Goal: Task Accomplishment & Management: Manage account settings

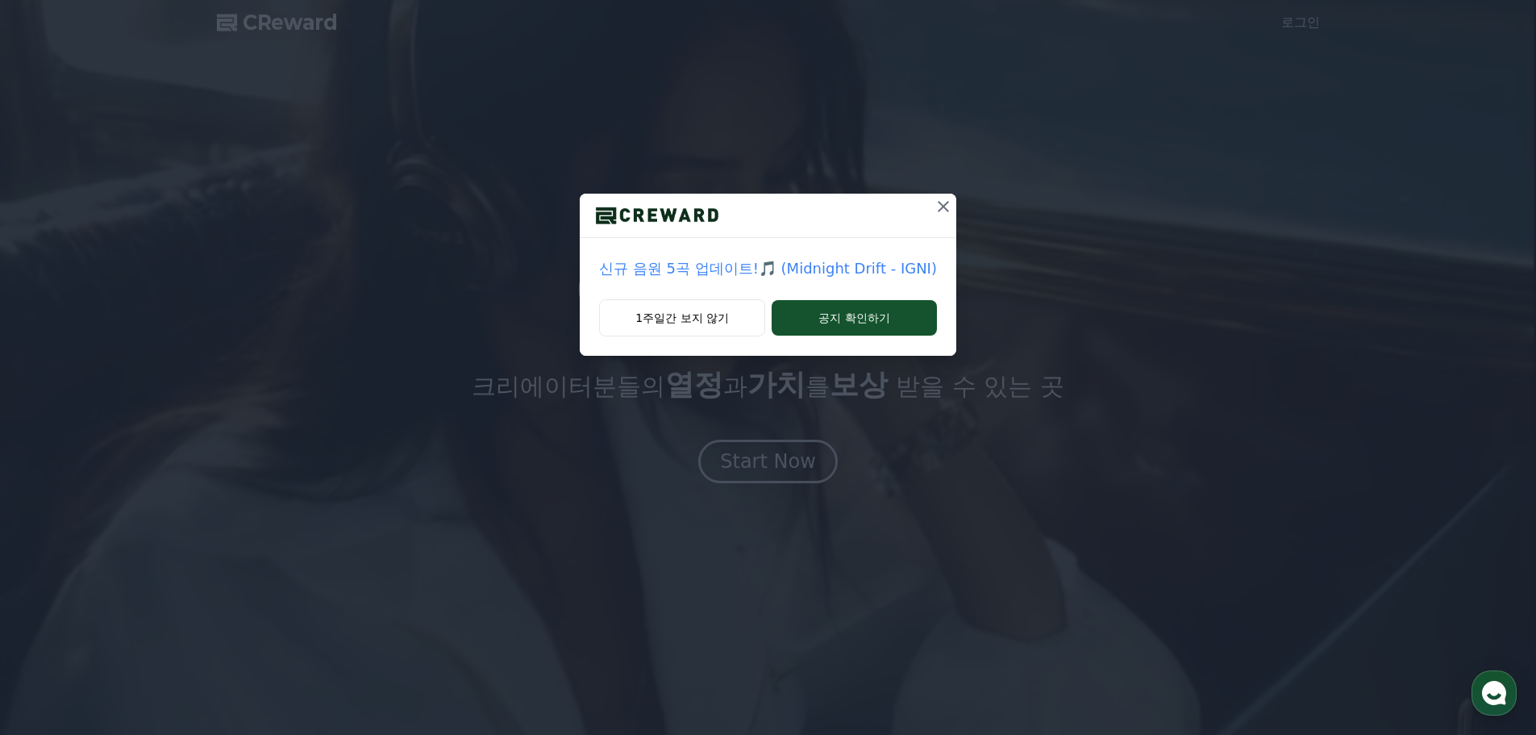
click at [945, 202] on icon at bounding box center [943, 206] width 11 height 11
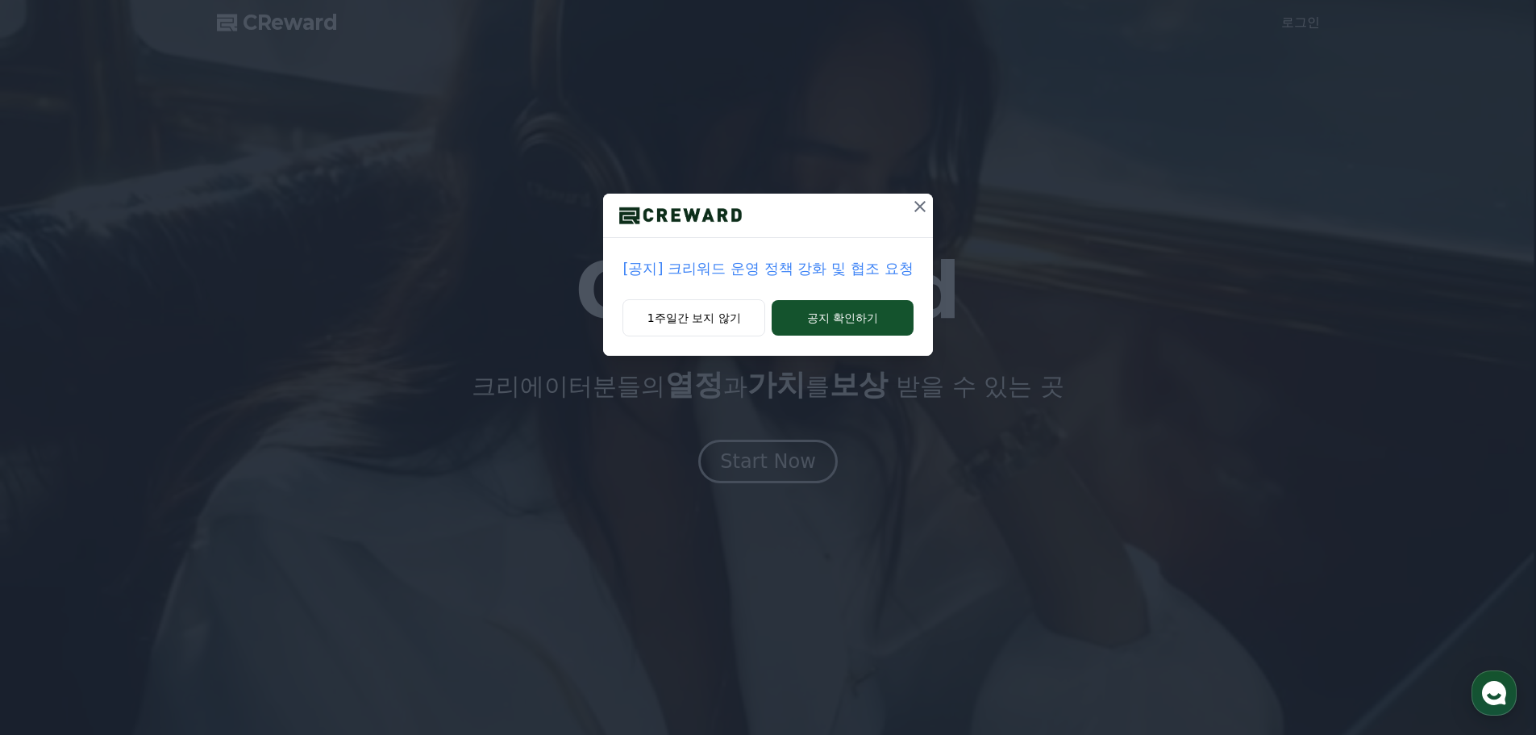
click at [922, 206] on icon at bounding box center [920, 206] width 11 height 11
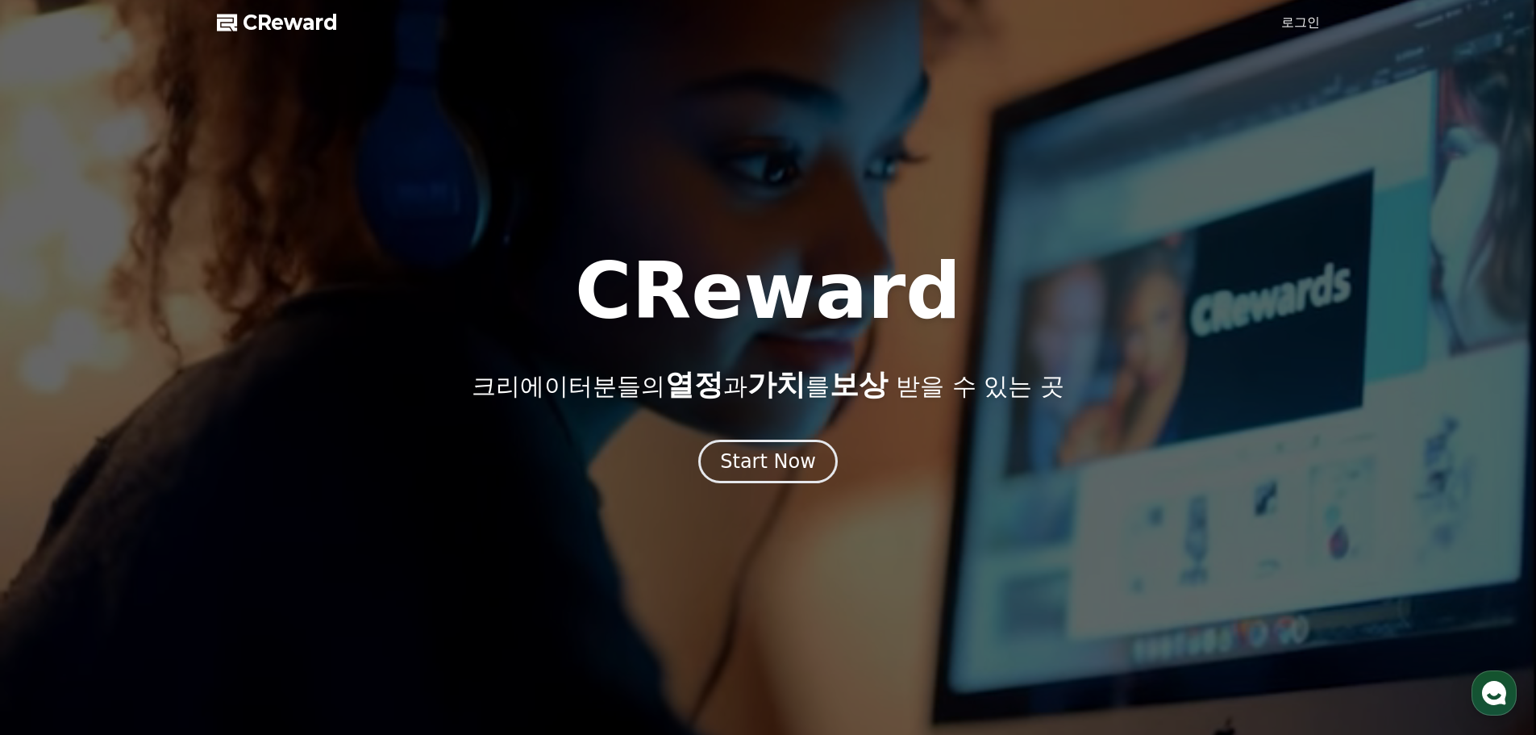
click at [1297, 23] on link "로그인" at bounding box center [1301, 22] width 39 height 19
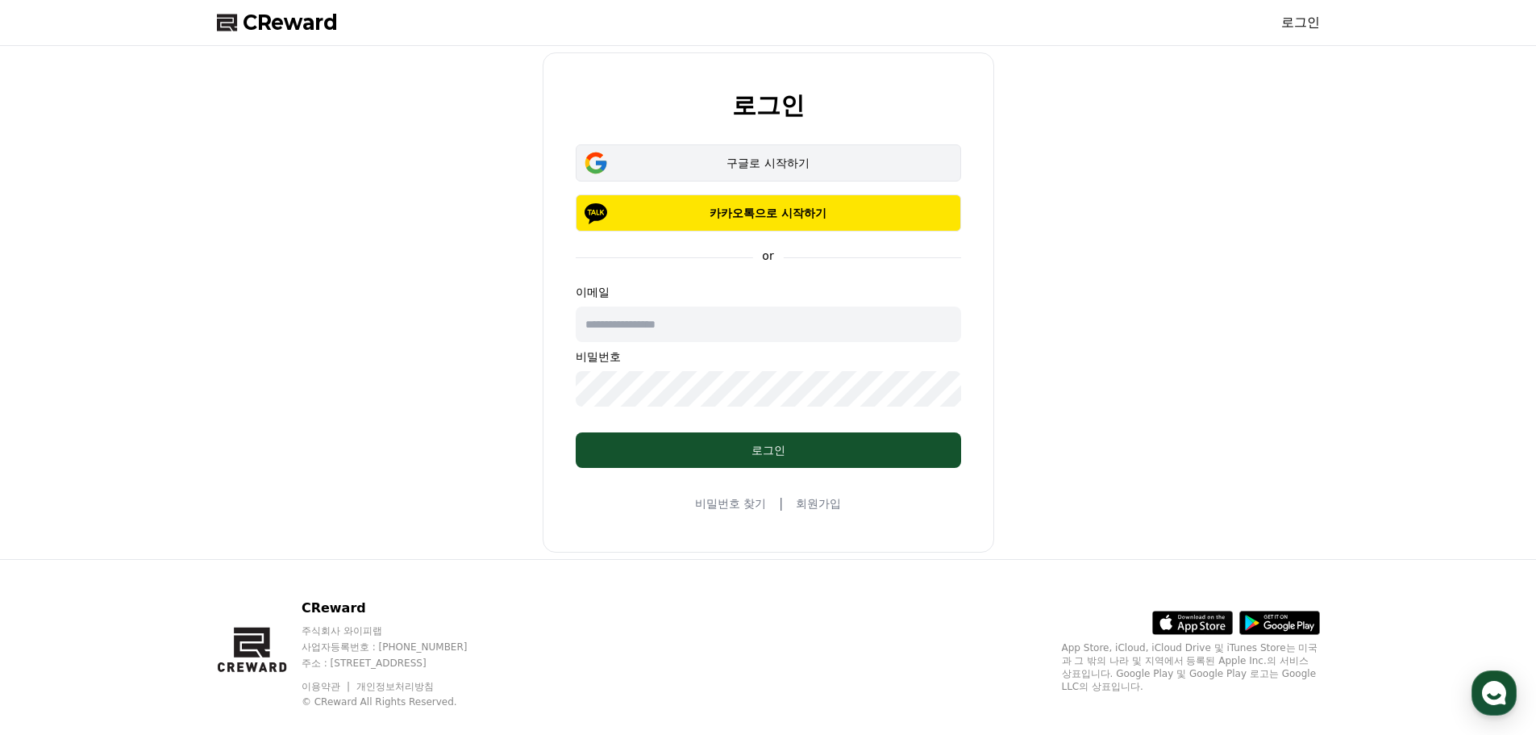
click at [781, 170] on div "구글로 시작하기" at bounding box center [768, 163] width 339 height 16
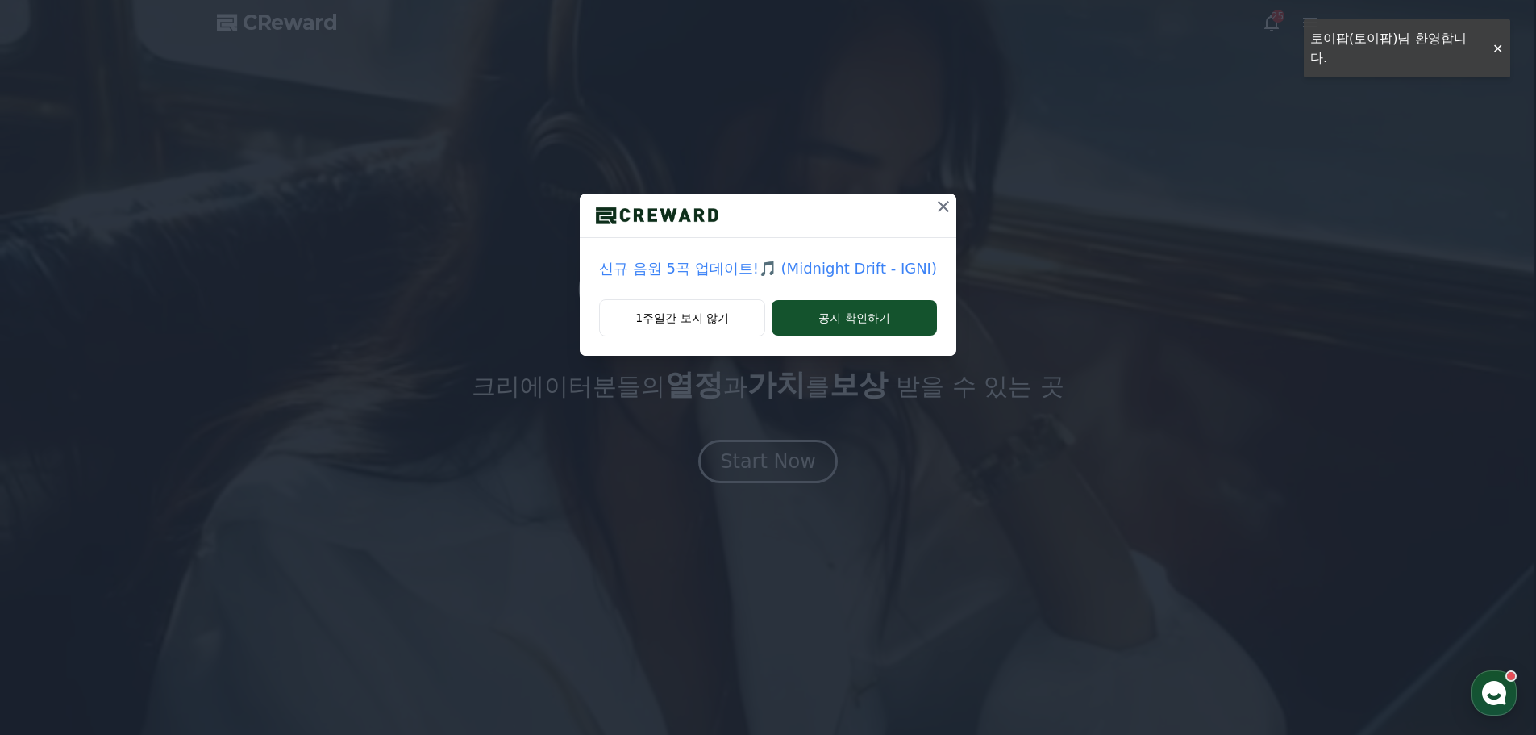
click at [937, 206] on icon at bounding box center [943, 206] width 19 height 19
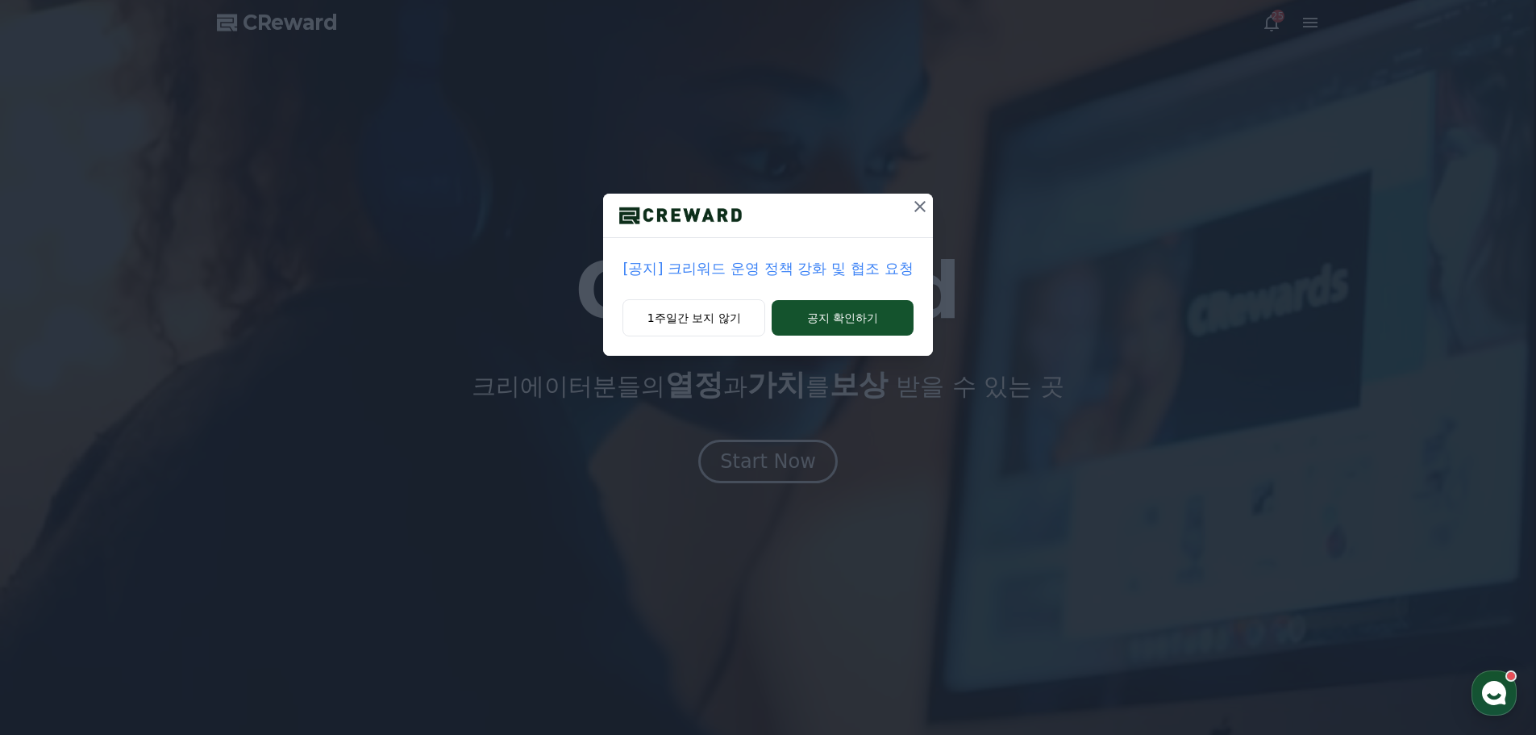
click at [923, 209] on icon at bounding box center [920, 206] width 11 height 11
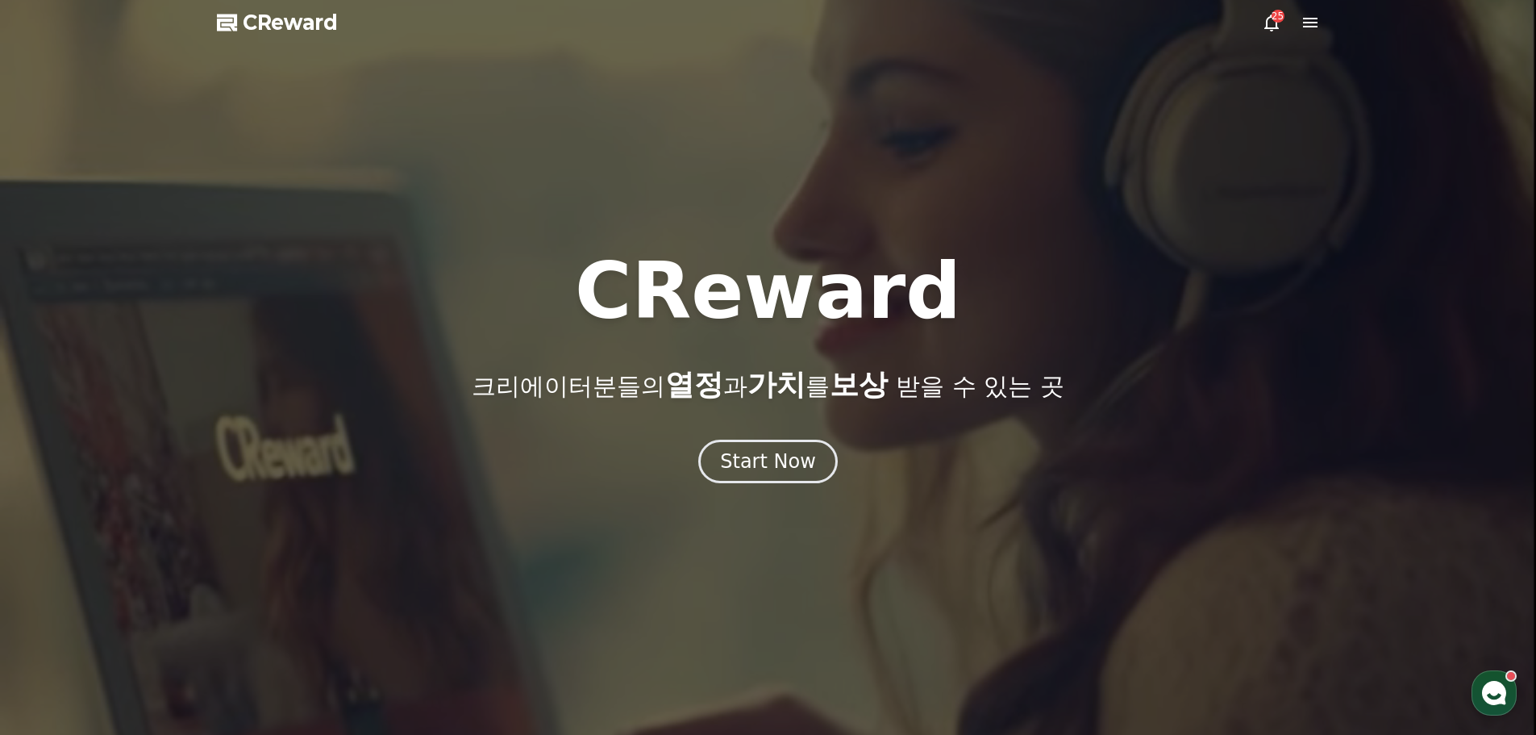
click at [1267, 27] on icon at bounding box center [1272, 23] width 15 height 17
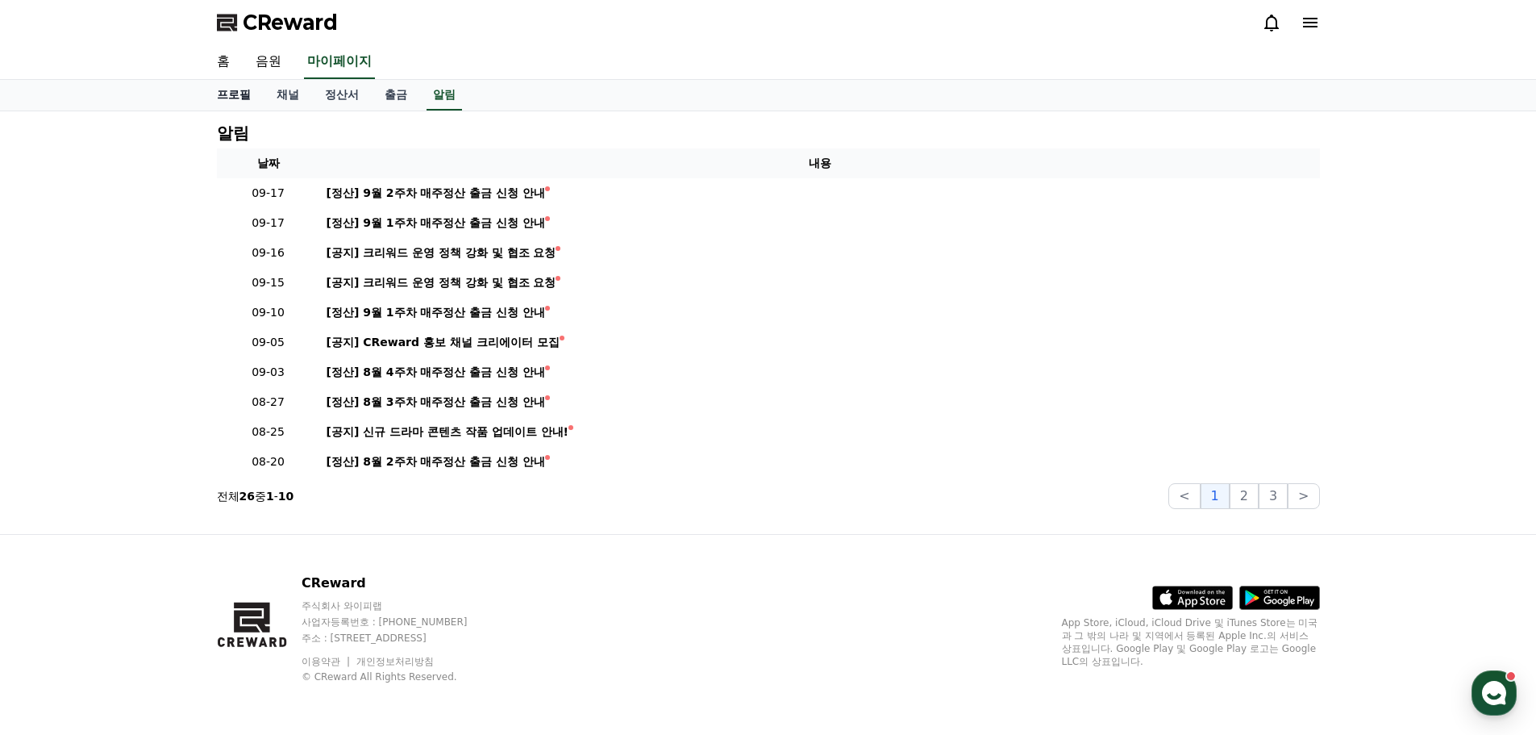
click at [250, 94] on link "프로필" at bounding box center [234, 95] width 60 height 31
select select "**********"
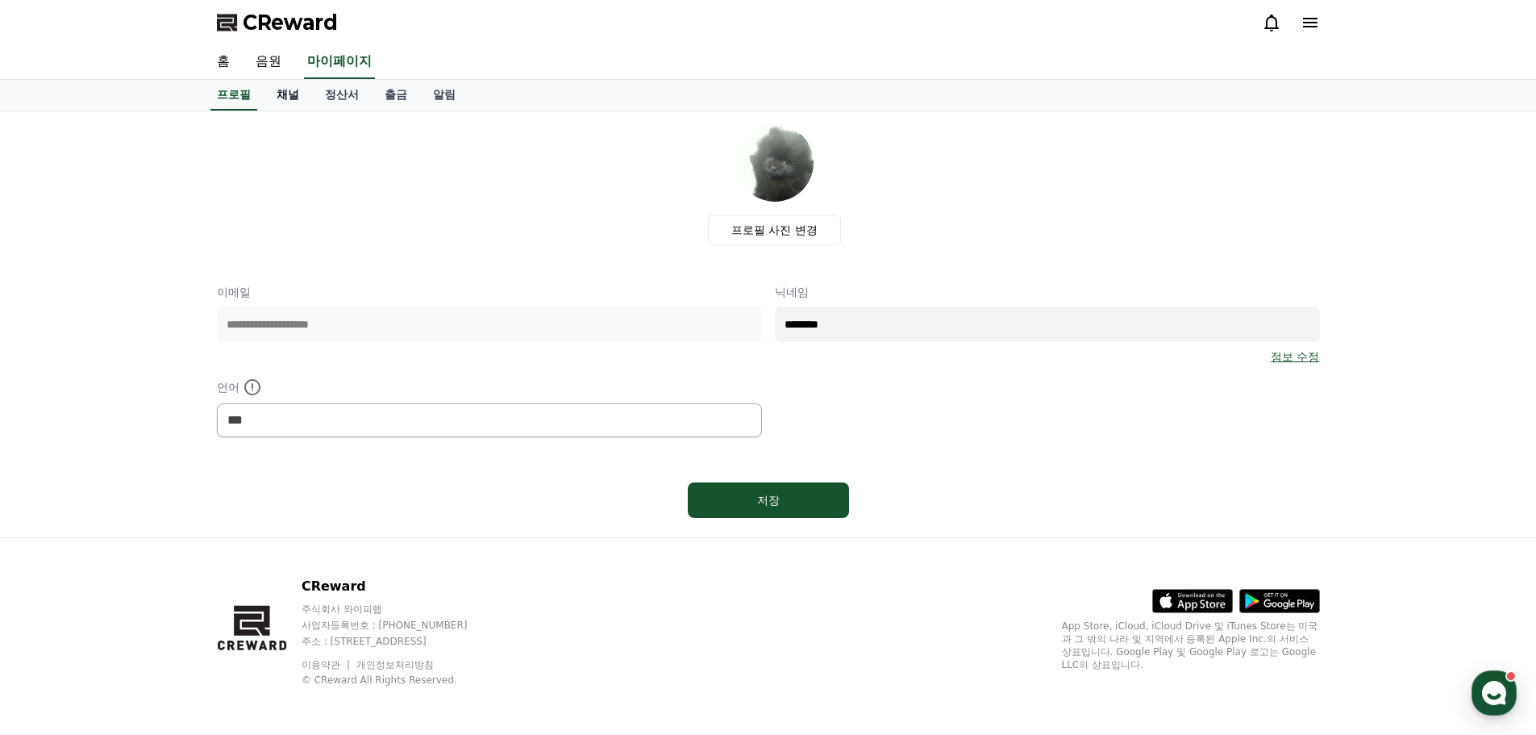
click at [286, 94] on link "채널" at bounding box center [288, 95] width 48 height 31
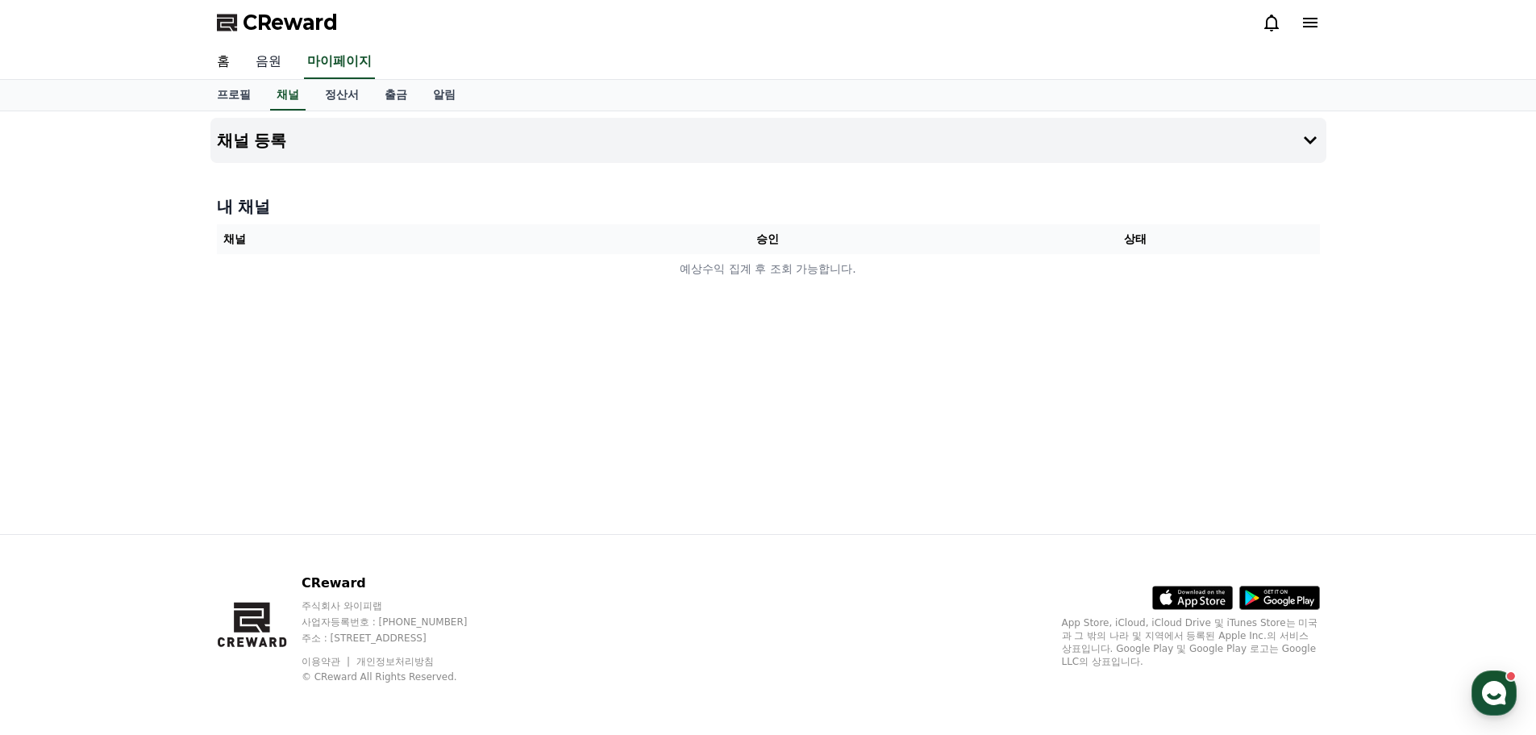
click at [257, 65] on link "음원" at bounding box center [269, 62] width 52 height 34
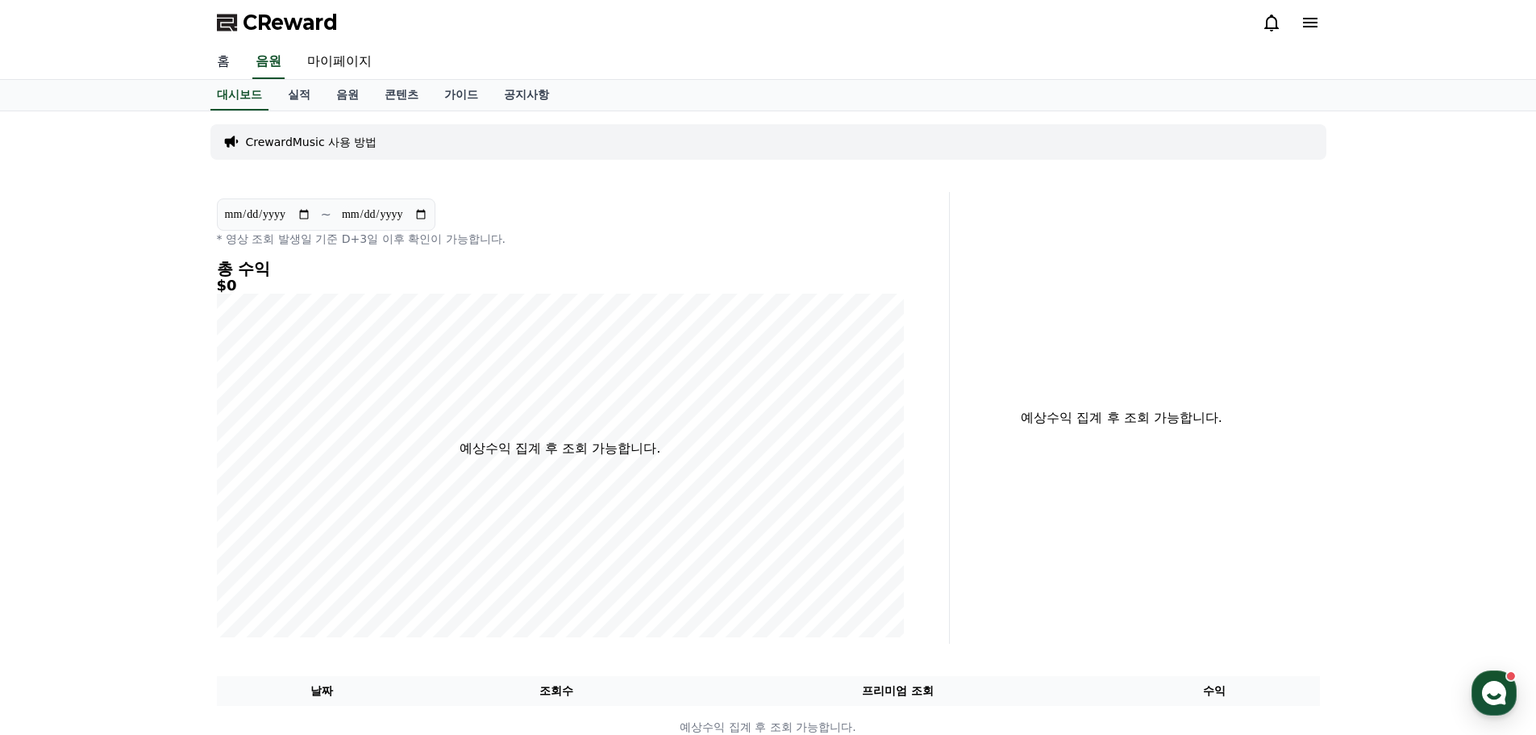
click at [232, 69] on link "홈" at bounding box center [223, 62] width 39 height 34
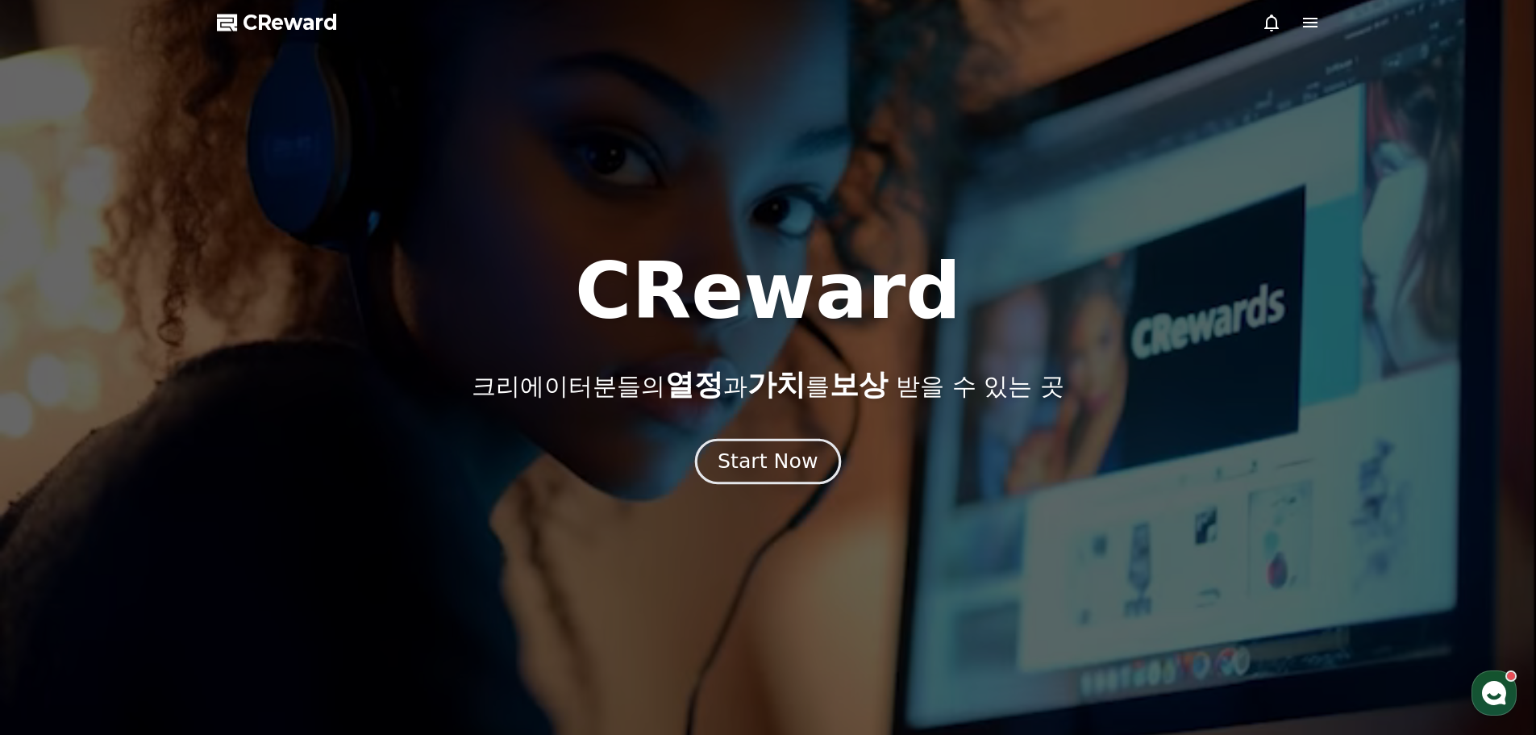
click at [753, 465] on div "Start Now" at bounding box center [768, 461] width 100 height 27
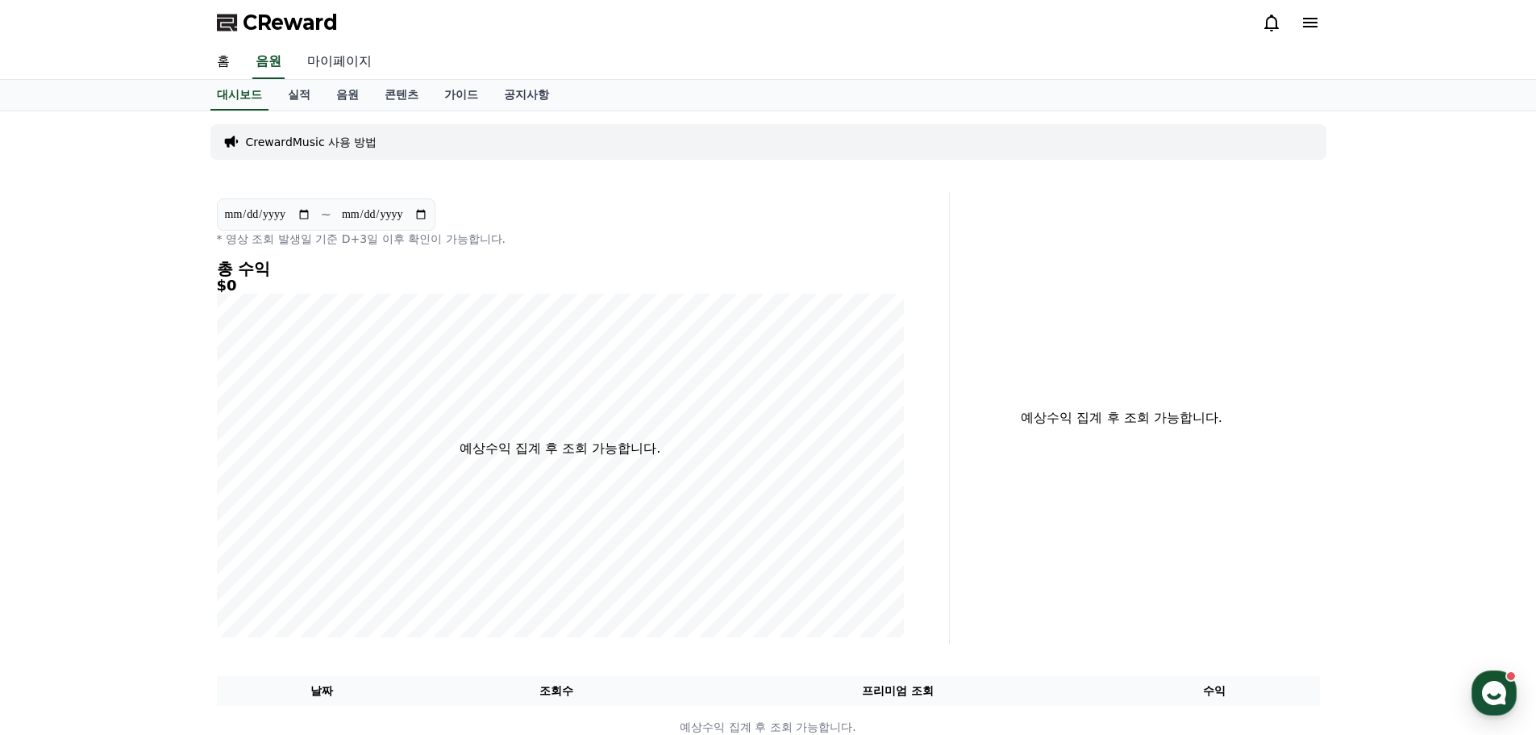
click at [352, 57] on link "마이페이지" at bounding box center [339, 62] width 90 height 34
select select "**********"
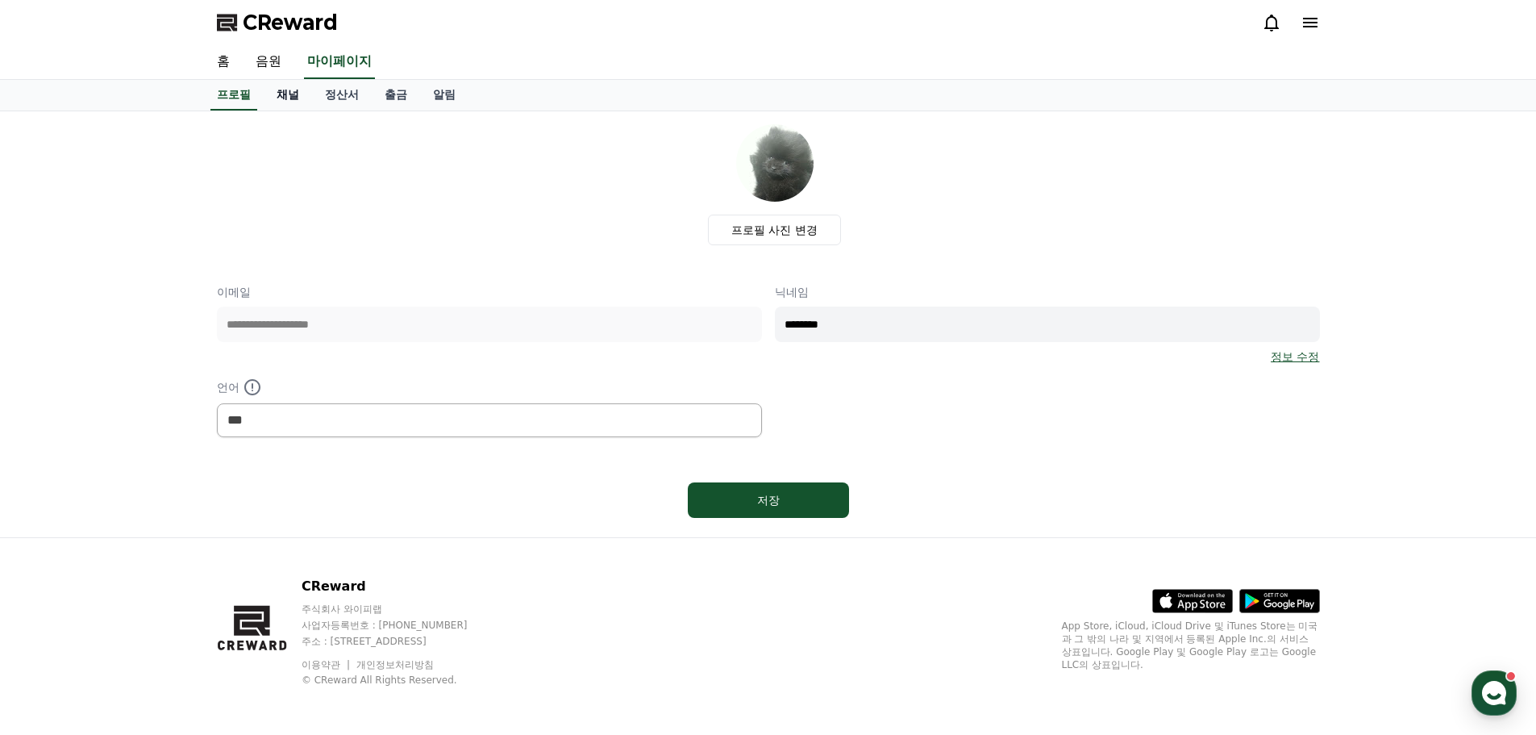
click at [281, 100] on link "채널" at bounding box center [288, 95] width 48 height 31
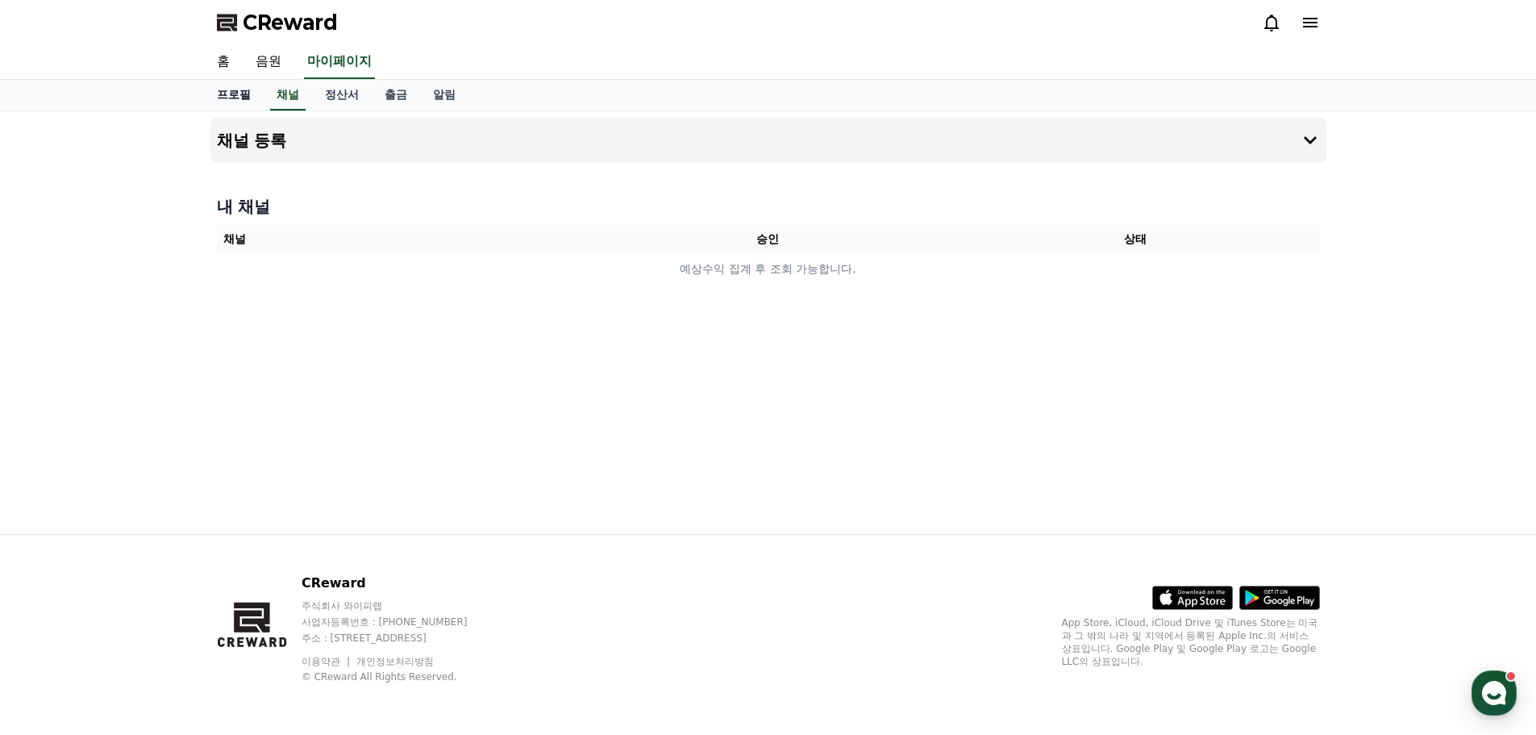
click at [222, 96] on link "프로필" at bounding box center [234, 95] width 60 height 31
select select "**********"
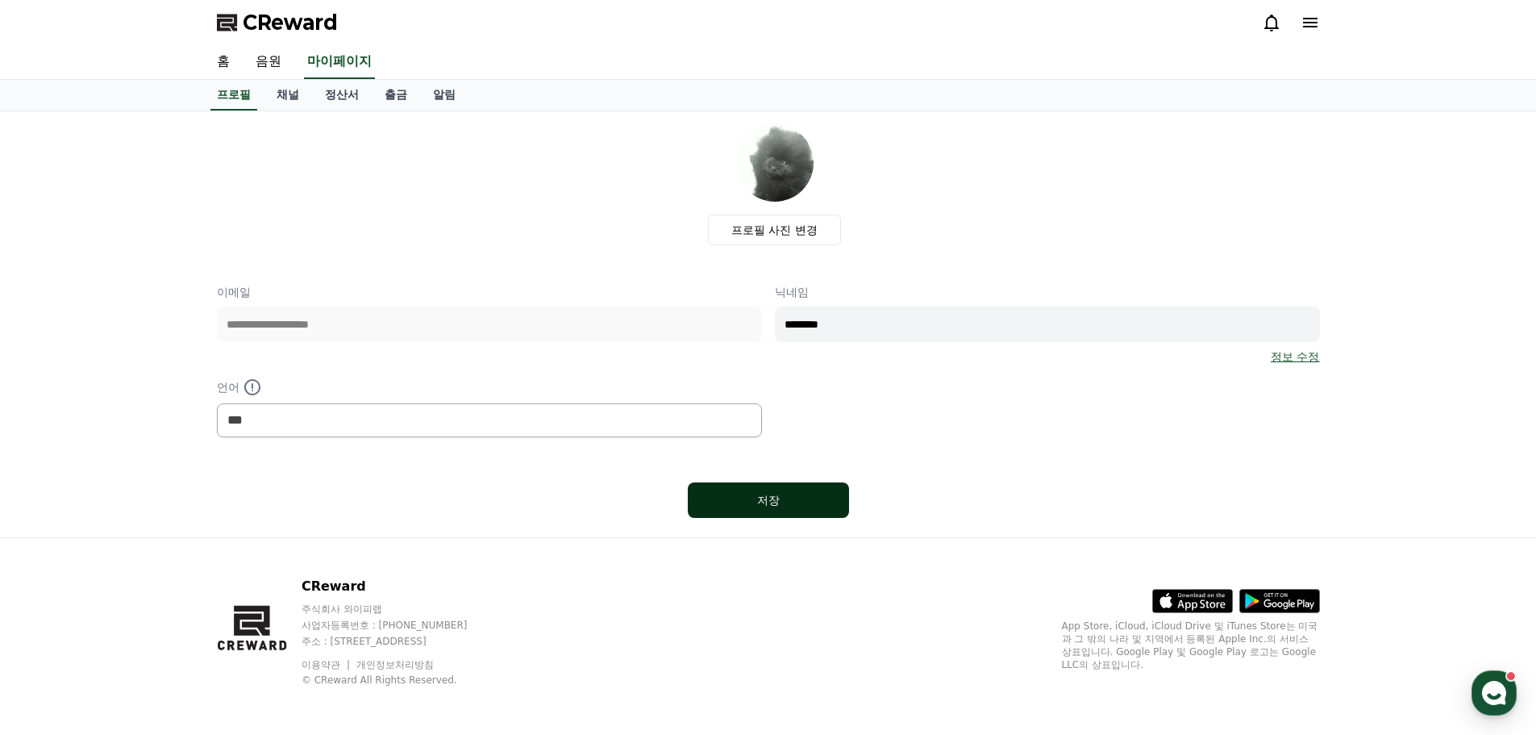
click at [735, 514] on button "저장" at bounding box center [768, 499] width 161 height 35
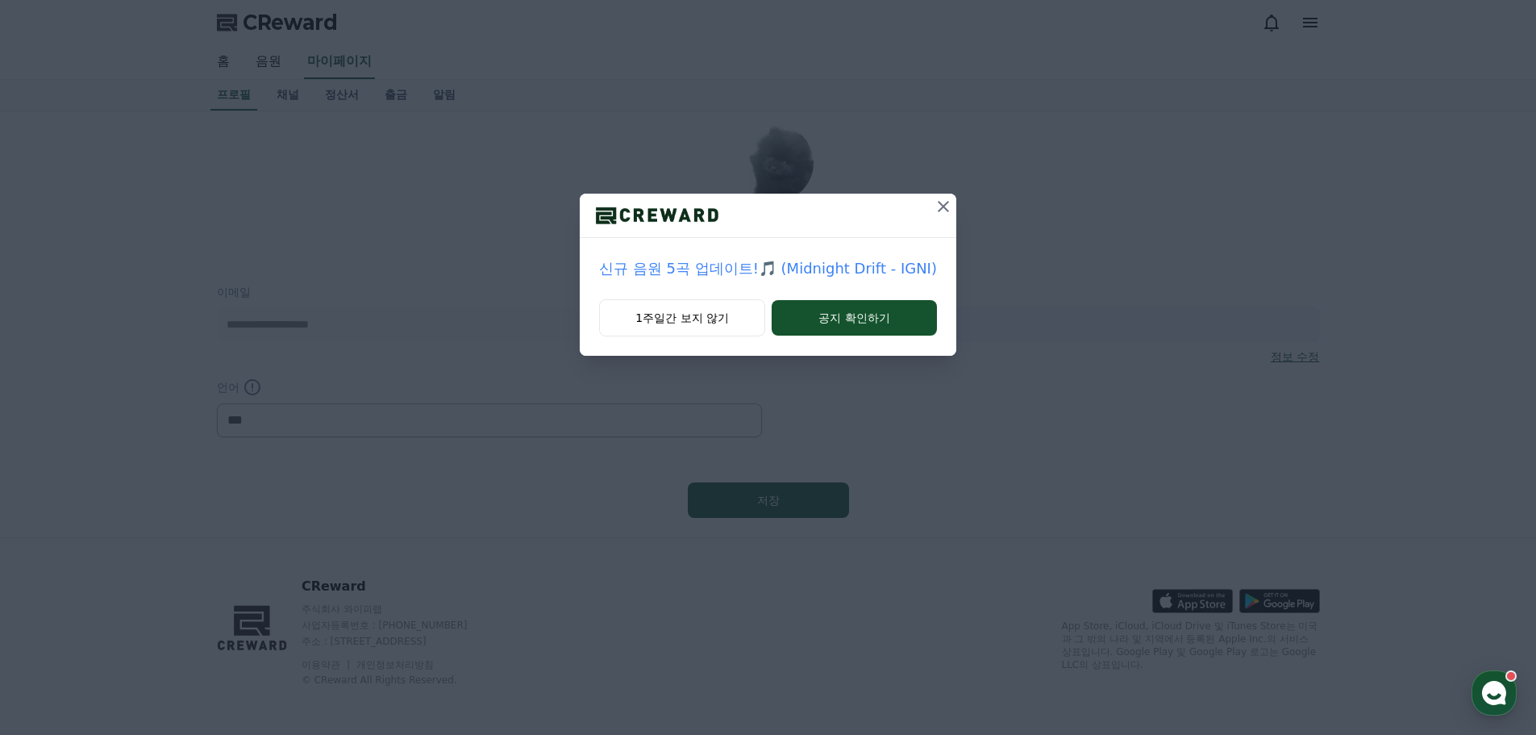
select select "**********"
click at [941, 206] on icon at bounding box center [943, 206] width 11 height 11
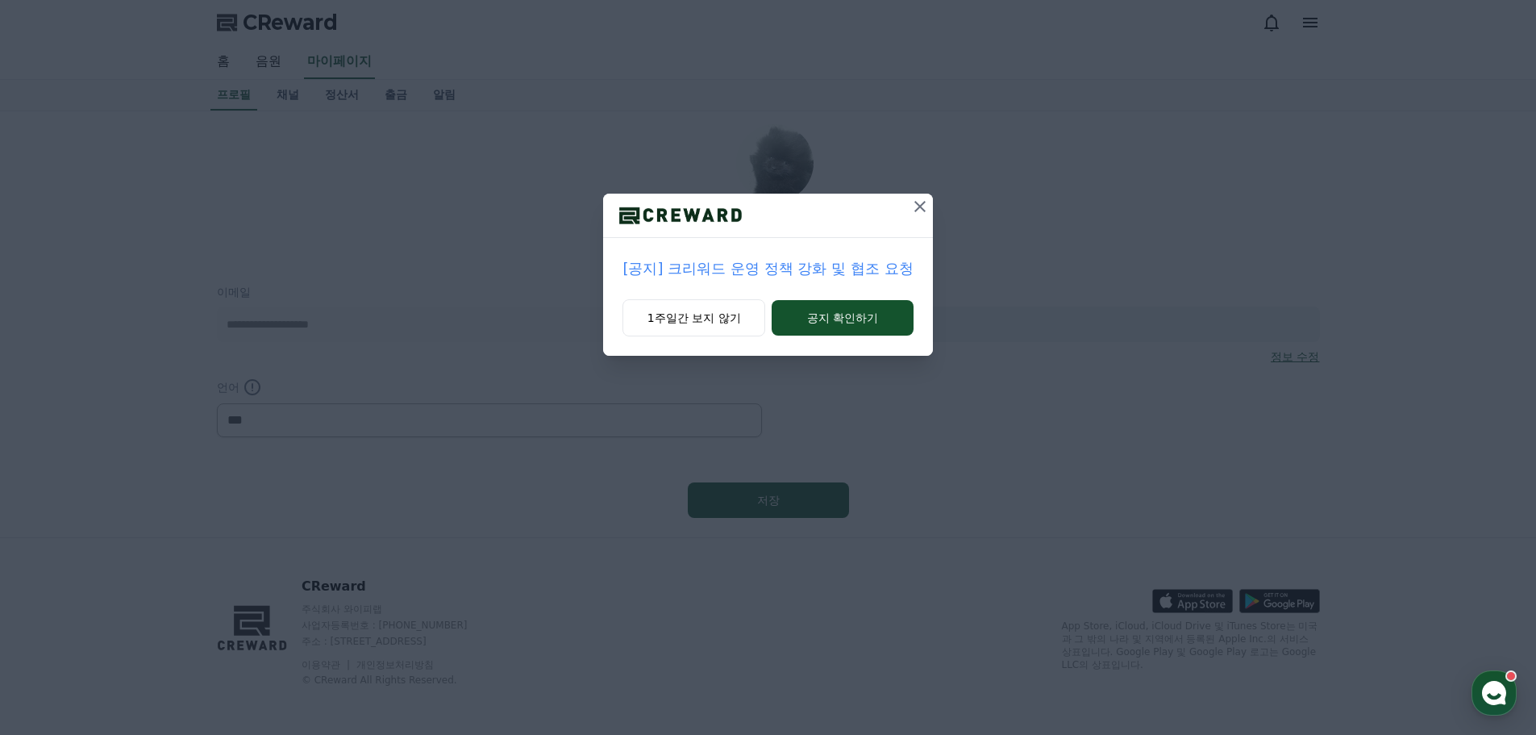
click at [941, 206] on div "[공지] 크리워드 운영 정책 강화 및 협조 요청 1주일간 보지 않기 공지 확인하기" at bounding box center [768, 190] width 1536 height 381
click at [919, 204] on icon at bounding box center [920, 206] width 19 height 19
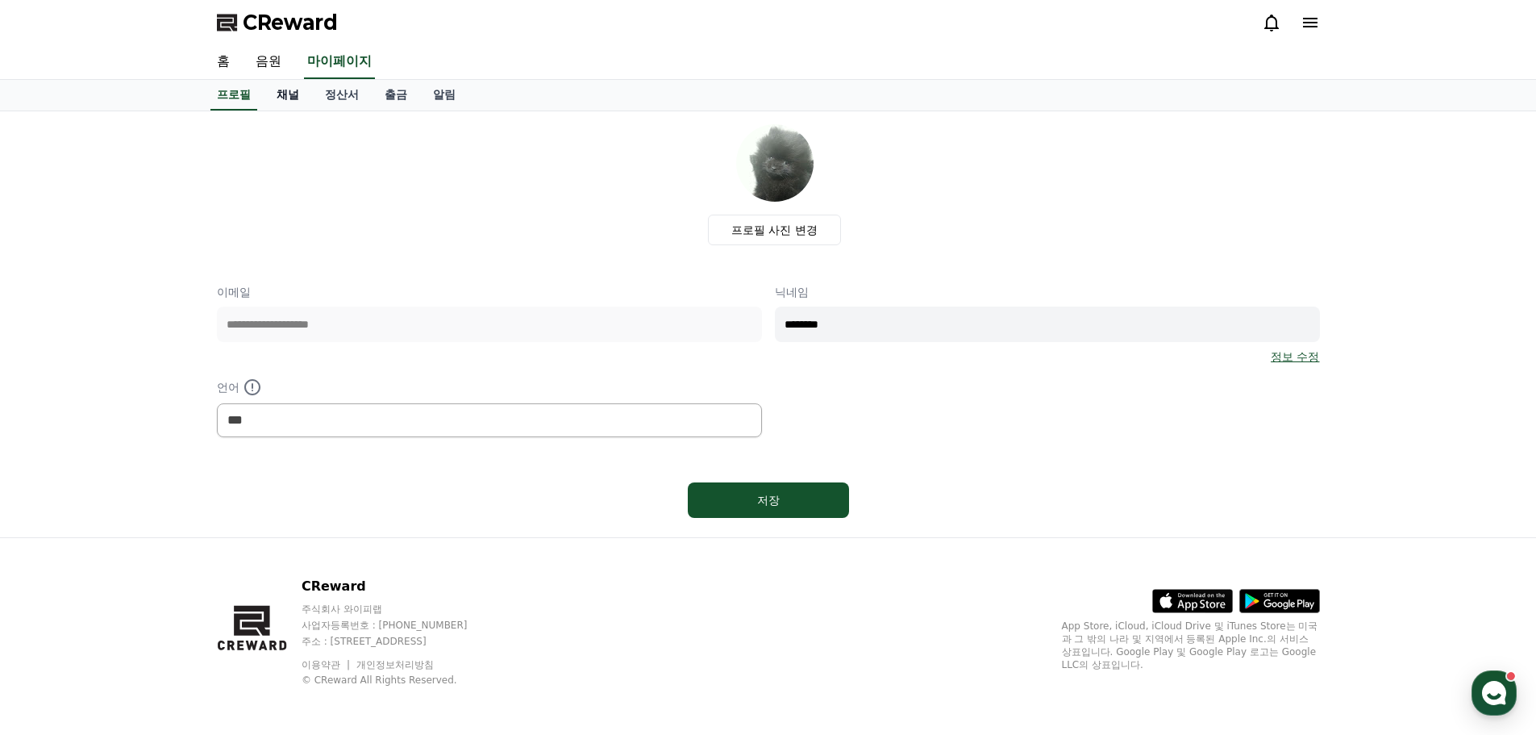
click at [288, 94] on link "채널" at bounding box center [288, 95] width 48 height 31
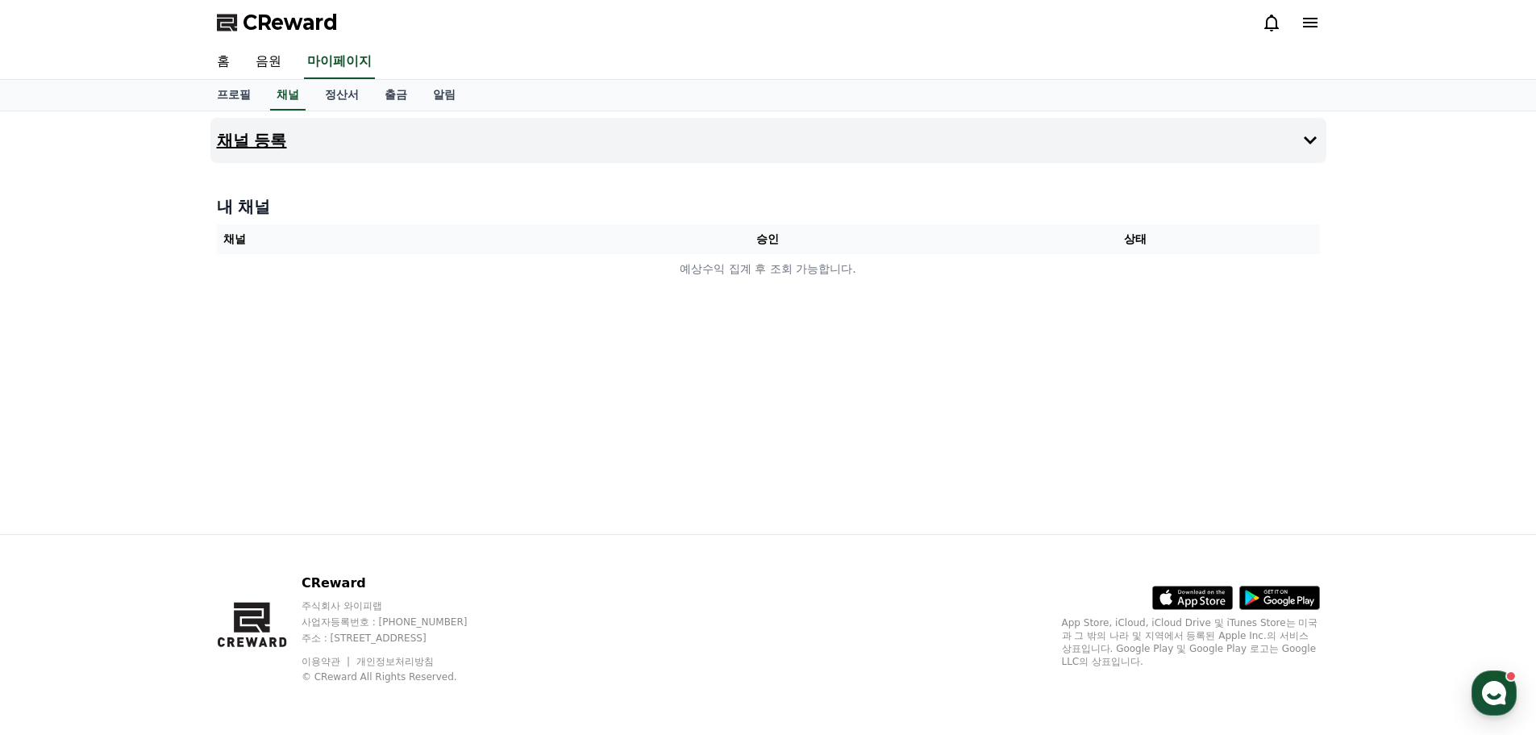
click at [1077, 148] on button "채널 등록" at bounding box center [769, 140] width 1116 height 45
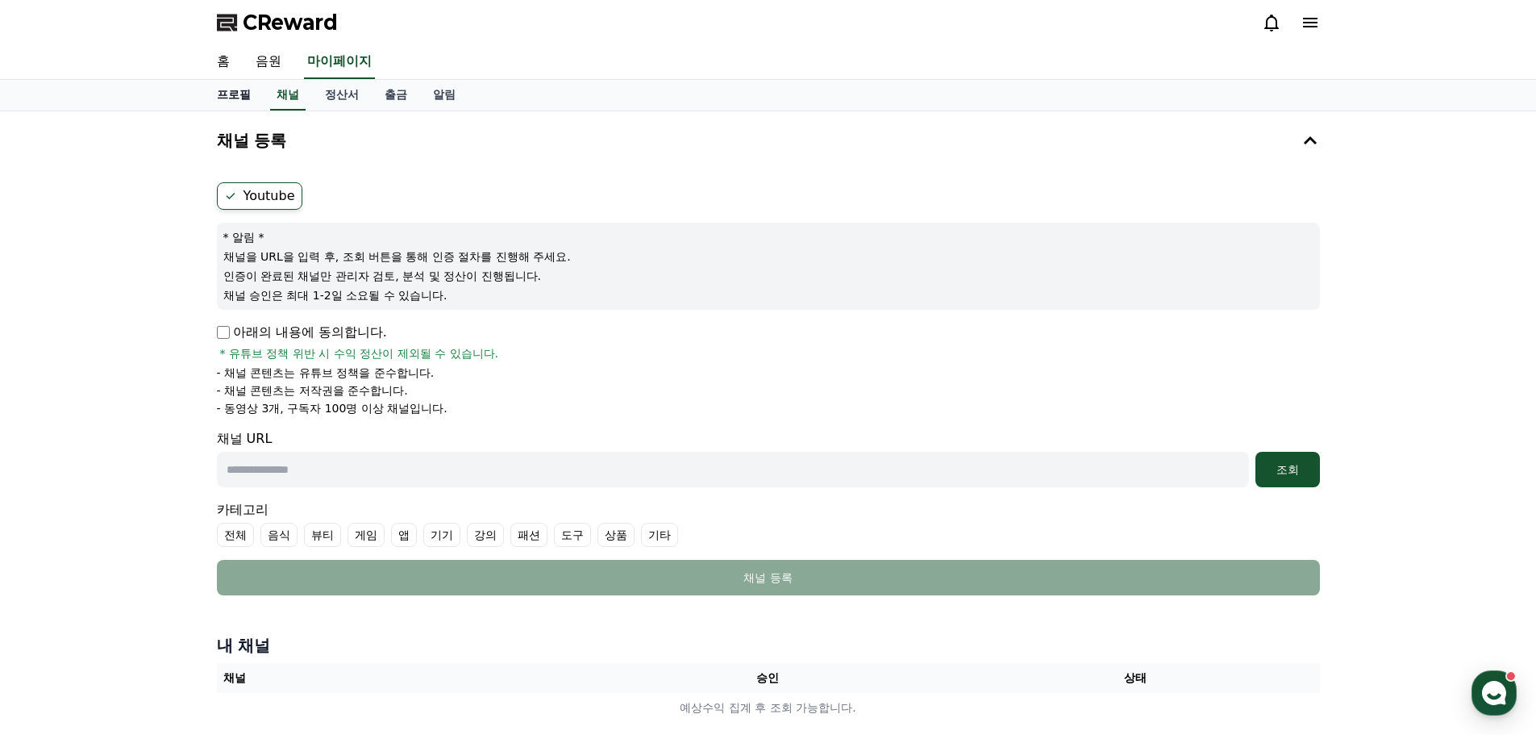
click at [242, 102] on link "프로필" at bounding box center [234, 95] width 60 height 31
select select "**********"
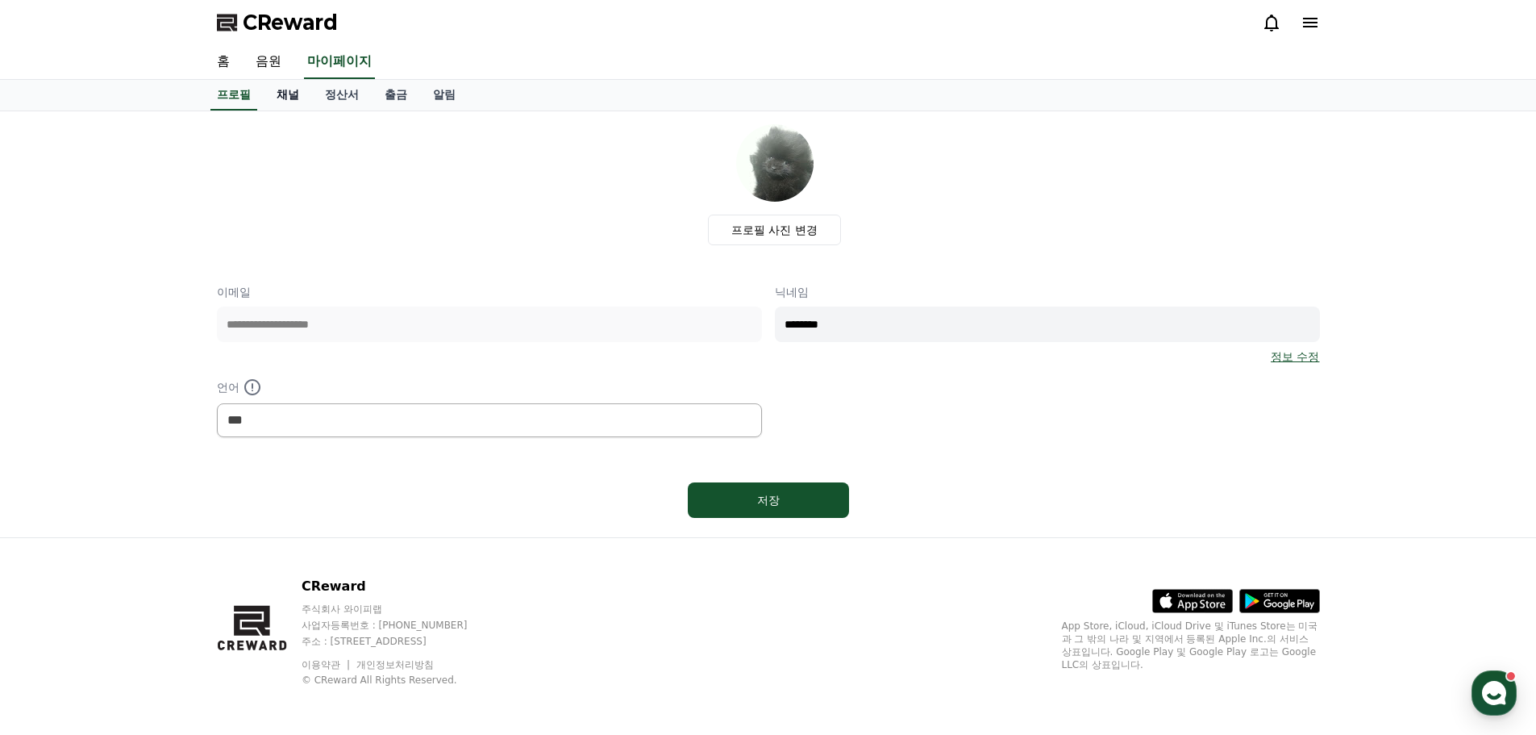
click at [284, 102] on link "채널" at bounding box center [288, 95] width 48 height 31
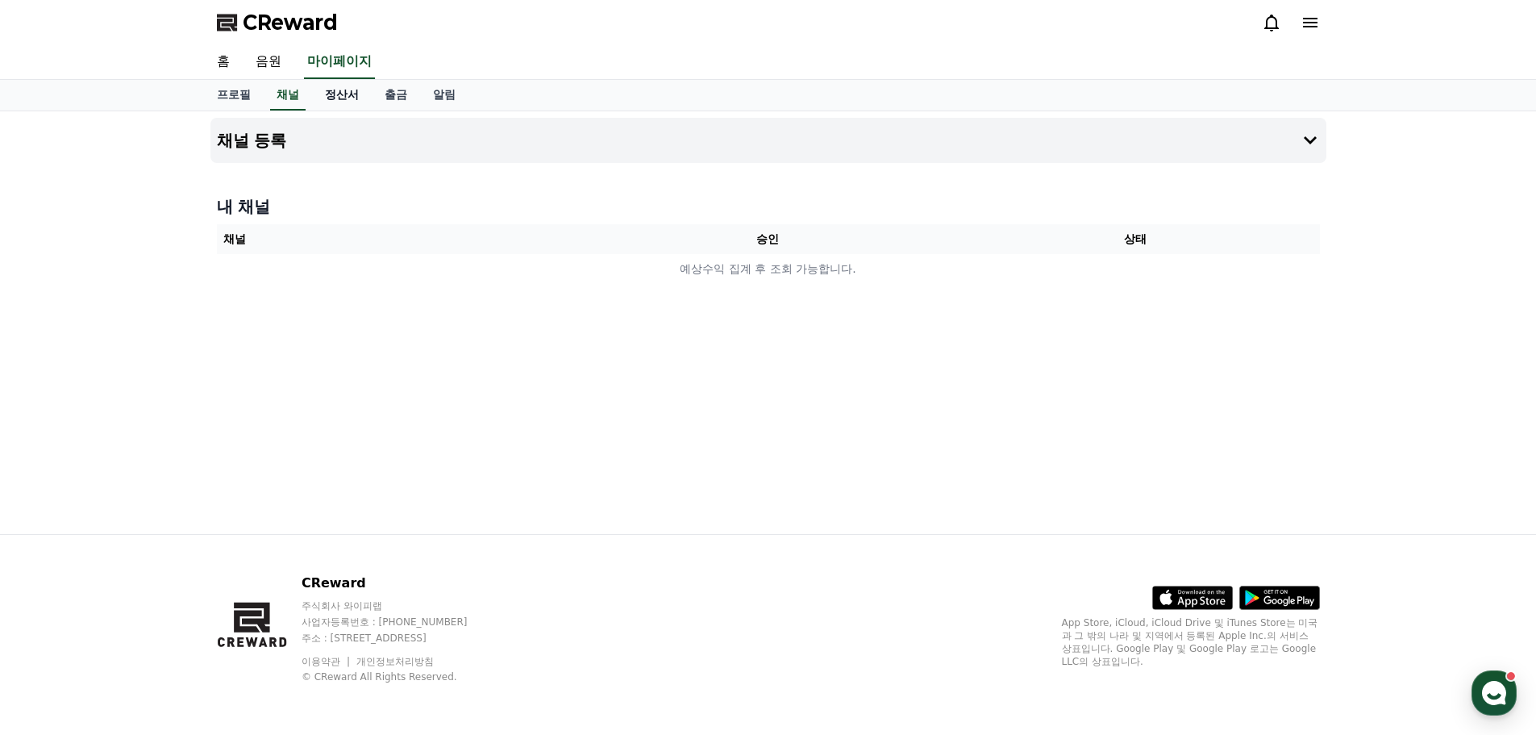
click at [334, 102] on link "정산서" at bounding box center [342, 95] width 60 height 31
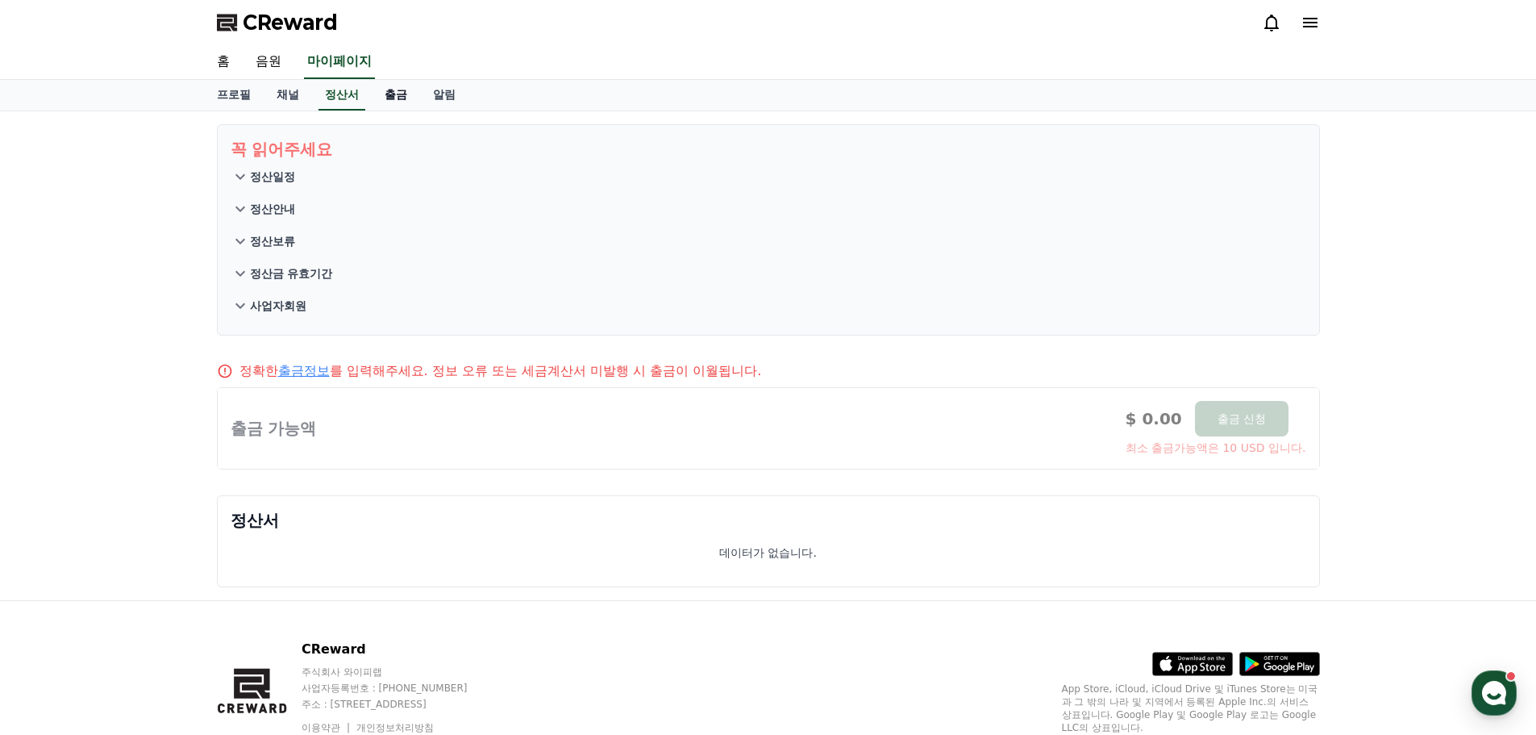
click at [395, 98] on link "출금" at bounding box center [396, 95] width 48 height 31
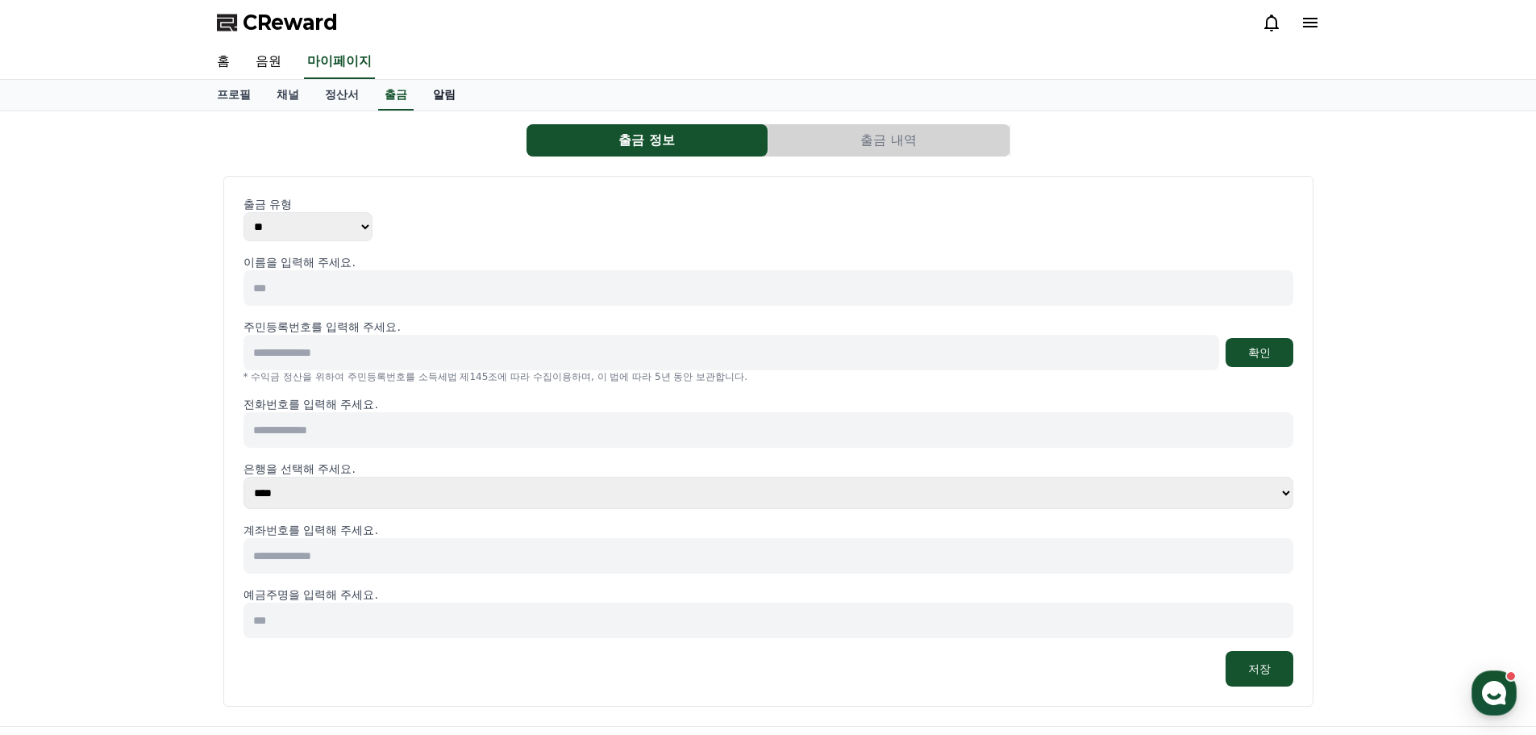
click at [445, 102] on link "알림" at bounding box center [444, 95] width 48 height 31
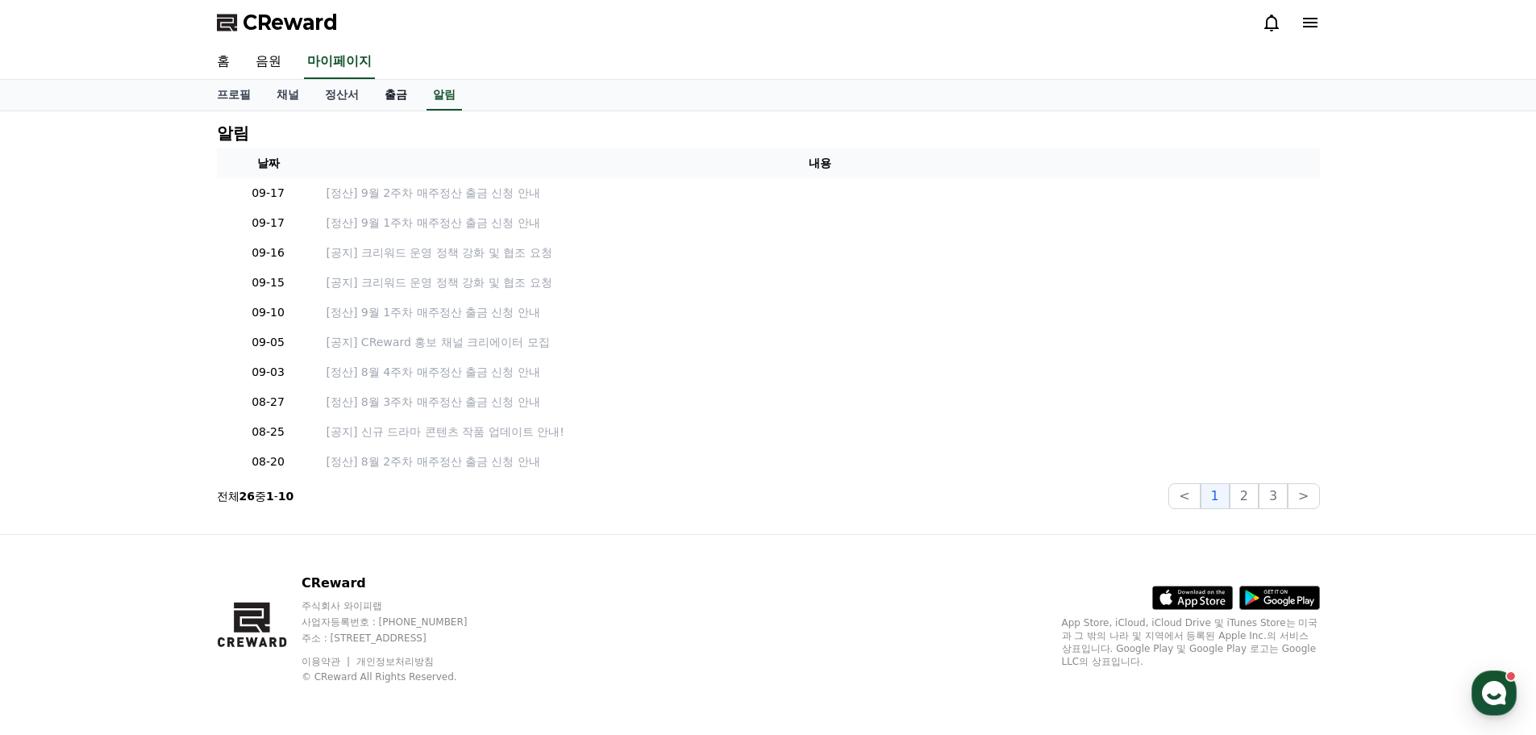
click at [396, 102] on link "출금" at bounding box center [396, 95] width 48 height 31
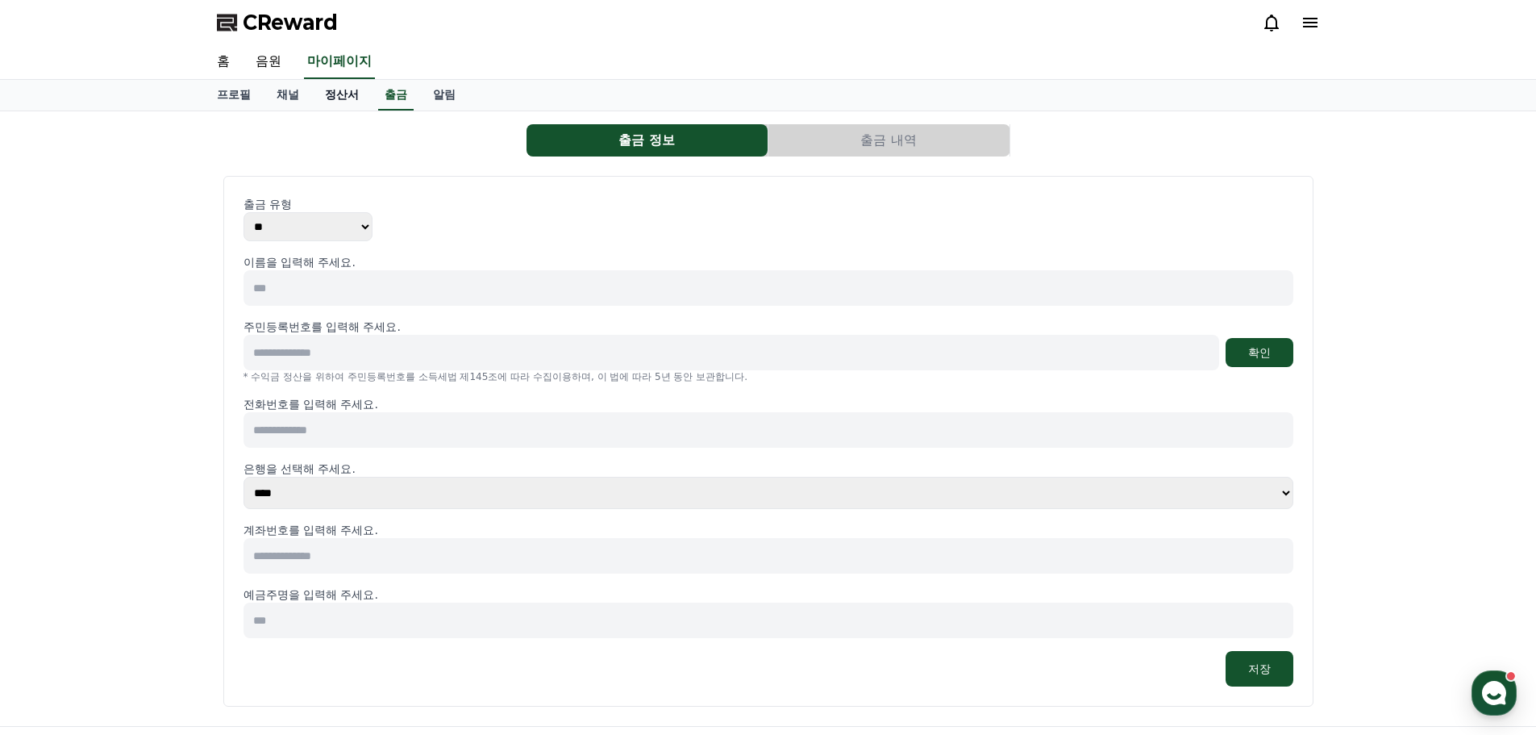
click at [335, 98] on link "정산서" at bounding box center [342, 95] width 60 height 31
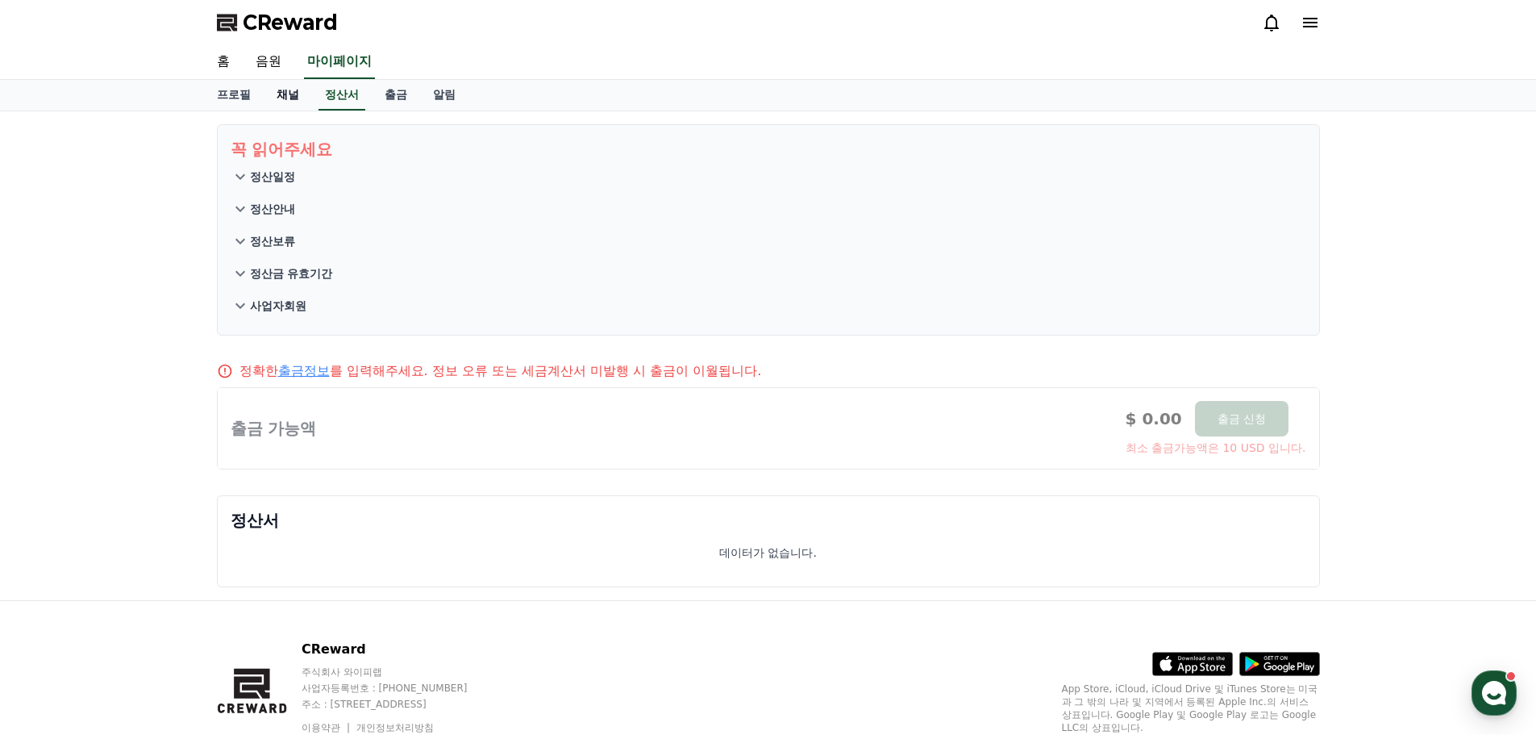
click at [297, 98] on link "채널" at bounding box center [288, 95] width 48 height 31
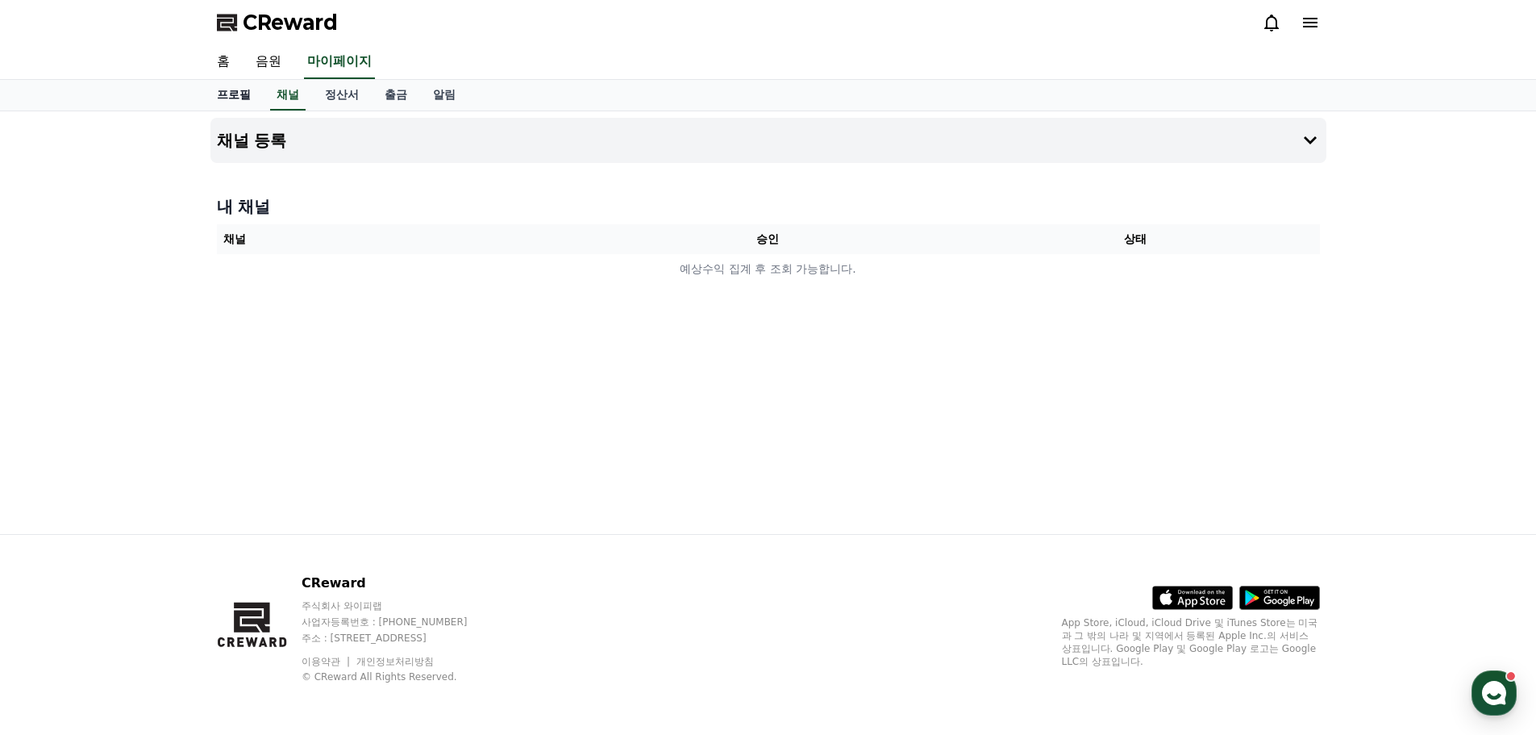
click at [237, 98] on link "프로필" at bounding box center [234, 95] width 60 height 31
select select "**********"
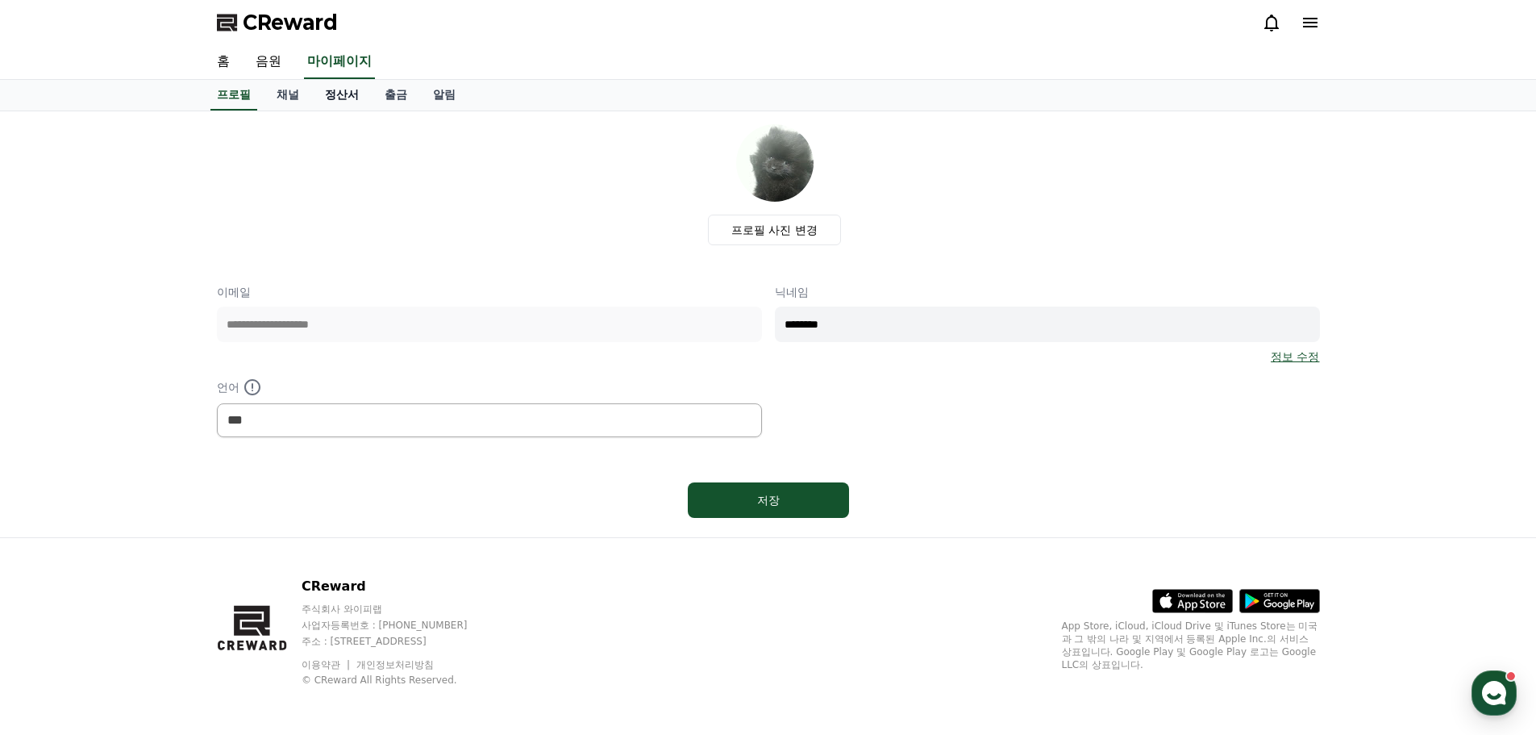
click at [359, 97] on link "정산서" at bounding box center [342, 95] width 60 height 31
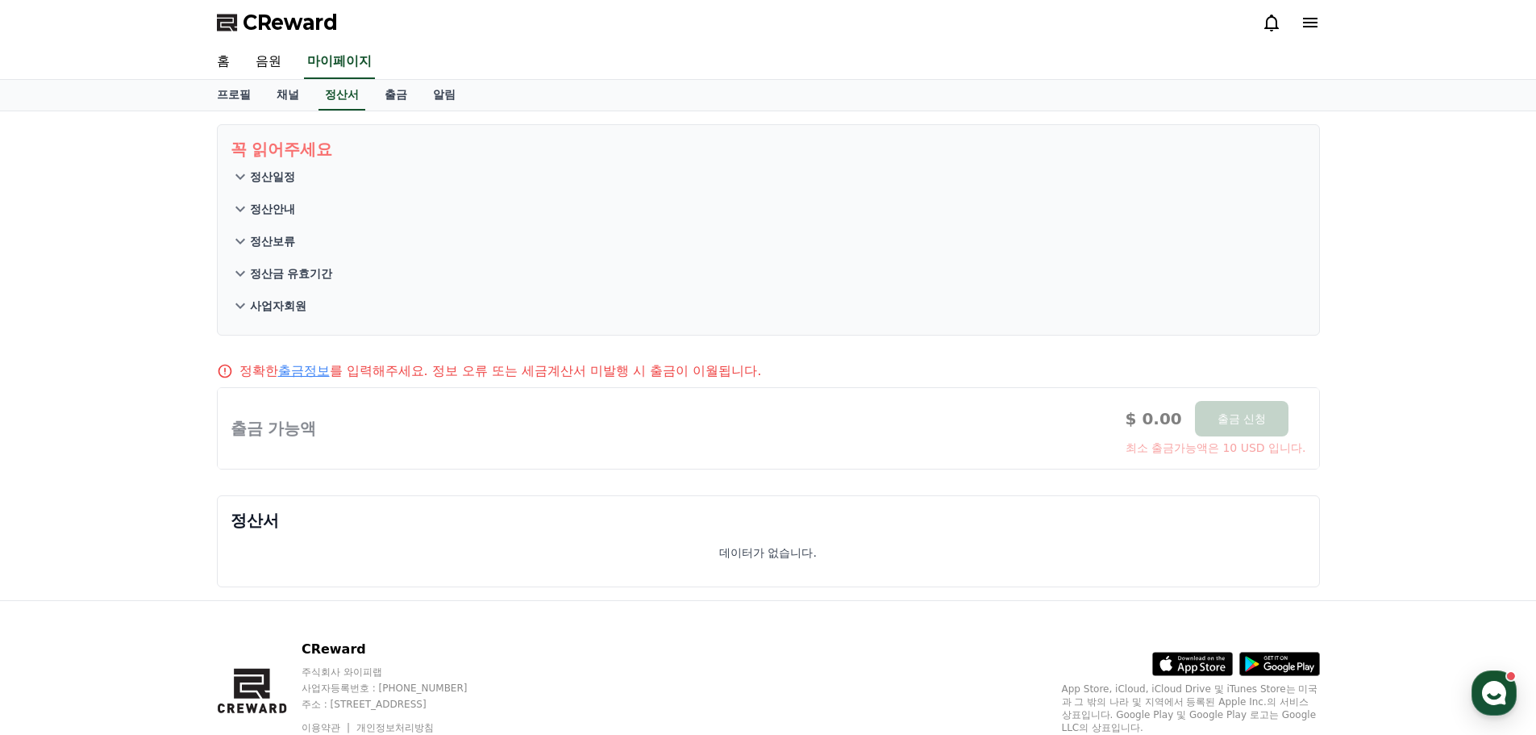
click at [277, 174] on p "정산일정" at bounding box center [272, 177] width 45 height 16
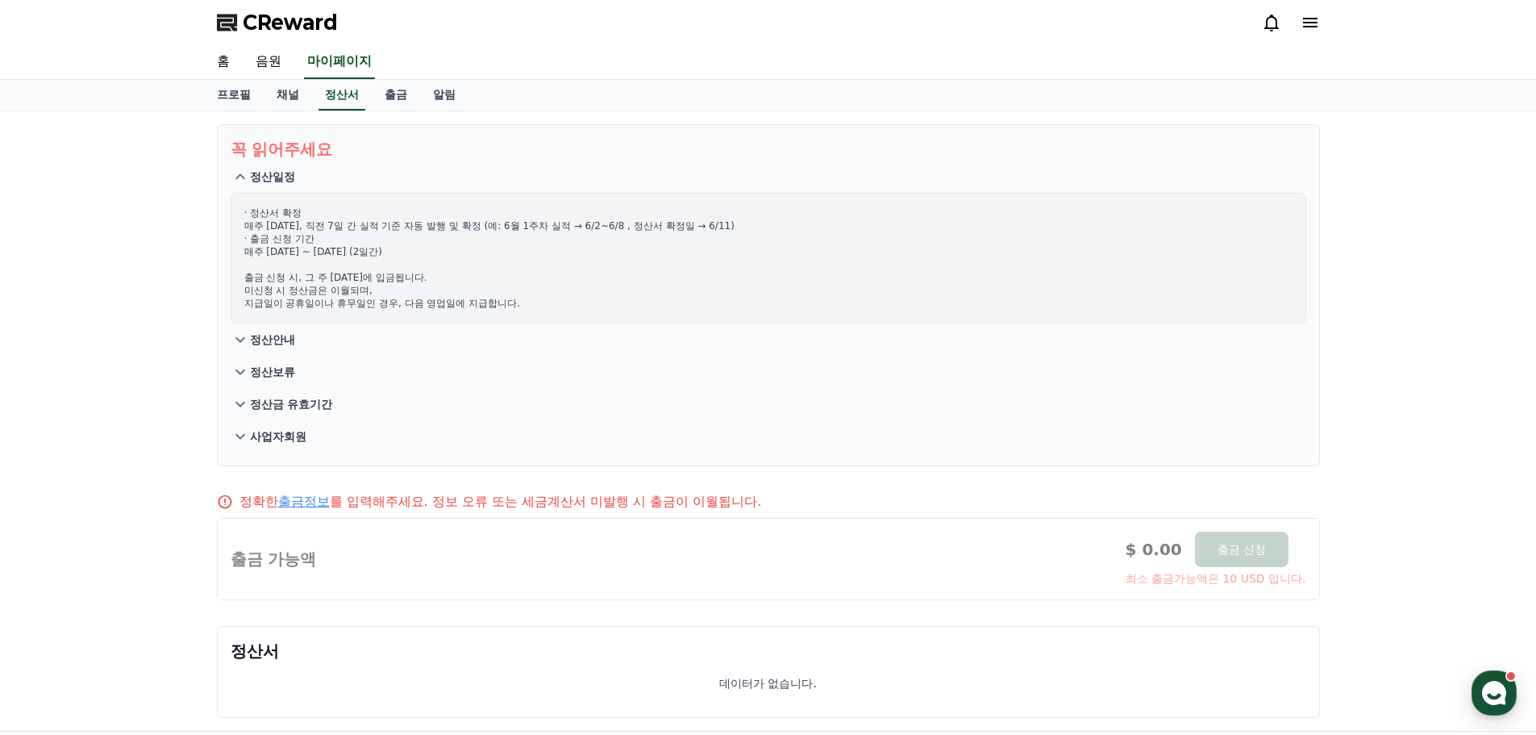
click at [295, 343] on button "정산안내" at bounding box center [769, 339] width 1076 height 32
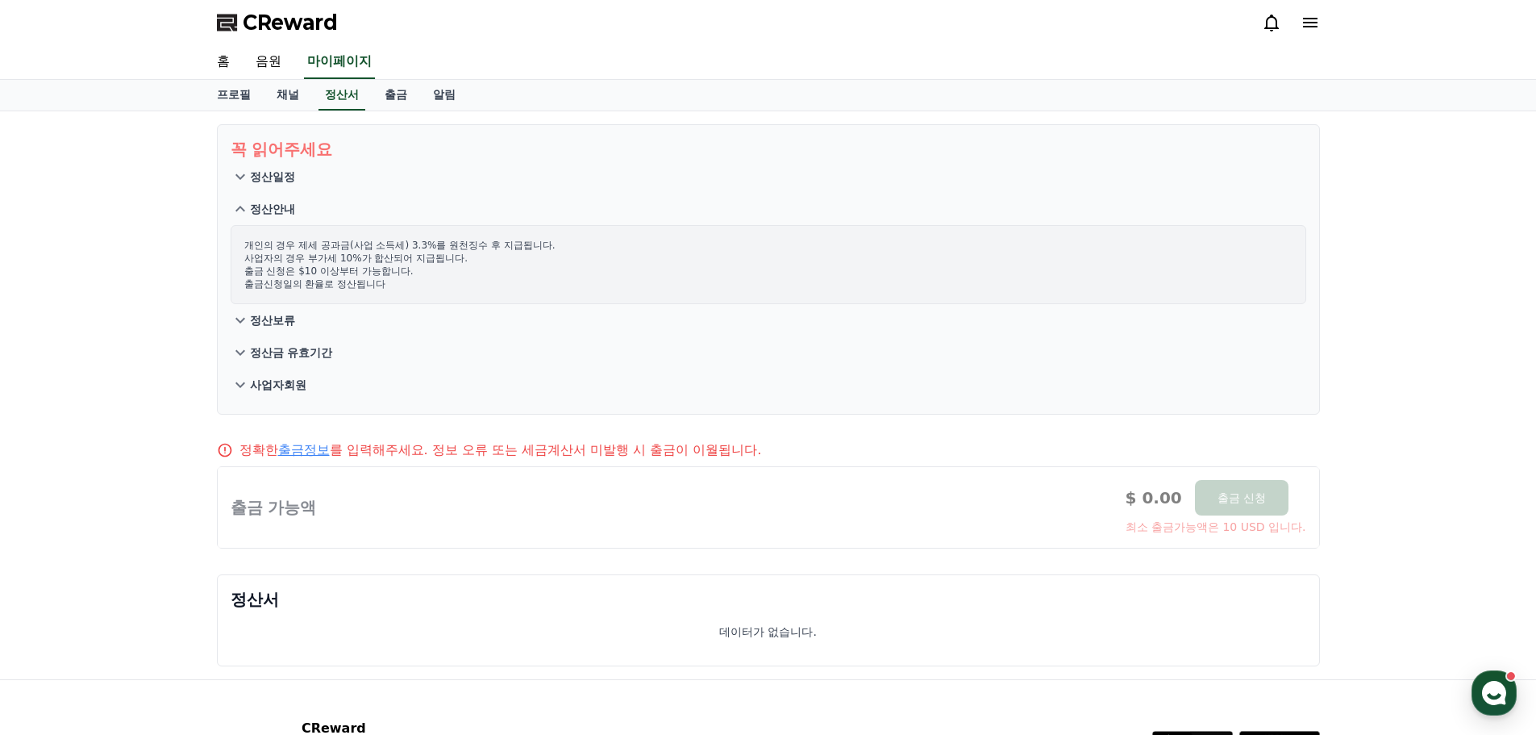
click at [269, 315] on p "정산보류" at bounding box center [272, 320] width 45 height 16
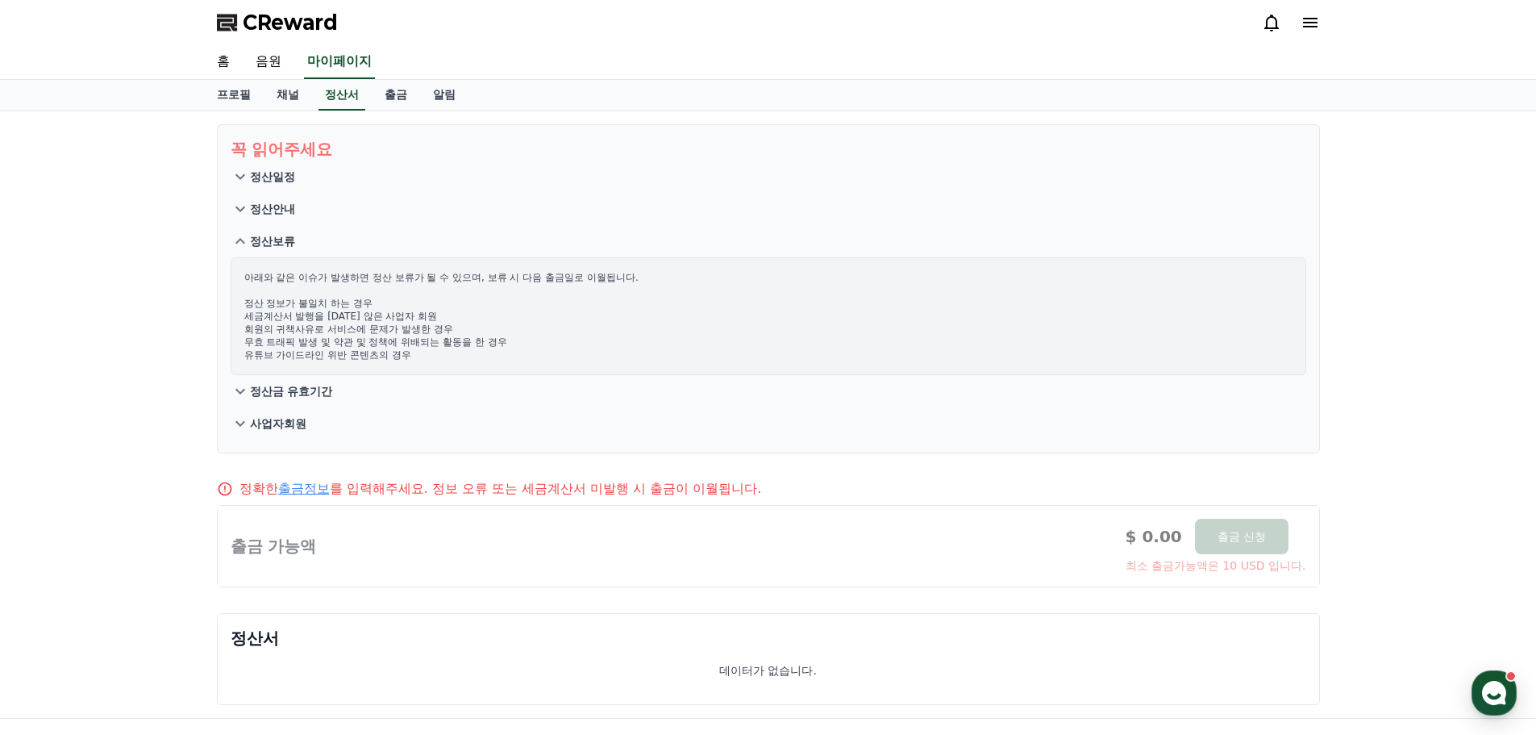
click at [300, 390] on p "정산금 유효기간" at bounding box center [291, 391] width 83 height 16
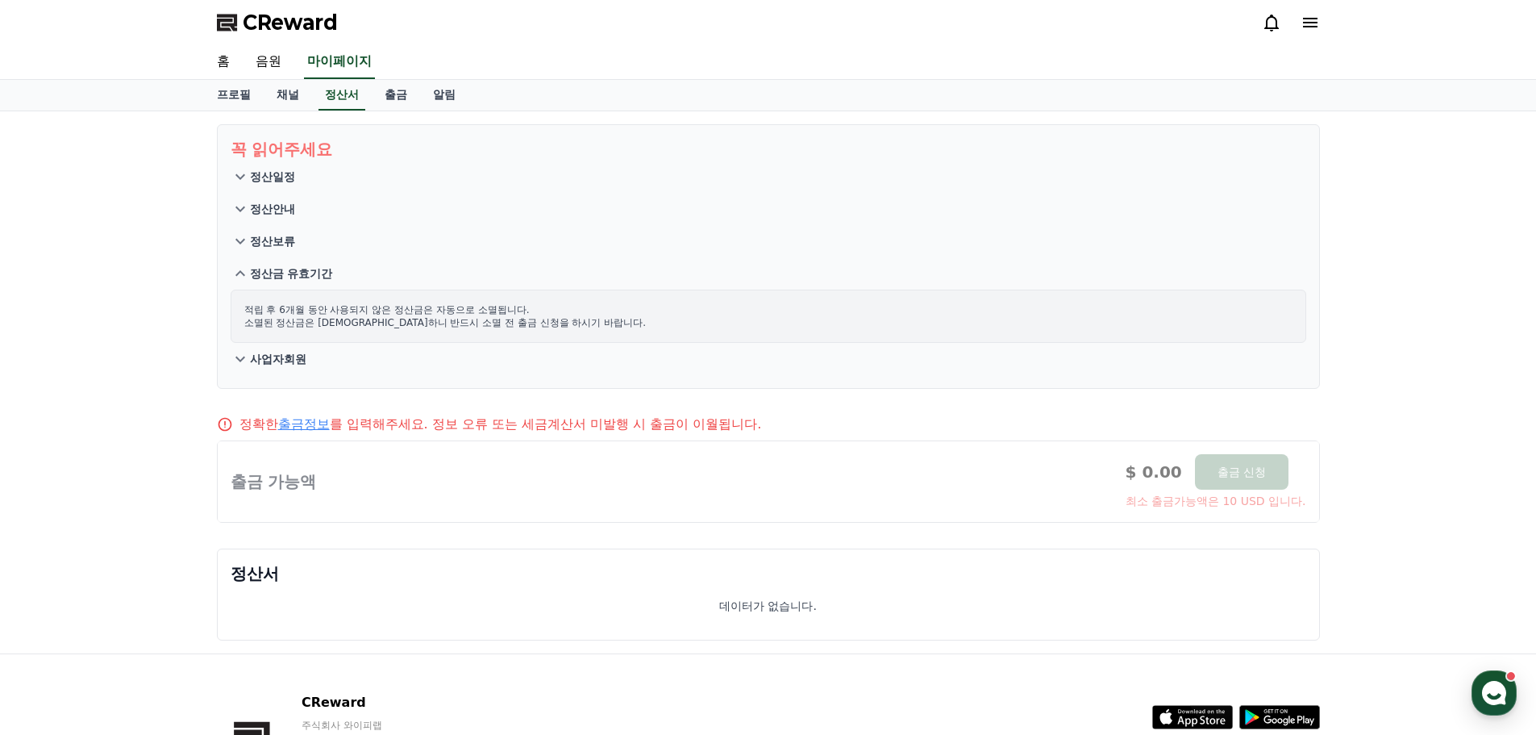
click at [293, 367] on button "사업자회원" at bounding box center [769, 359] width 1076 height 32
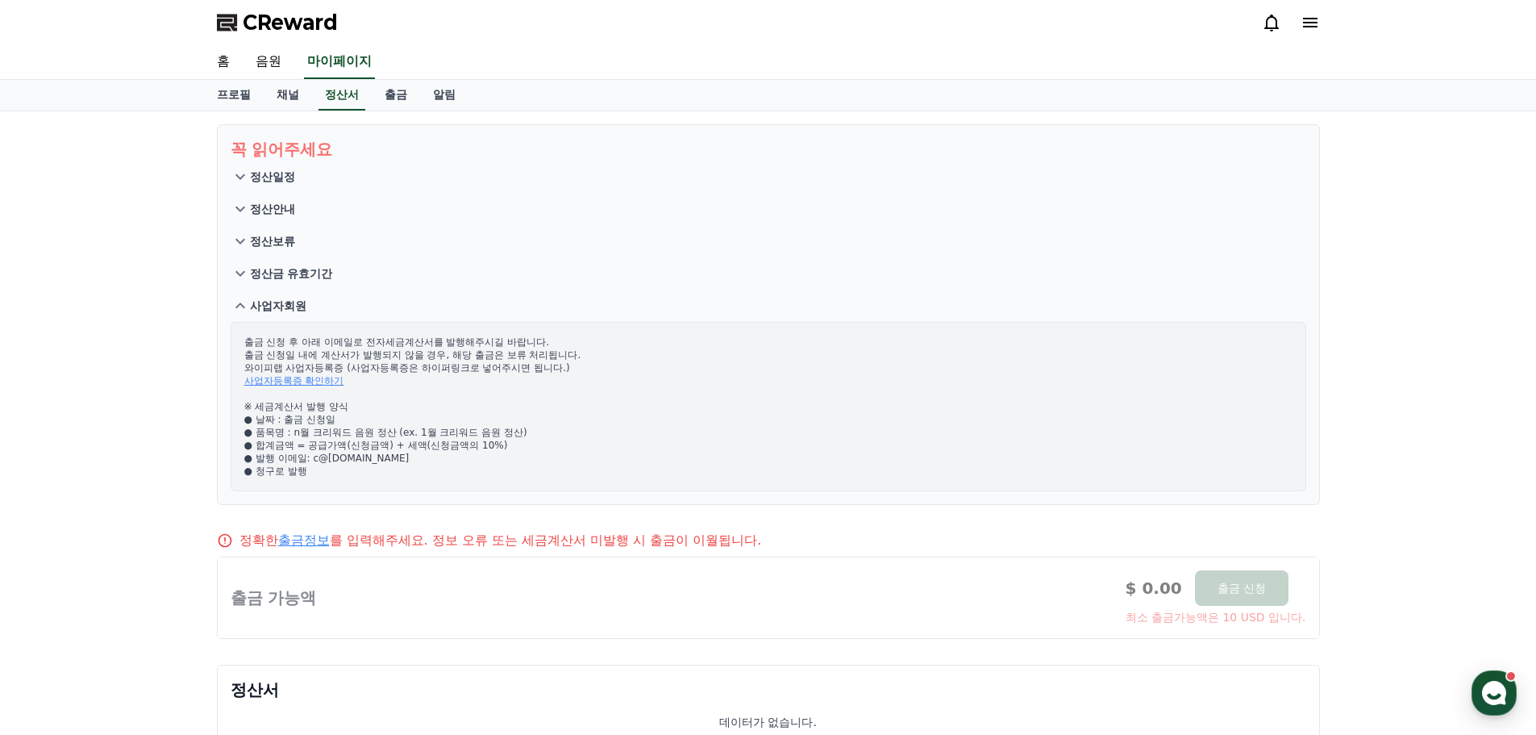
click at [291, 269] on p "정산금 유효기간" at bounding box center [291, 273] width 83 height 16
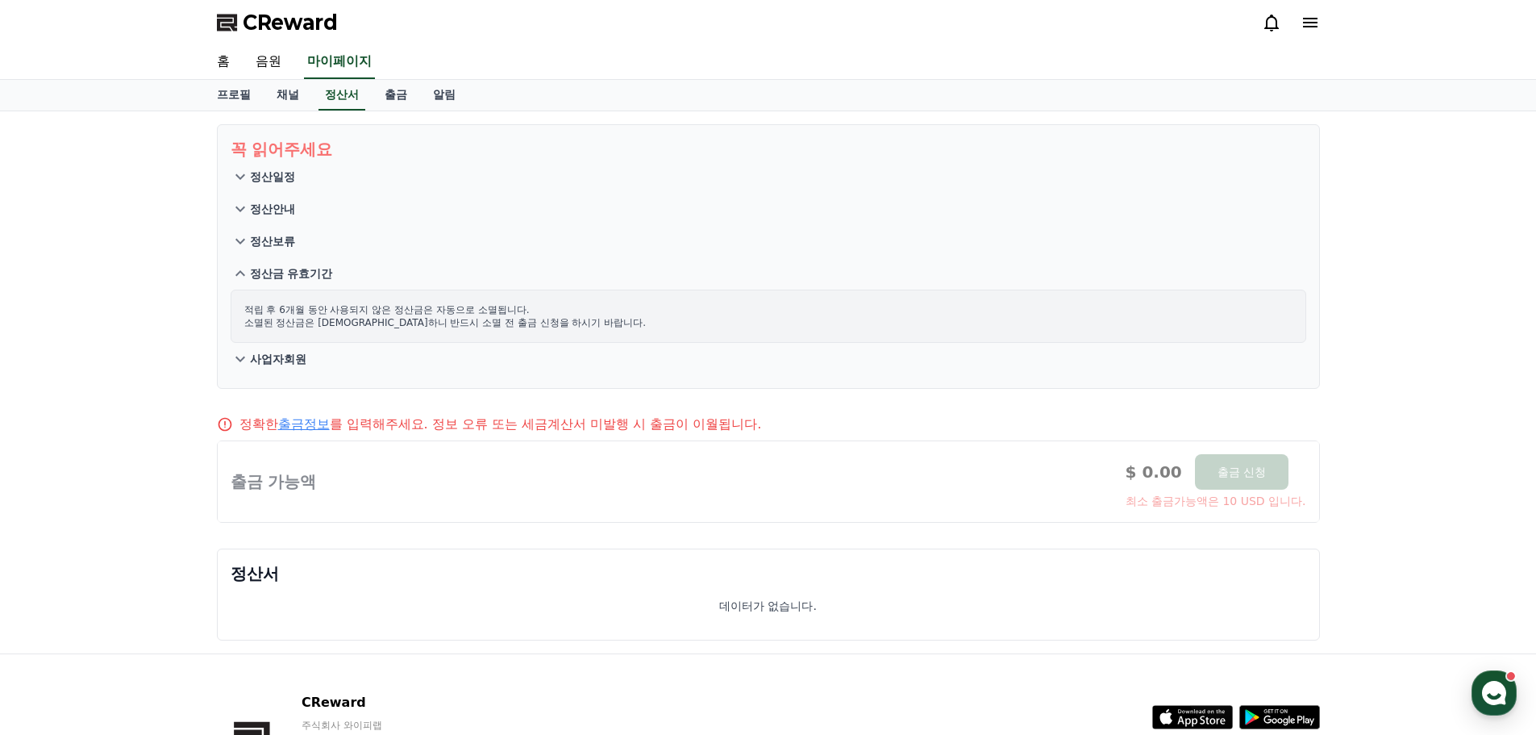
click at [275, 247] on p "정산보류" at bounding box center [272, 241] width 45 height 16
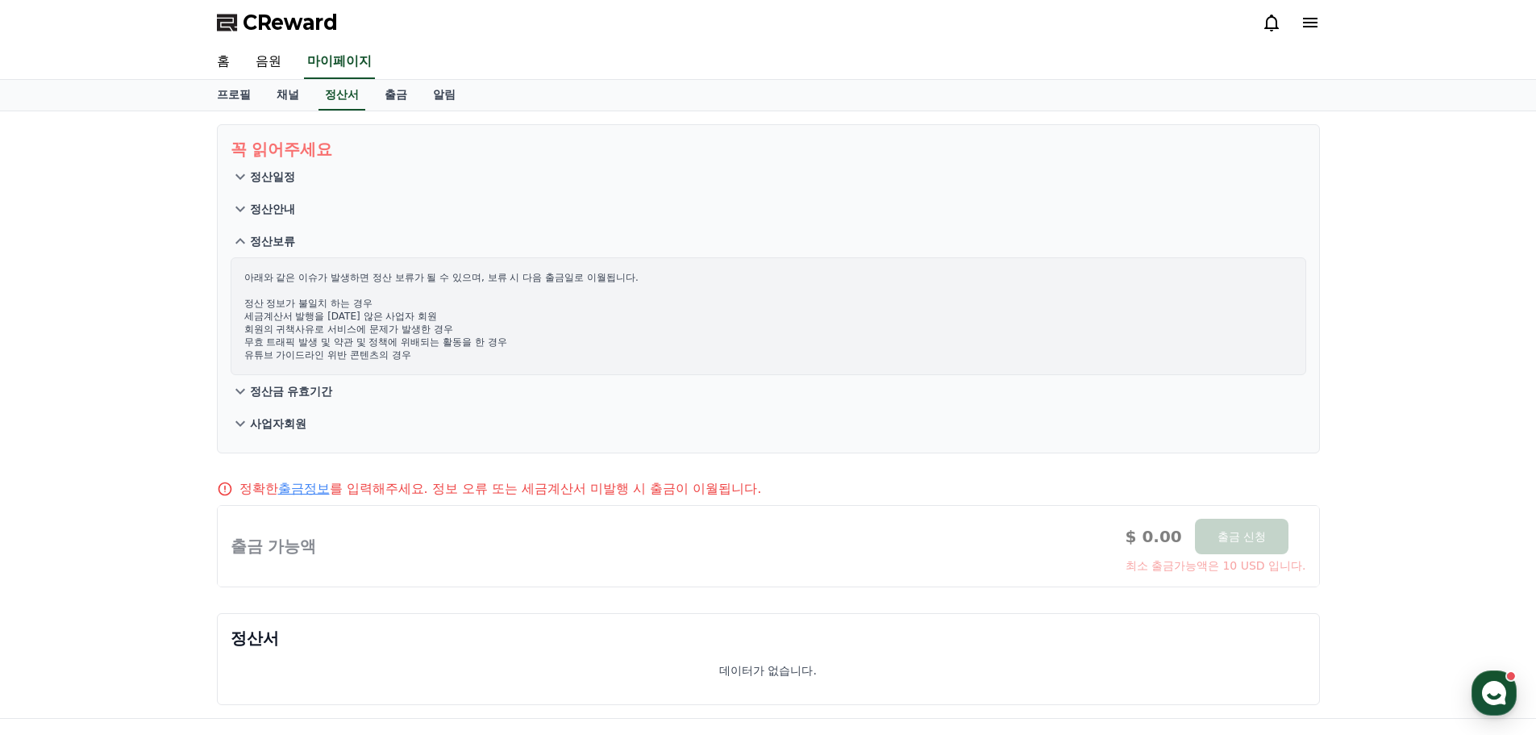
click at [274, 208] on p "정산안내" at bounding box center [272, 209] width 45 height 16
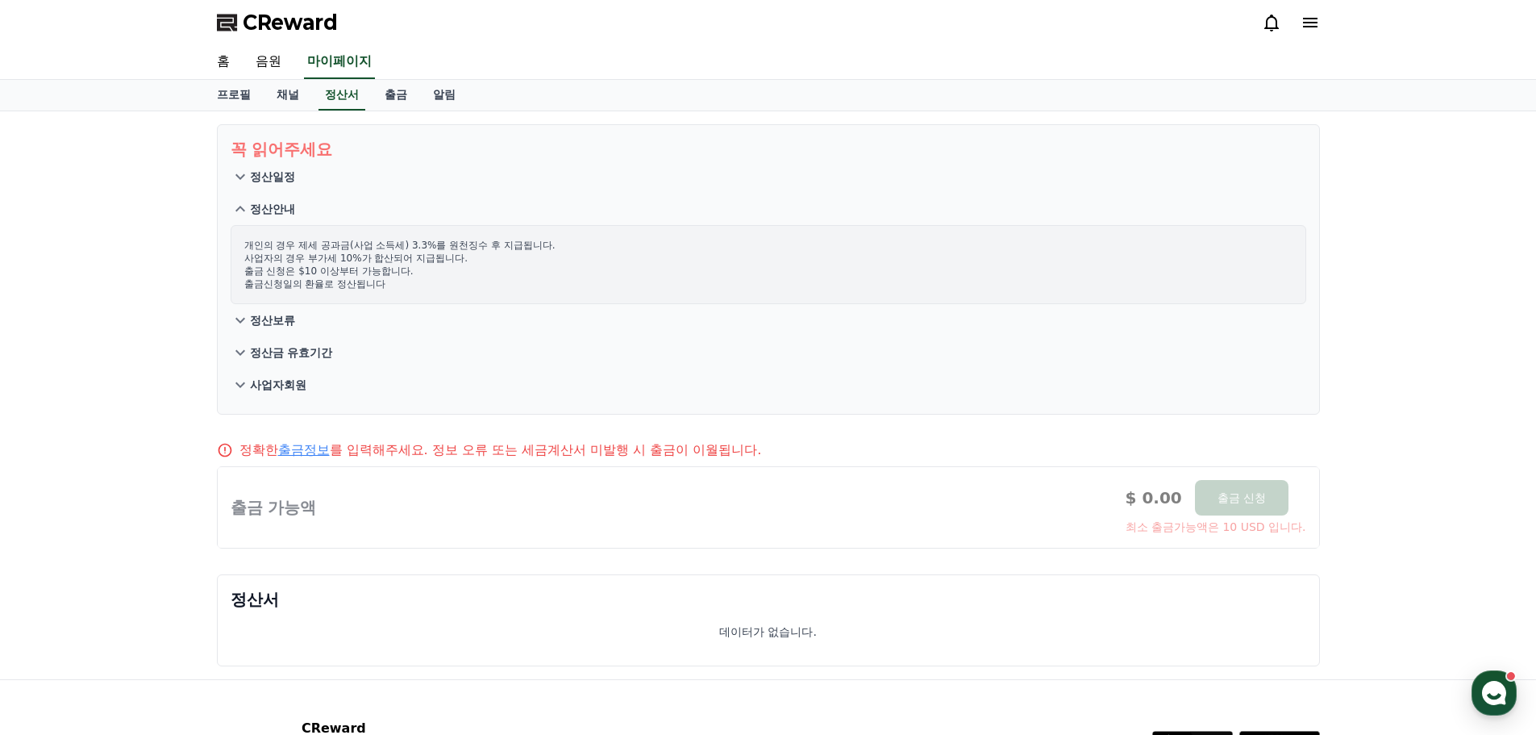
click at [275, 177] on p "정산일정" at bounding box center [272, 177] width 45 height 16
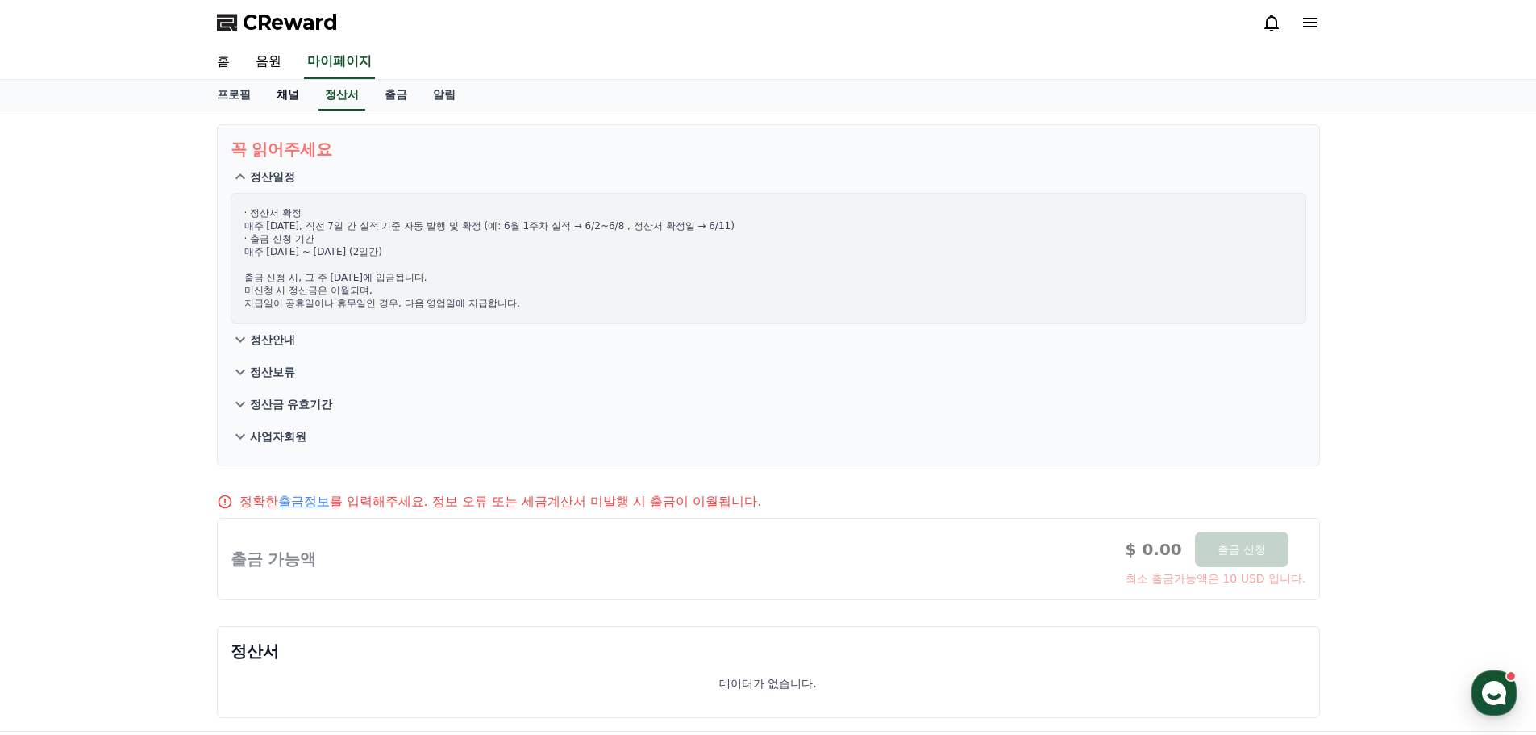
click at [304, 99] on link "채널" at bounding box center [288, 95] width 48 height 31
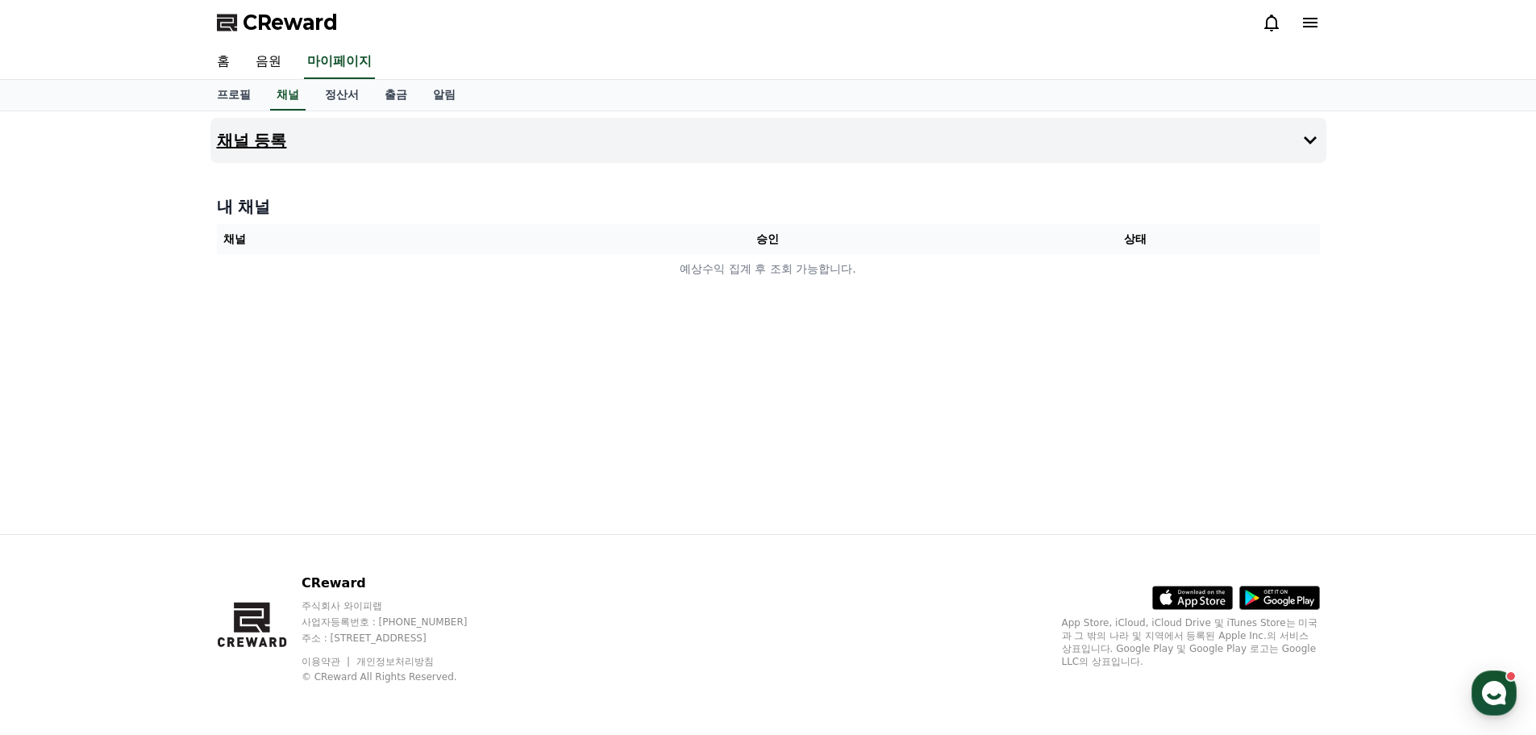
click at [406, 144] on button "채널 등록" at bounding box center [769, 140] width 1116 height 45
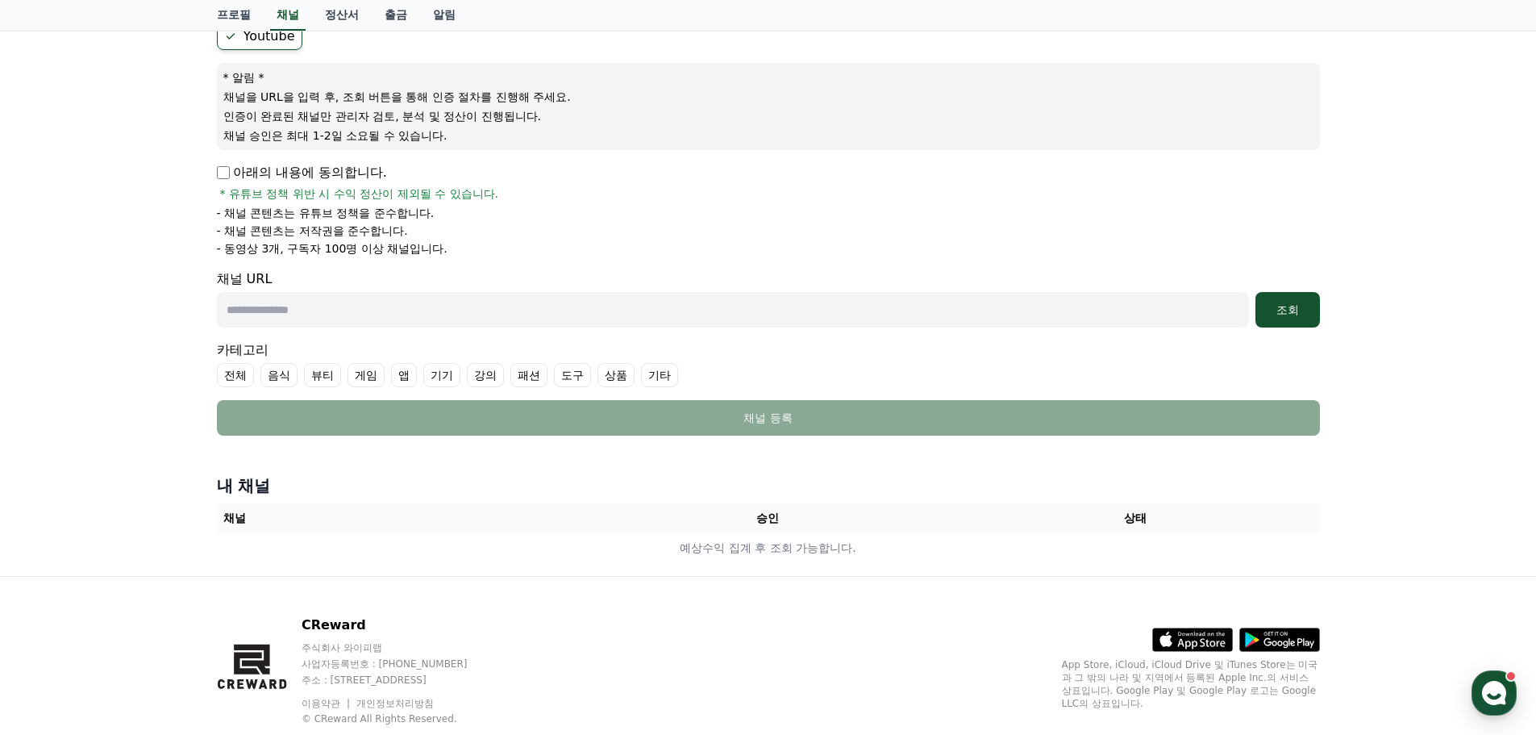
scroll to position [161, 0]
click at [306, 309] on input "text" at bounding box center [733, 307] width 1032 height 35
paste input "**********"
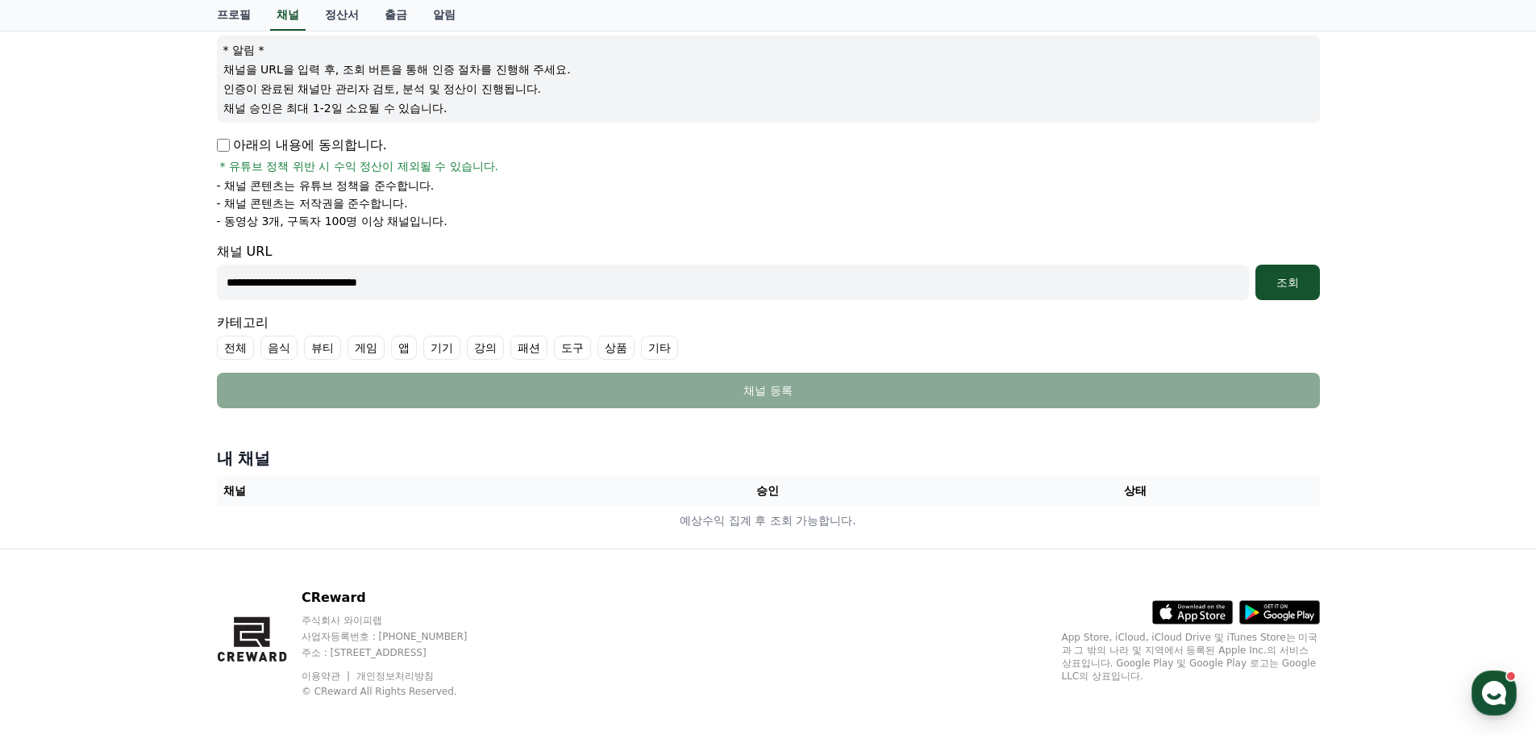
scroll to position [202, 0]
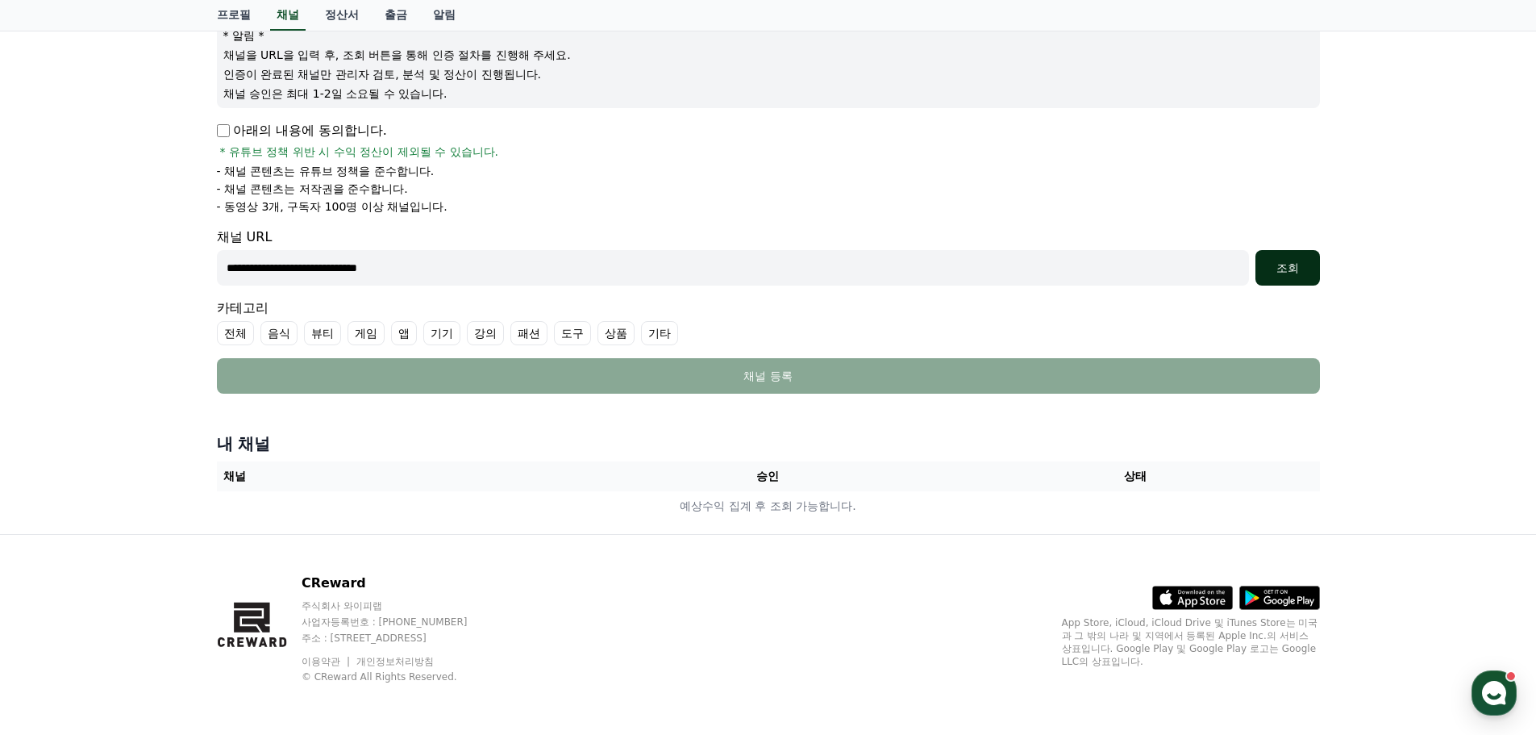
type input "**********"
click at [1303, 255] on button "조회" at bounding box center [1288, 267] width 65 height 35
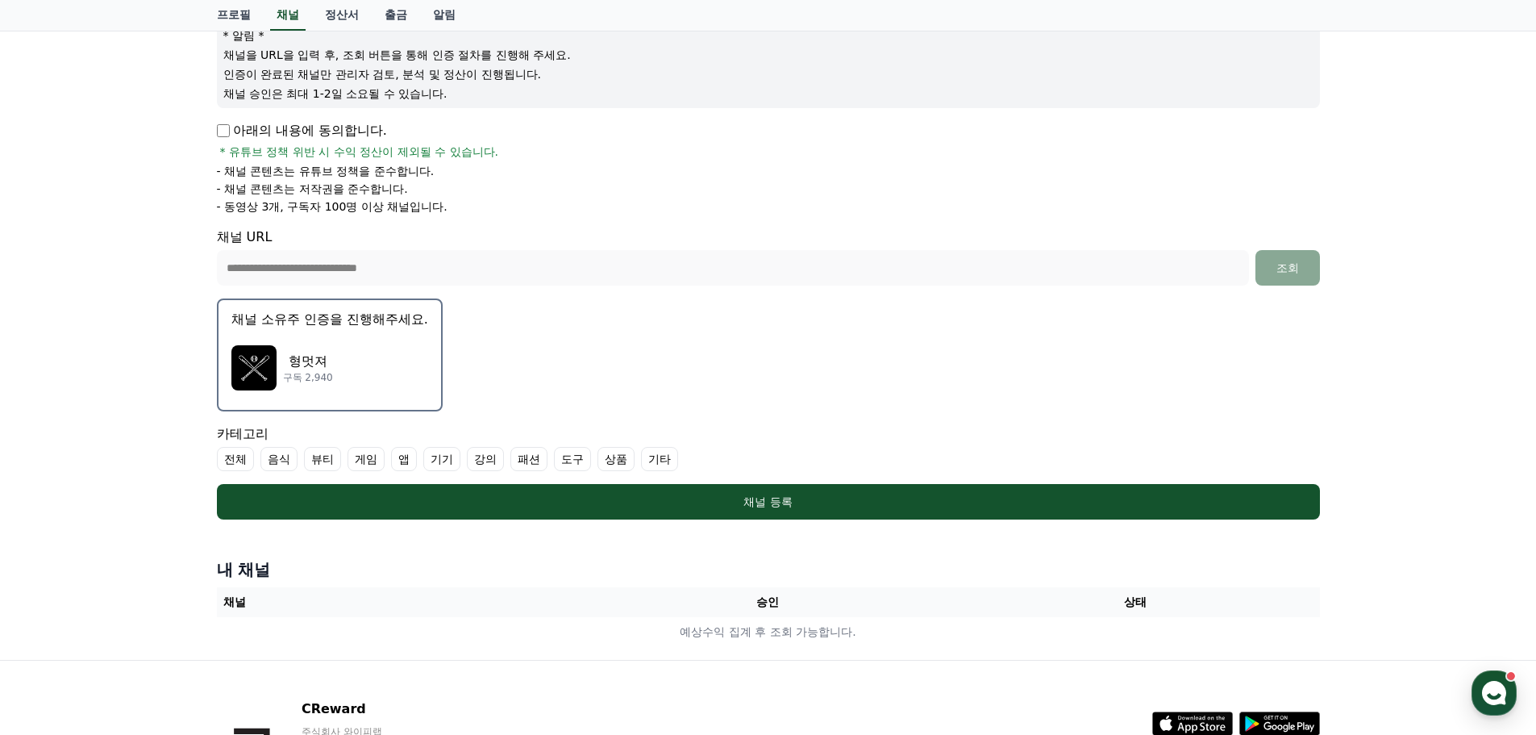
click at [426, 376] on div "형멋져 구독 2,940" at bounding box center [329, 368] width 197 height 65
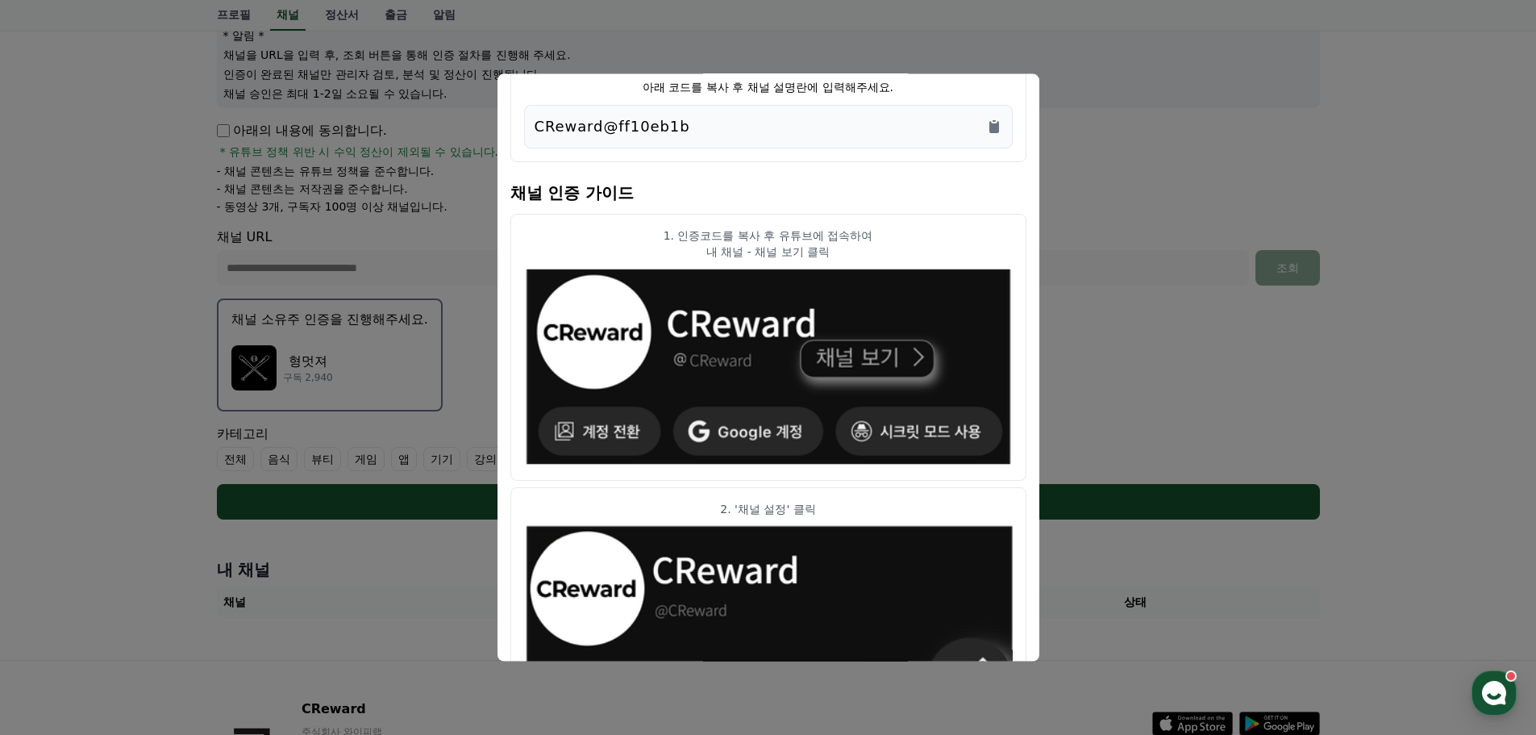
scroll to position [0, 0]
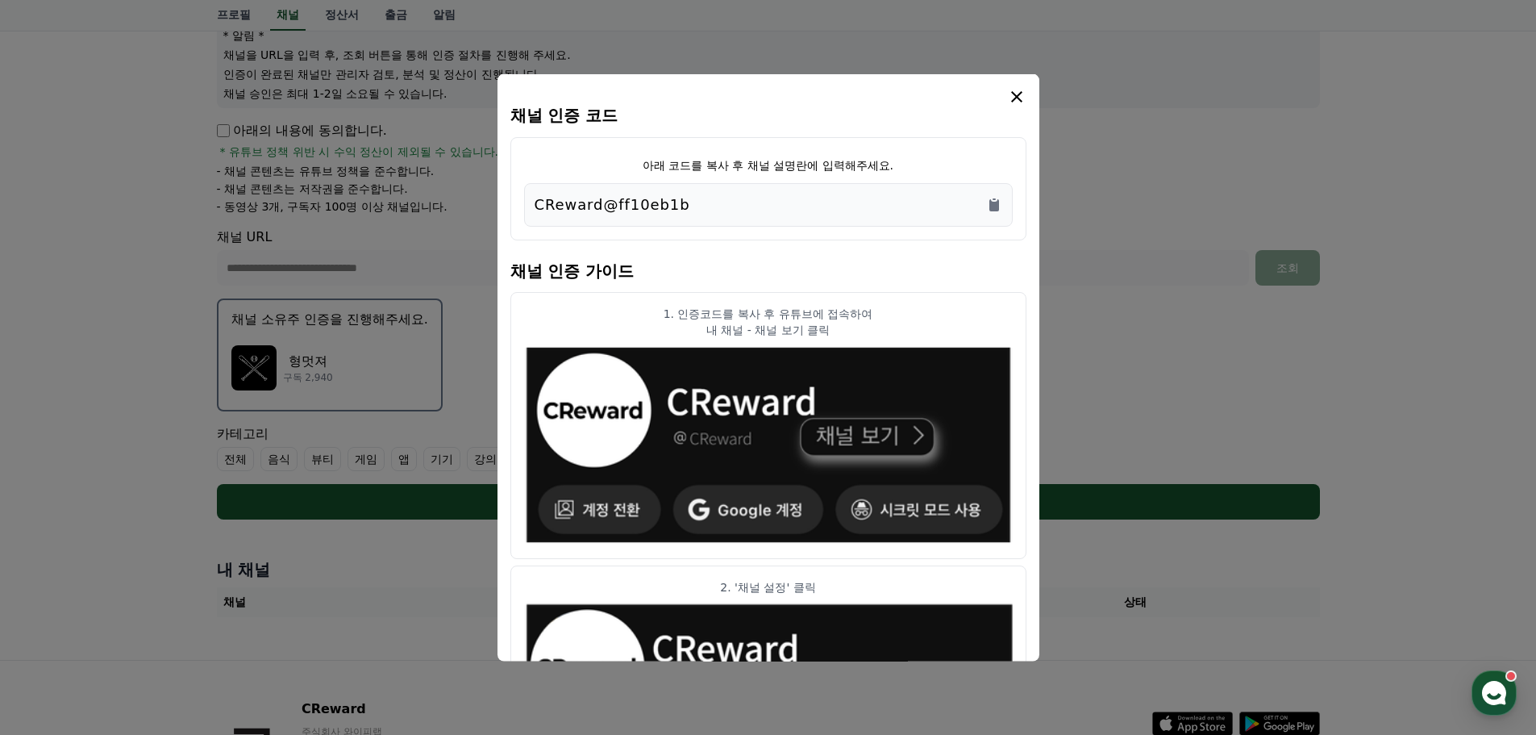
click at [682, 205] on div "CReward@ff10eb1b" at bounding box center [769, 204] width 468 height 23
click at [998, 204] on icon "Copy to clipboard" at bounding box center [995, 204] width 10 height 12
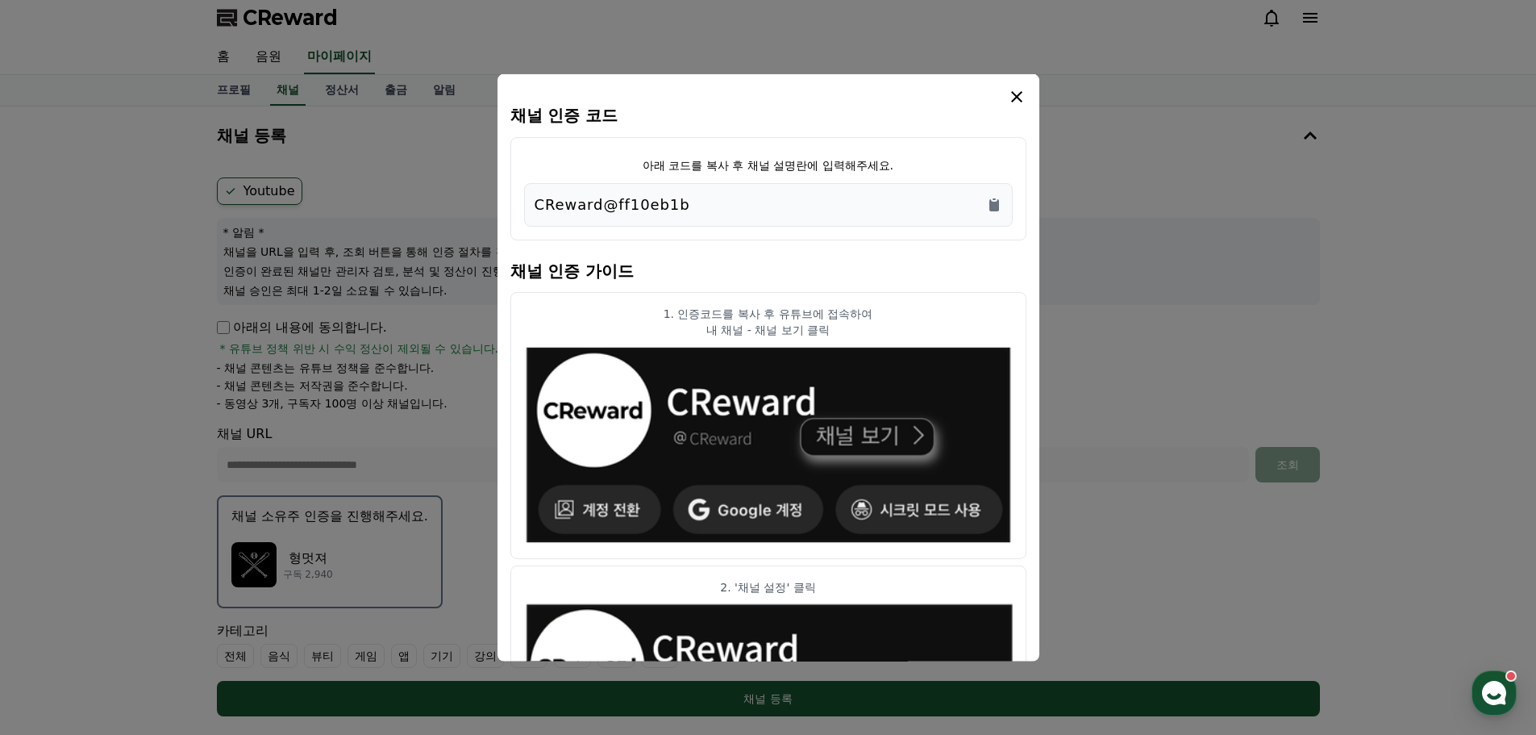
click at [1021, 91] on icon "modal" at bounding box center [1016, 95] width 11 height 11
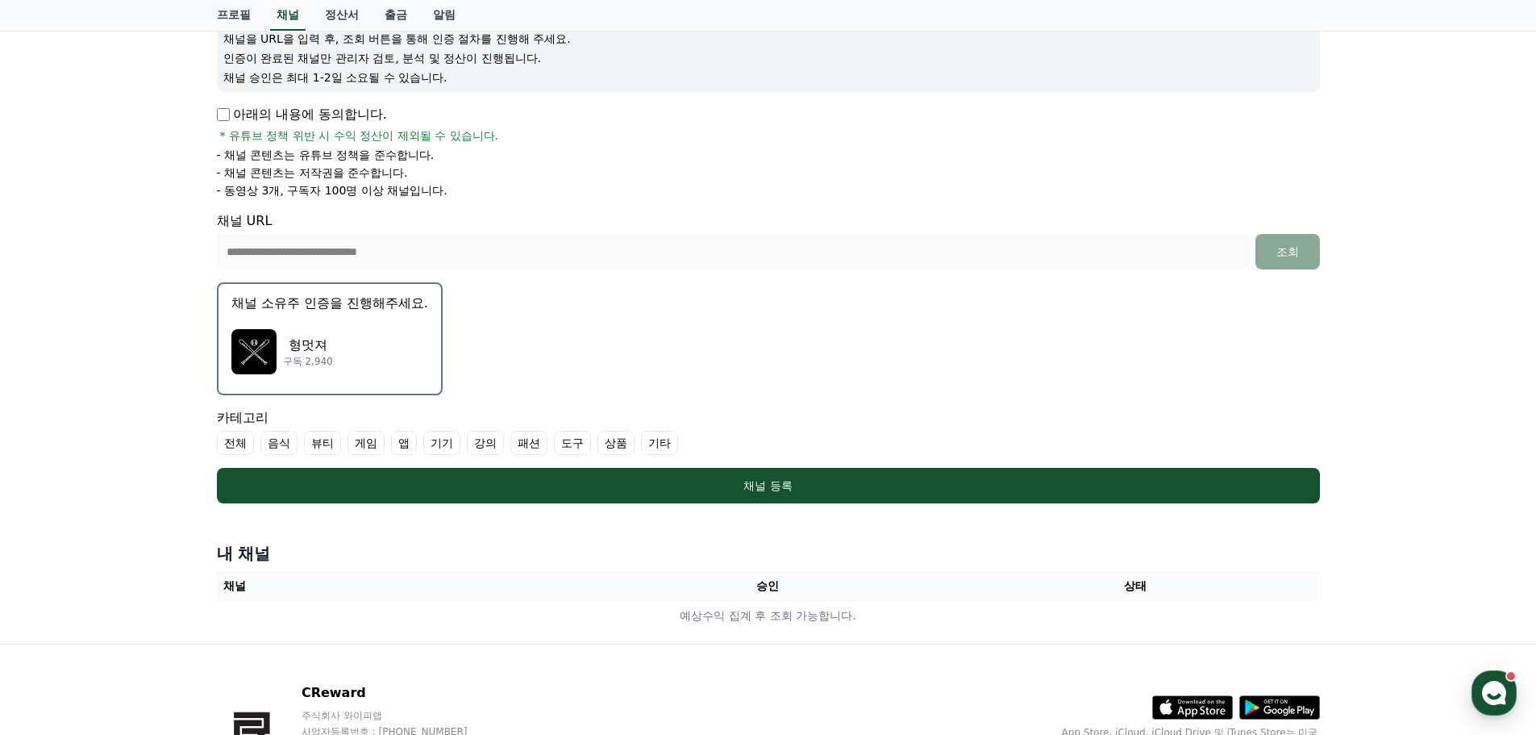
scroll to position [247, 0]
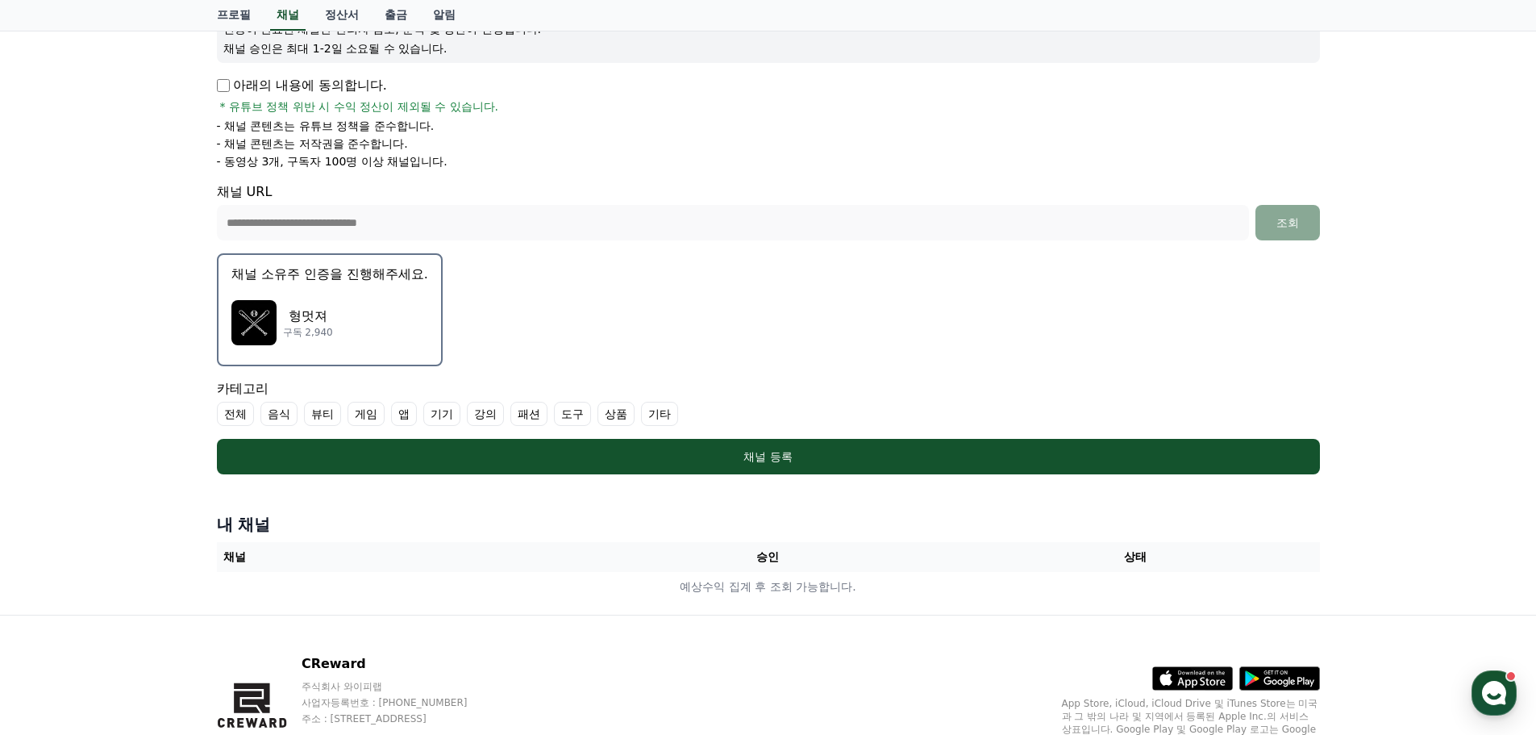
click at [652, 410] on label "기타" at bounding box center [659, 414] width 37 height 24
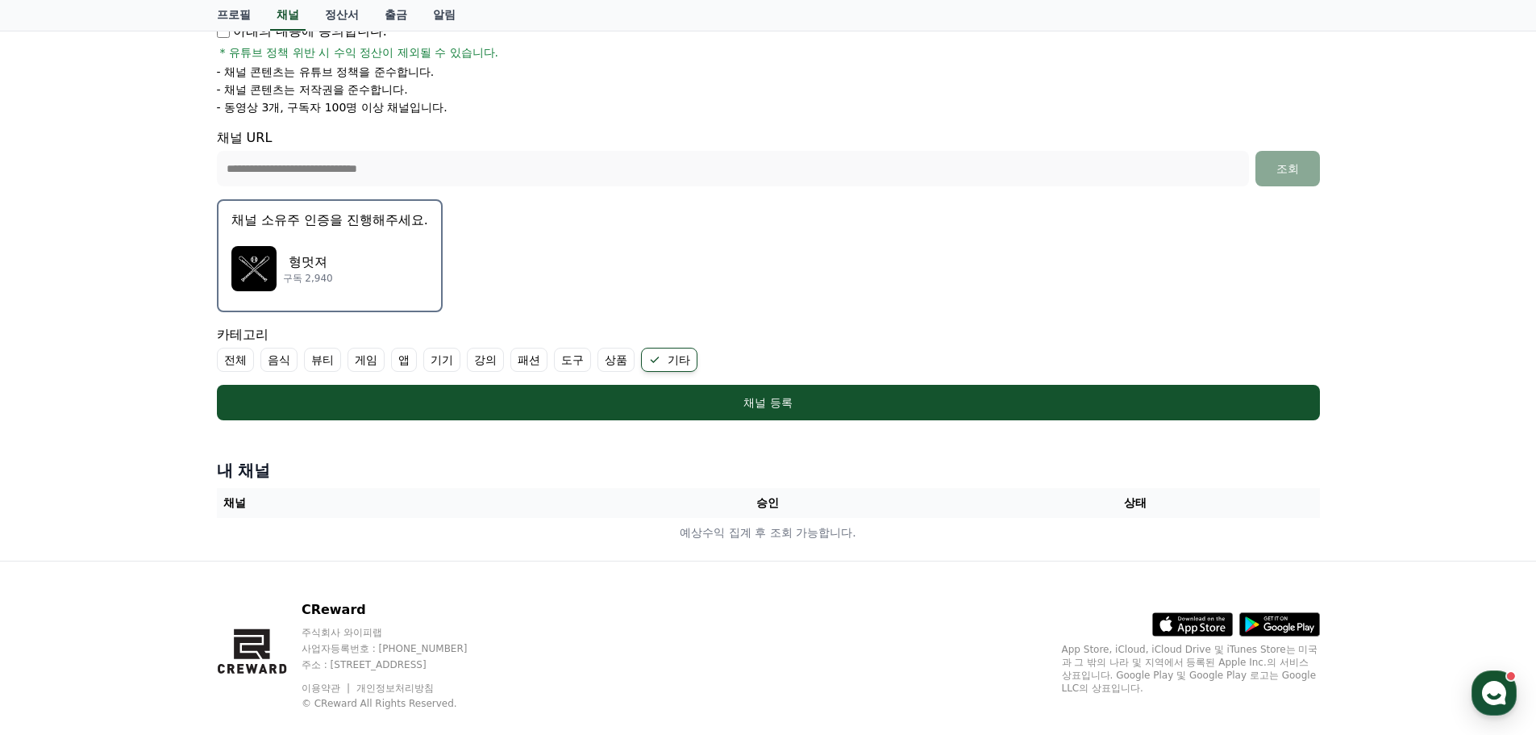
scroll to position [327, 0]
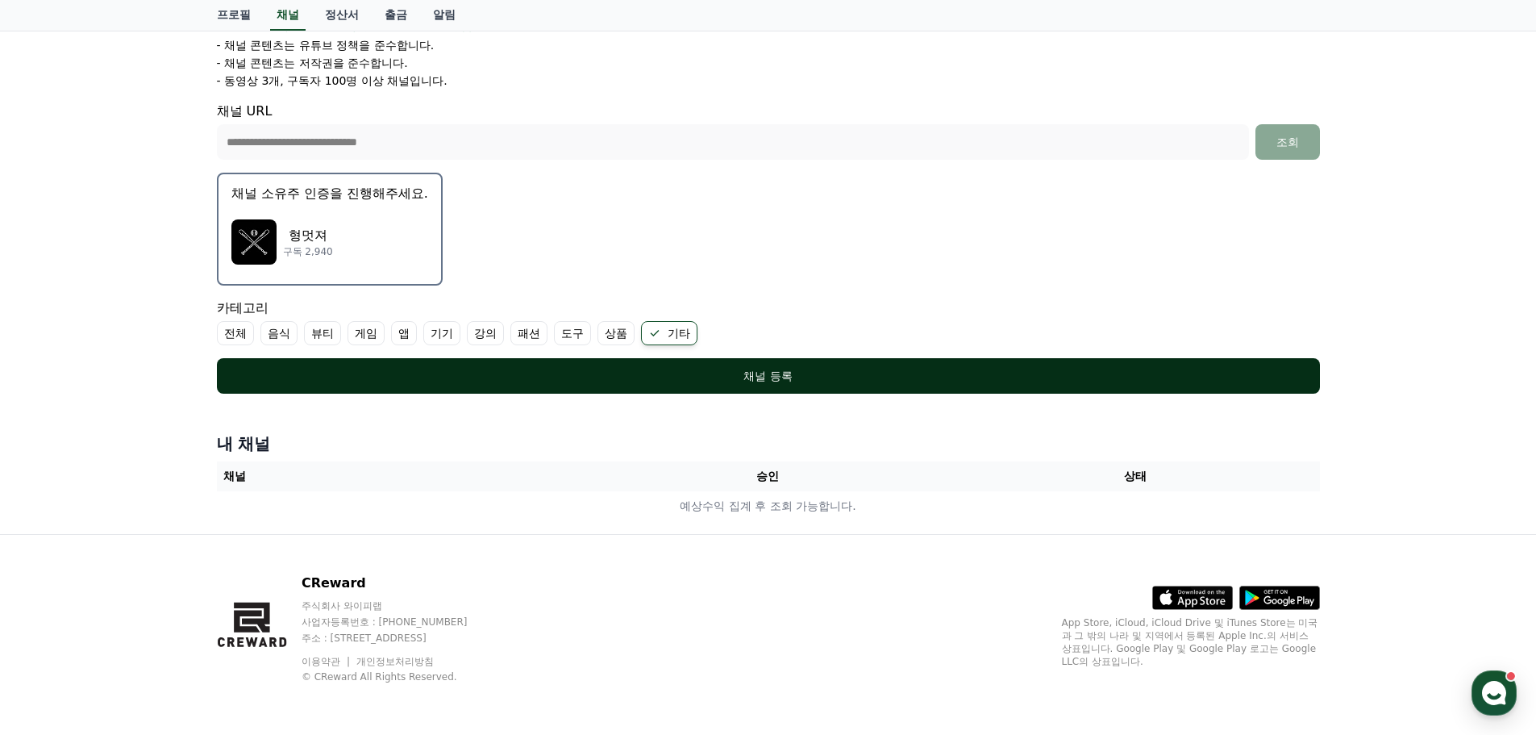
click at [711, 387] on button "채널 등록" at bounding box center [768, 375] width 1103 height 35
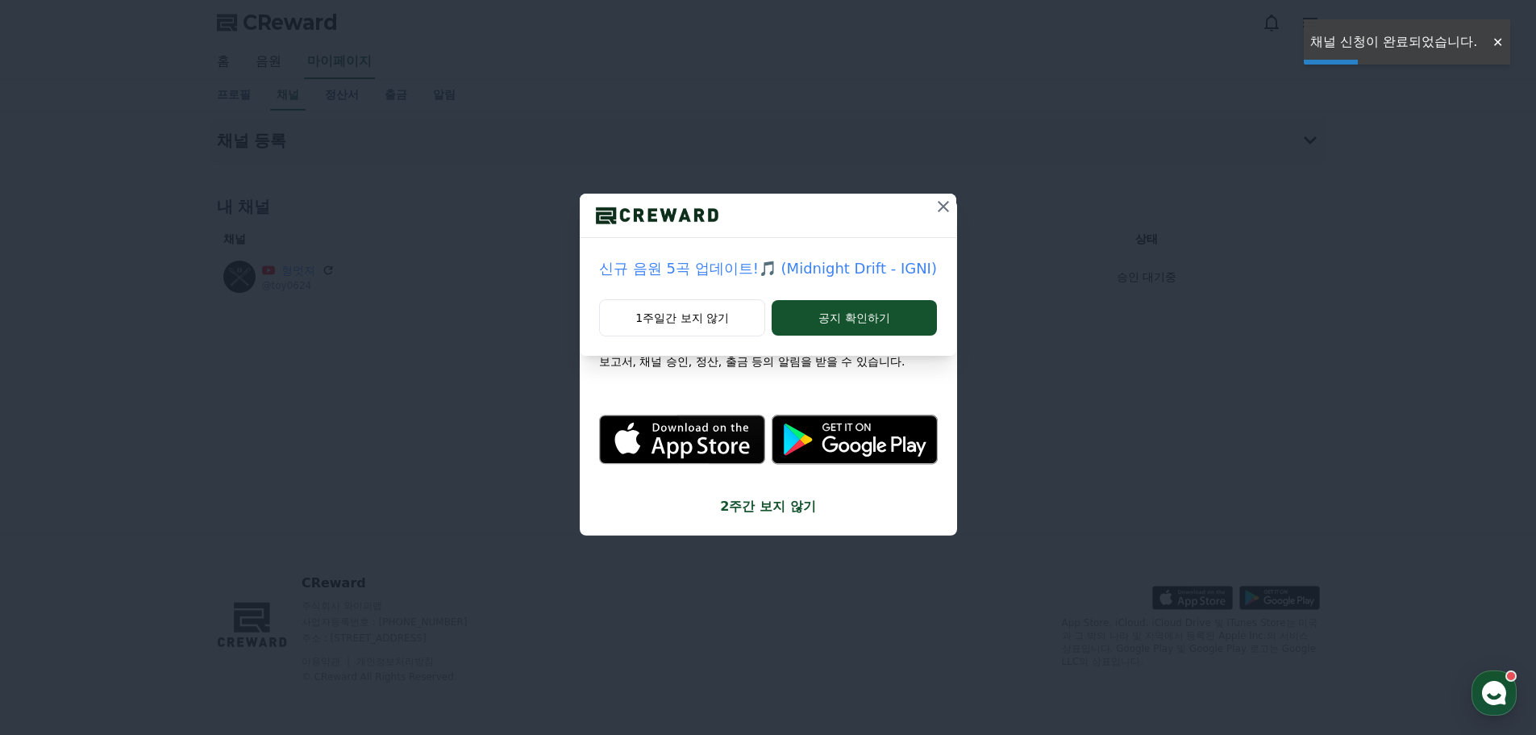
click at [939, 211] on icon at bounding box center [943, 206] width 19 height 19
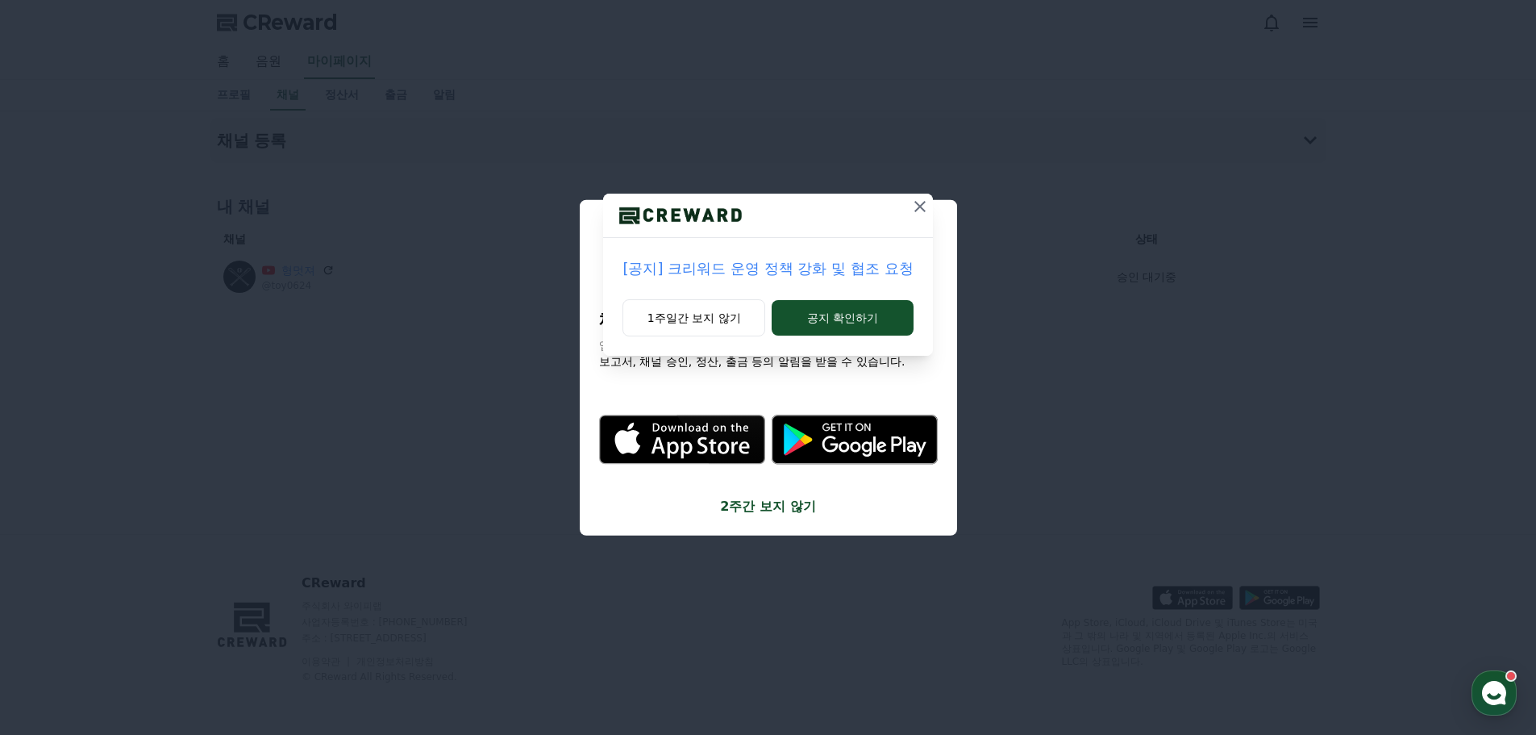
click at [926, 210] on icon at bounding box center [920, 206] width 19 height 19
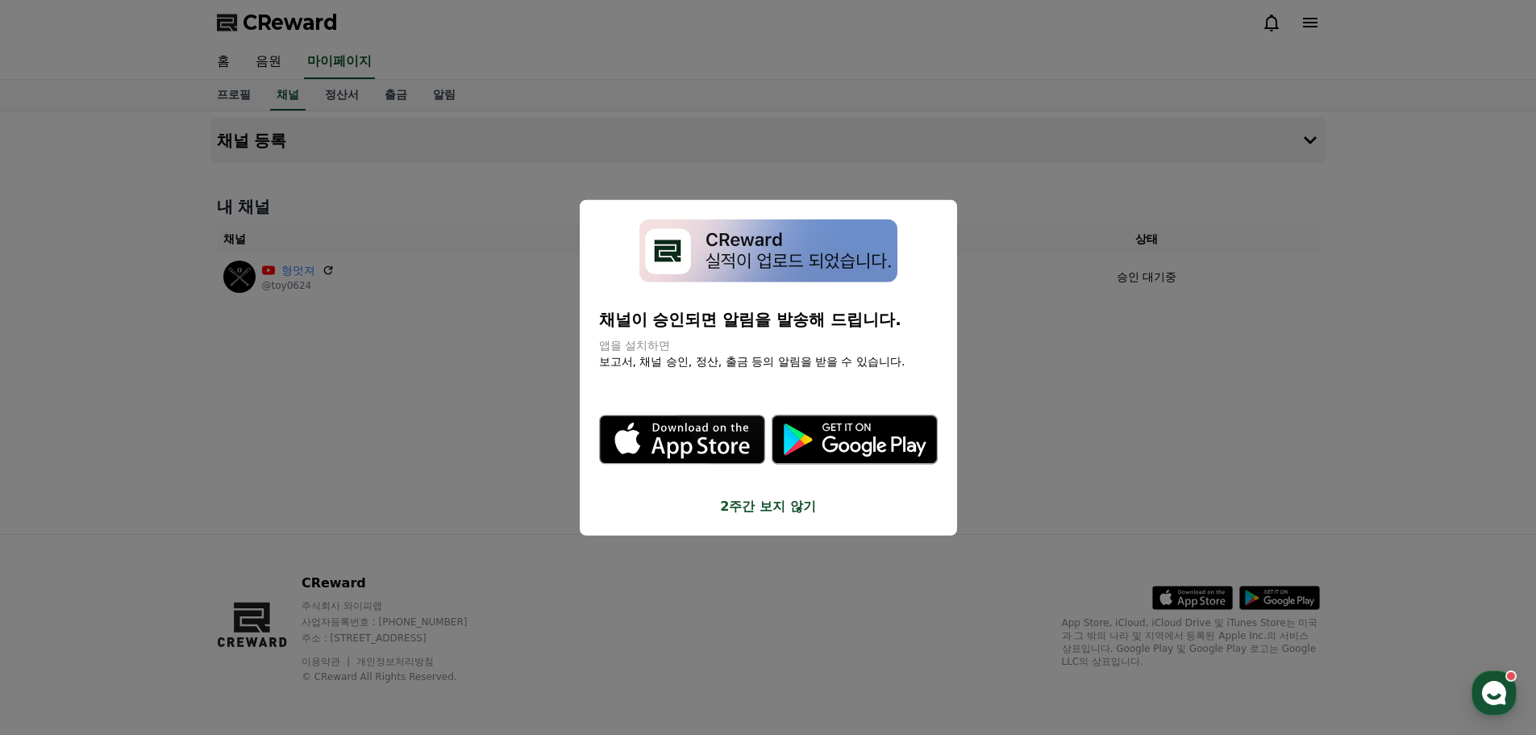
click at [1117, 394] on button "close modal" at bounding box center [768, 367] width 1536 height 735
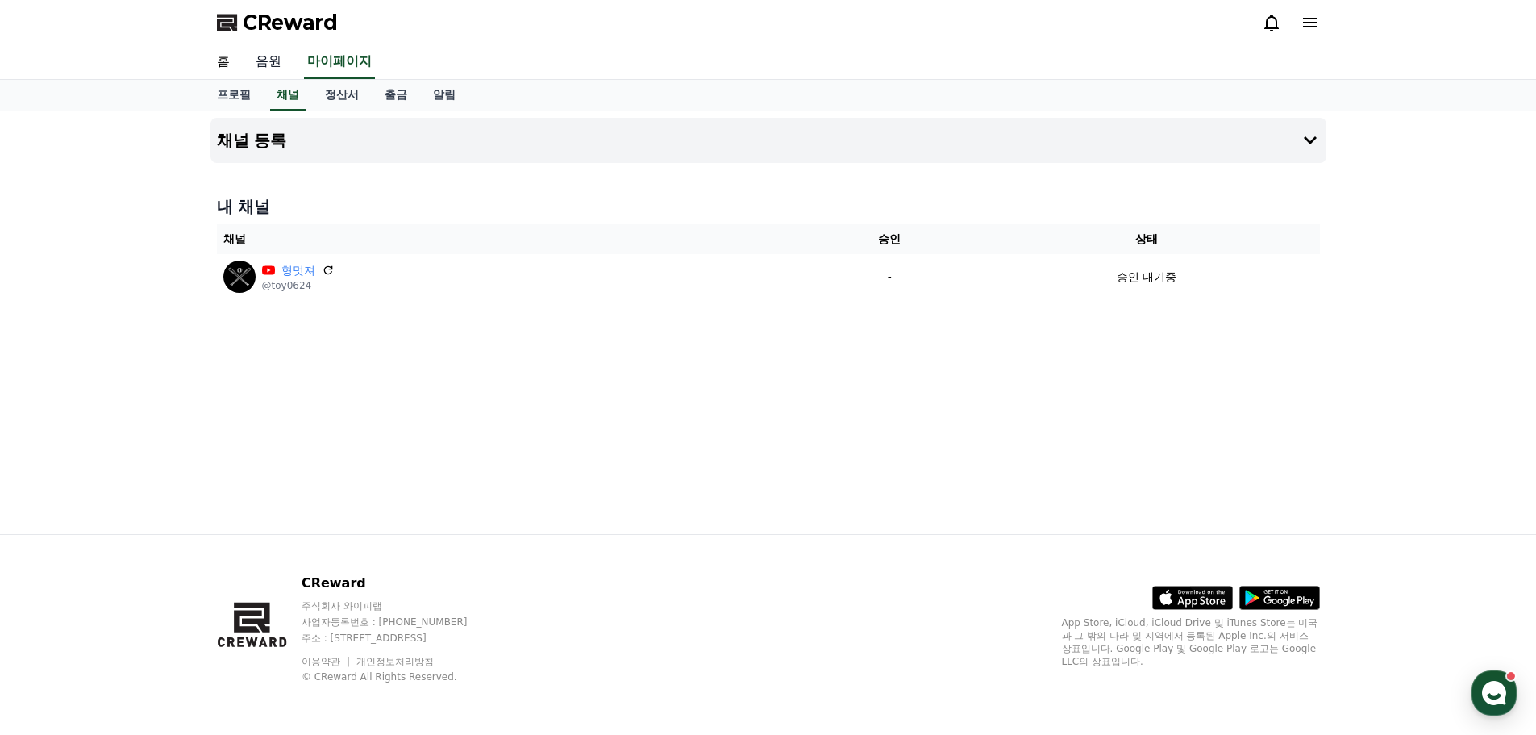
click at [273, 65] on link "음원" at bounding box center [269, 62] width 52 height 34
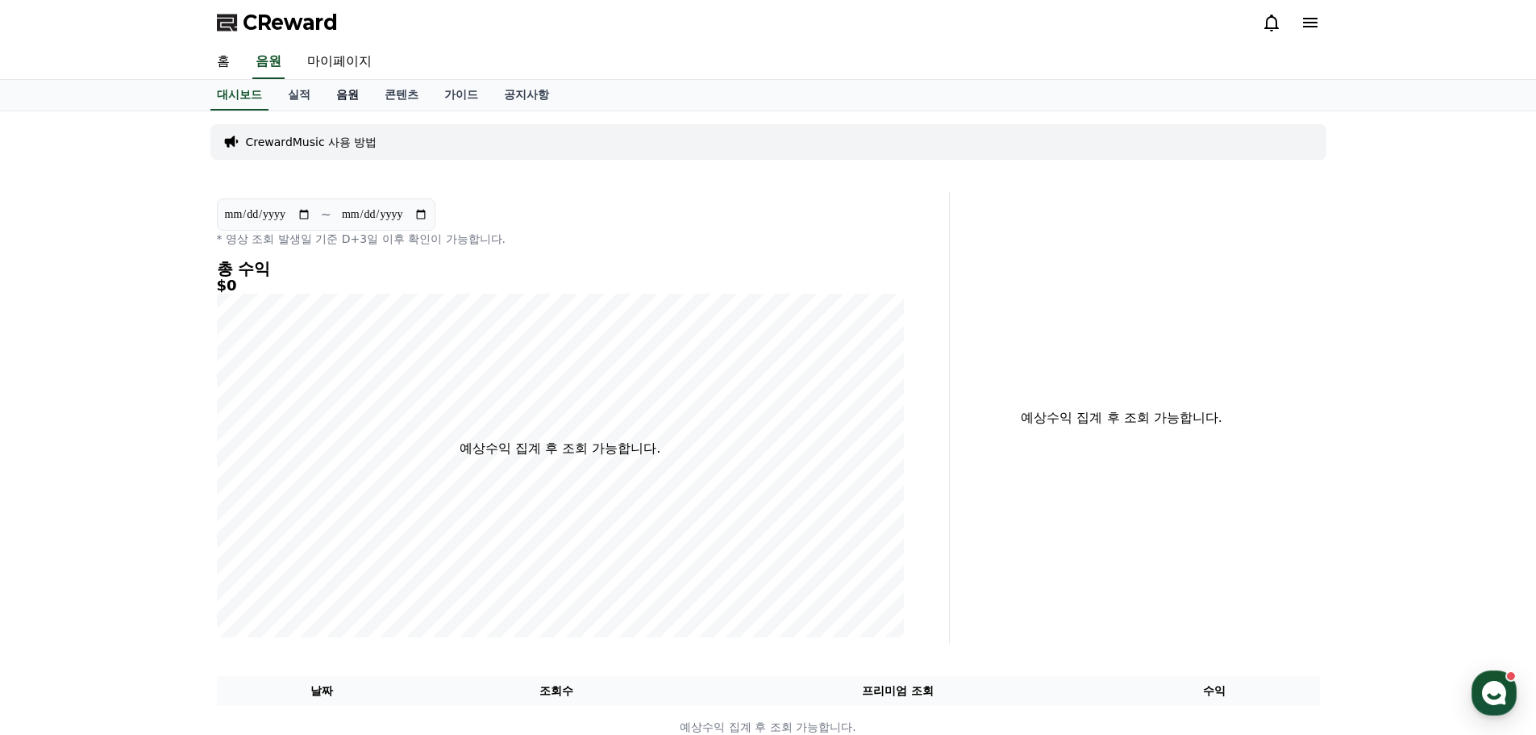
click at [341, 89] on link "음원" at bounding box center [347, 95] width 48 height 31
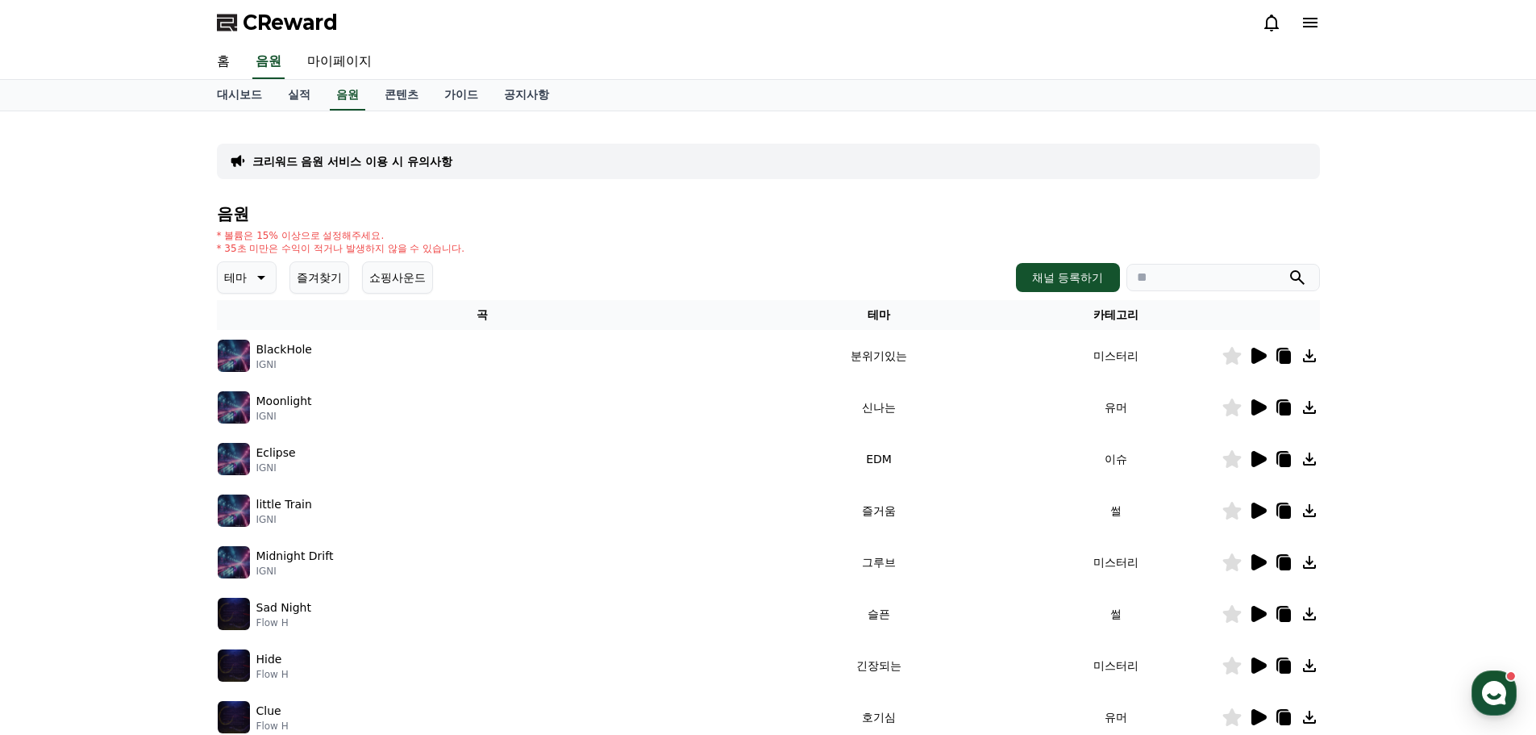
click at [261, 278] on icon at bounding box center [261, 278] width 8 height 4
click at [255, 428] on button "긴장되는" at bounding box center [248, 429] width 58 height 35
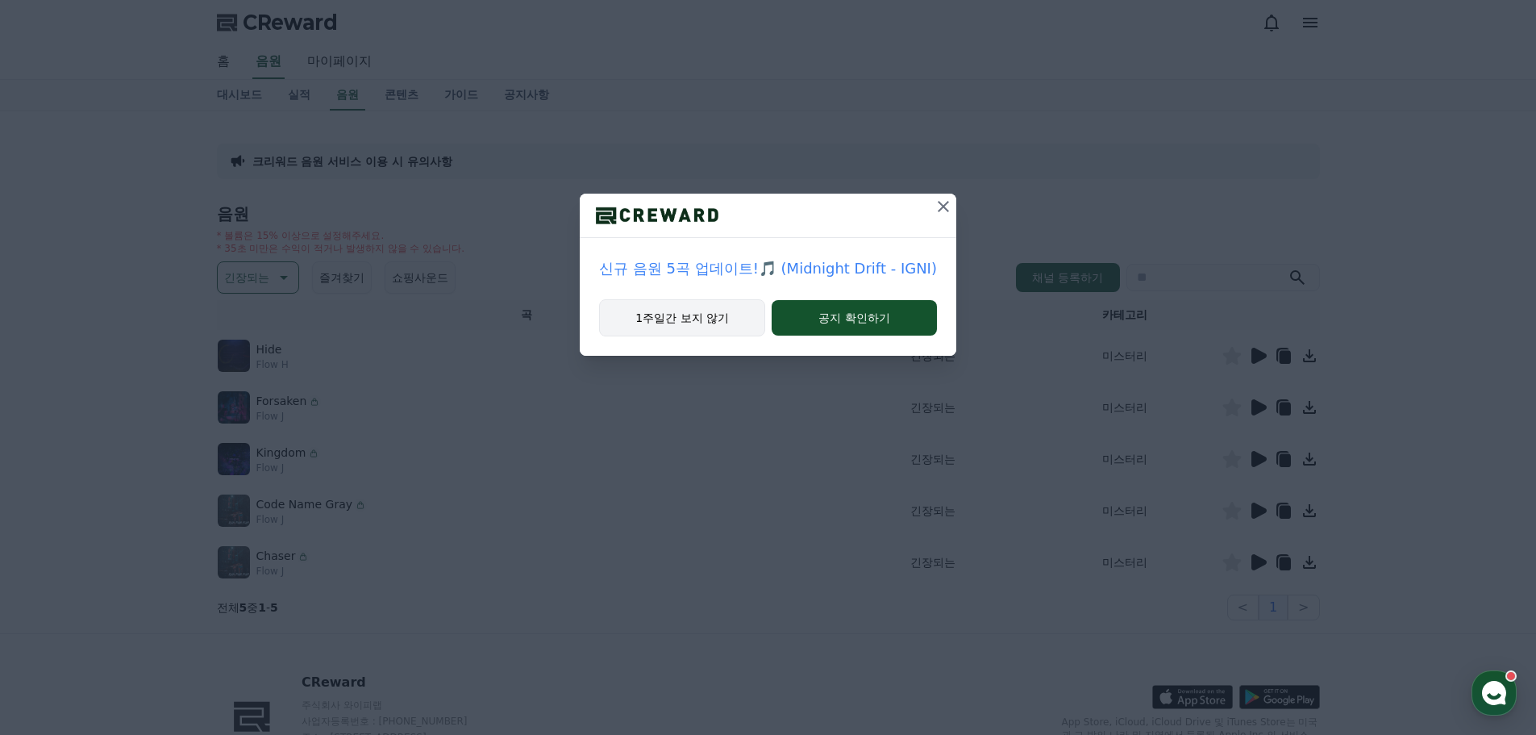
click at [714, 321] on button "1주일간 보지 않기" at bounding box center [682, 317] width 166 height 37
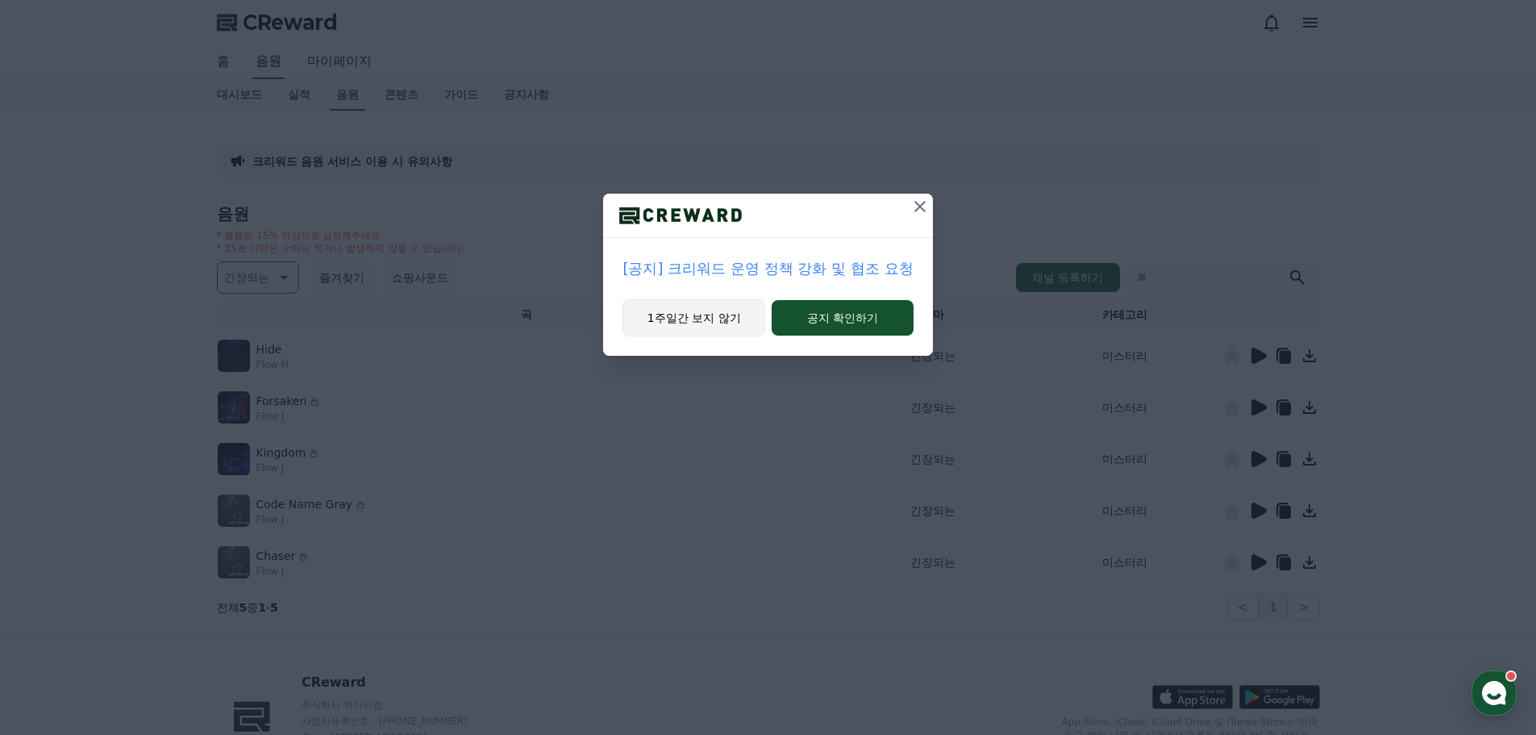
click at [719, 326] on button "1주일간 보지 않기" at bounding box center [694, 317] width 143 height 37
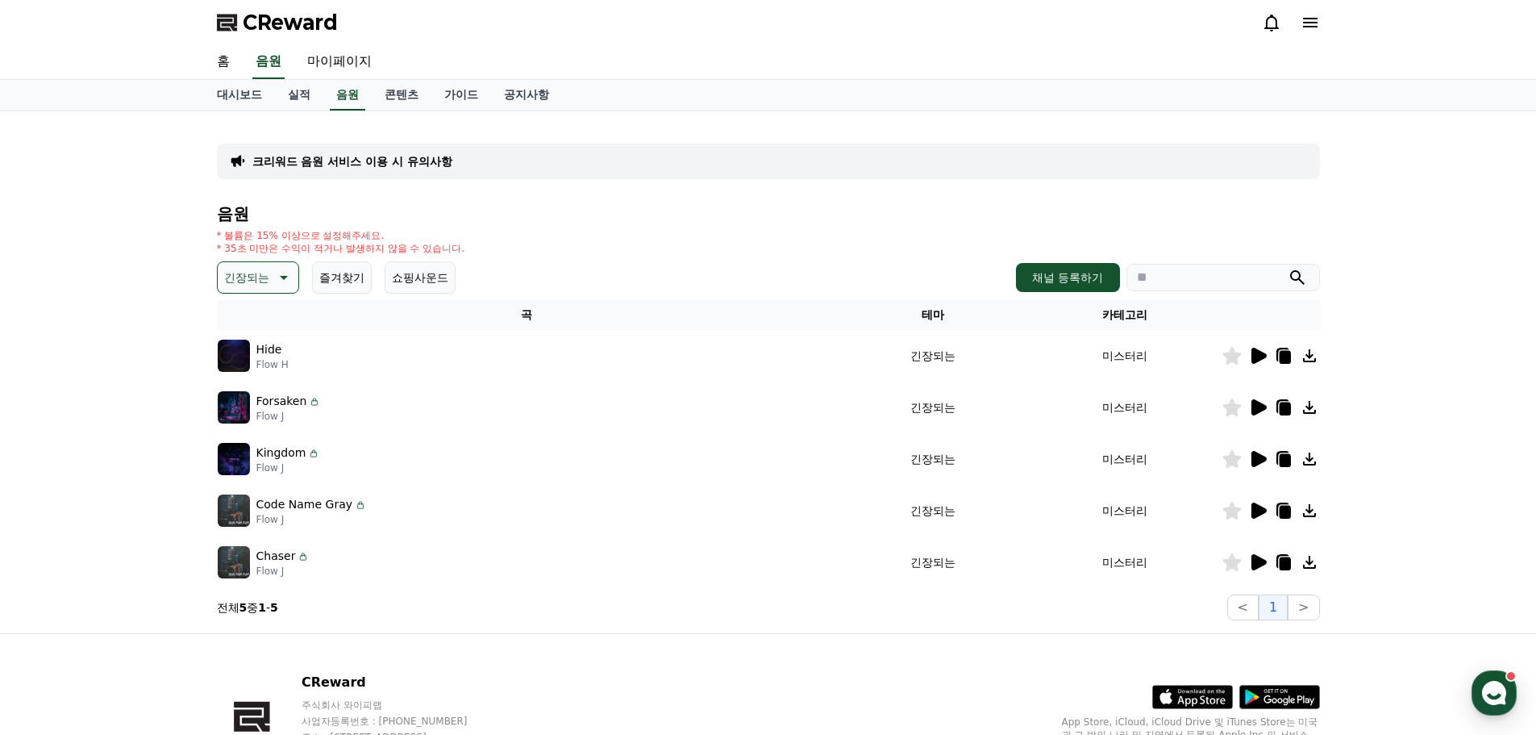
click at [1262, 354] on icon at bounding box center [1259, 356] width 15 height 16
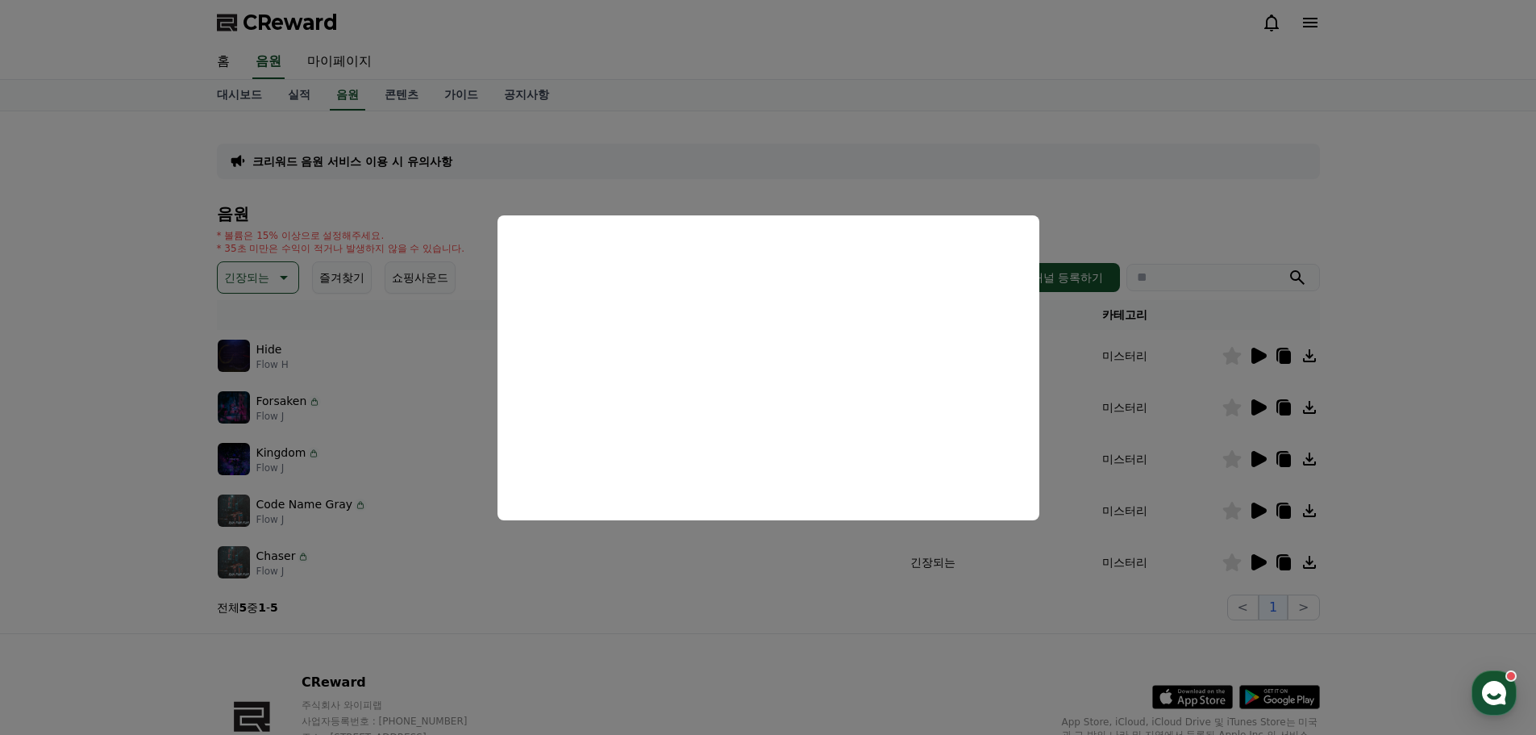
click at [765, 568] on button "close modal" at bounding box center [768, 367] width 1536 height 735
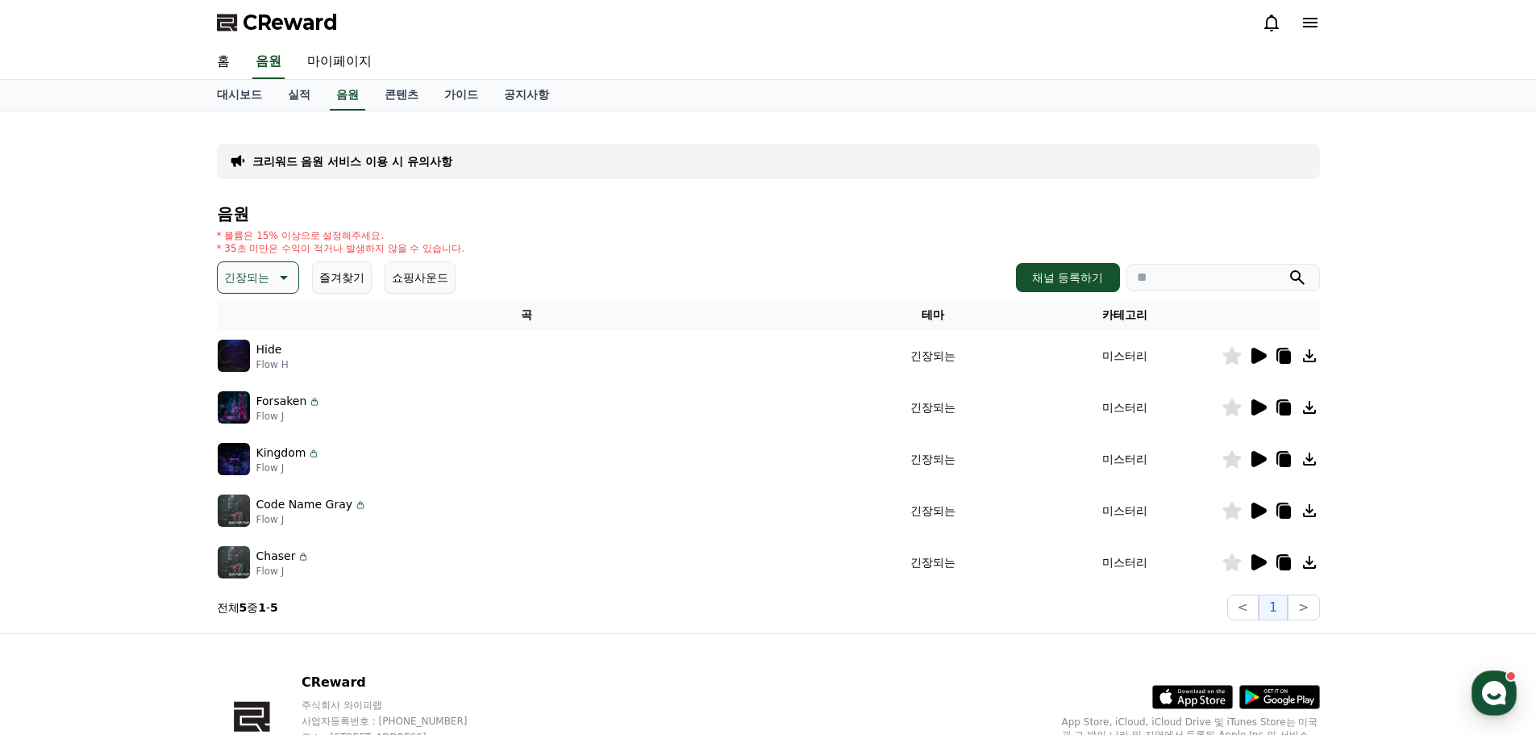
click at [1251, 405] on icon at bounding box center [1258, 407] width 19 height 19
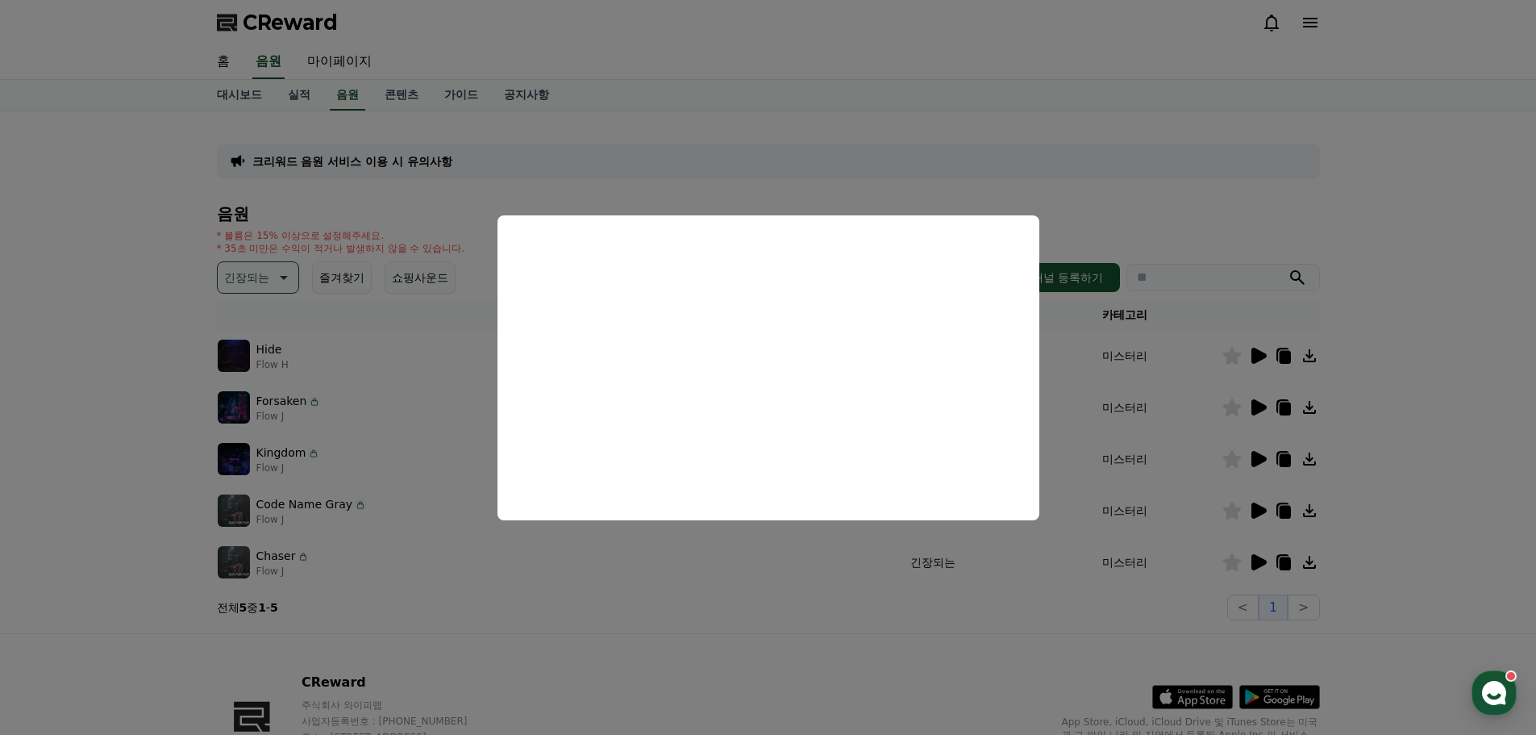
click at [762, 585] on button "close modal" at bounding box center [768, 367] width 1536 height 735
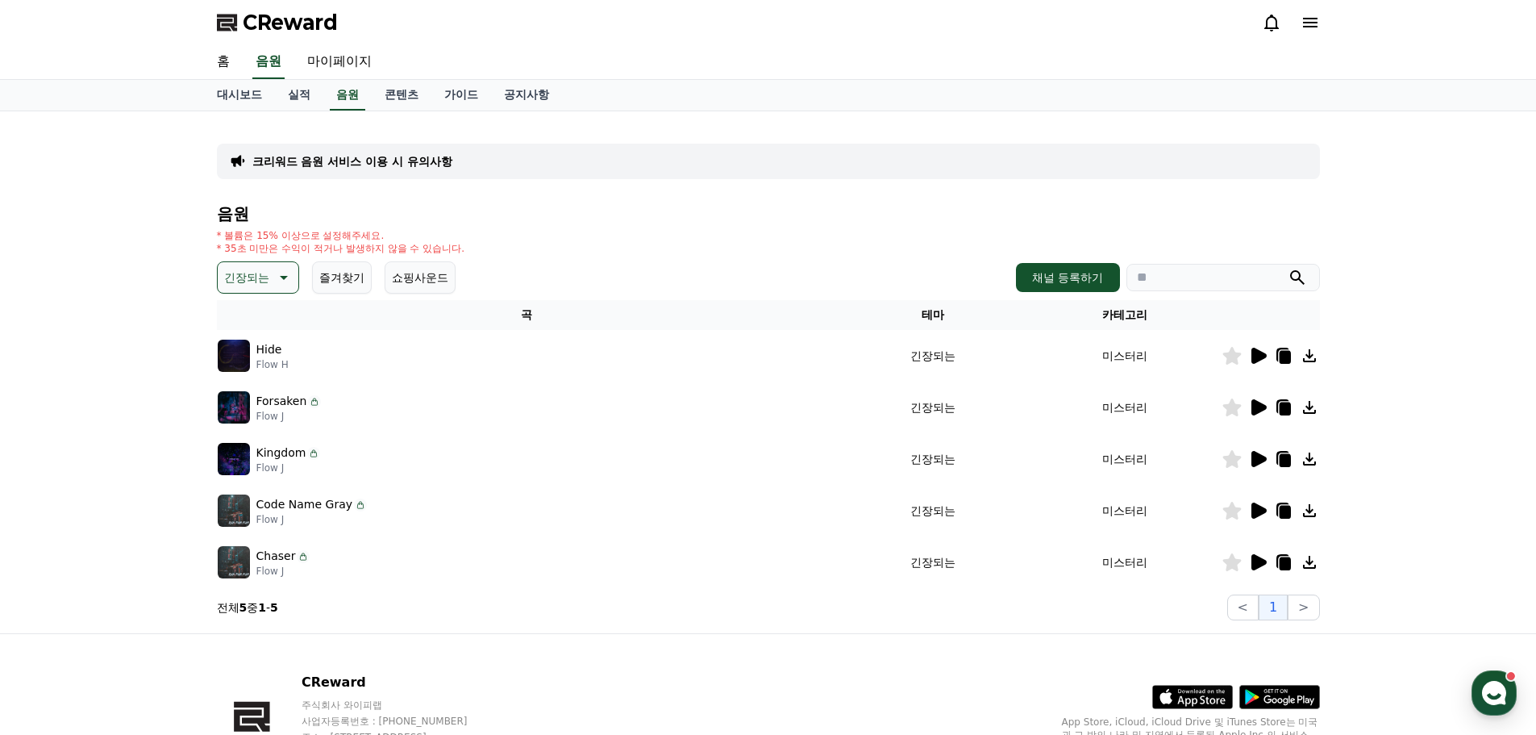
click at [290, 280] on icon at bounding box center [282, 277] width 19 height 19
click at [265, 373] on button "드라마틱" at bounding box center [248, 374] width 58 height 35
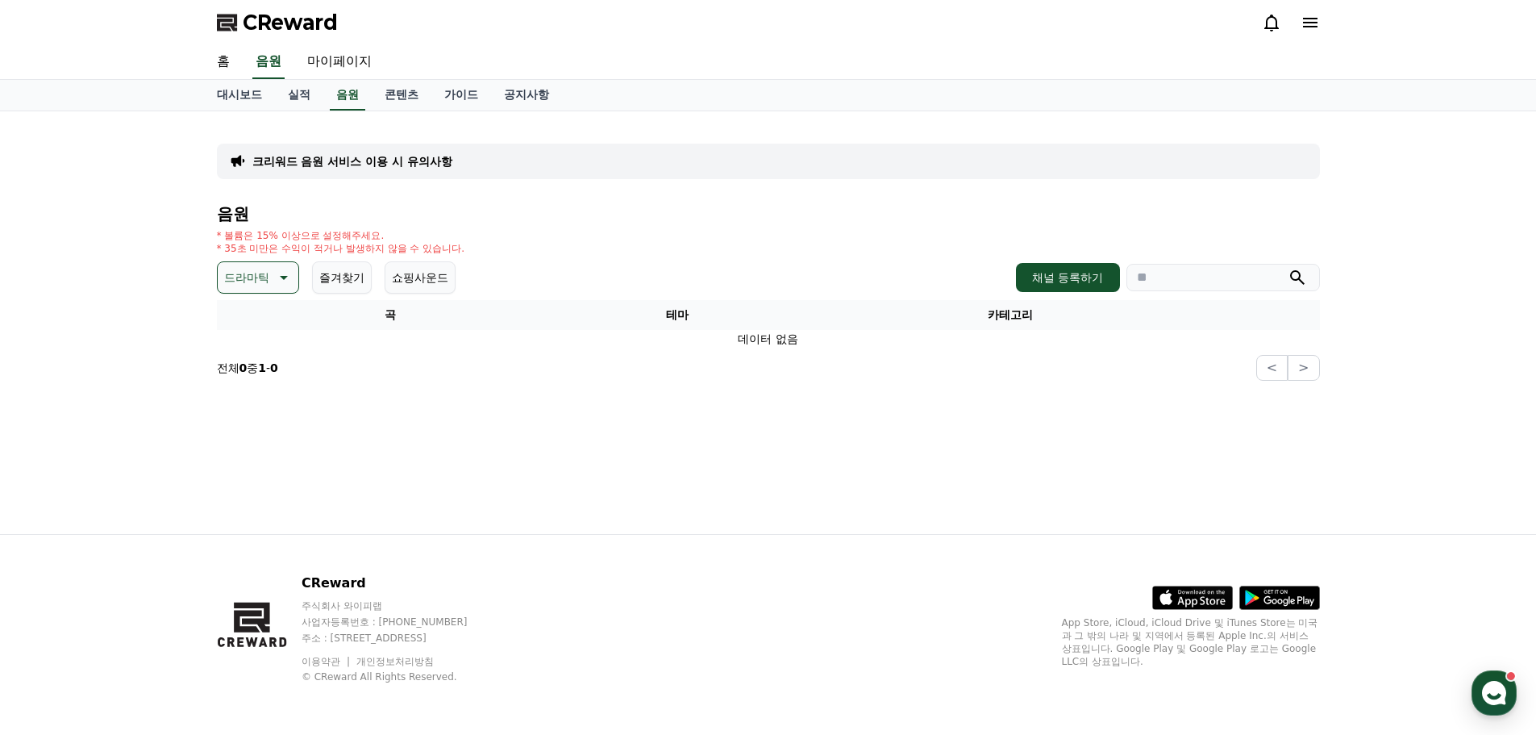
click at [271, 277] on button "드라마틱" at bounding box center [258, 277] width 82 height 32
click at [249, 339] on button "웅장한" at bounding box center [242, 332] width 47 height 35
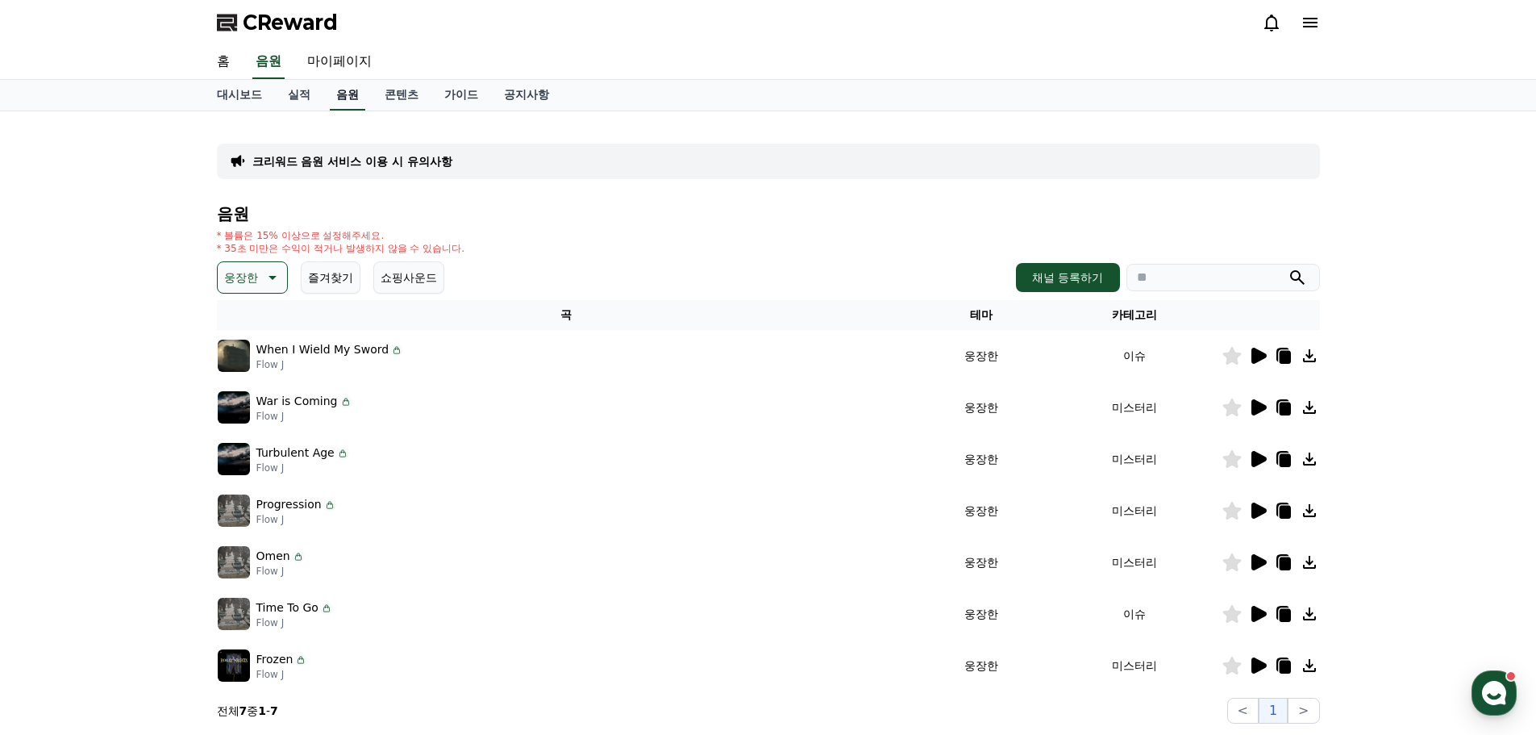
click at [356, 80] on link "음원" at bounding box center [347, 95] width 35 height 31
click at [355, 72] on link "마이페이지" at bounding box center [339, 62] width 90 height 34
select select "**********"
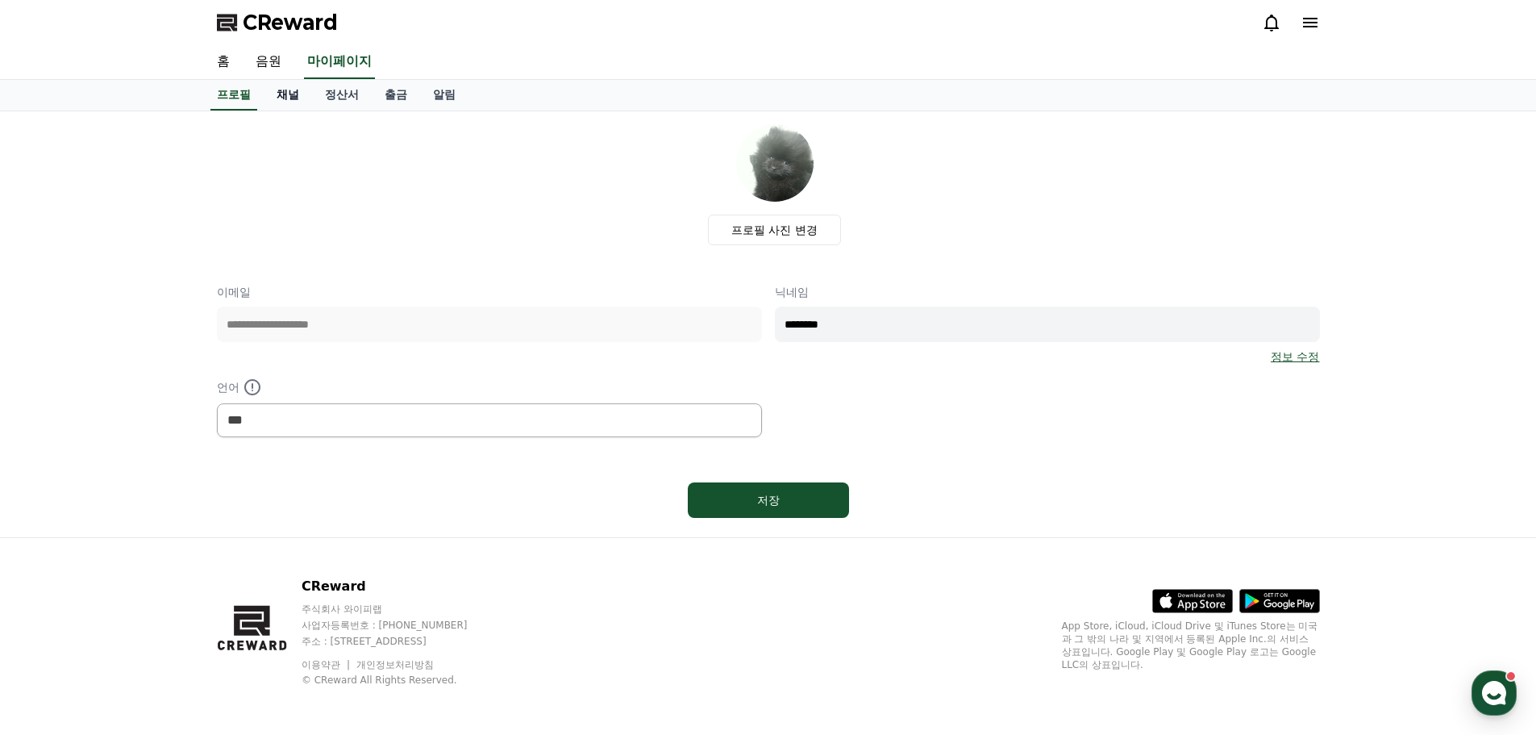
click at [301, 98] on link "채널" at bounding box center [288, 95] width 48 height 31
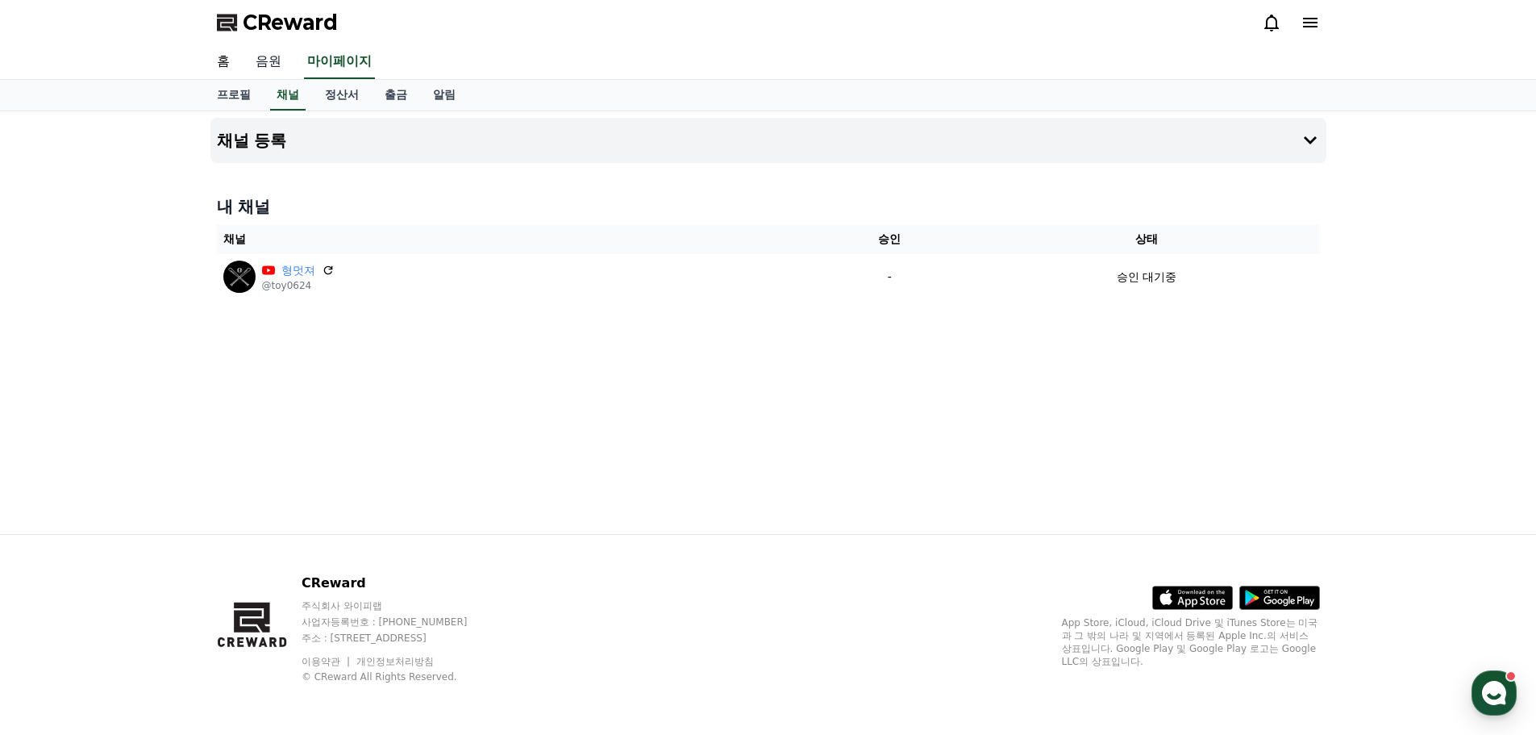
click at [265, 69] on link "음원" at bounding box center [269, 62] width 52 height 34
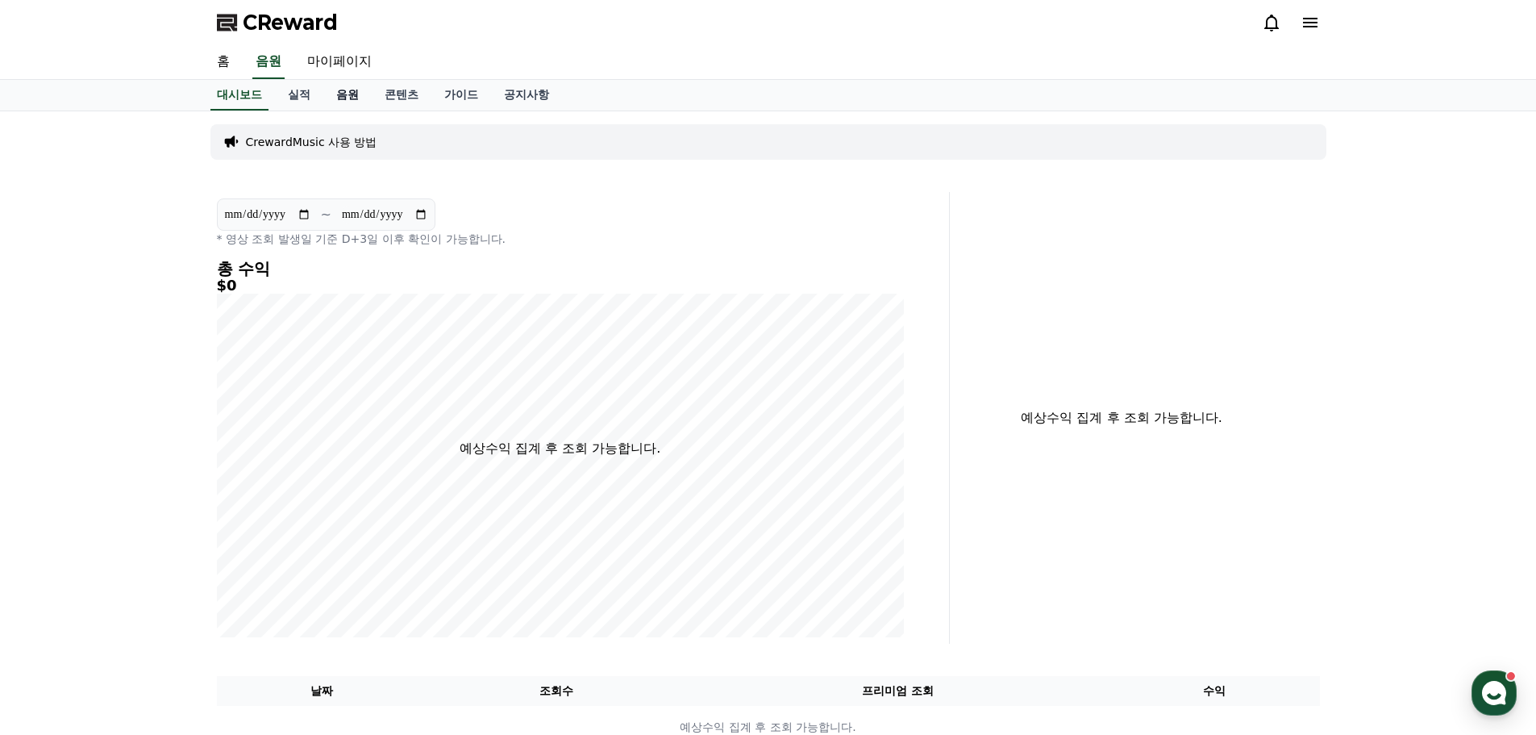
click at [348, 103] on link "음원" at bounding box center [347, 95] width 48 height 31
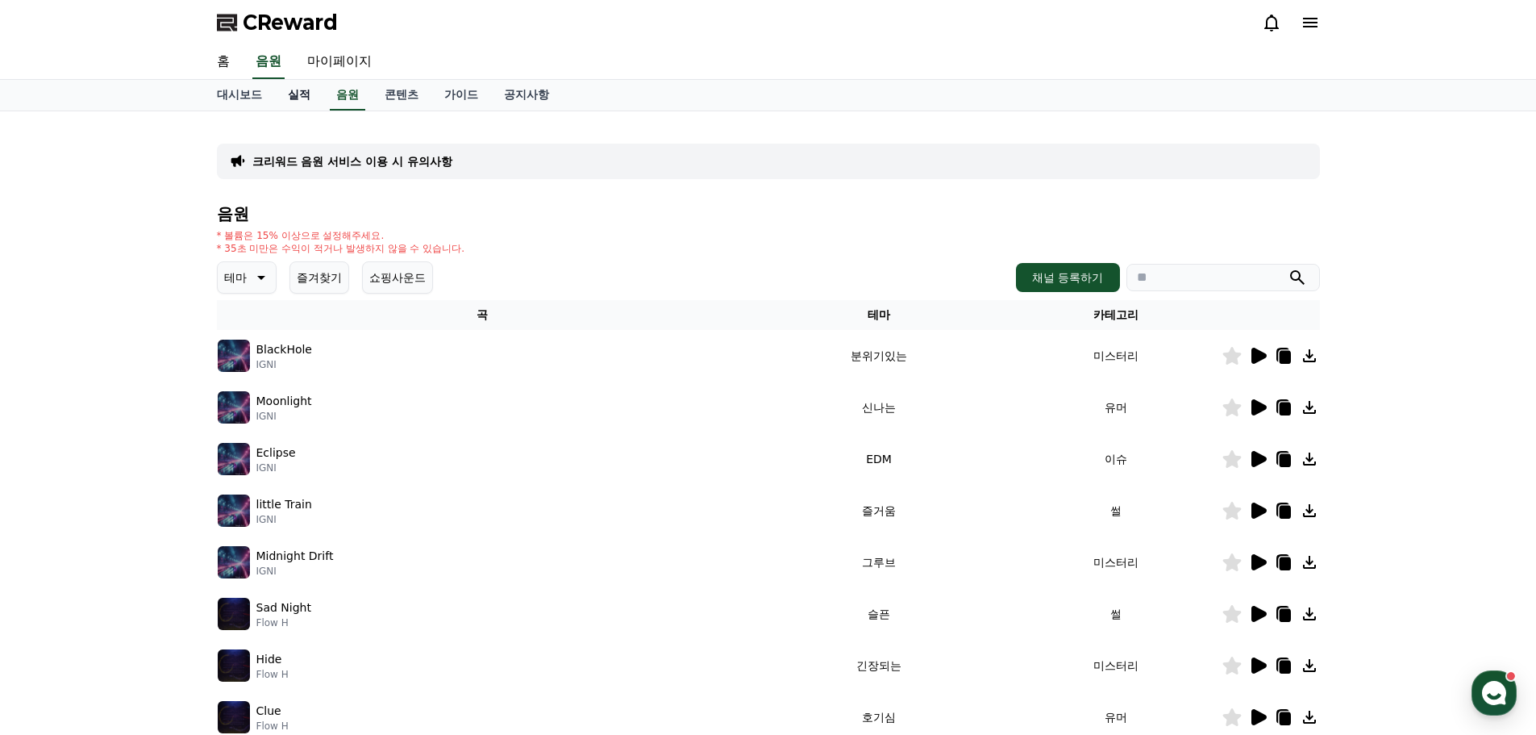
click at [295, 98] on link "실적" at bounding box center [299, 95] width 48 height 31
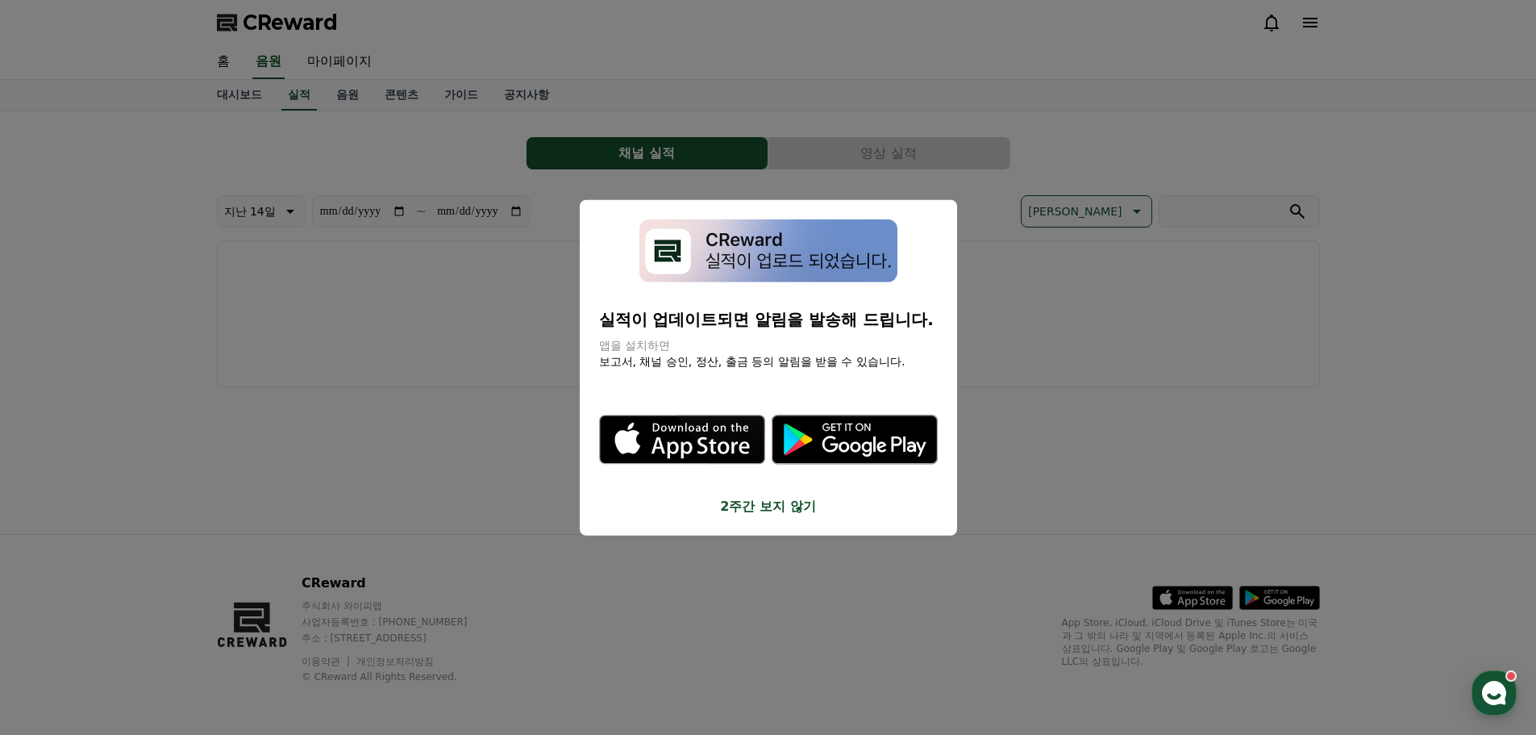
click at [761, 514] on button "2주간 보지 않기" at bounding box center [768, 506] width 339 height 19
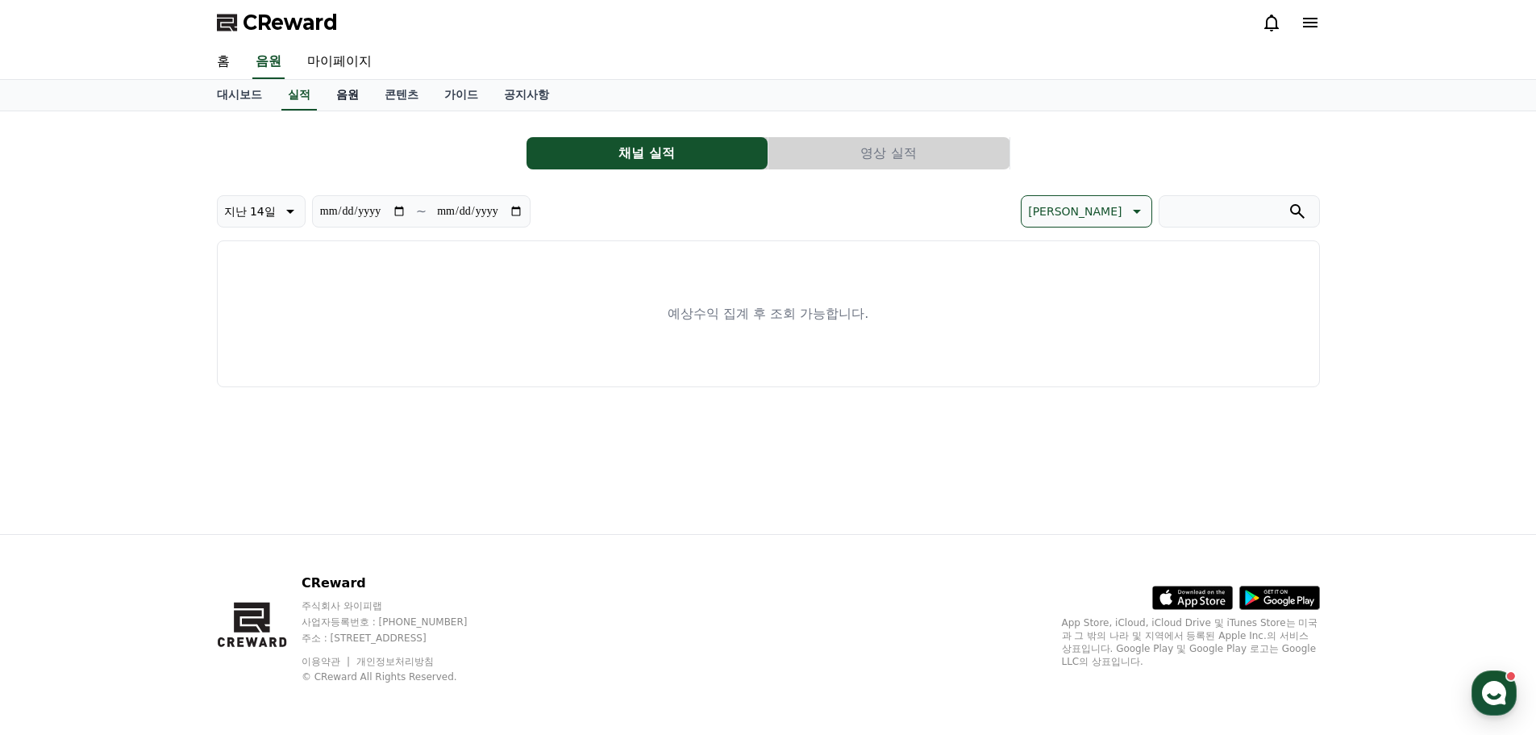
click at [336, 91] on link "음원" at bounding box center [347, 95] width 48 height 31
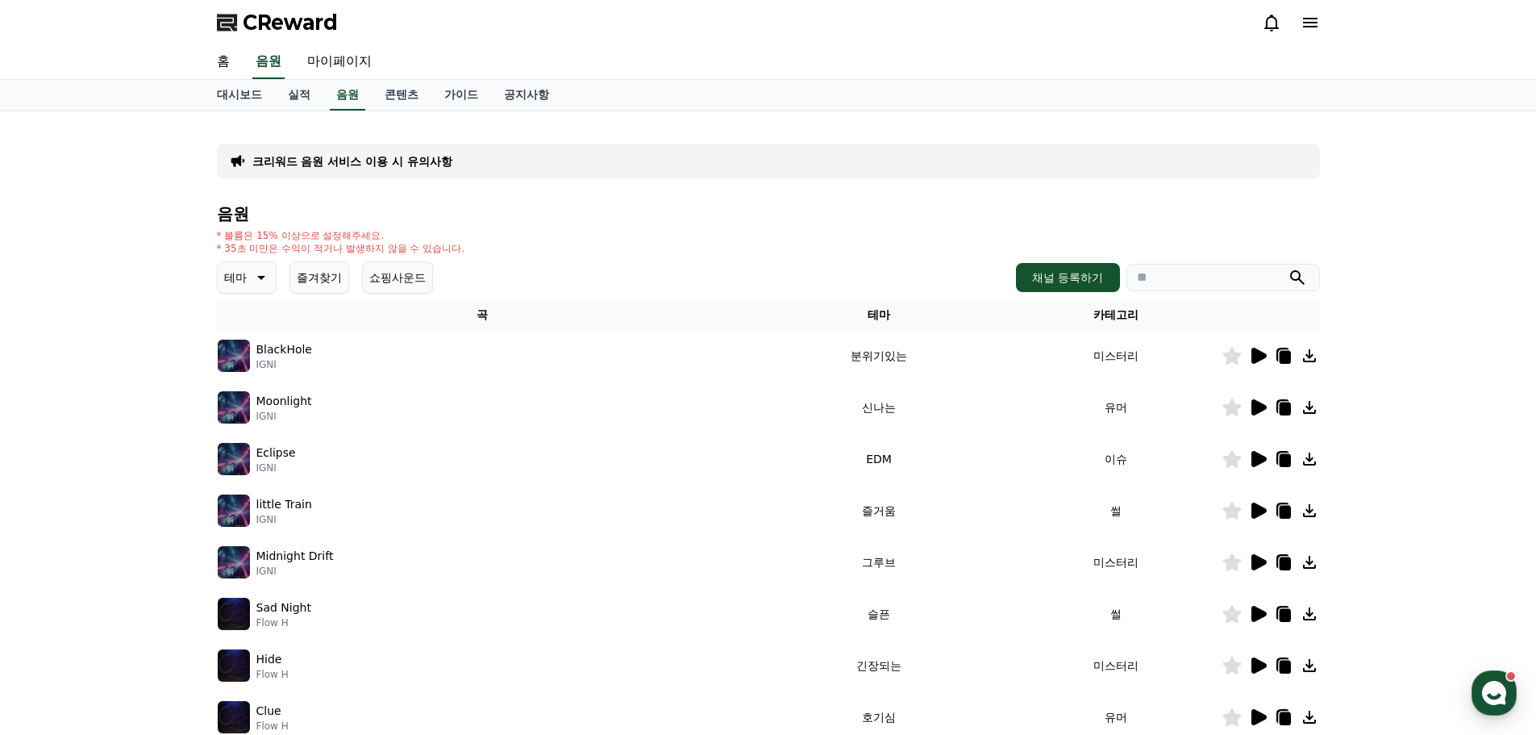
click at [1259, 364] on icon at bounding box center [1258, 355] width 19 height 19
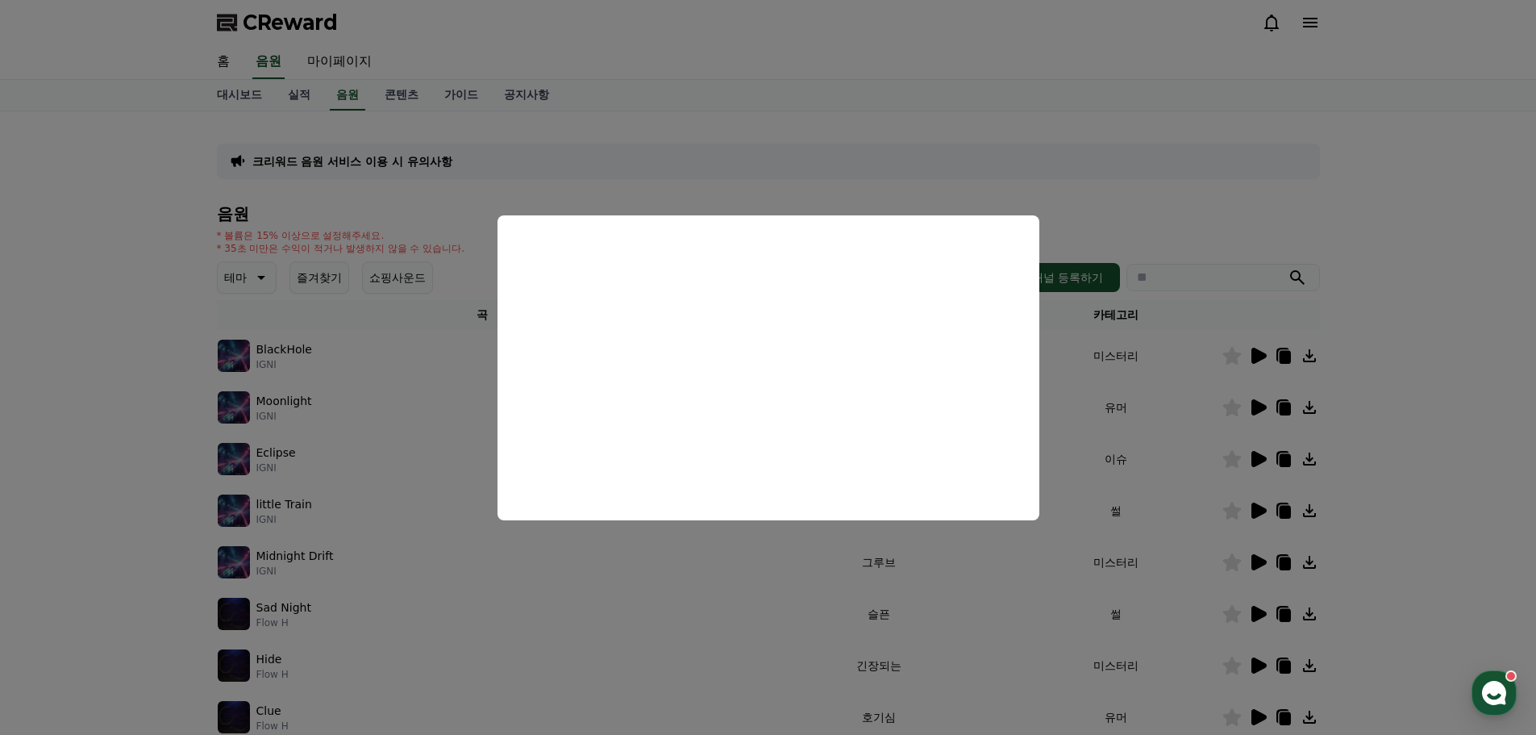
click at [1216, 197] on button "close modal" at bounding box center [768, 367] width 1536 height 735
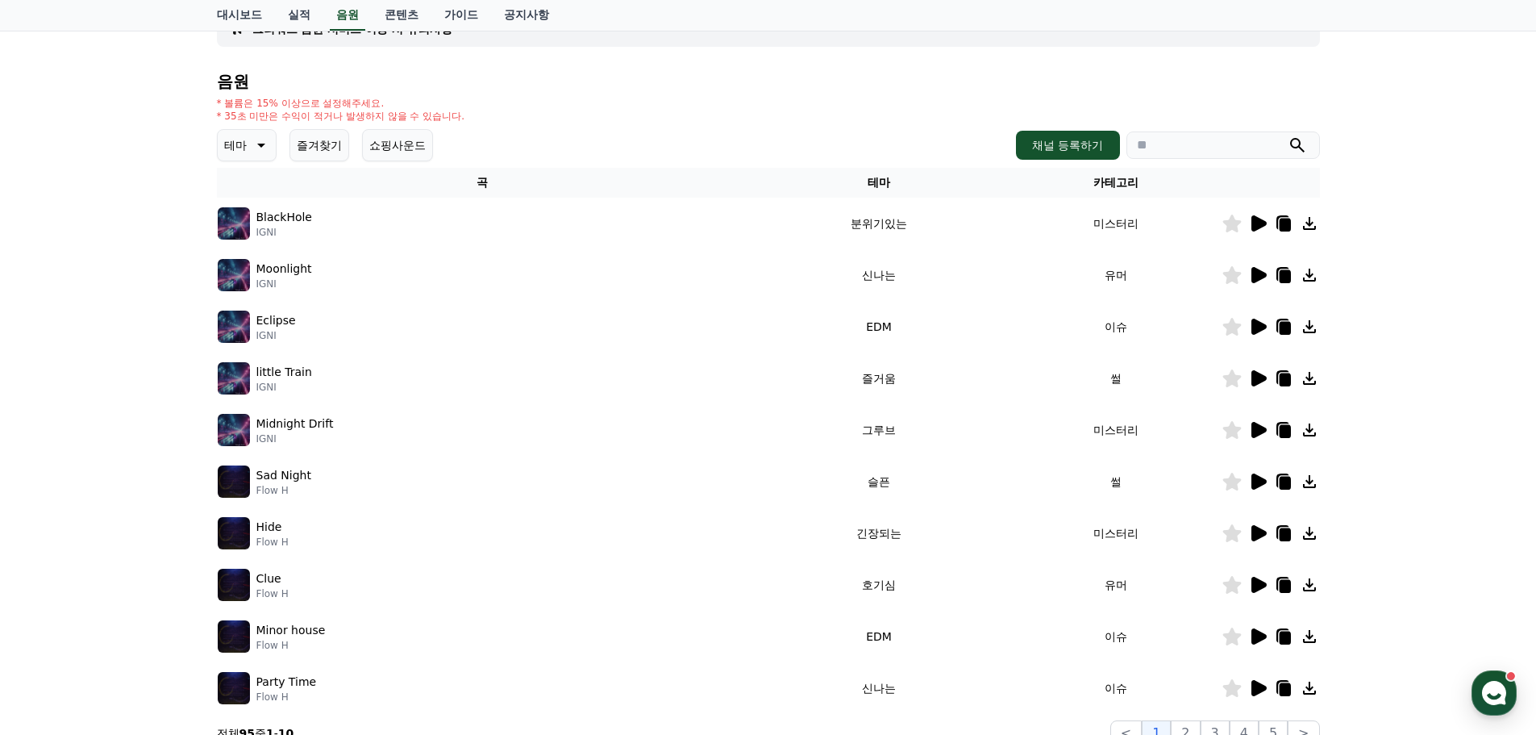
scroll to position [161, 0]
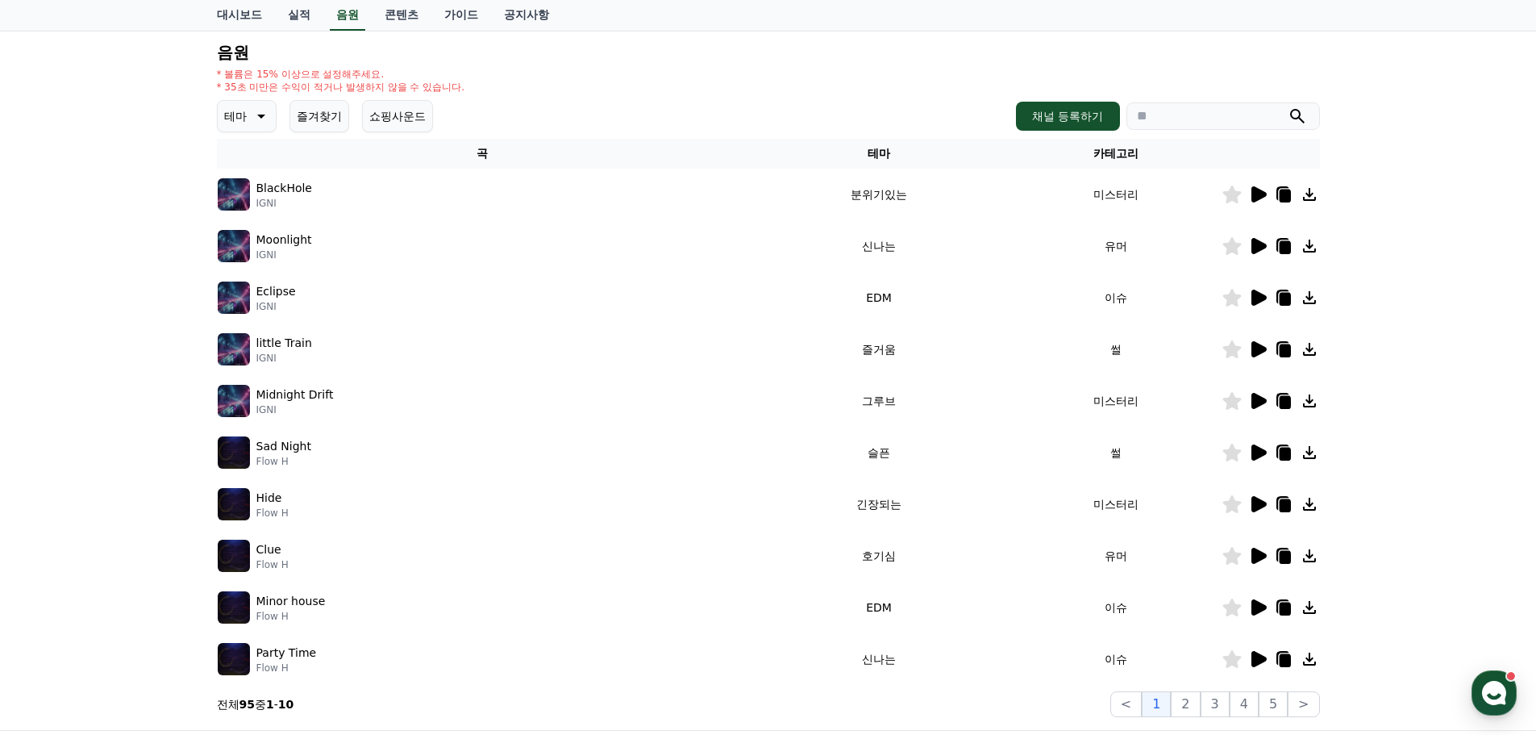
click at [1251, 502] on icon at bounding box center [1258, 503] width 19 height 19
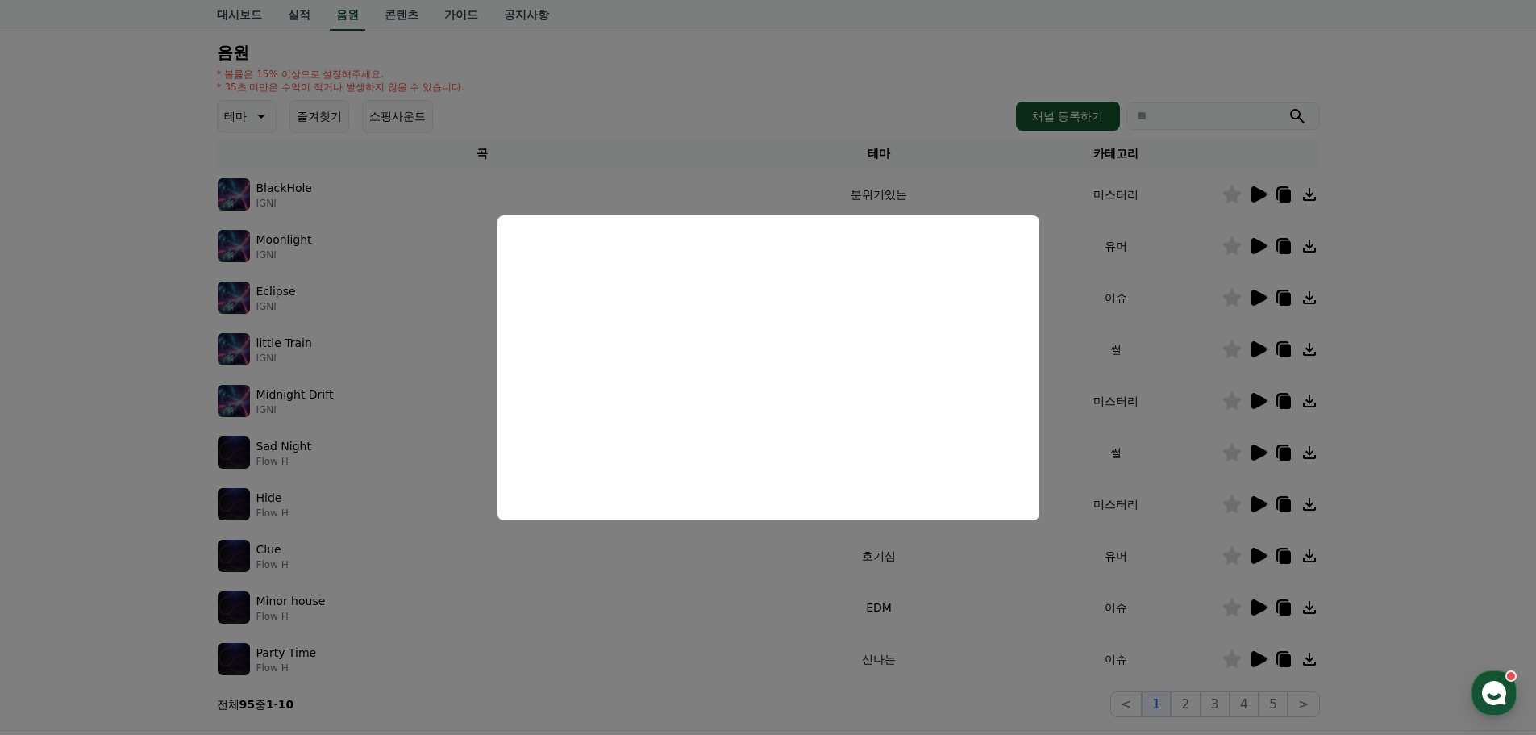
click at [1436, 332] on button "close modal" at bounding box center [768, 367] width 1536 height 735
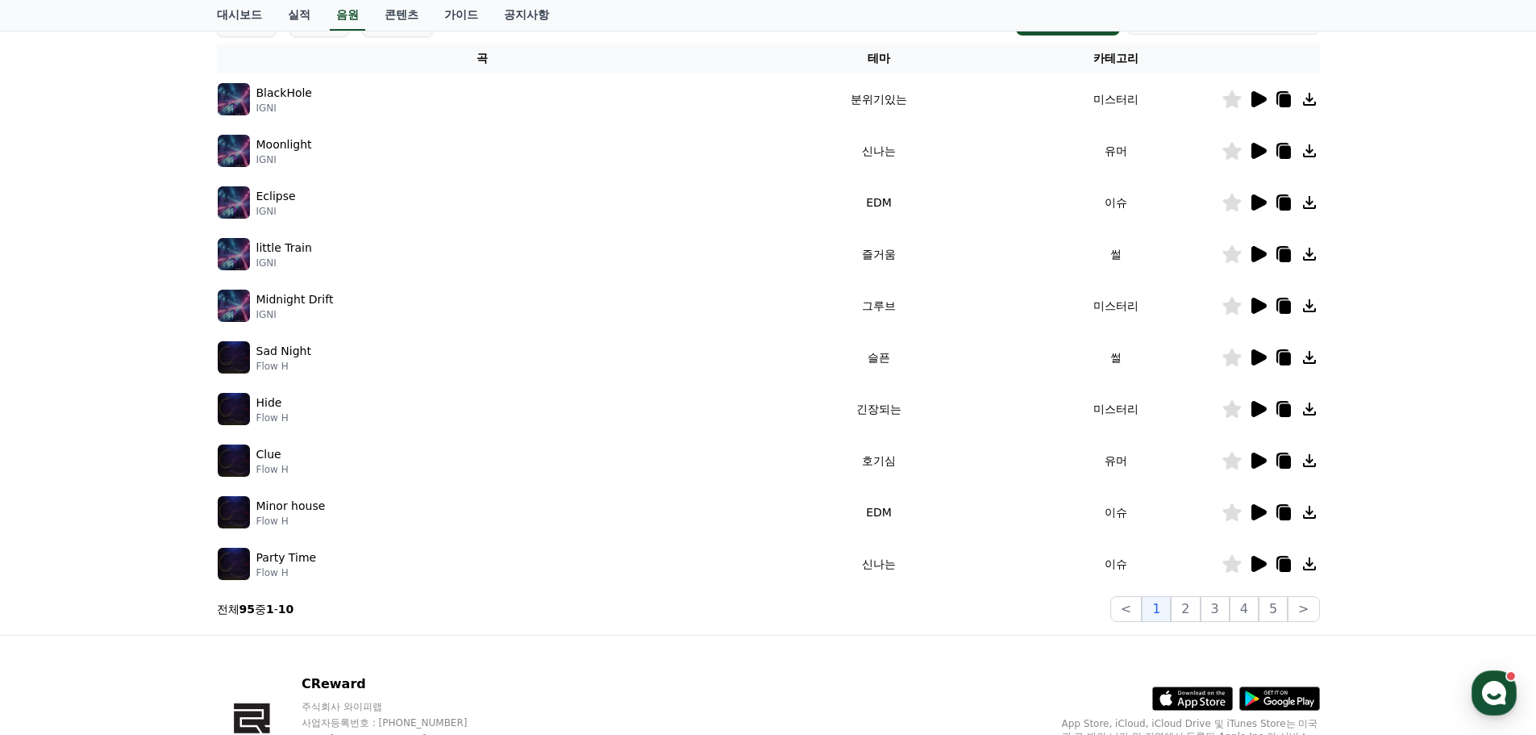
scroll to position [35, 0]
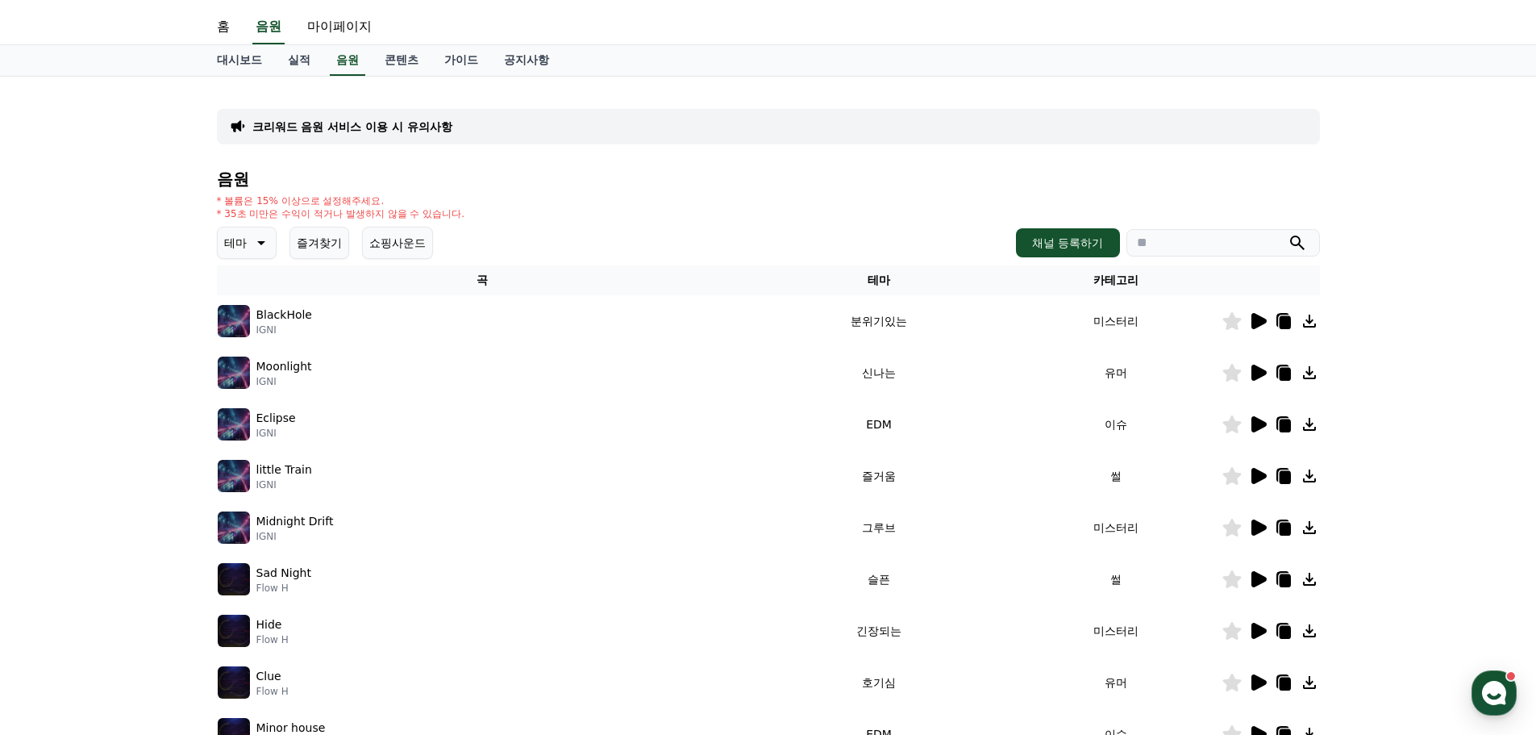
click at [258, 247] on icon at bounding box center [259, 242] width 19 height 19
click at [261, 387] on button "긴장되는" at bounding box center [248, 394] width 58 height 35
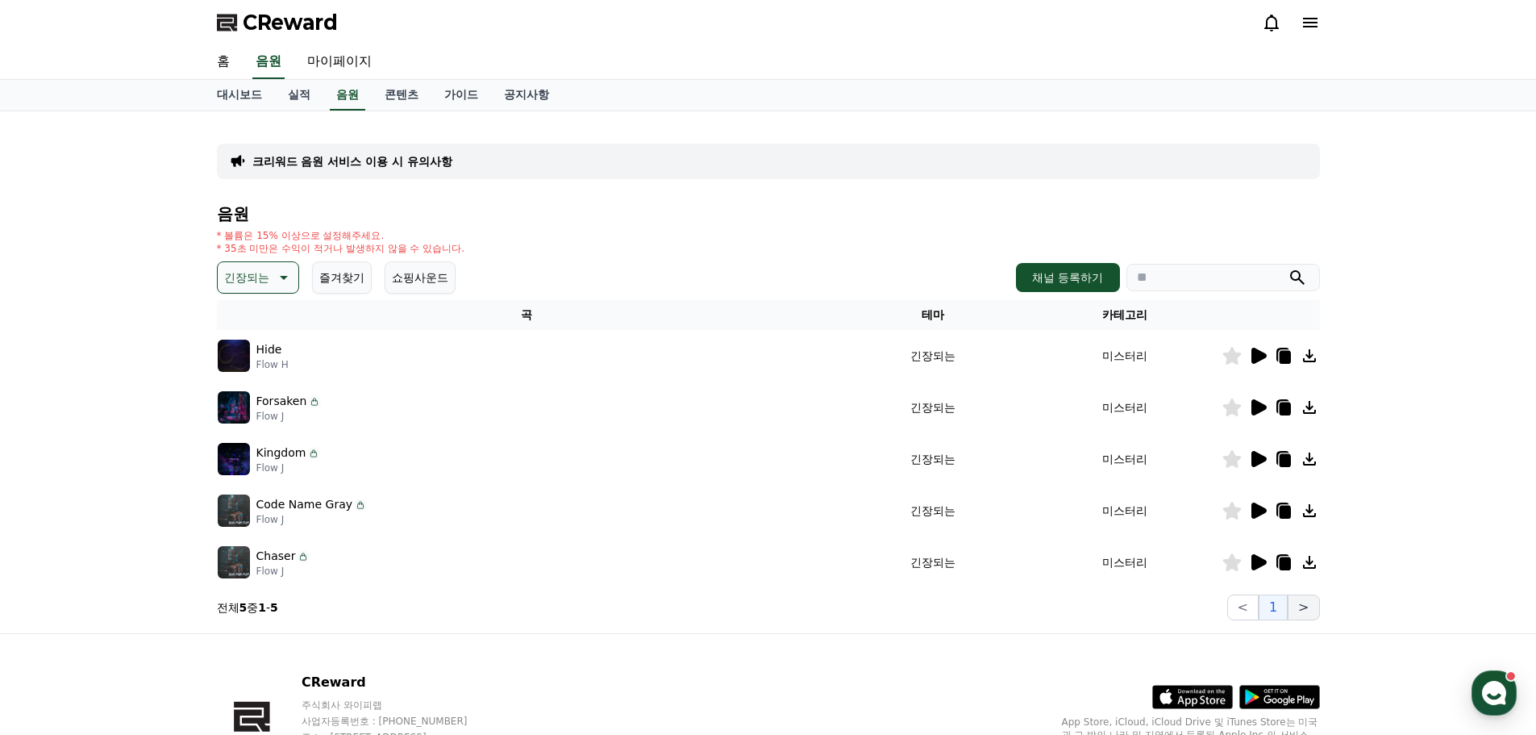
click at [1311, 609] on button ">" at bounding box center [1303, 607] width 31 height 26
click at [1263, 557] on icon at bounding box center [1258, 561] width 19 height 19
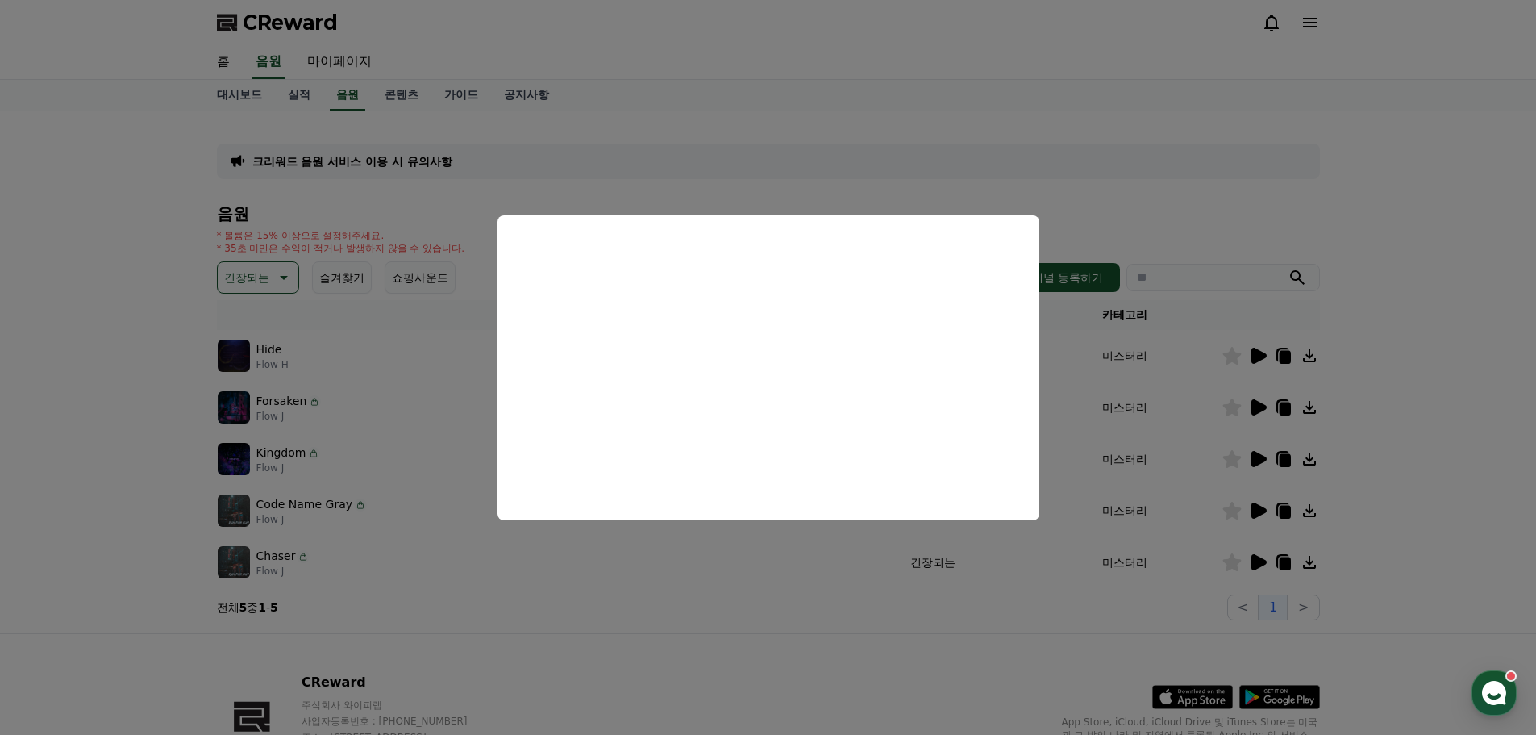
click at [1487, 527] on button "close modal" at bounding box center [768, 367] width 1536 height 735
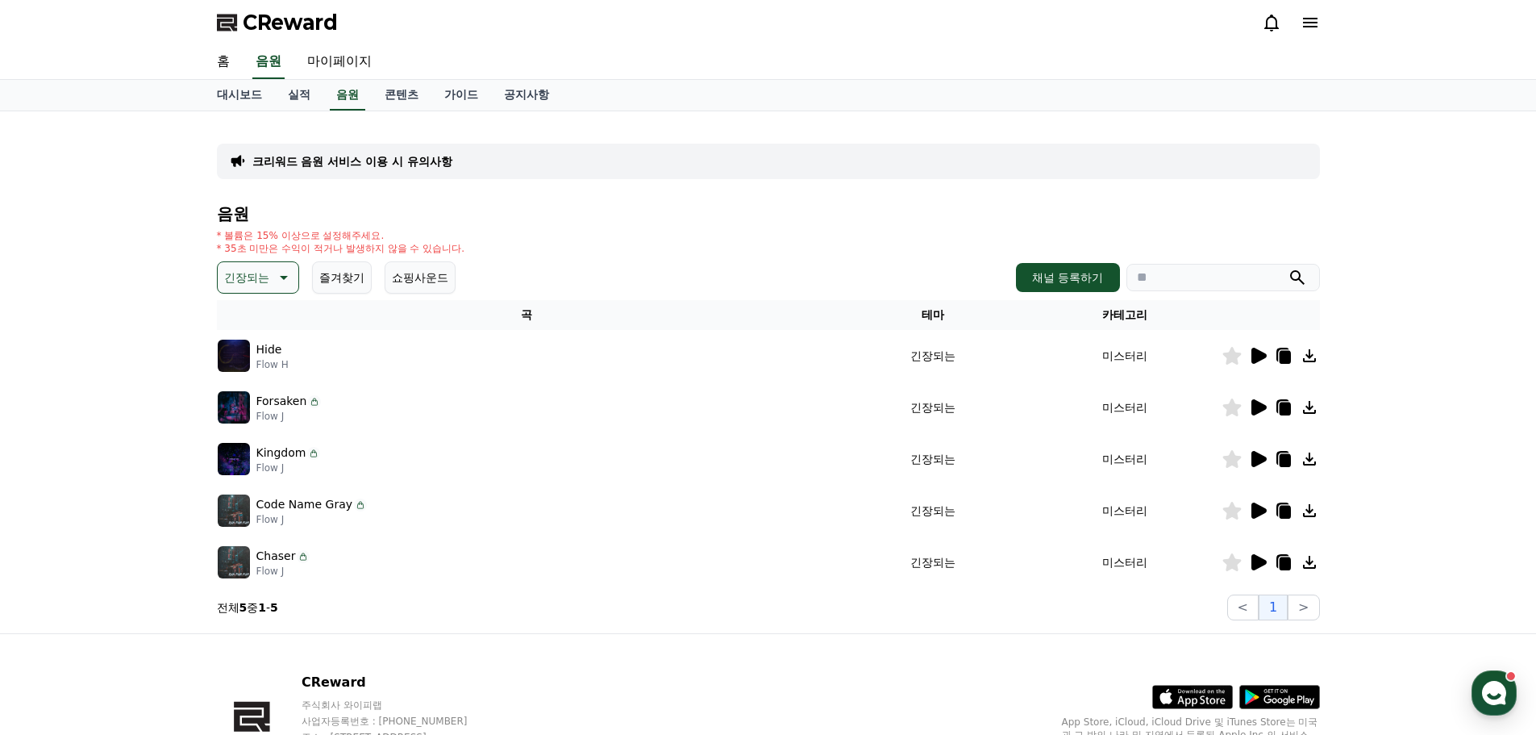
click at [1261, 510] on icon at bounding box center [1259, 510] width 15 height 16
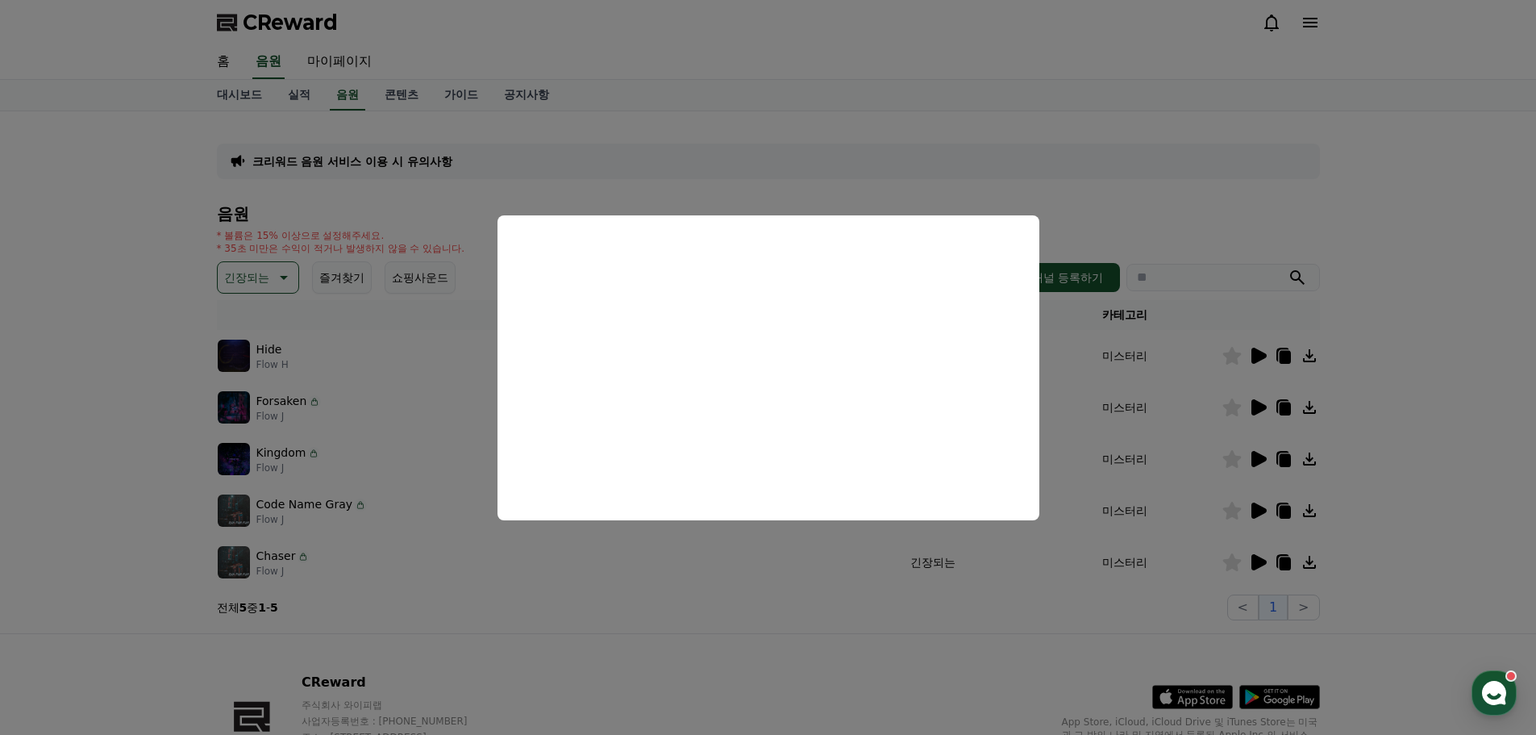
click at [1389, 656] on button "close modal" at bounding box center [768, 367] width 1536 height 735
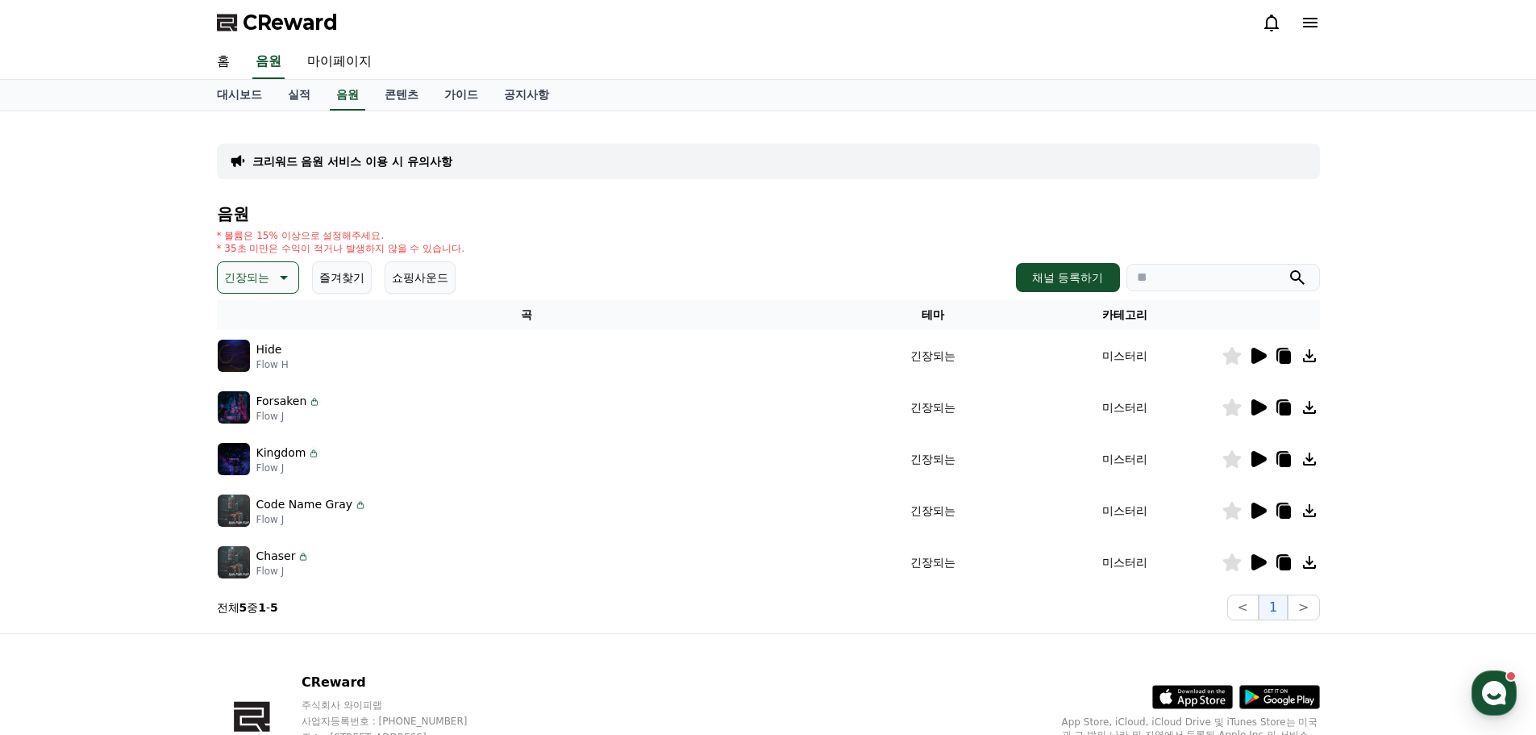
click at [1257, 455] on icon at bounding box center [1259, 459] width 15 height 16
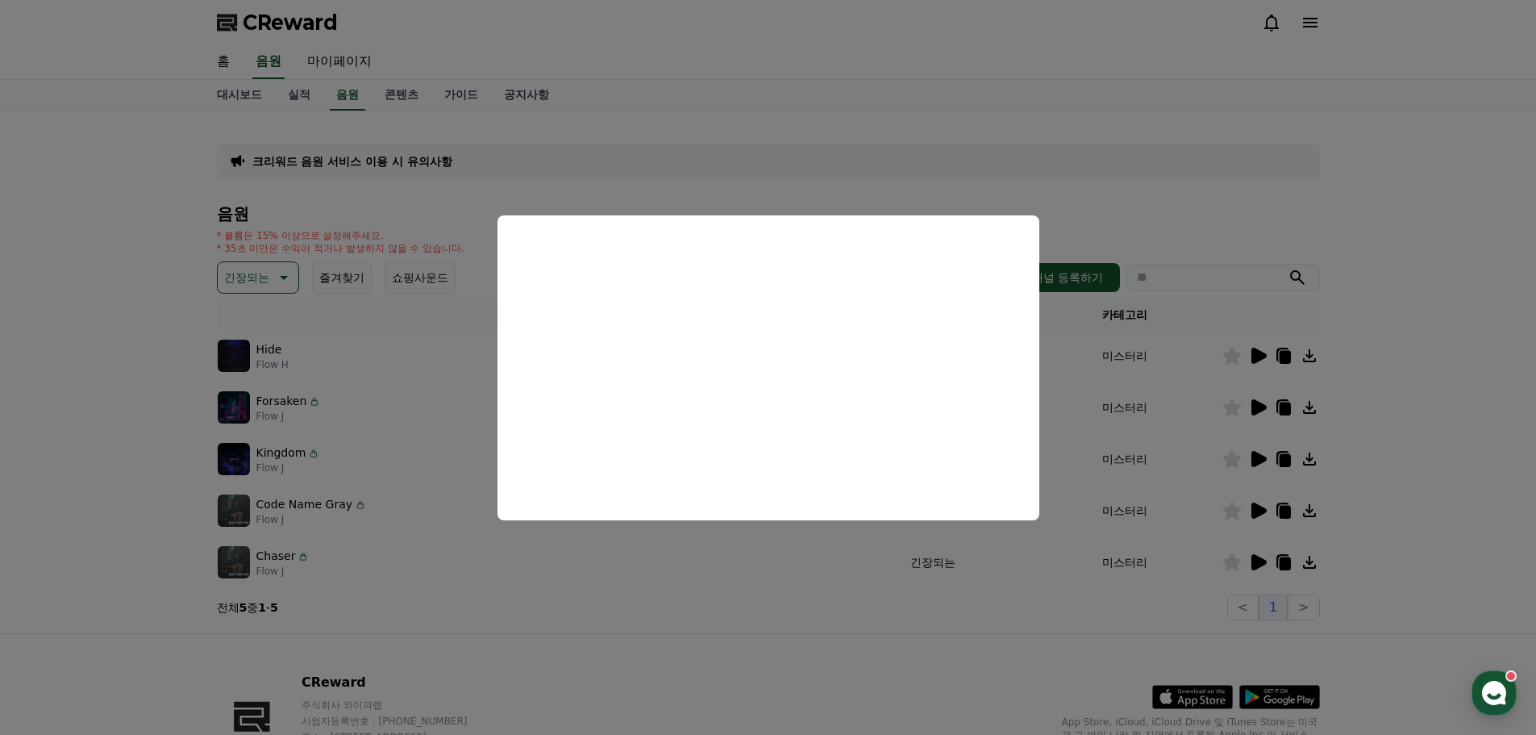
click at [753, 669] on button "close modal" at bounding box center [768, 367] width 1536 height 735
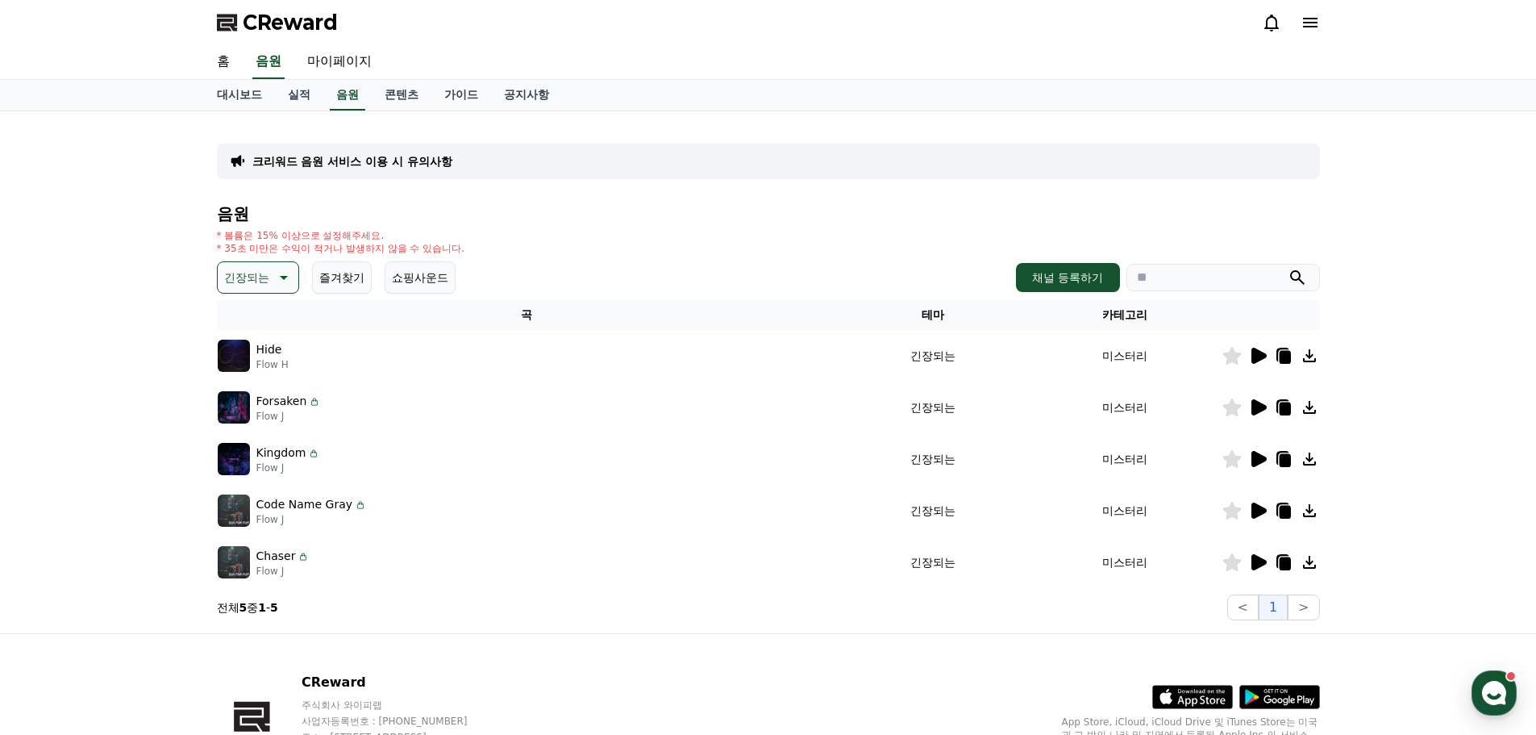
click at [286, 284] on icon at bounding box center [282, 277] width 19 height 19
click at [245, 446] on button "그루브" at bounding box center [242, 442] width 47 height 35
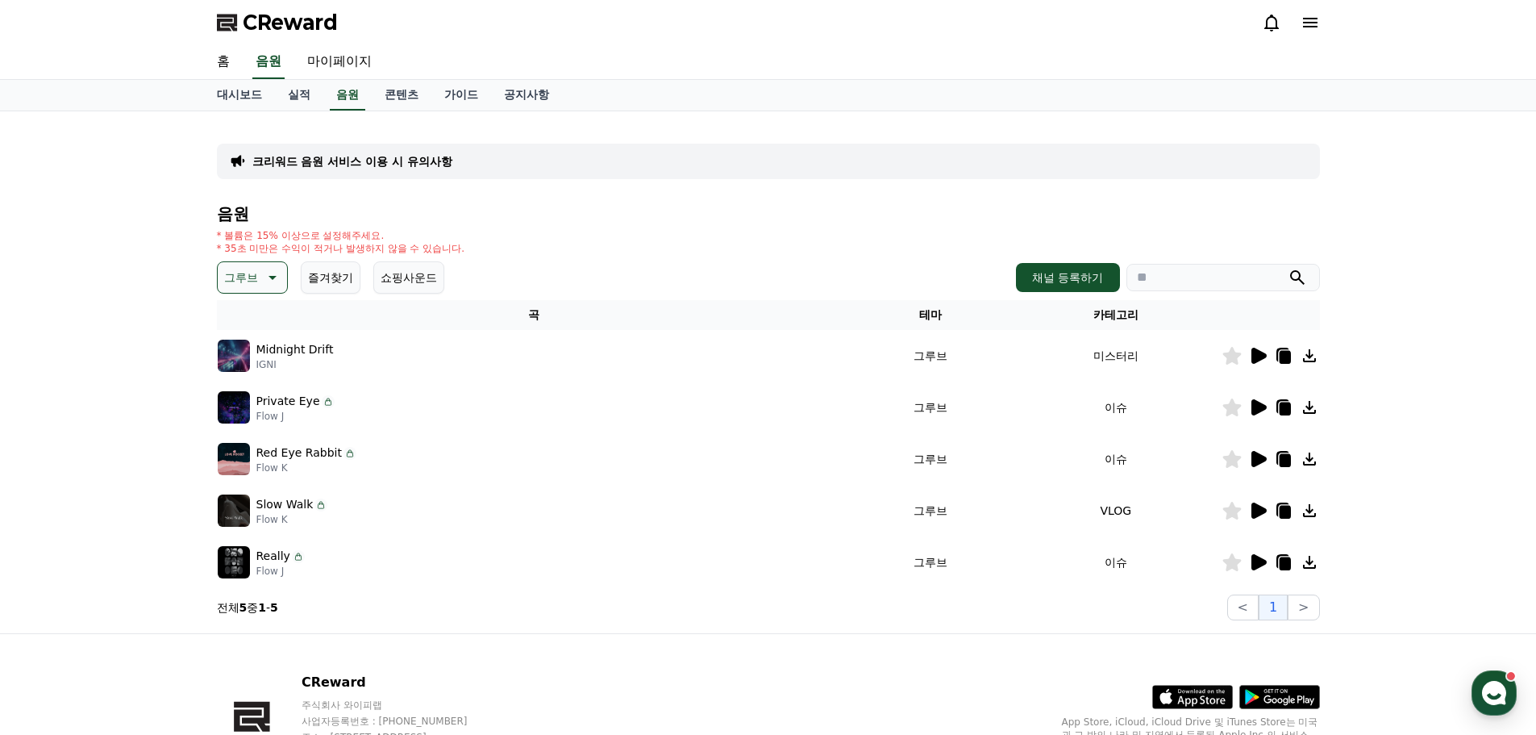
click at [1255, 357] on icon at bounding box center [1259, 356] width 15 height 16
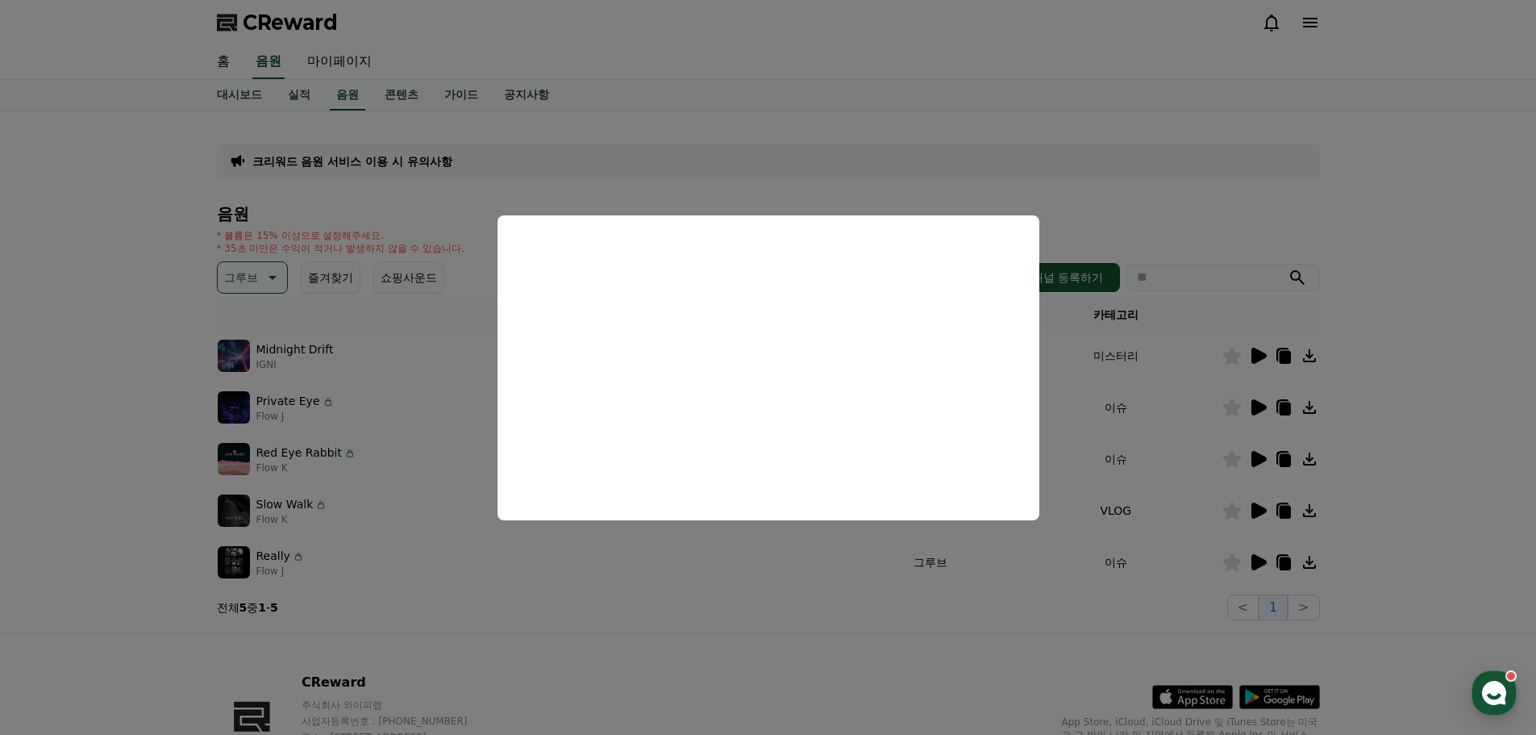
click at [1037, 678] on button "close modal" at bounding box center [768, 367] width 1536 height 735
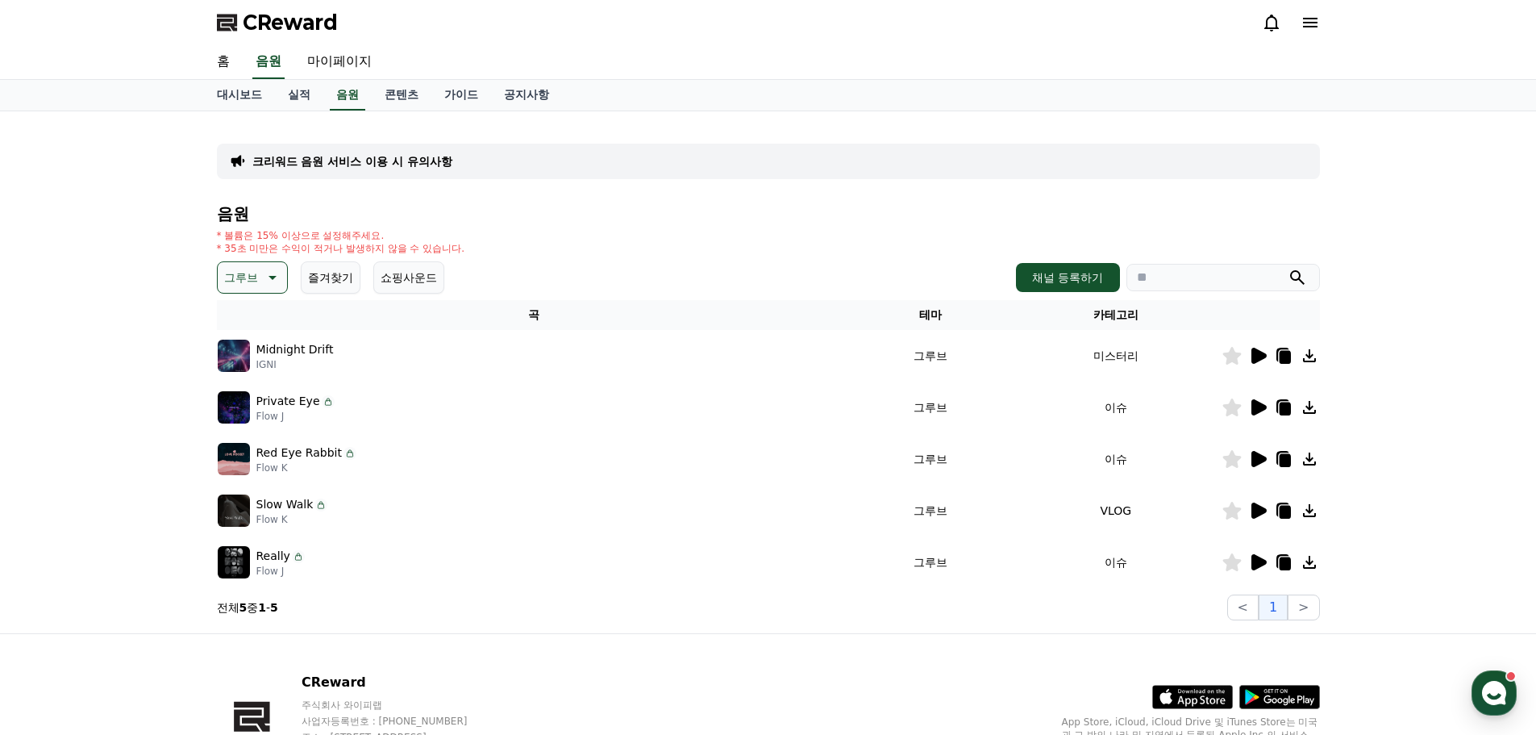
click at [1254, 558] on icon at bounding box center [1259, 562] width 15 height 16
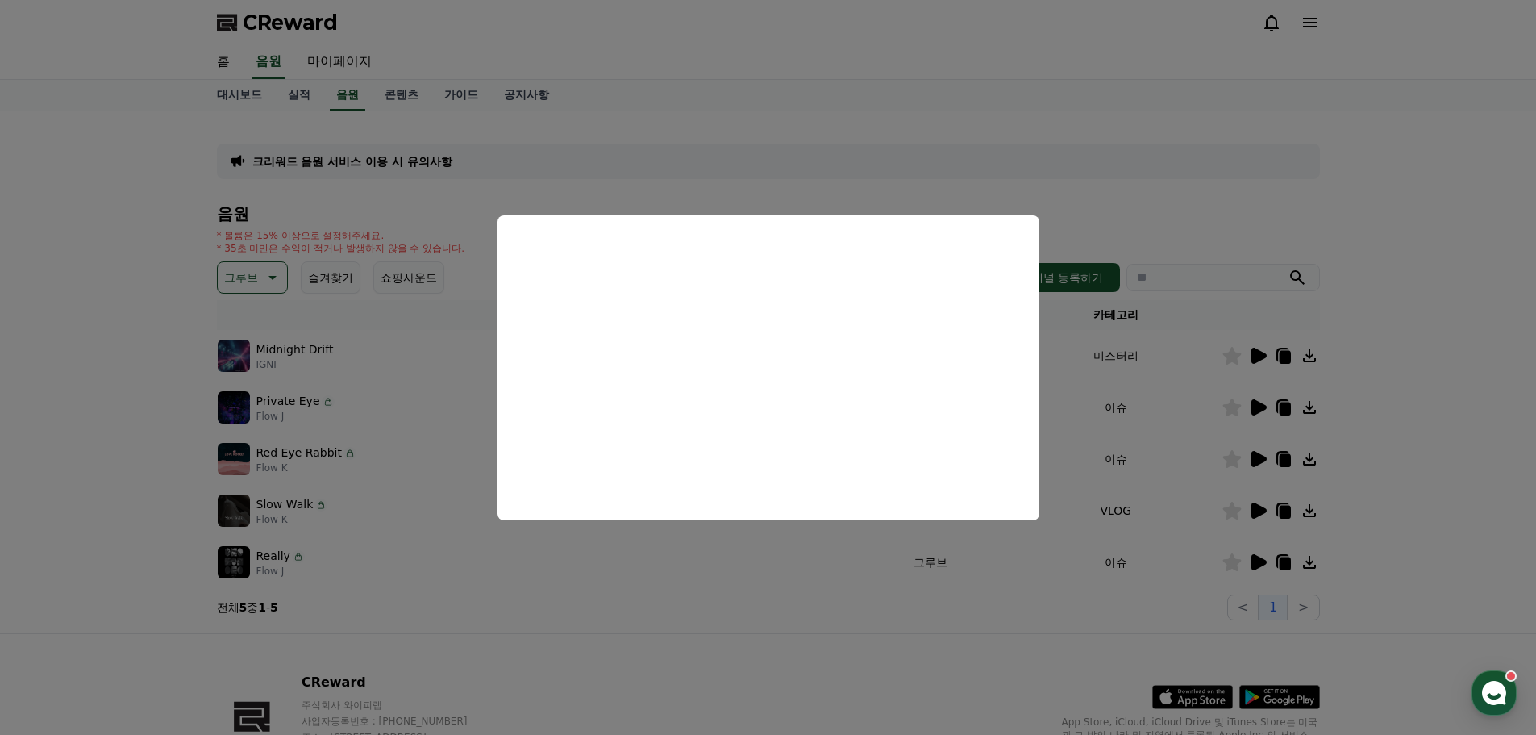
click at [788, 659] on button "close modal" at bounding box center [768, 367] width 1536 height 735
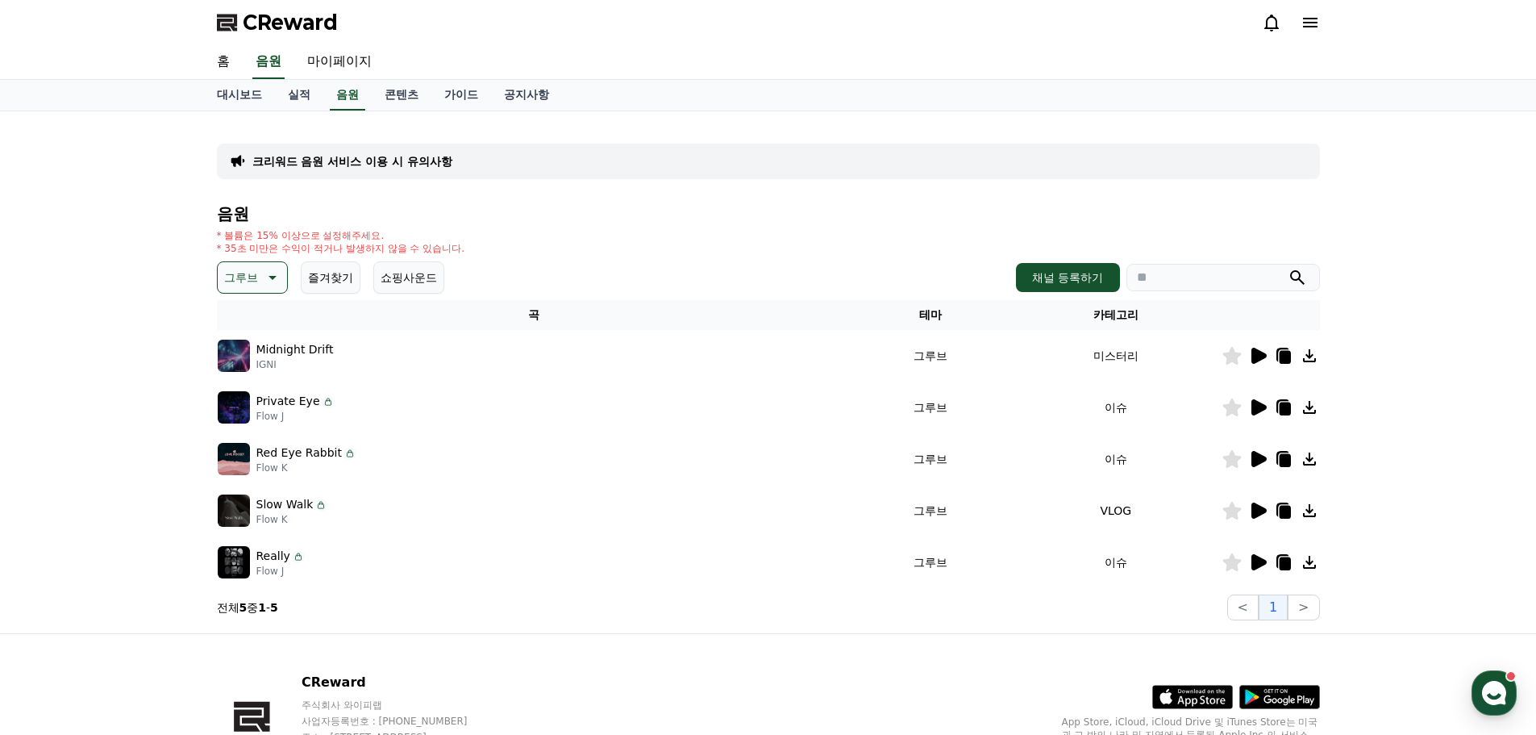
click at [1257, 507] on icon at bounding box center [1259, 510] width 15 height 16
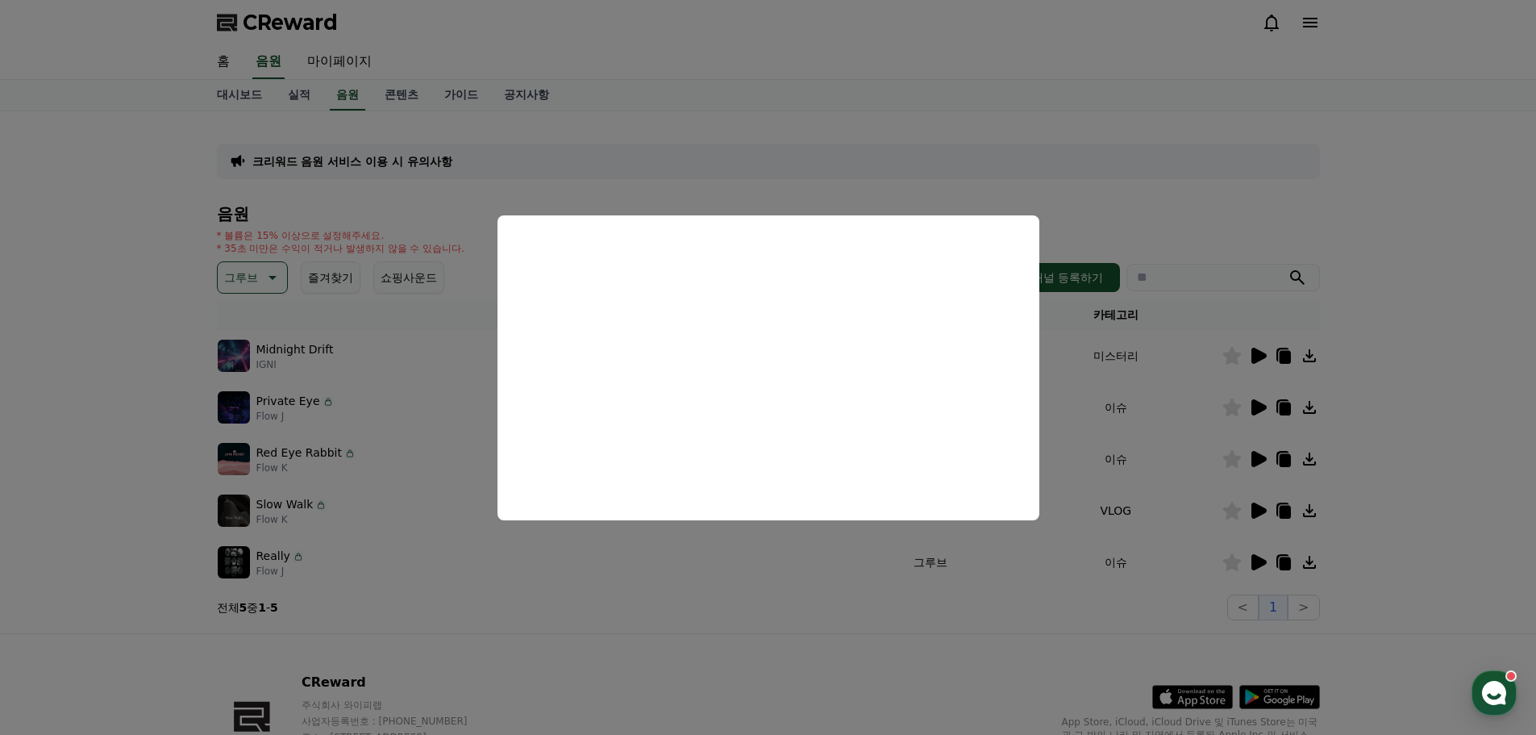
click at [835, 657] on button "close modal" at bounding box center [768, 367] width 1536 height 735
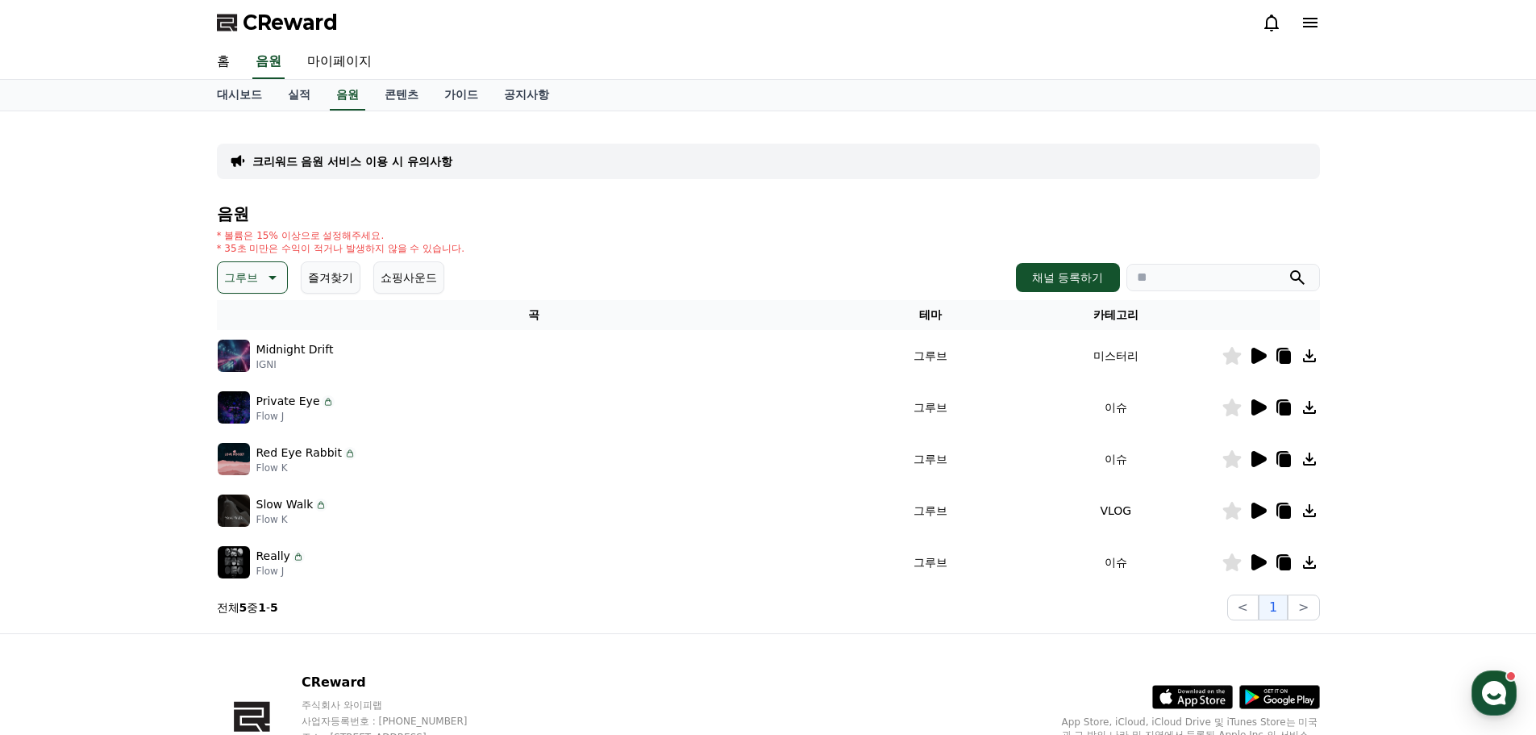
click at [1257, 460] on icon at bounding box center [1259, 459] width 15 height 16
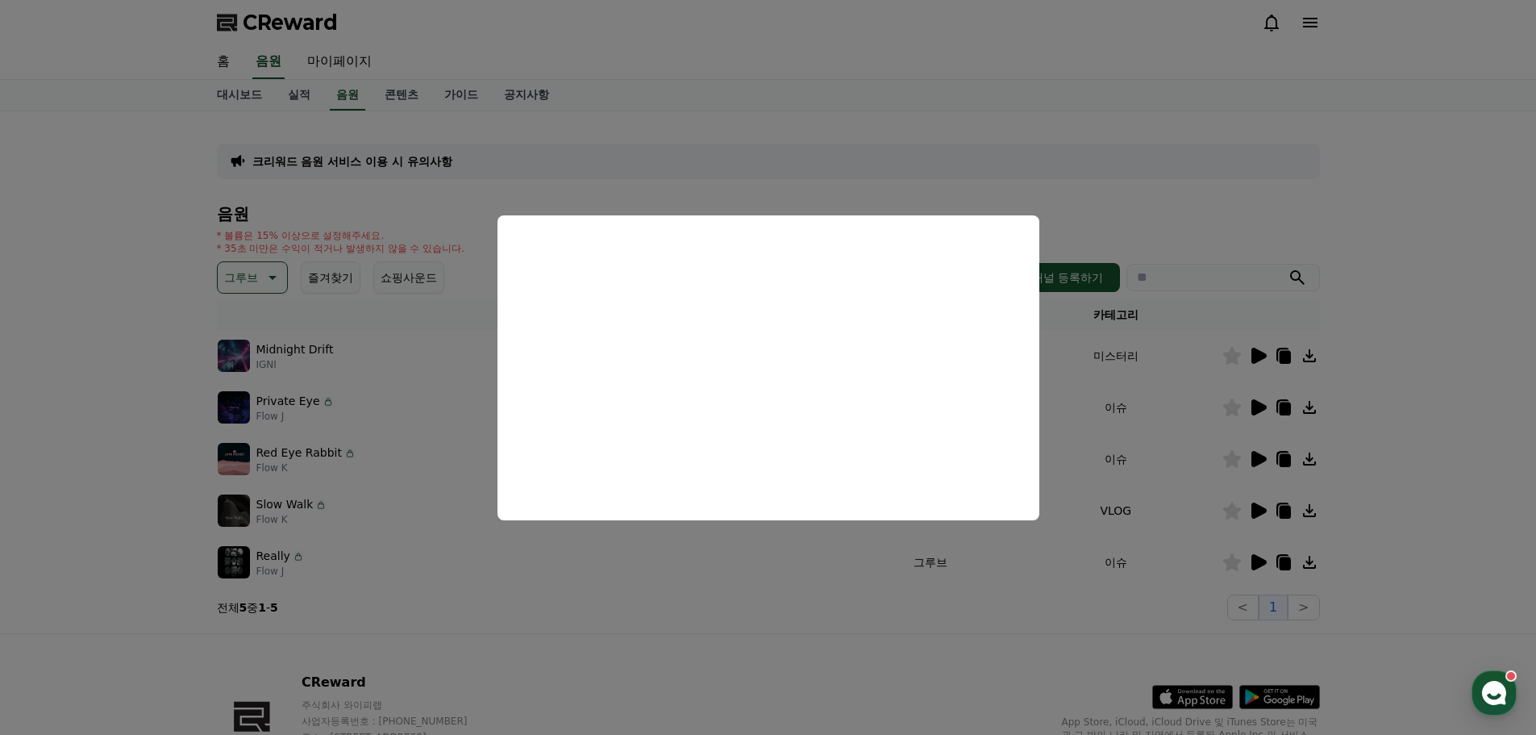
click at [775, 664] on button "close modal" at bounding box center [768, 367] width 1536 height 735
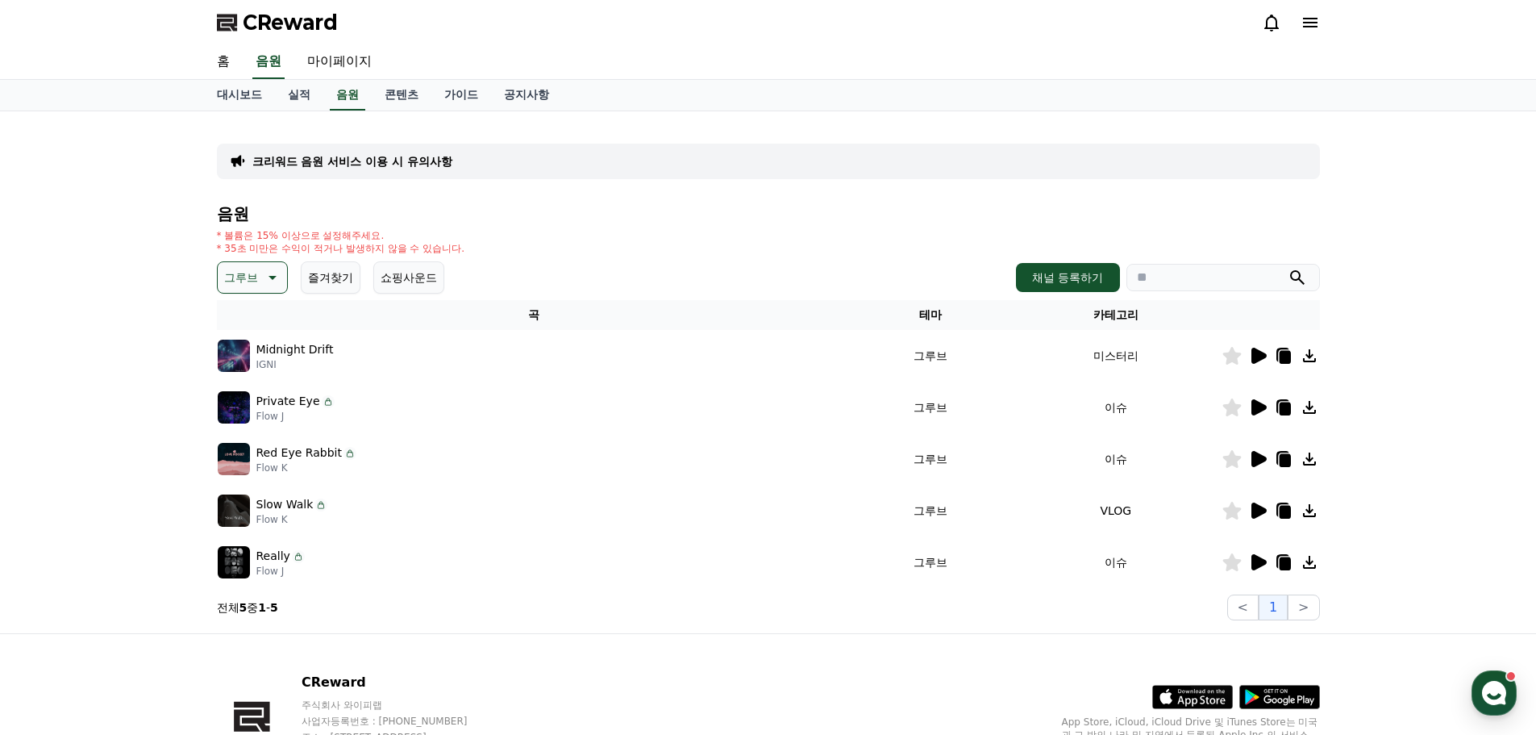
click at [1254, 403] on icon at bounding box center [1259, 407] width 15 height 16
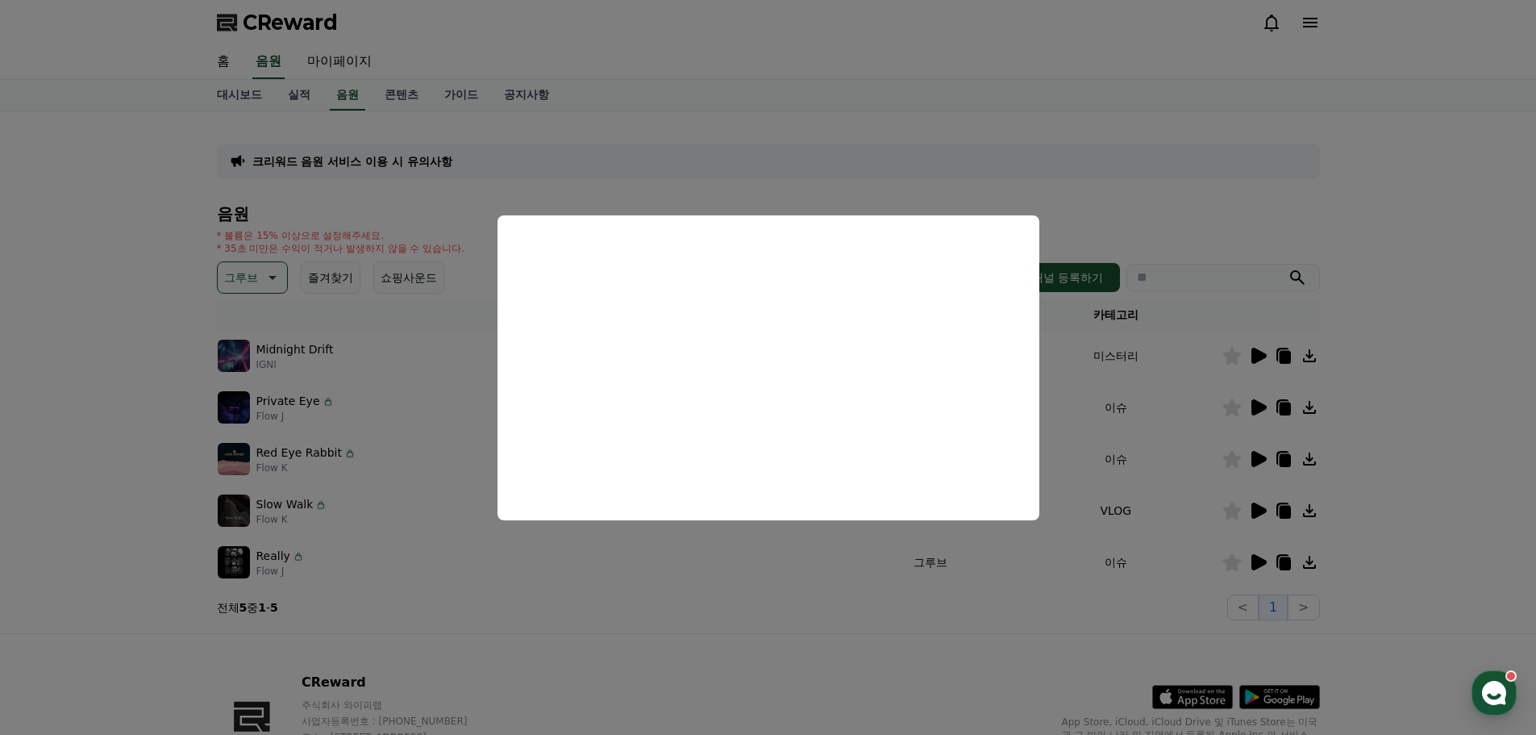
click at [773, 660] on button "close modal" at bounding box center [768, 367] width 1536 height 735
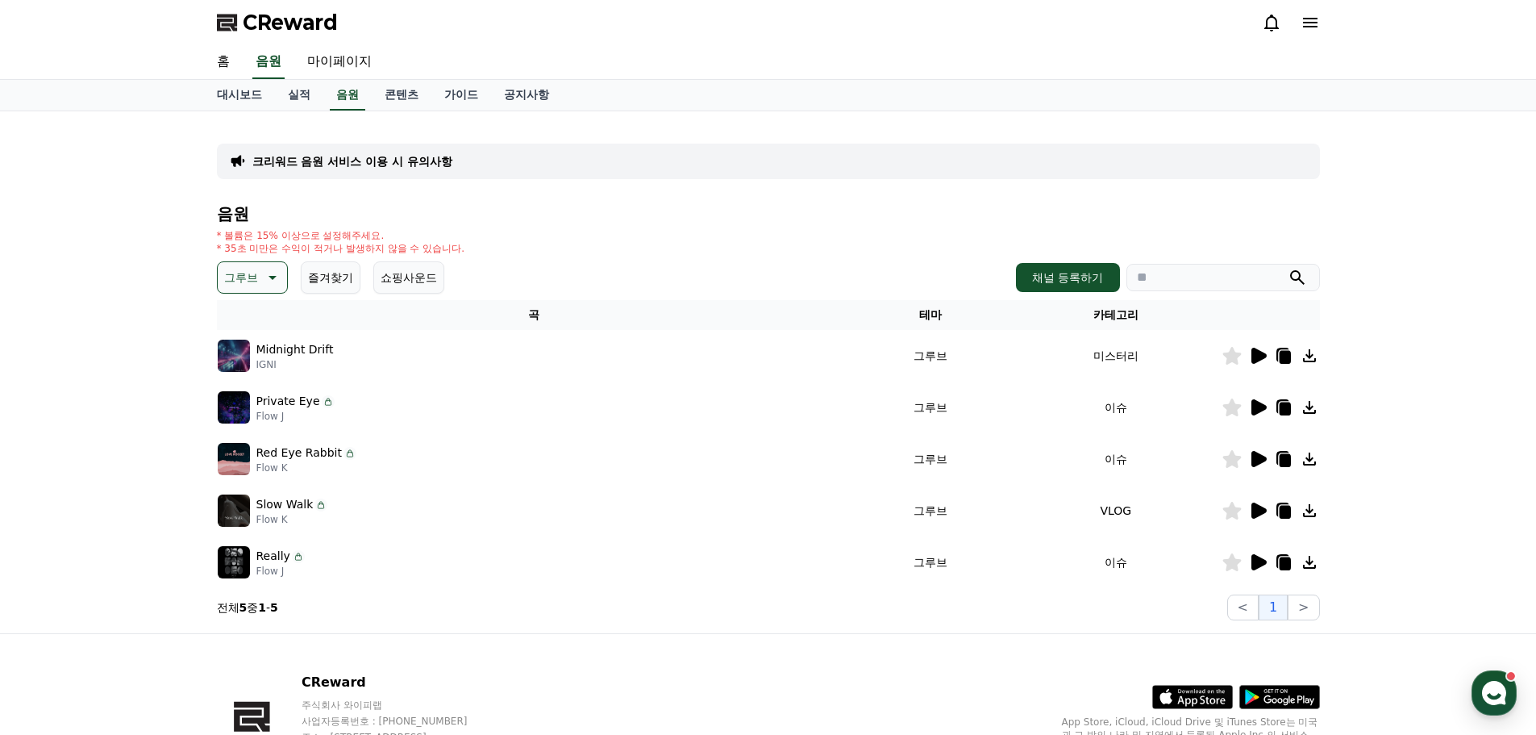
click at [1255, 412] on icon at bounding box center [1259, 407] width 15 height 16
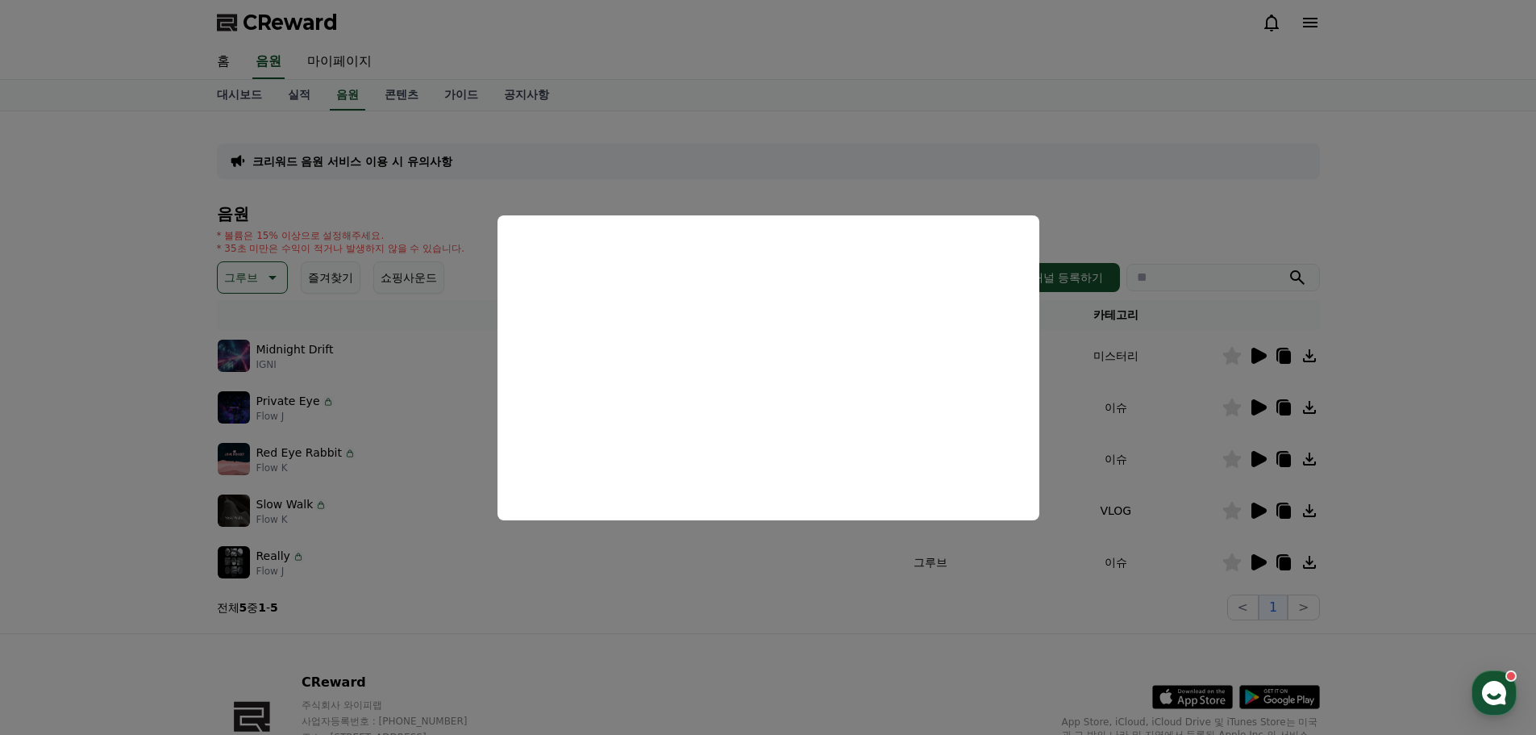
click at [810, 696] on button "close modal" at bounding box center [768, 367] width 1536 height 735
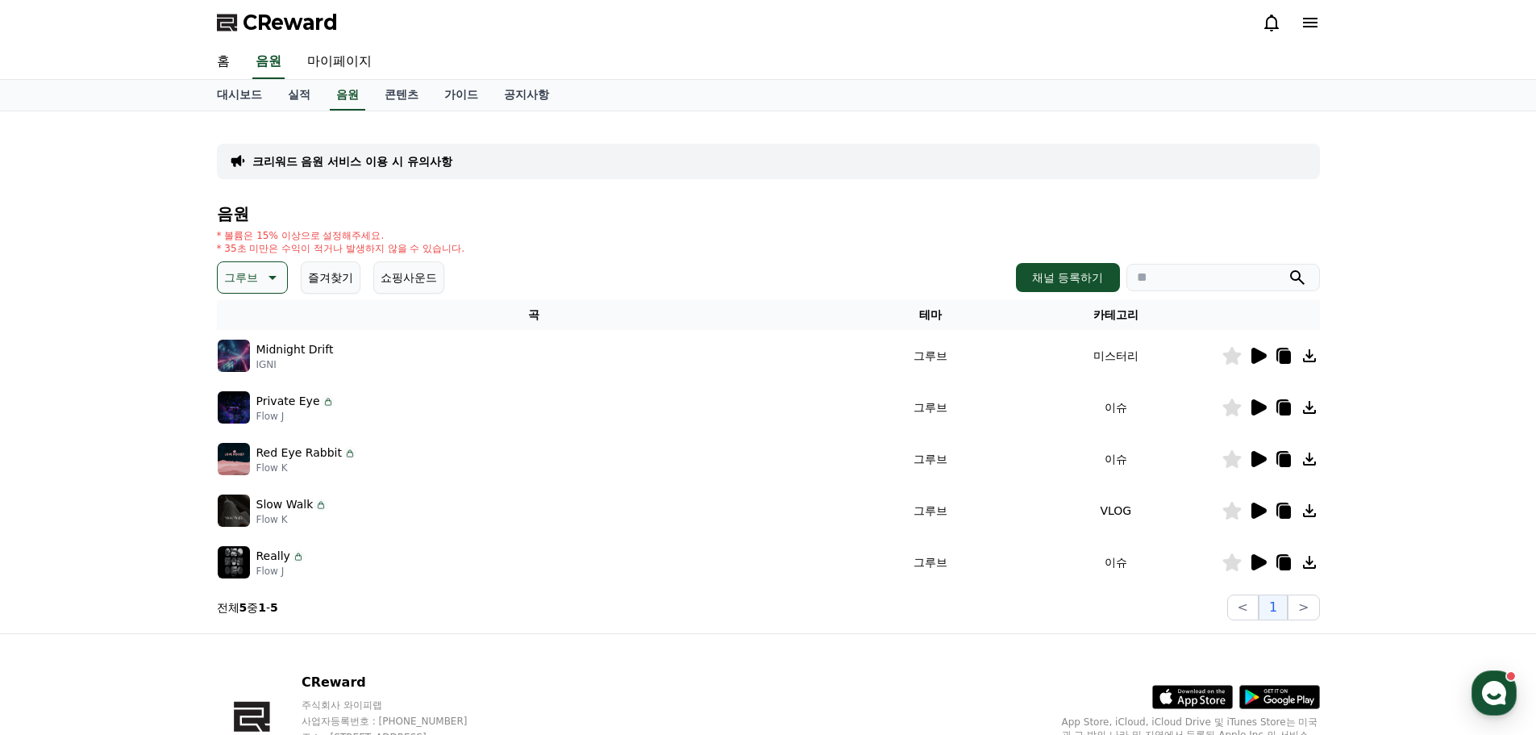
click at [248, 270] on p "그루브" at bounding box center [241, 277] width 34 height 23
click at [249, 407] on button "호기심" at bounding box center [242, 403] width 47 height 35
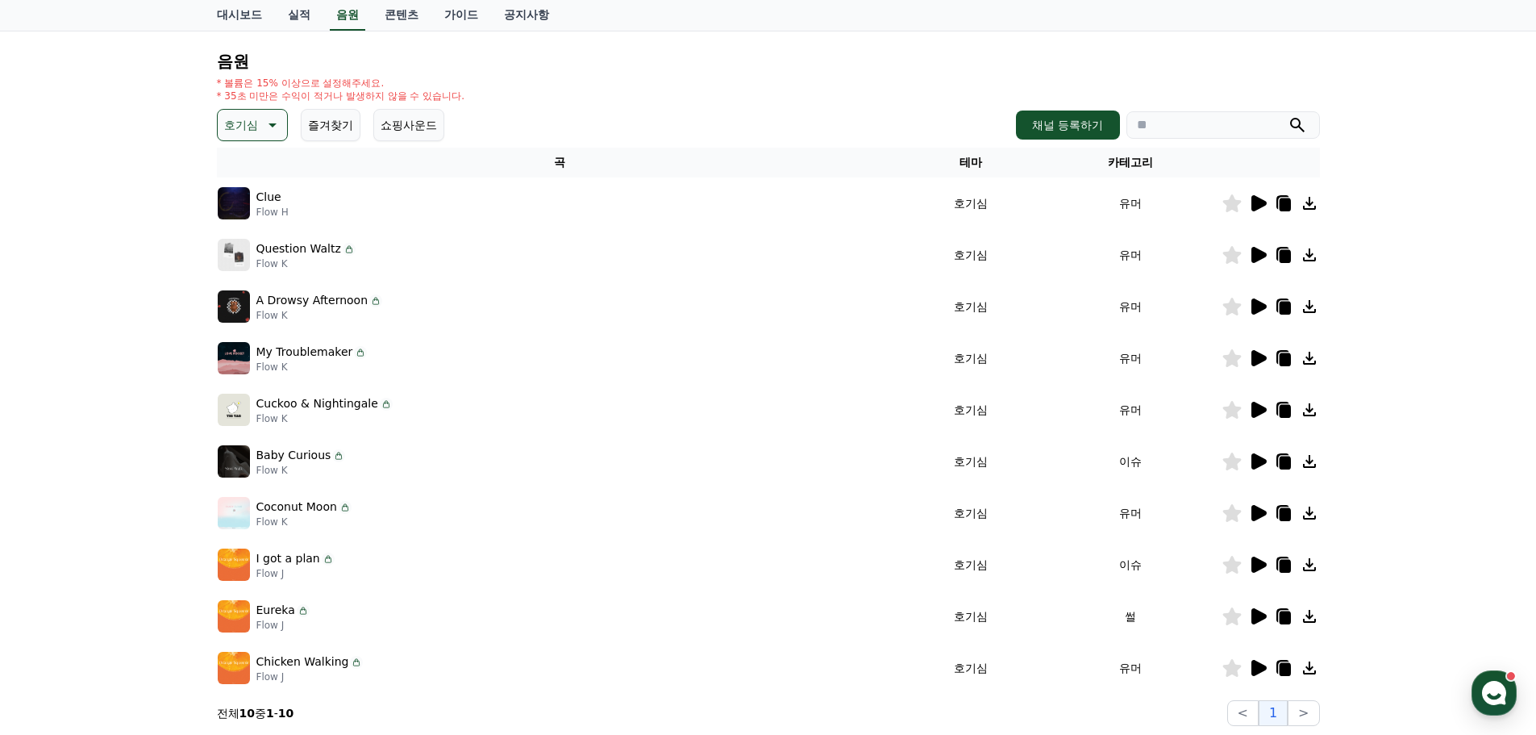
scroll to position [115, 0]
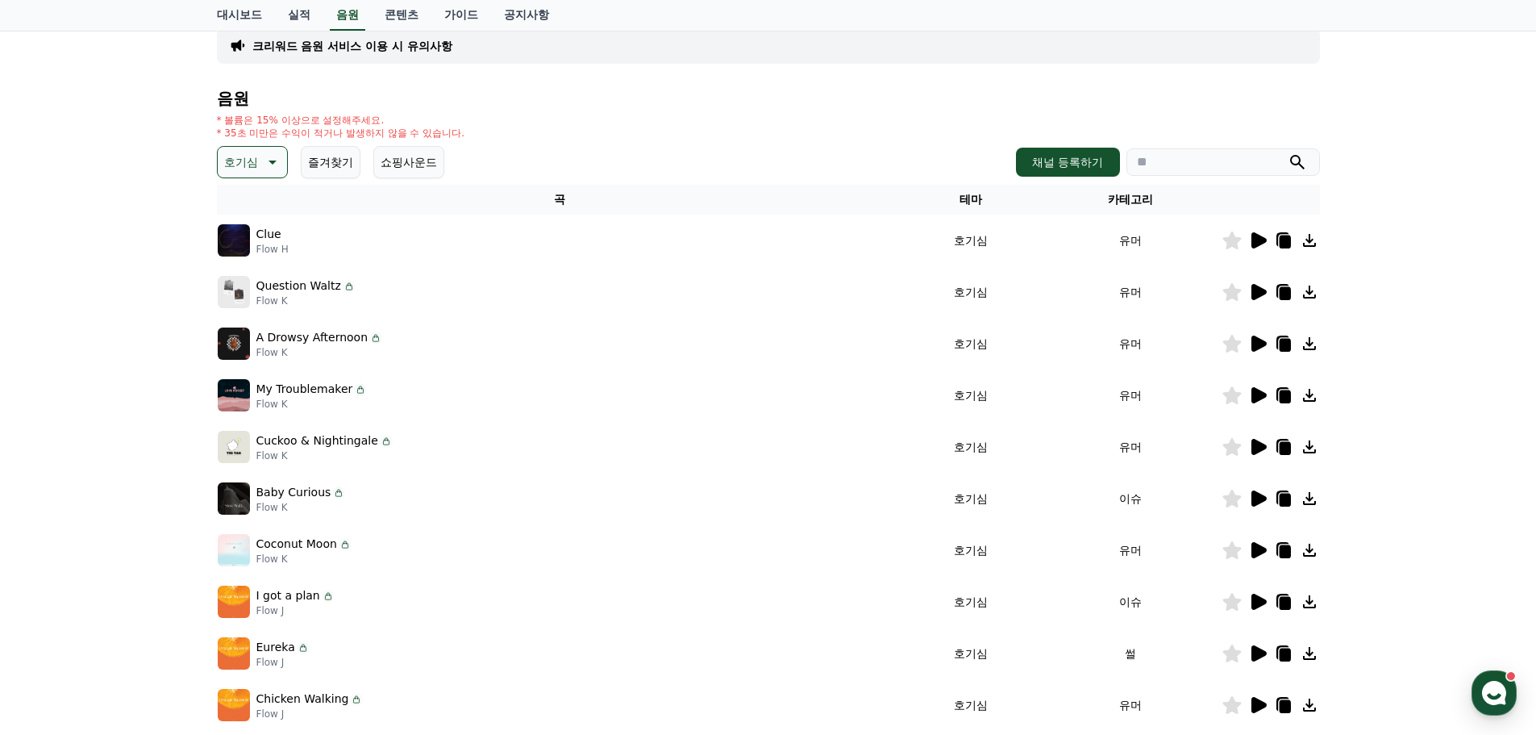
click at [1263, 239] on icon at bounding box center [1259, 240] width 15 height 16
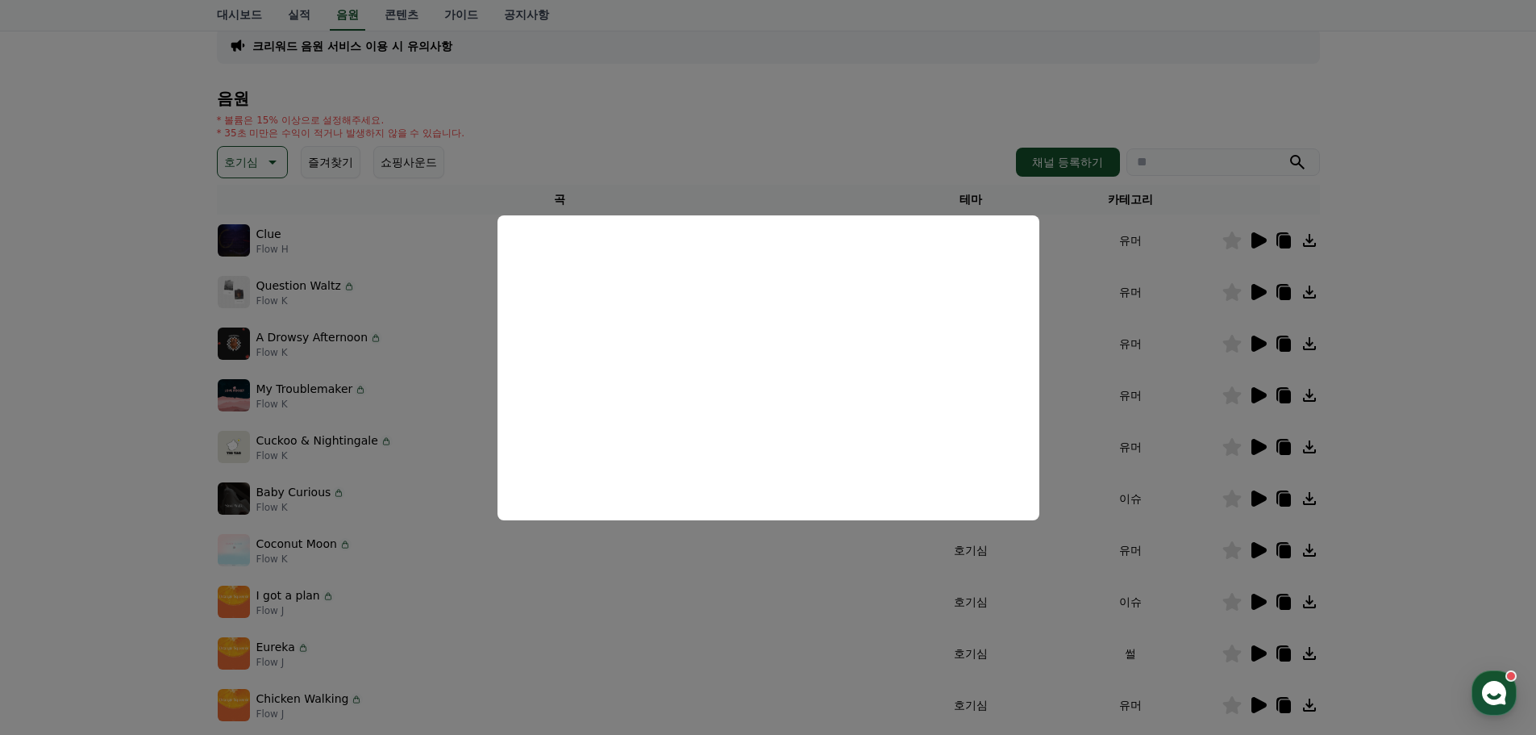
click at [825, 120] on button "close modal" at bounding box center [768, 367] width 1536 height 735
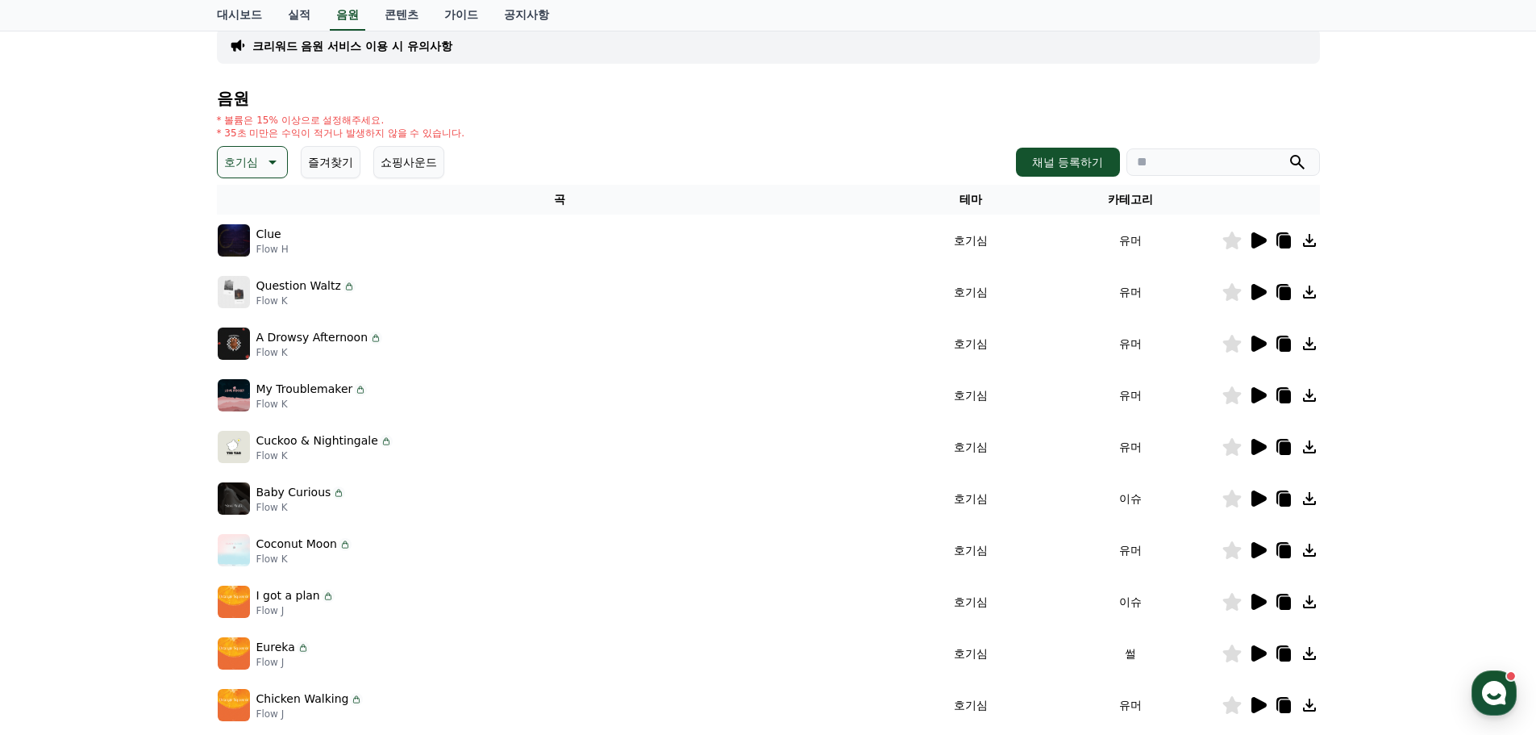
click at [260, 157] on button "호기심" at bounding box center [252, 162] width 71 height 32
click at [248, 261] on button "반전" at bounding box center [236, 256] width 35 height 35
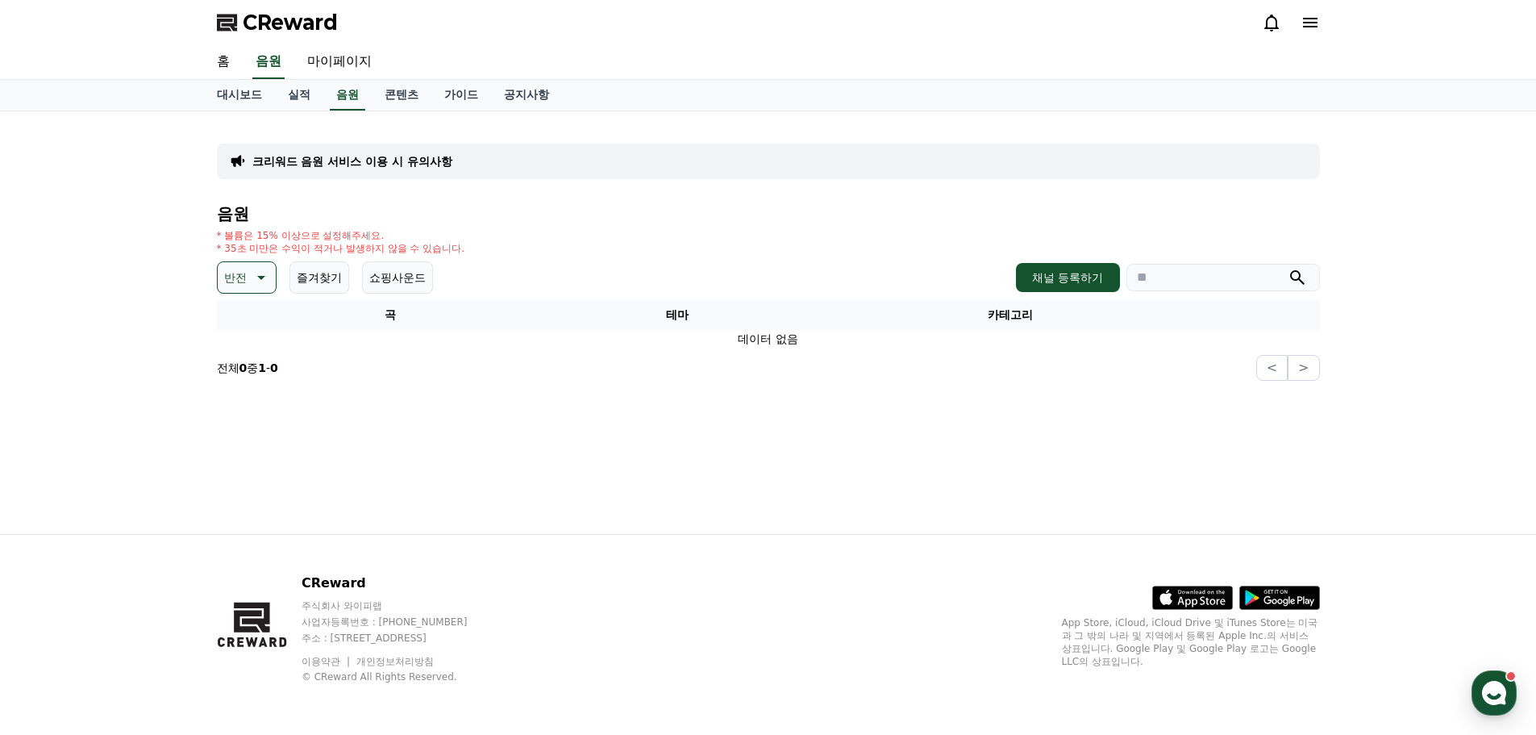
click at [260, 272] on icon at bounding box center [259, 277] width 19 height 19
click at [254, 380] on button "통통튀는" at bounding box center [248, 368] width 58 height 35
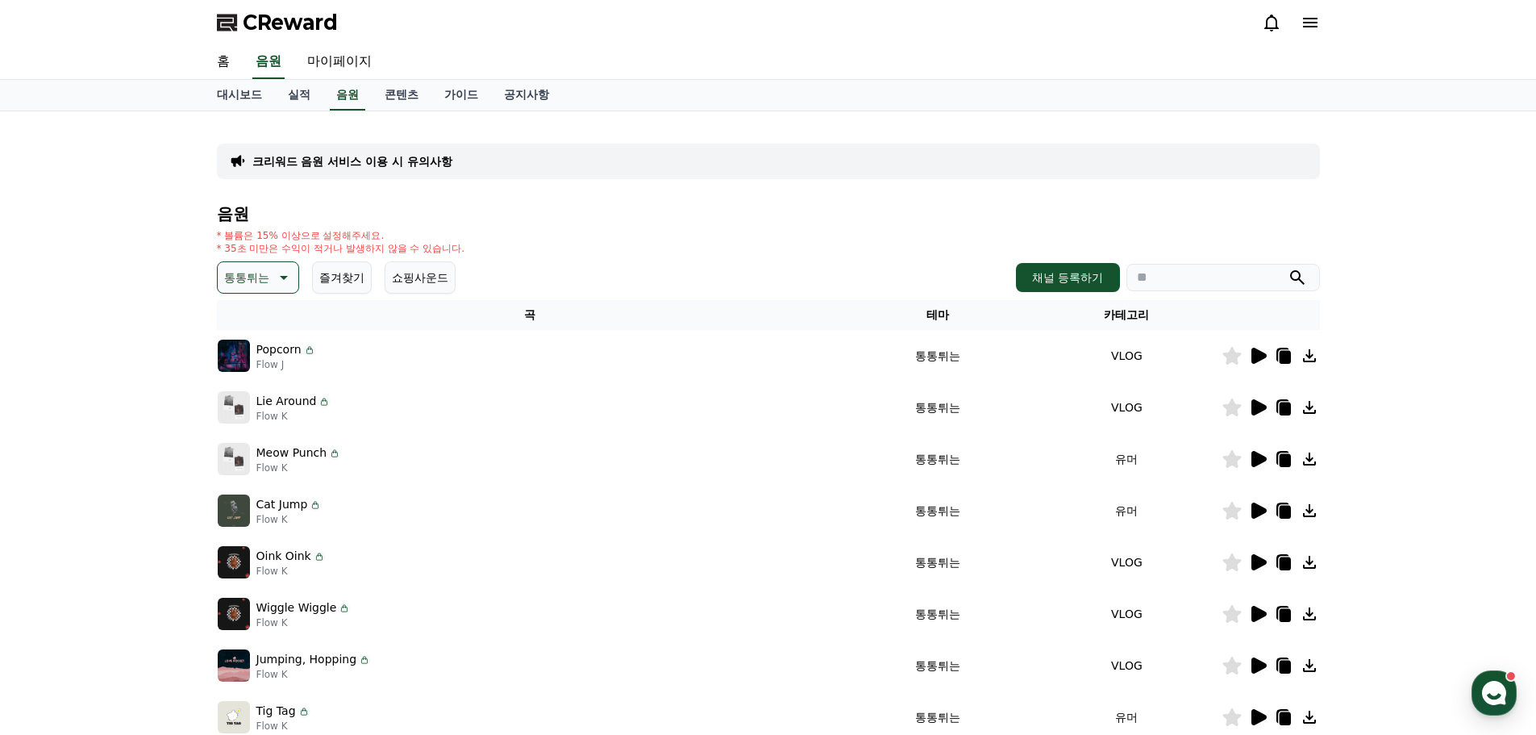
click at [1256, 360] on icon at bounding box center [1259, 356] width 15 height 16
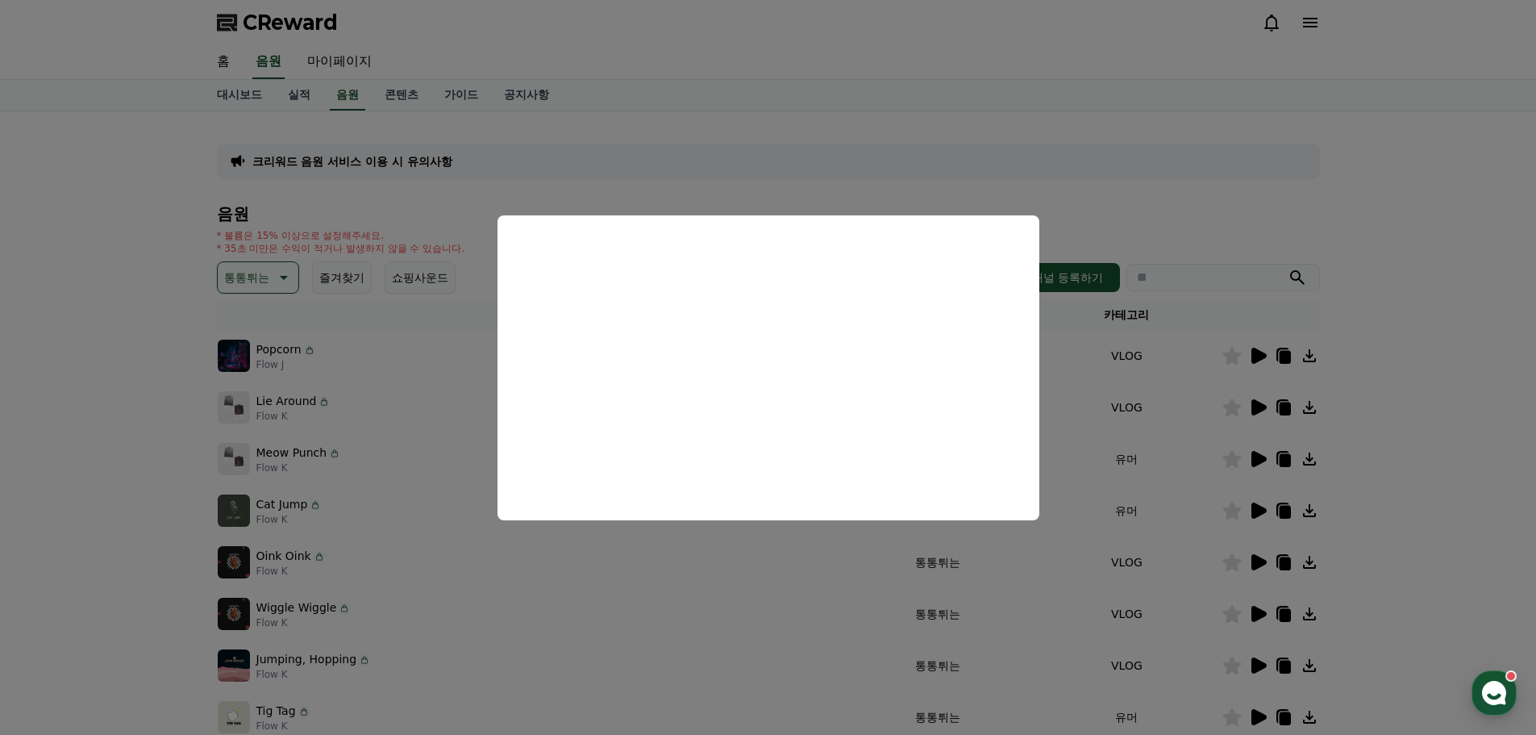
click at [941, 141] on button "close modal" at bounding box center [768, 367] width 1536 height 735
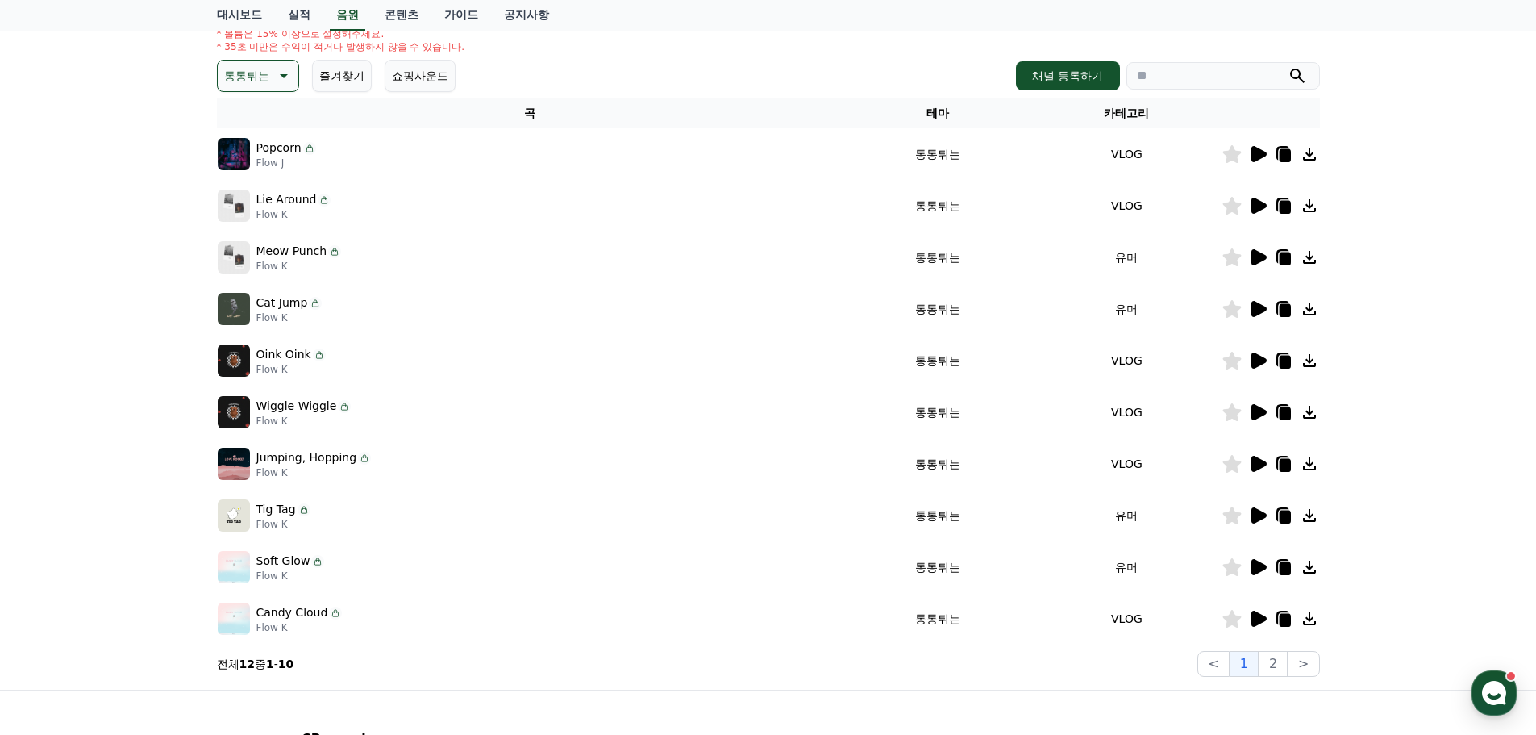
scroll to position [242, 0]
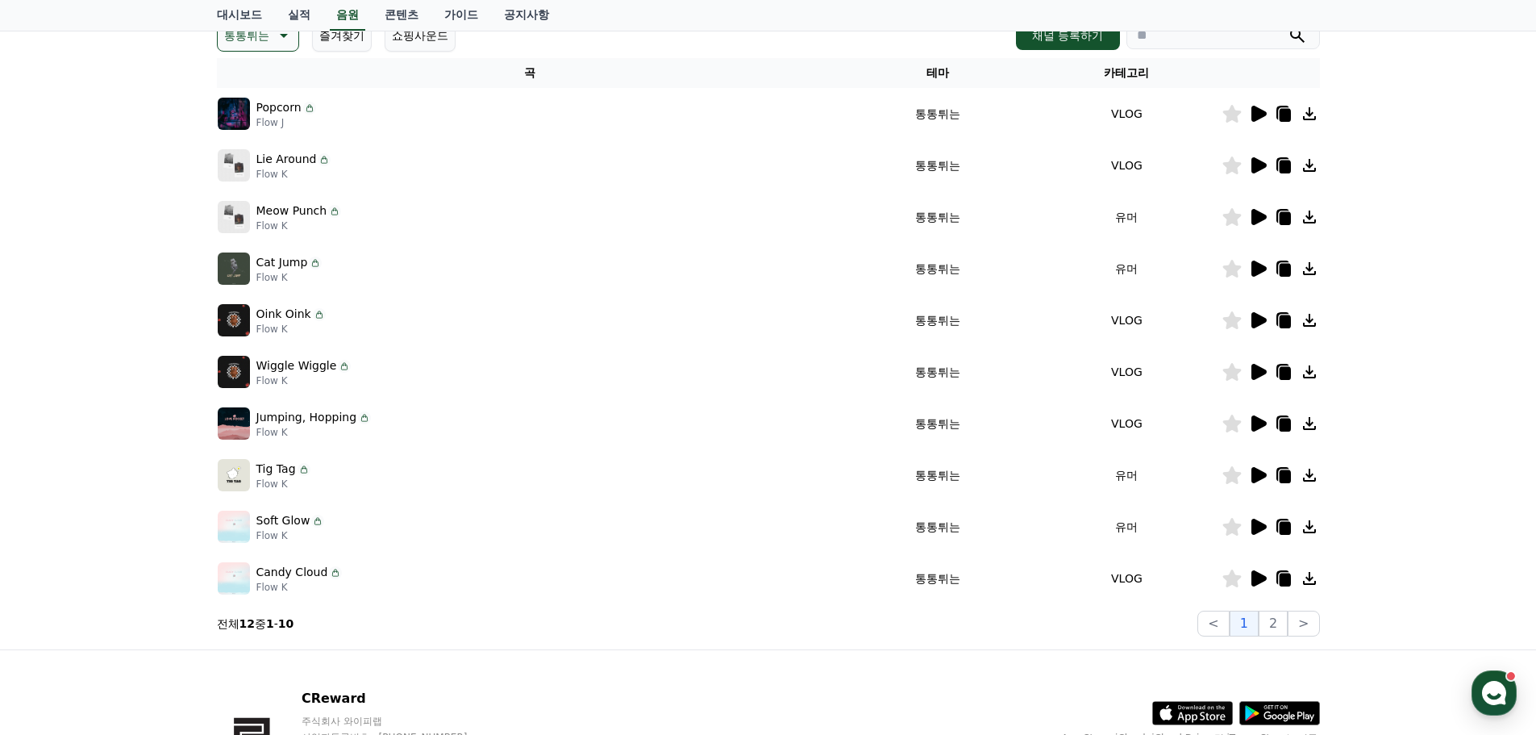
click at [1256, 582] on icon at bounding box center [1259, 578] width 15 height 16
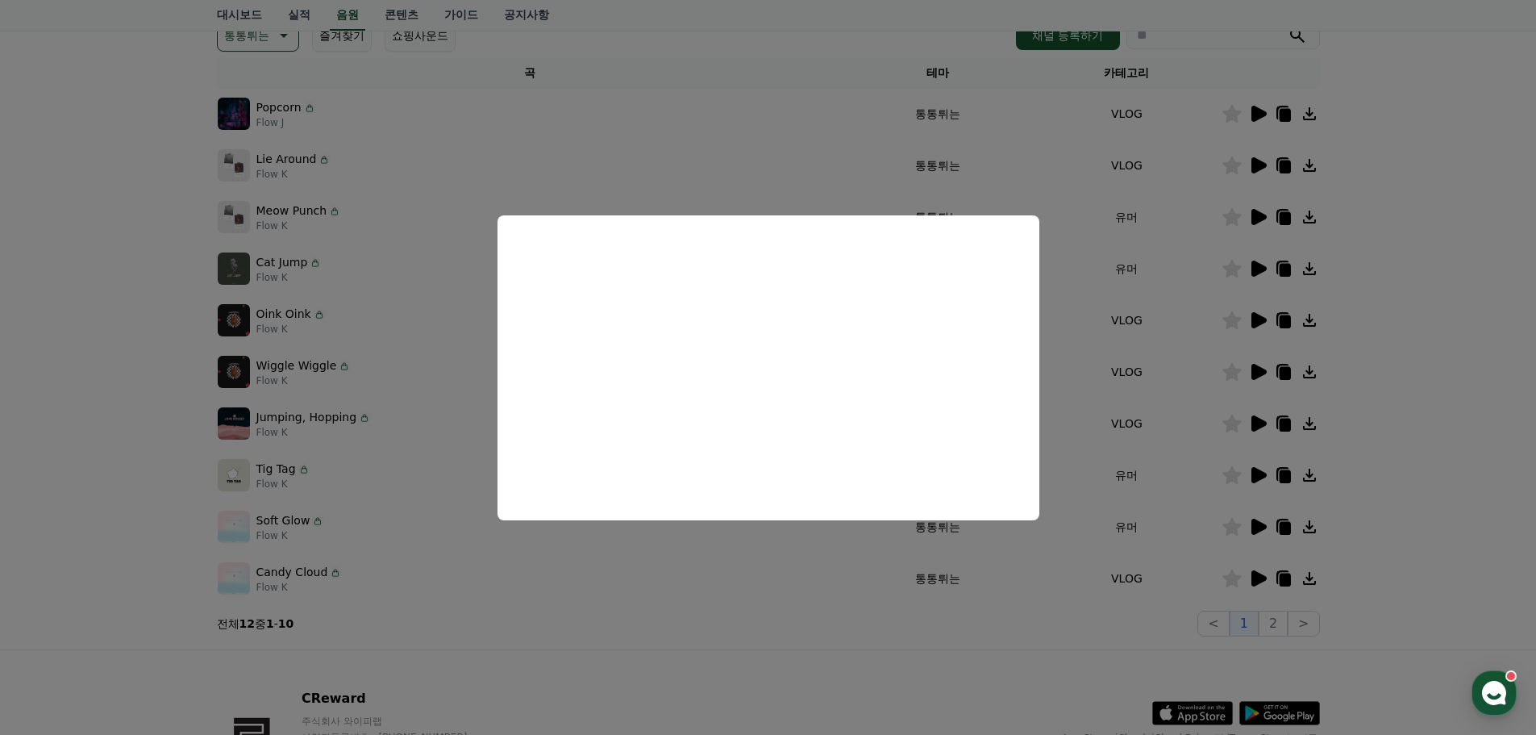
click at [680, 637] on button "close modal" at bounding box center [768, 367] width 1536 height 735
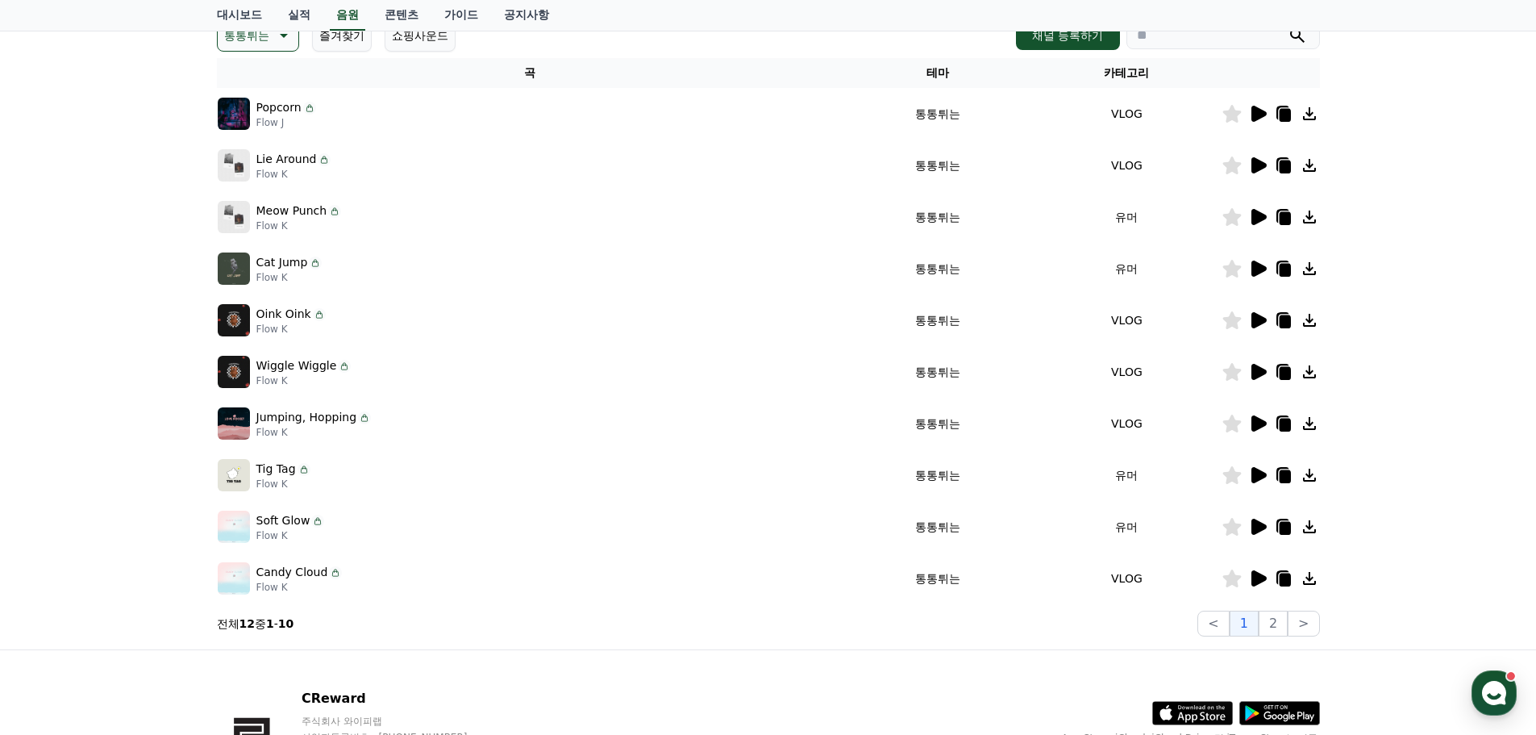
click at [1257, 270] on icon at bounding box center [1259, 269] width 15 height 16
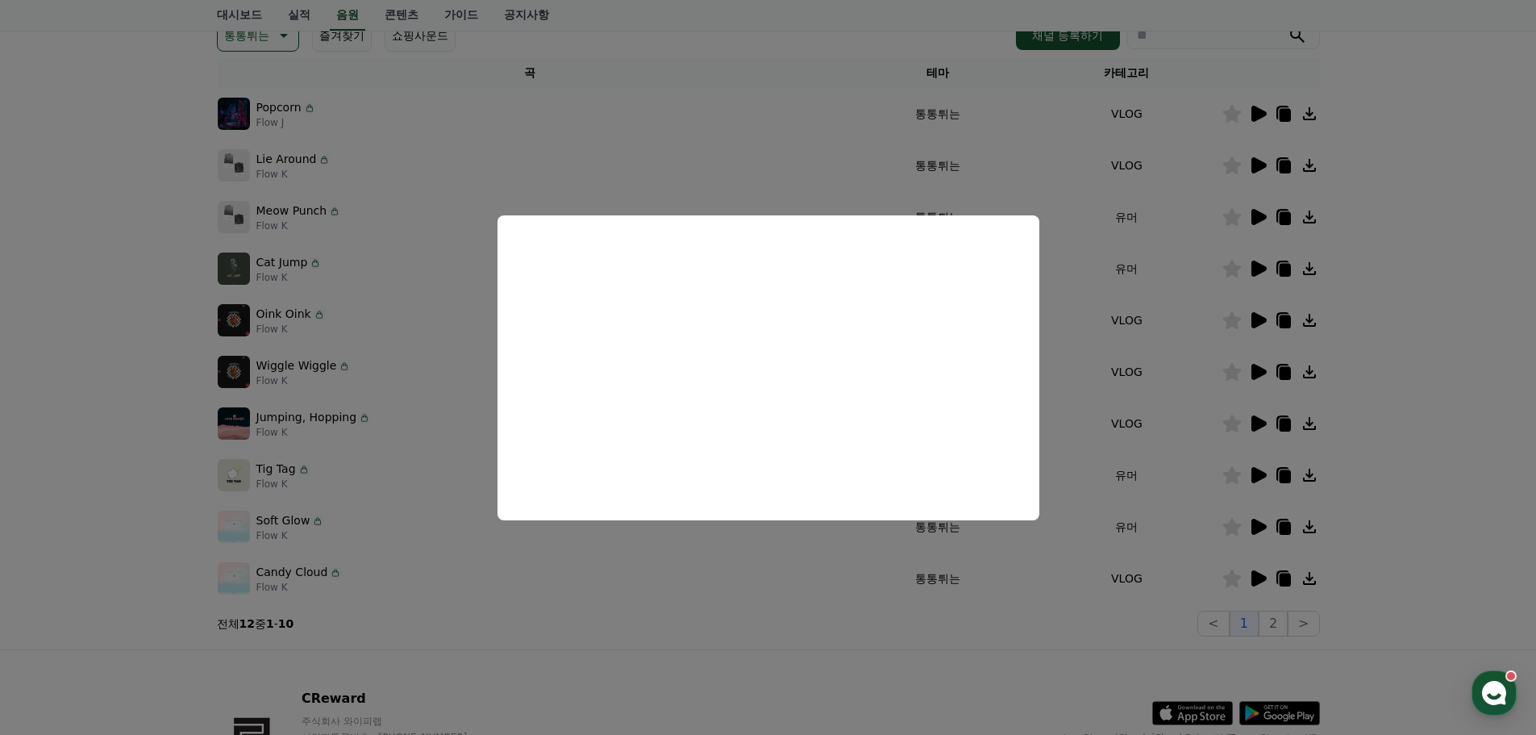
click at [760, 653] on button "close modal" at bounding box center [768, 367] width 1536 height 735
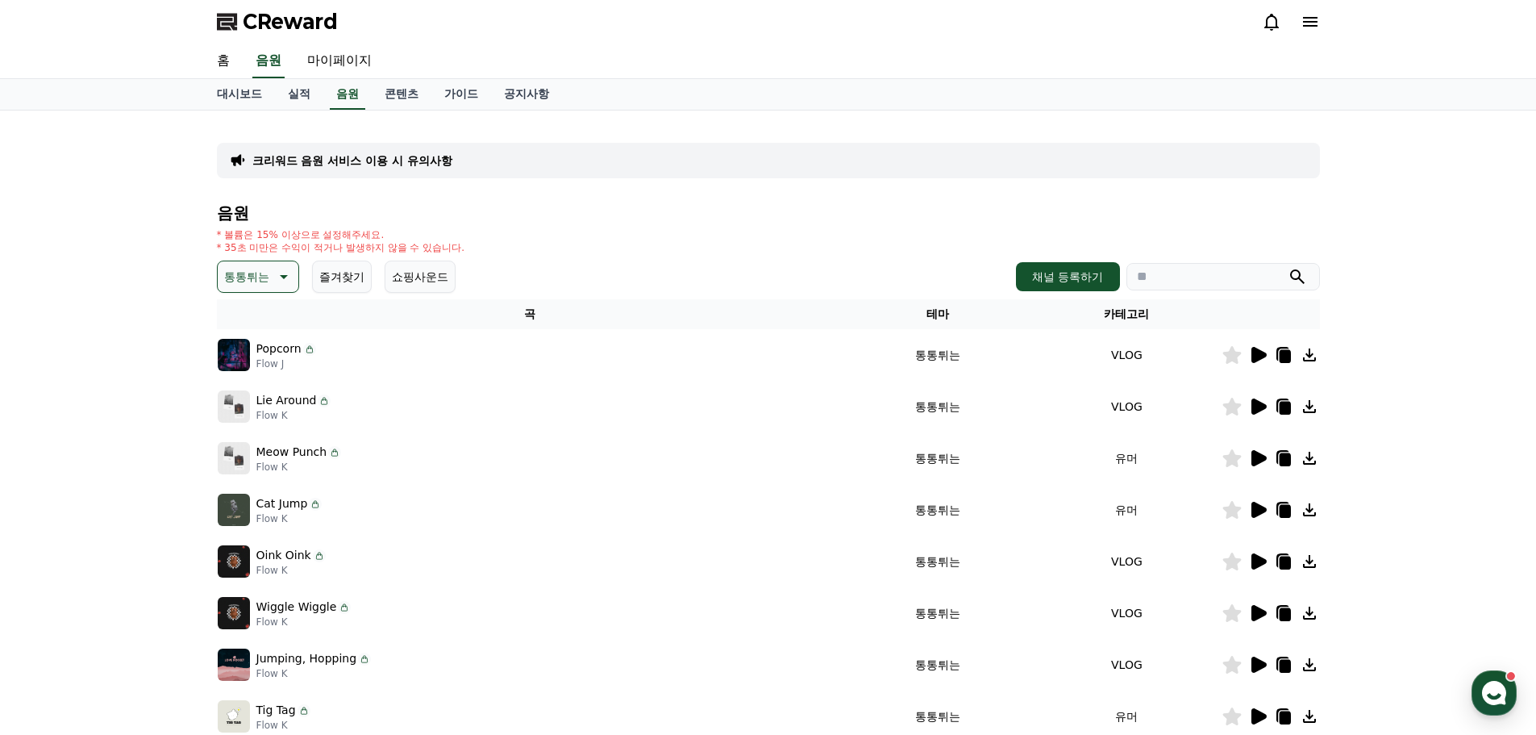
scroll to position [0, 0]
click at [519, 99] on link "공지사항" at bounding box center [526, 95] width 71 height 31
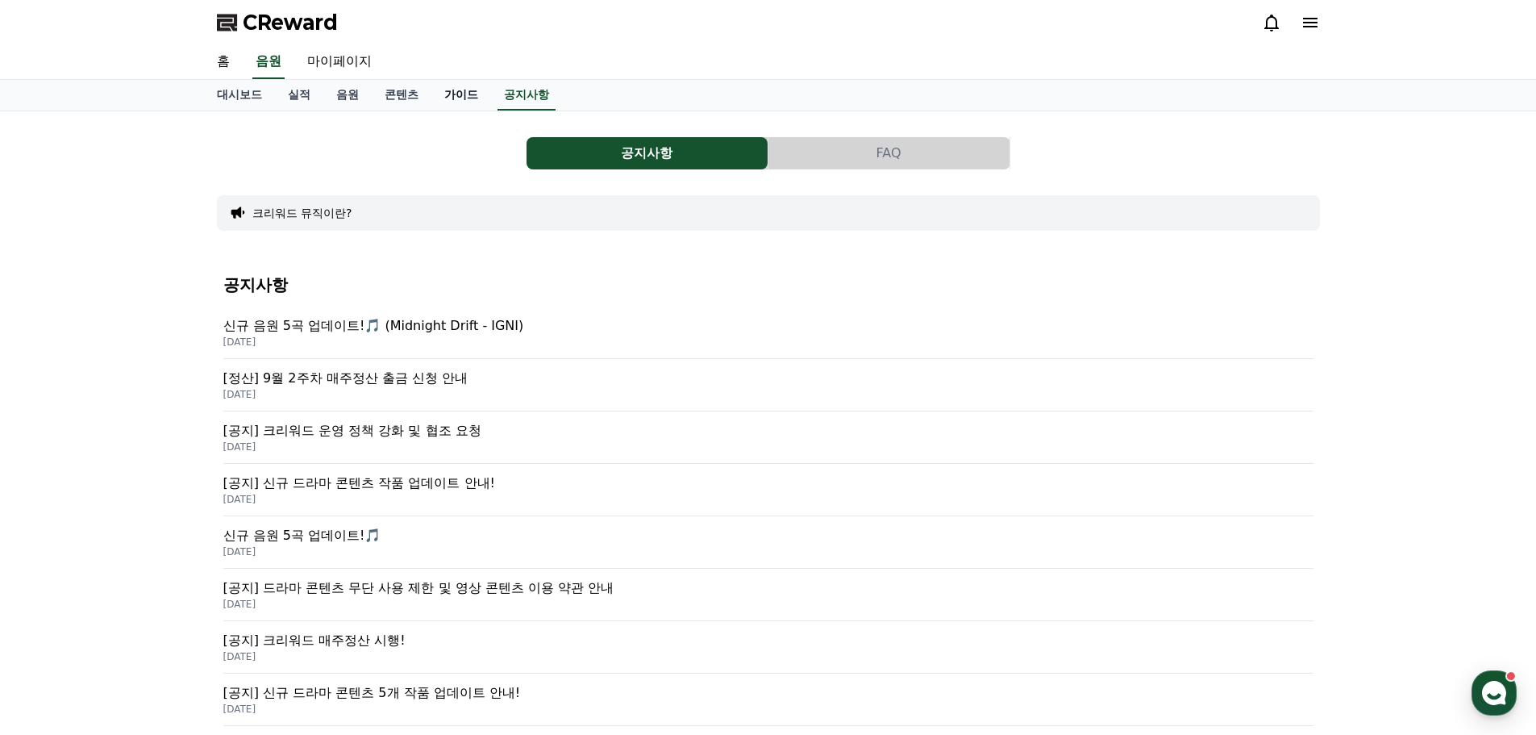
click at [473, 100] on link "가이드" at bounding box center [461, 95] width 60 height 31
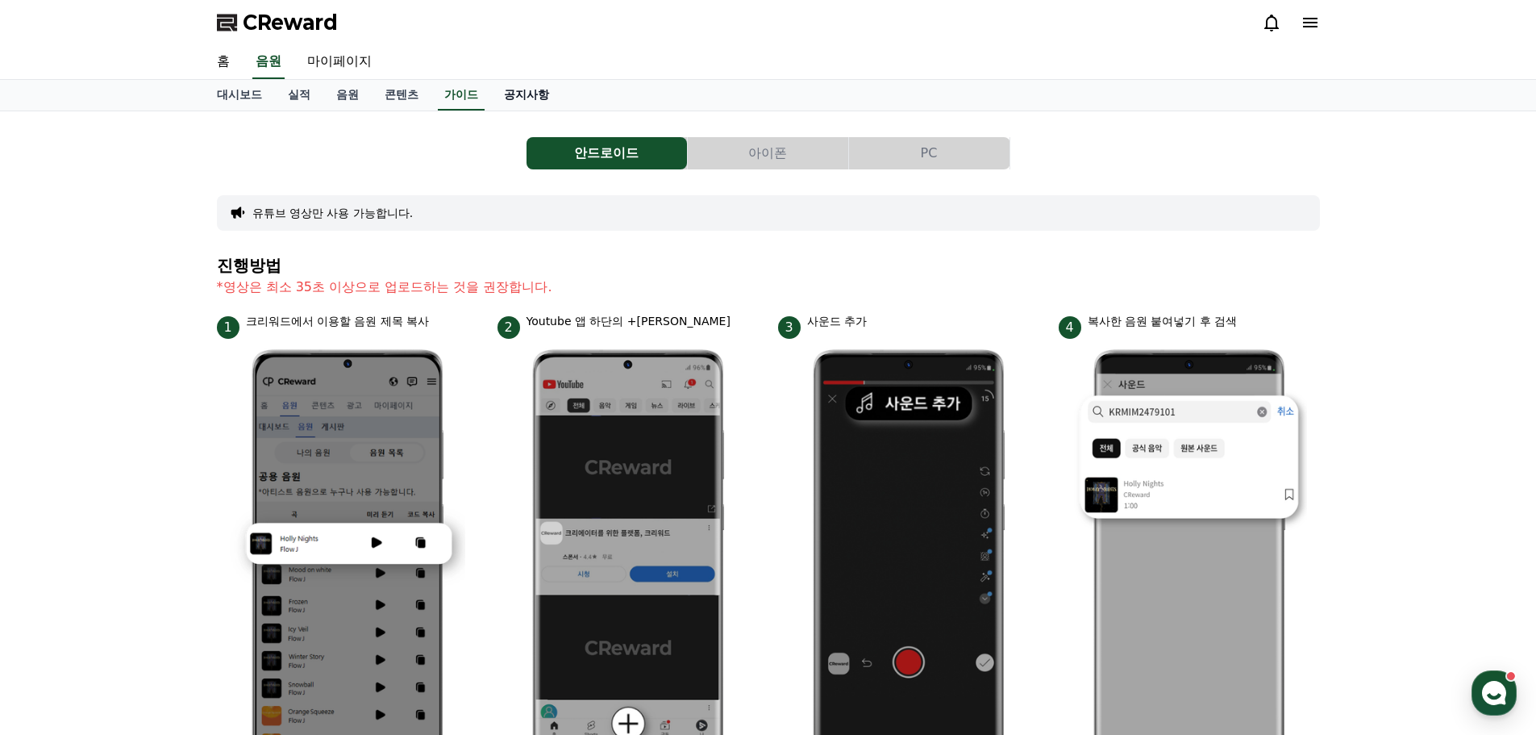
click at [537, 99] on link "공지사항" at bounding box center [526, 95] width 71 height 31
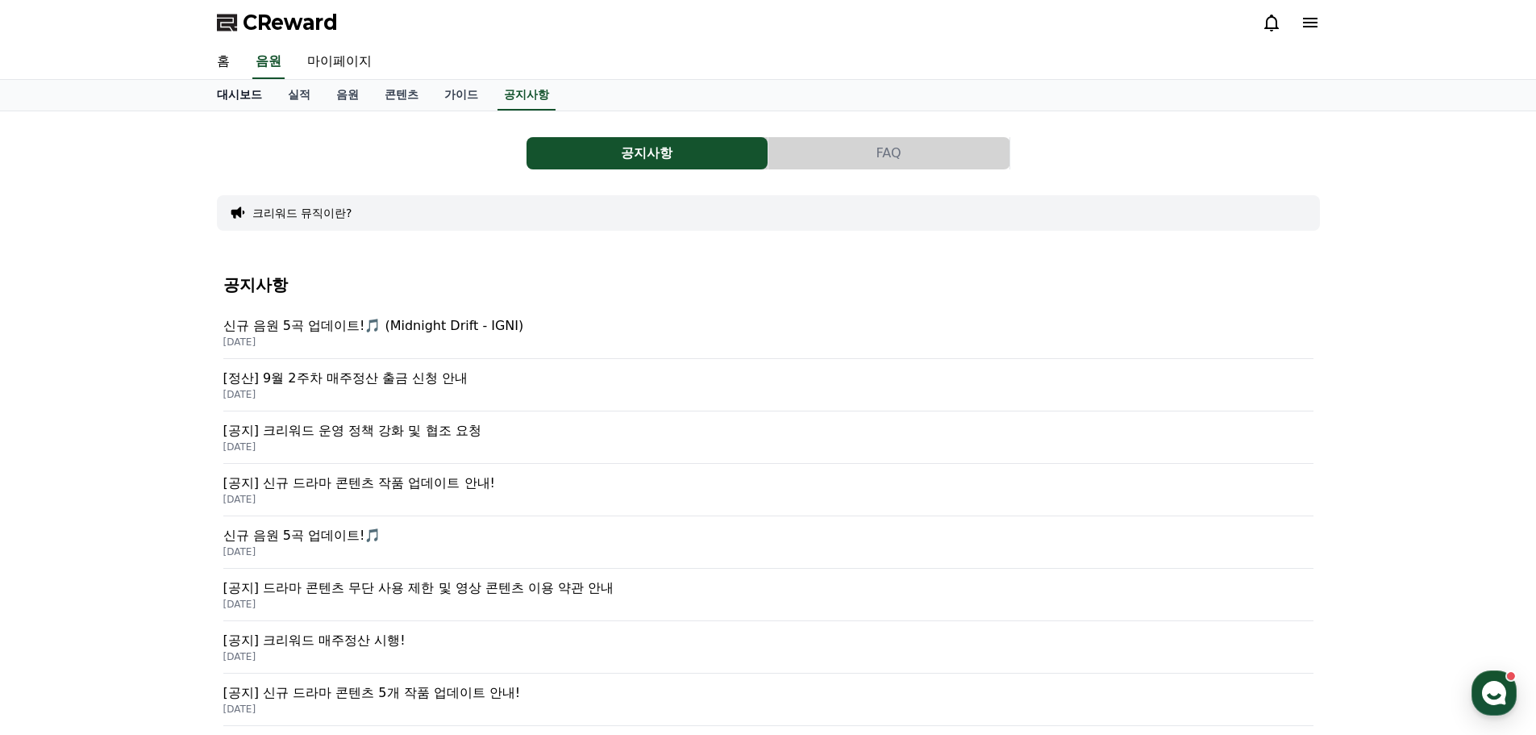
click at [249, 106] on link "대시보드" at bounding box center [239, 95] width 71 height 31
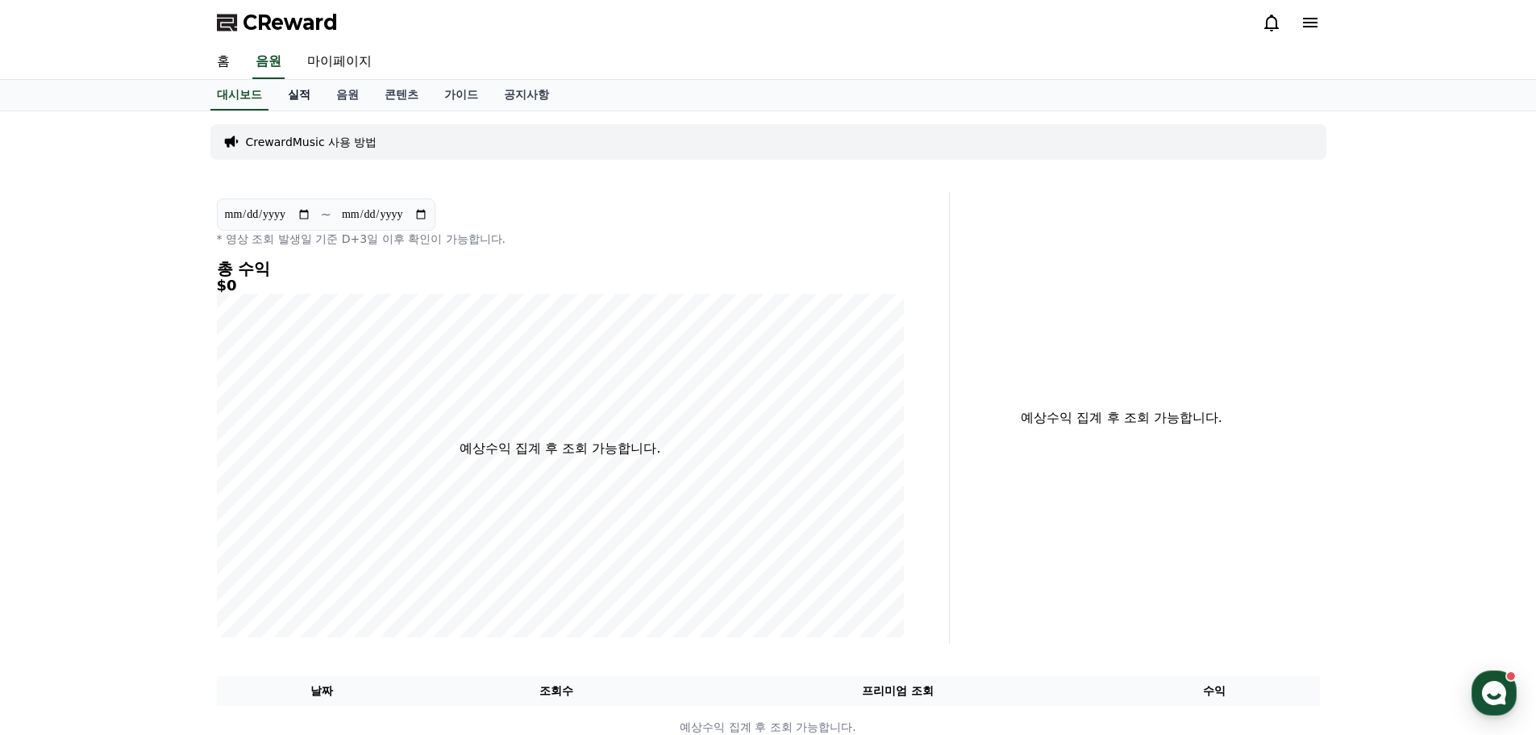
click at [308, 90] on link "실적" at bounding box center [299, 95] width 48 height 31
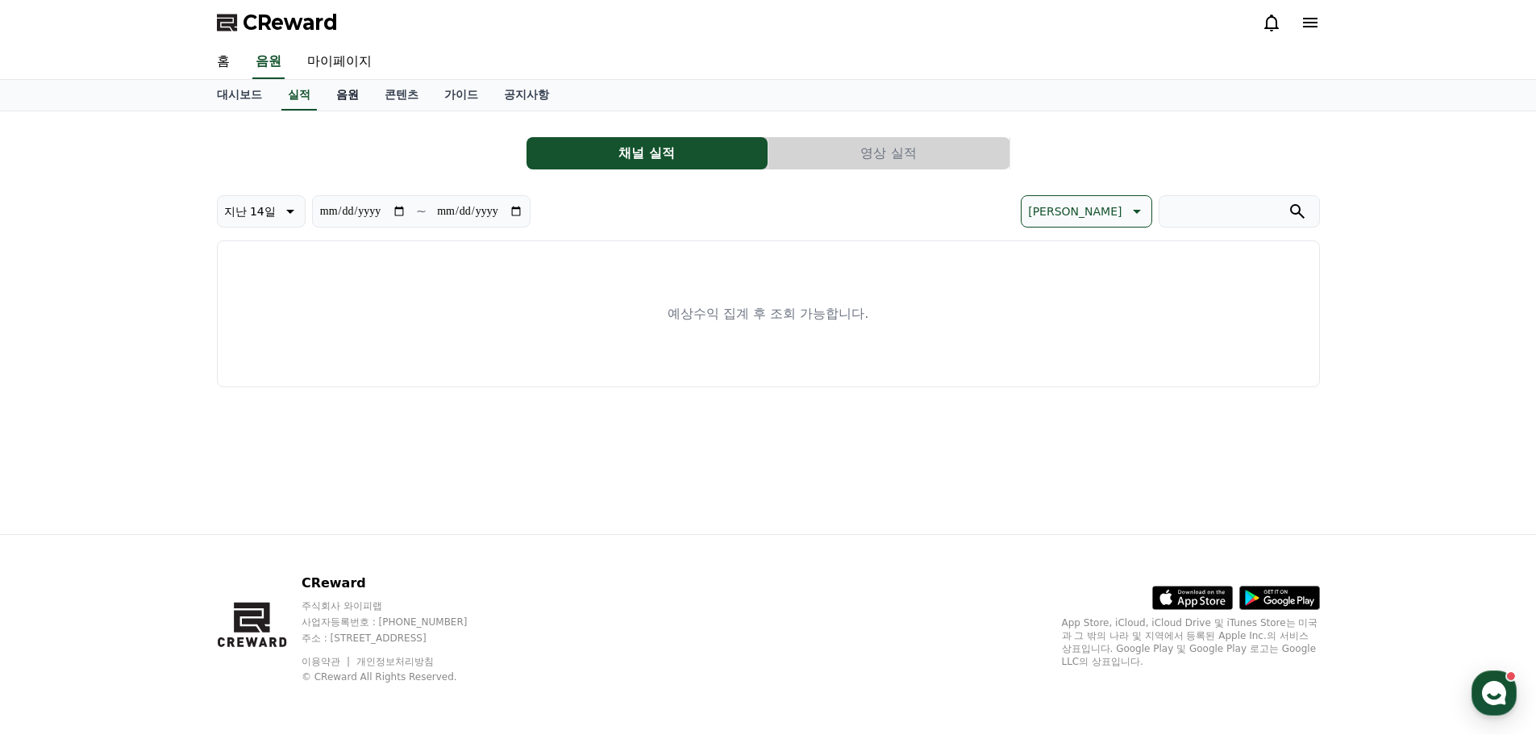
click at [343, 97] on link "음원" at bounding box center [347, 95] width 48 height 31
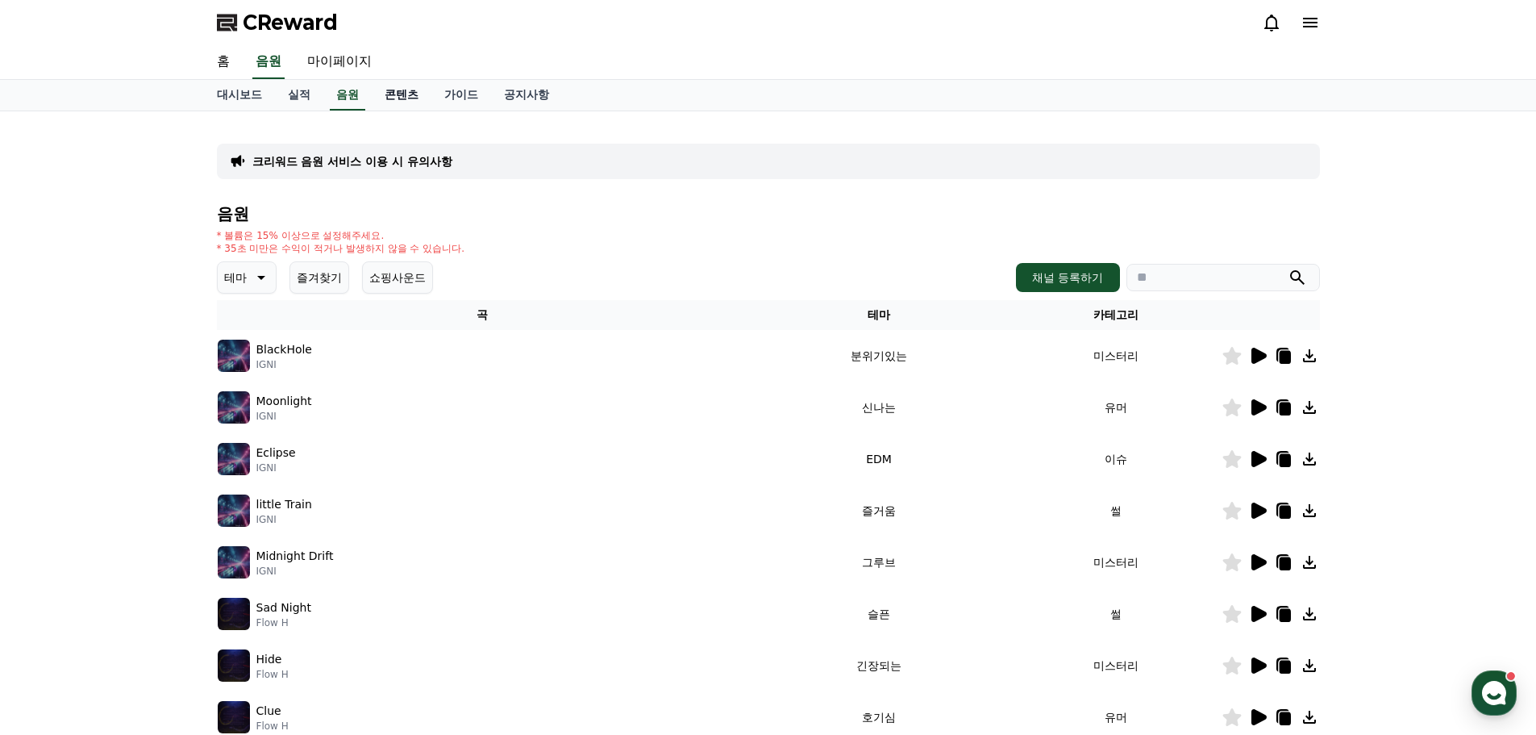
click at [398, 97] on link "콘텐츠" at bounding box center [402, 95] width 60 height 31
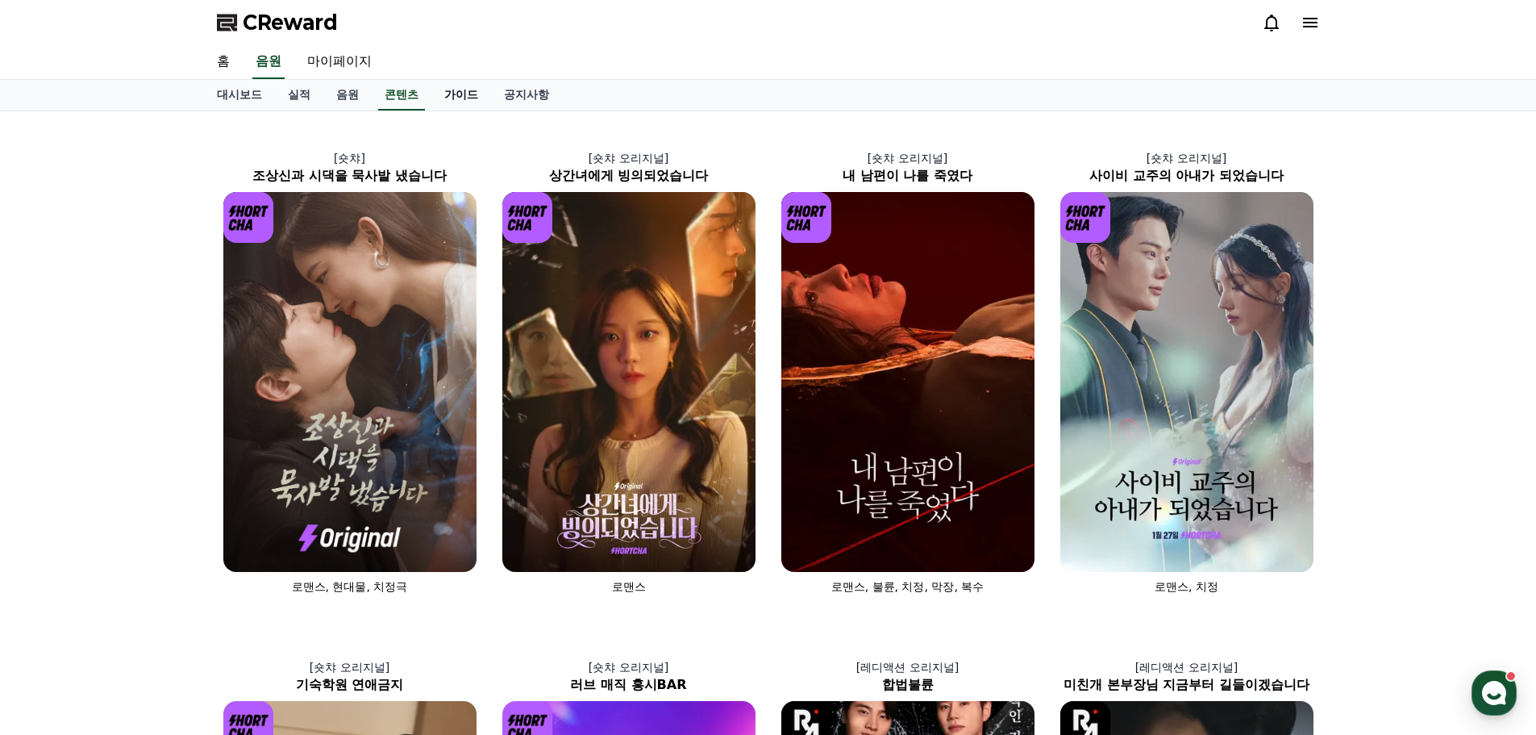
click at [473, 96] on link "가이드" at bounding box center [461, 95] width 60 height 31
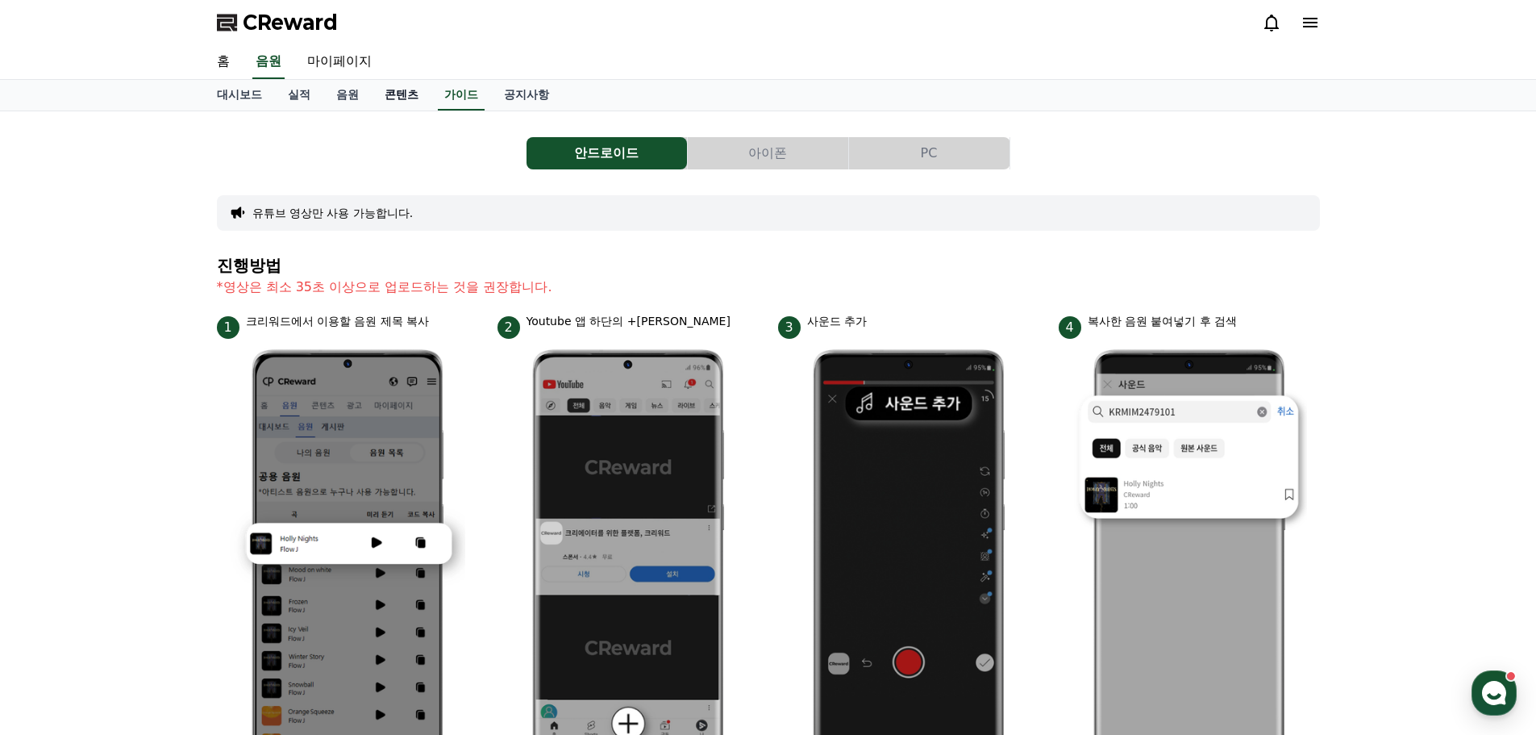
click at [392, 98] on link "콘텐츠" at bounding box center [402, 95] width 60 height 31
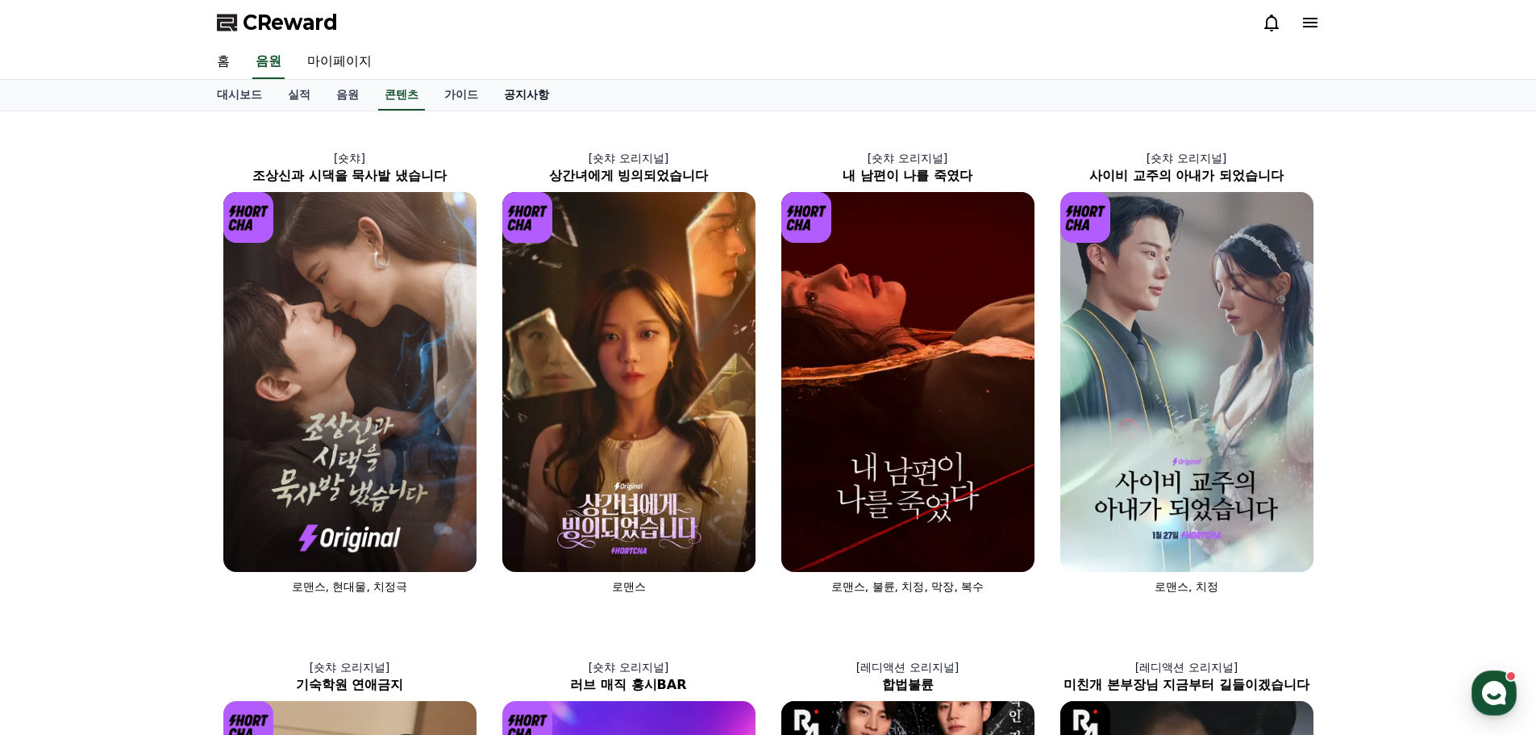
click at [515, 92] on link "공지사항" at bounding box center [526, 95] width 71 height 31
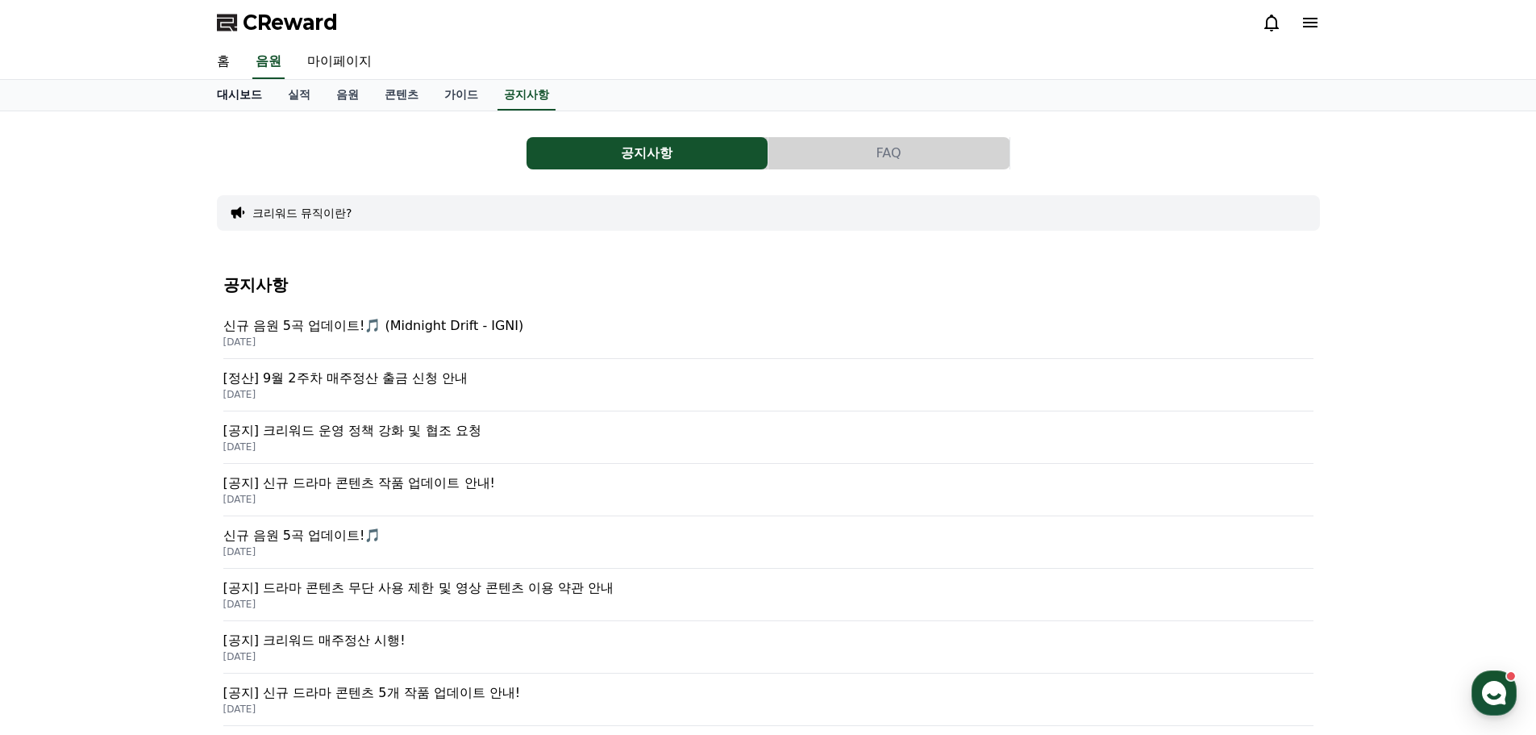
click at [239, 96] on link "대시보드" at bounding box center [239, 95] width 71 height 31
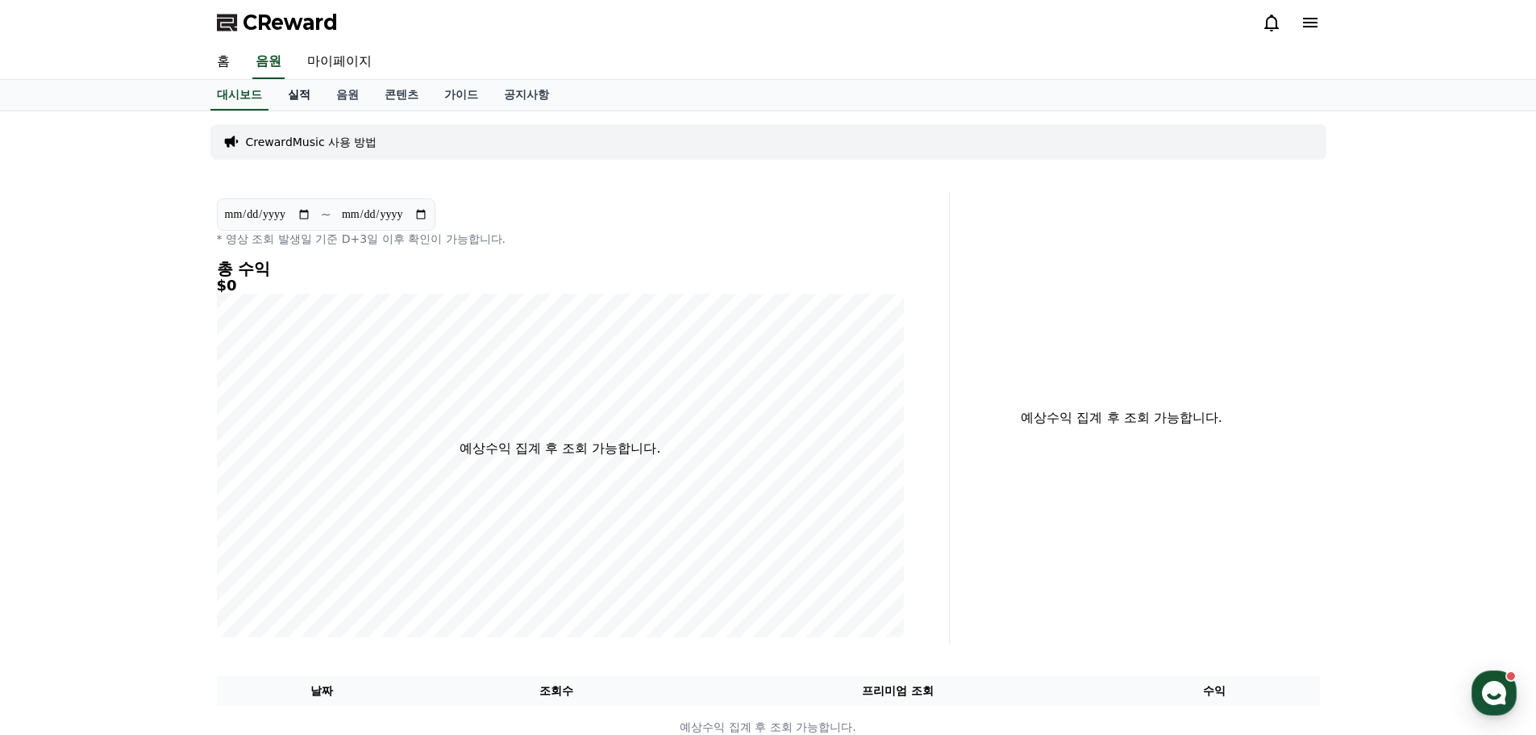
click at [298, 94] on link "실적" at bounding box center [299, 95] width 48 height 31
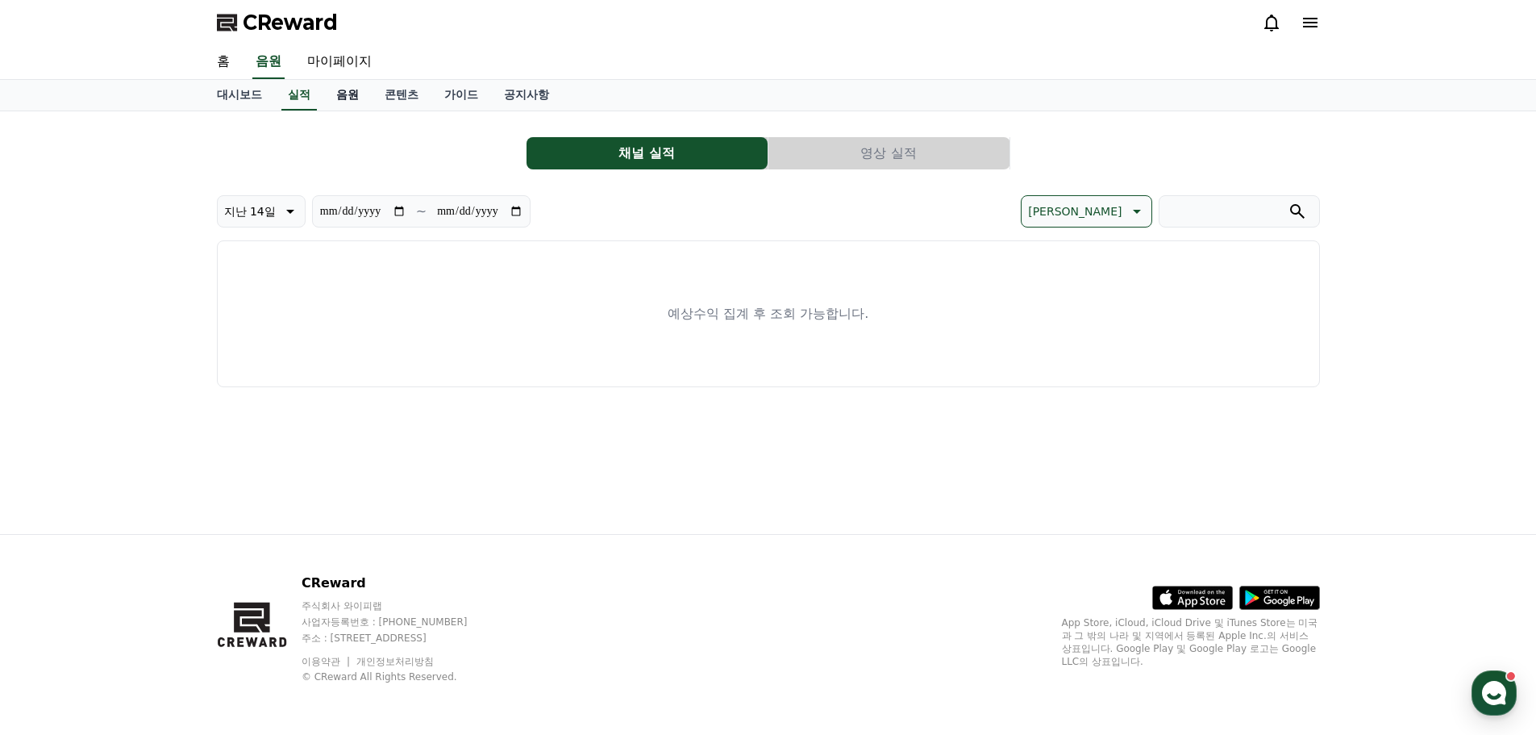
click at [341, 97] on link "음원" at bounding box center [347, 95] width 48 height 31
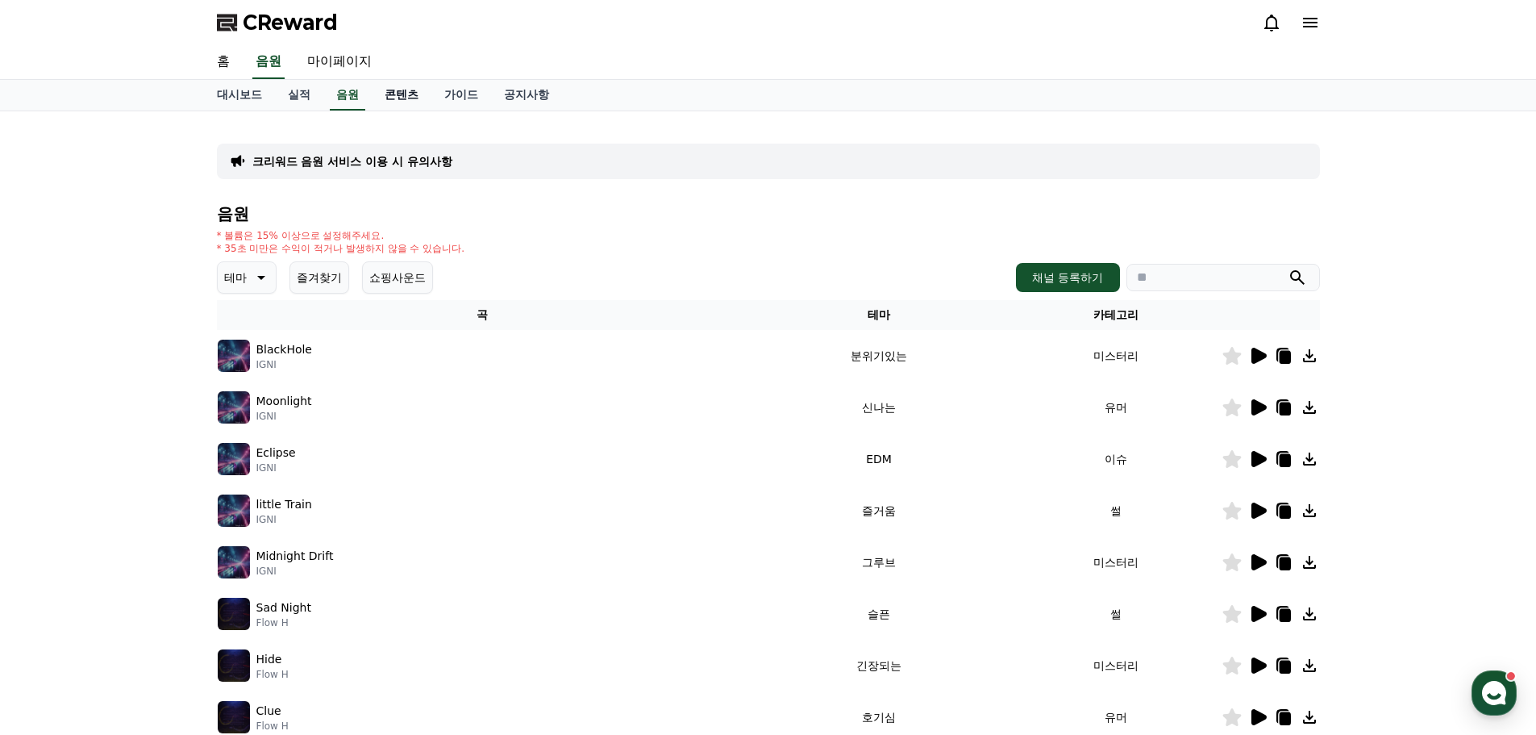
click at [411, 93] on link "콘텐츠" at bounding box center [402, 95] width 60 height 31
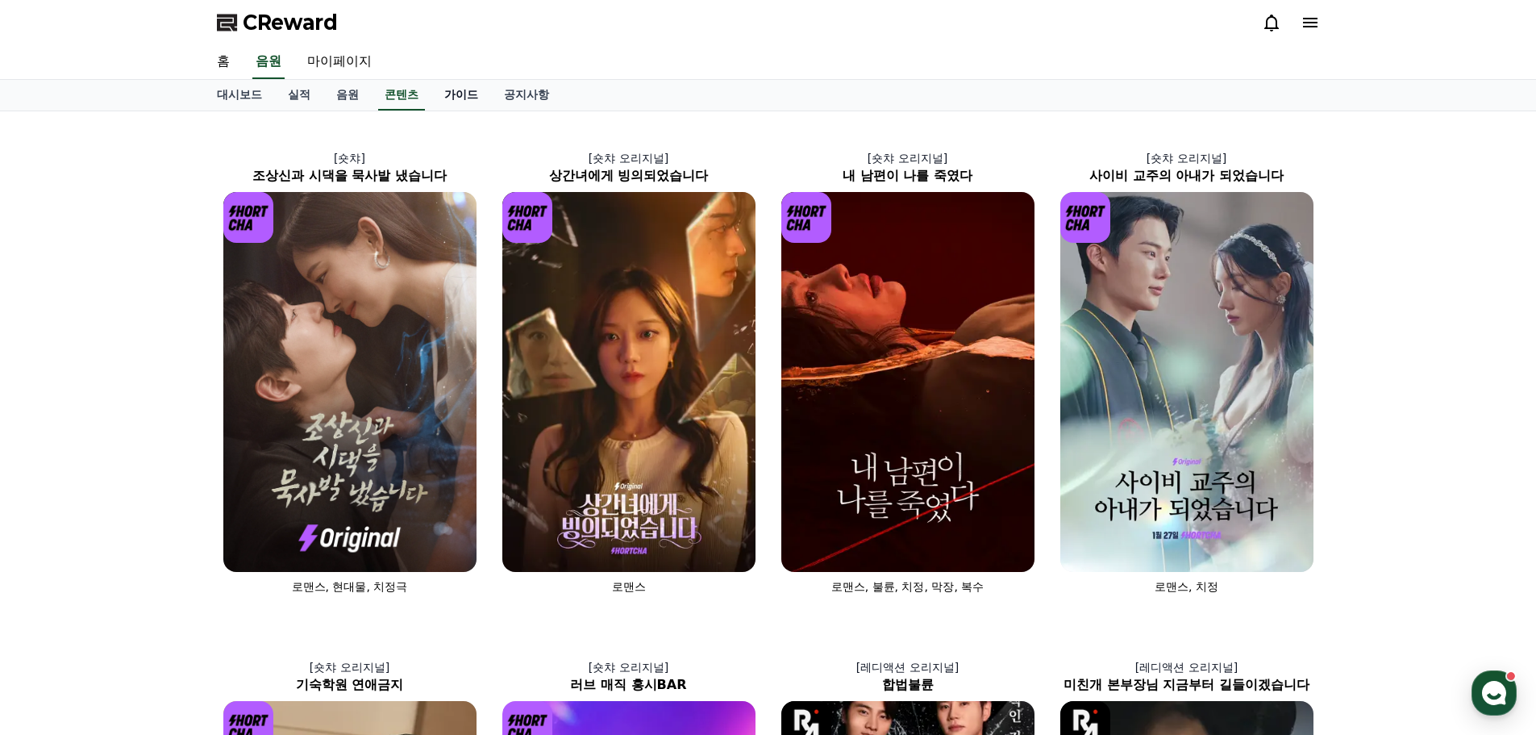
click at [461, 97] on link "가이드" at bounding box center [461, 95] width 60 height 31
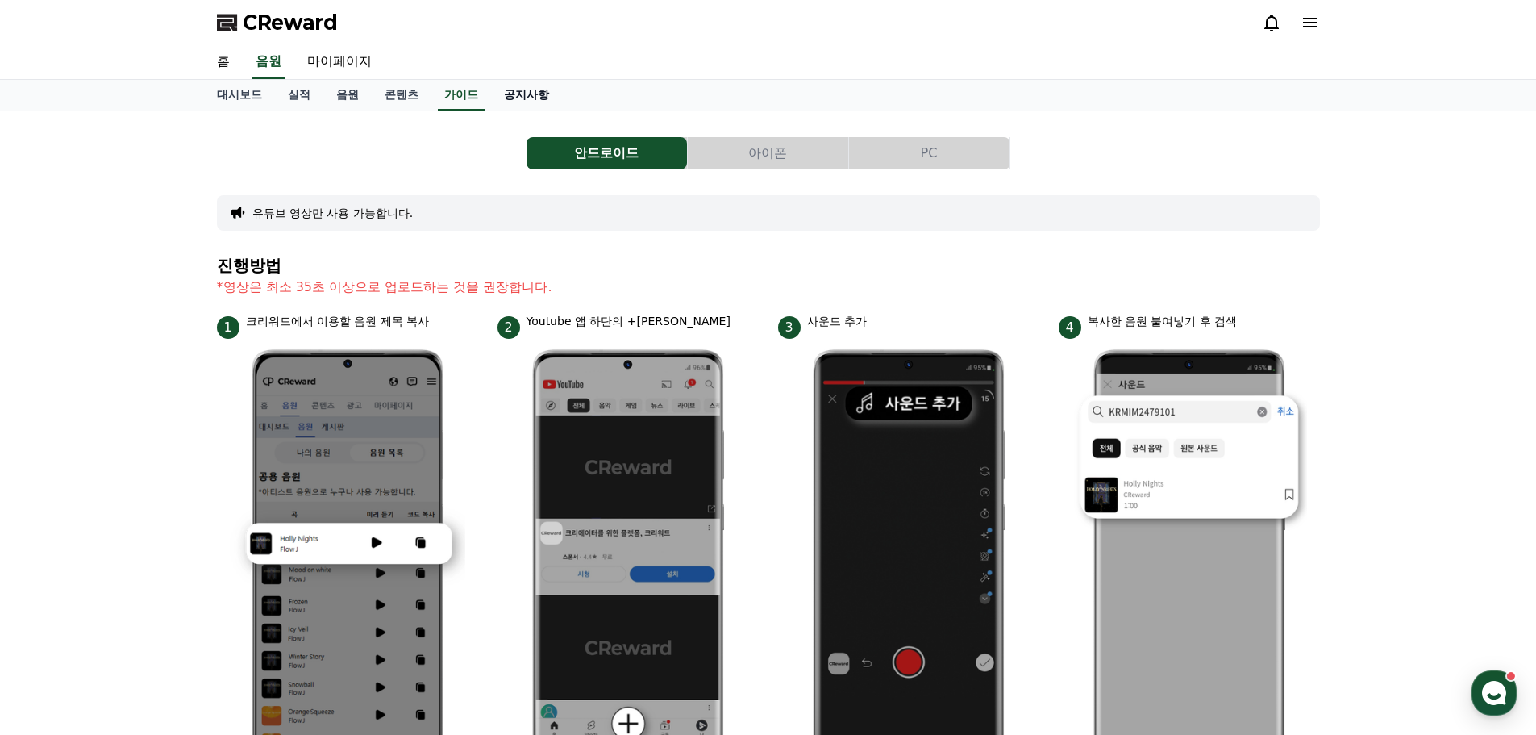
click at [544, 96] on link "공지사항" at bounding box center [526, 95] width 71 height 31
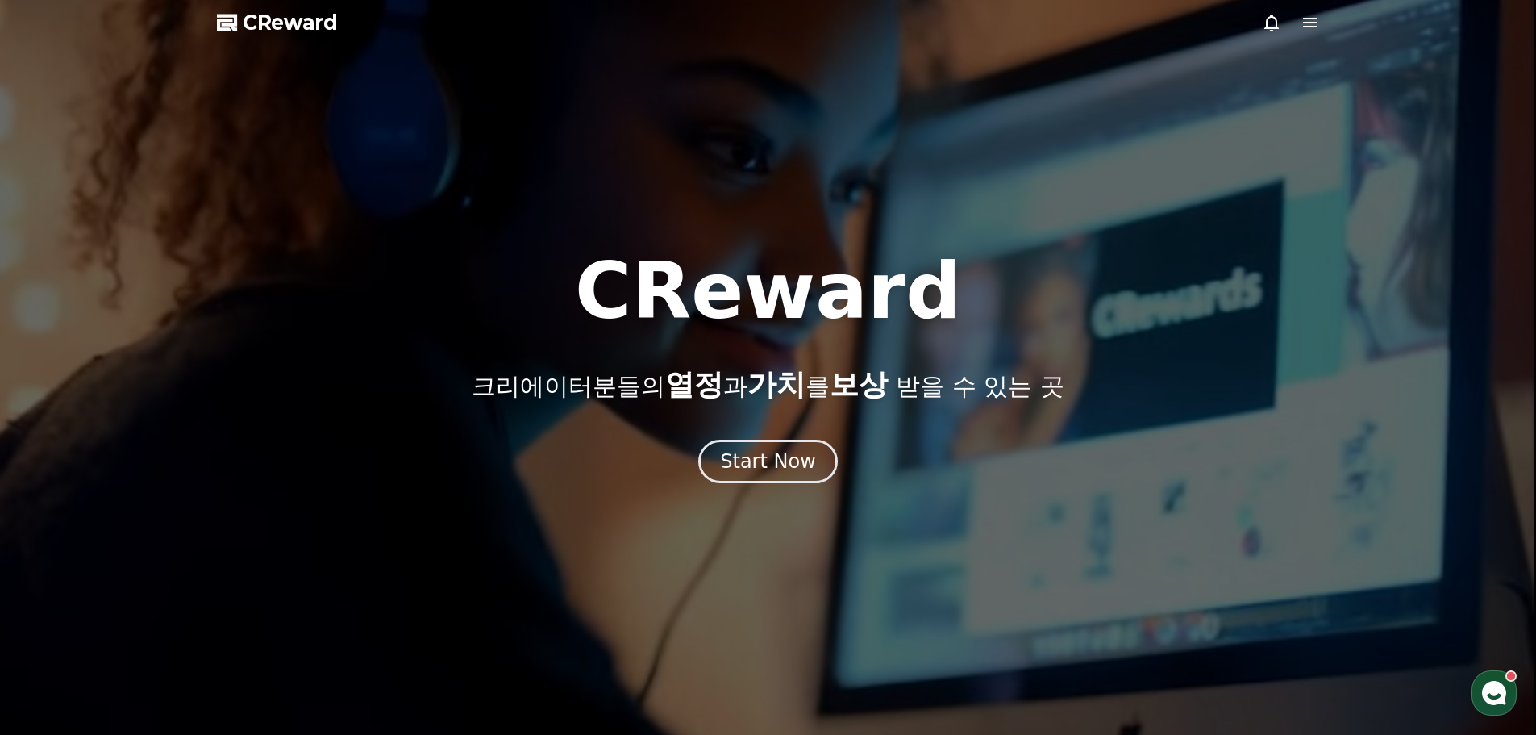
click at [747, 437] on div "CReward 크리에이터분들의 열정 과 가치 를 보상 받을 수 있는 곳 Start Now" at bounding box center [768, 367] width 1536 height 231
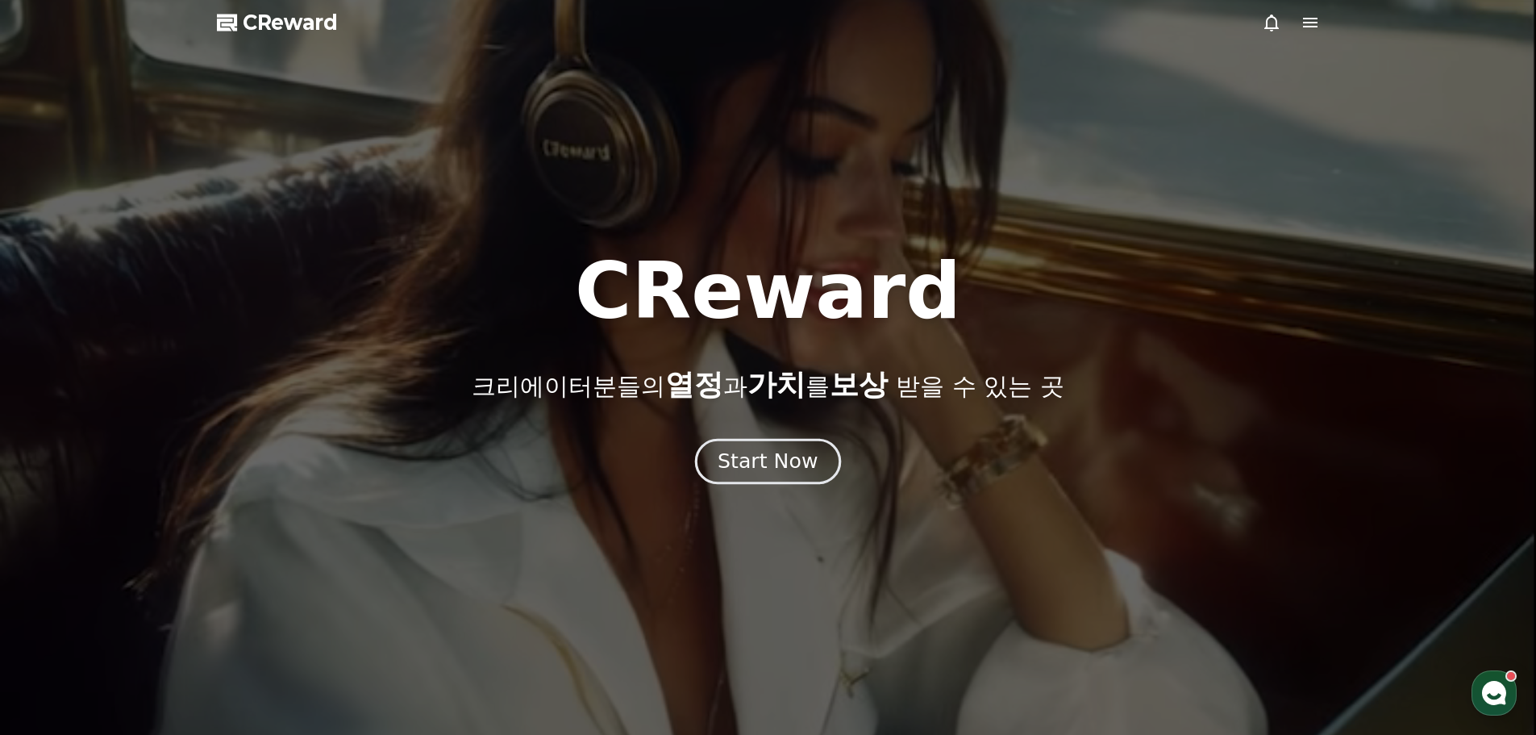
click at [746, 452] on div "Start Now" at bounding box center [768, 461] width 100 height 27
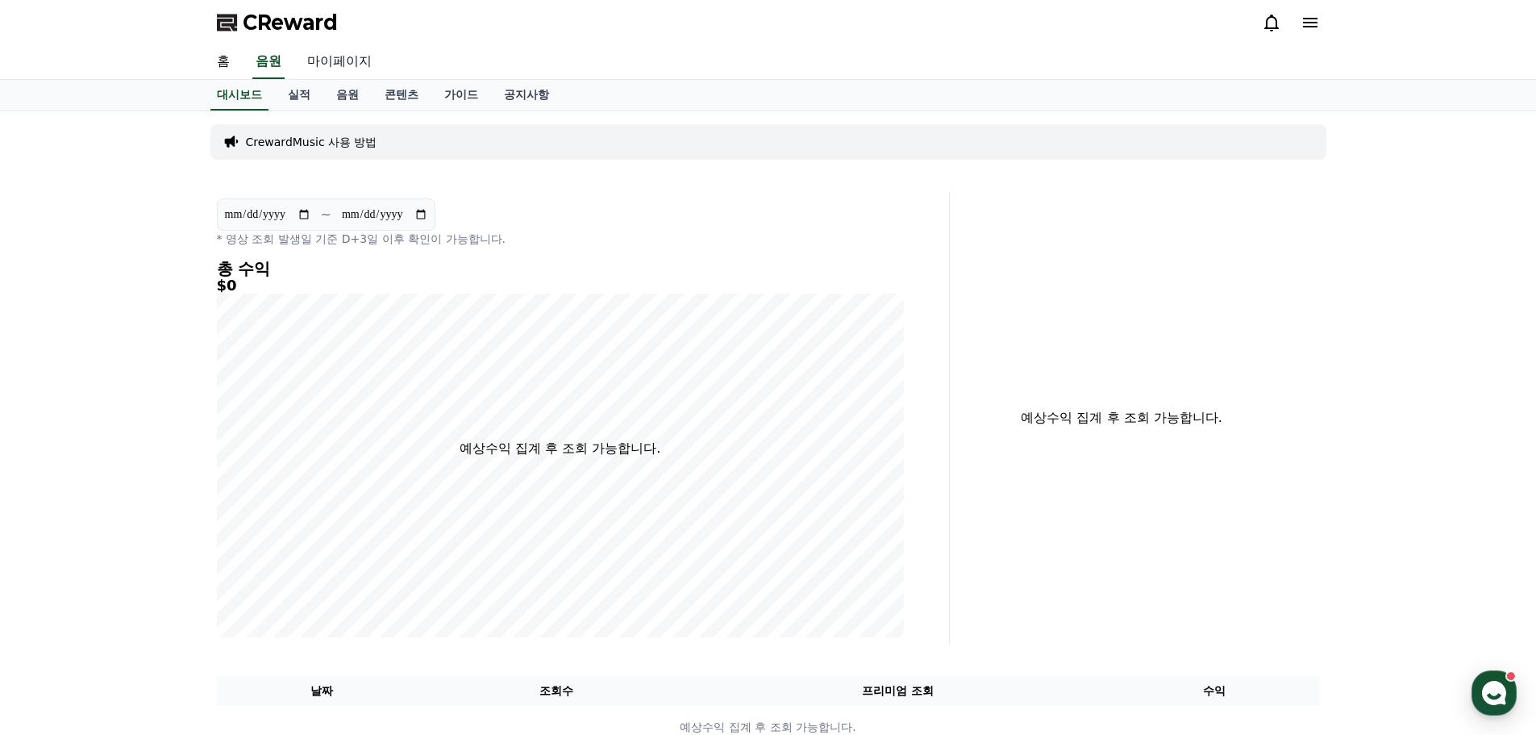
click at [333, 63] on link "마이페이지" at bounding box center [339, 62] width 90 height 34
select select "**********"
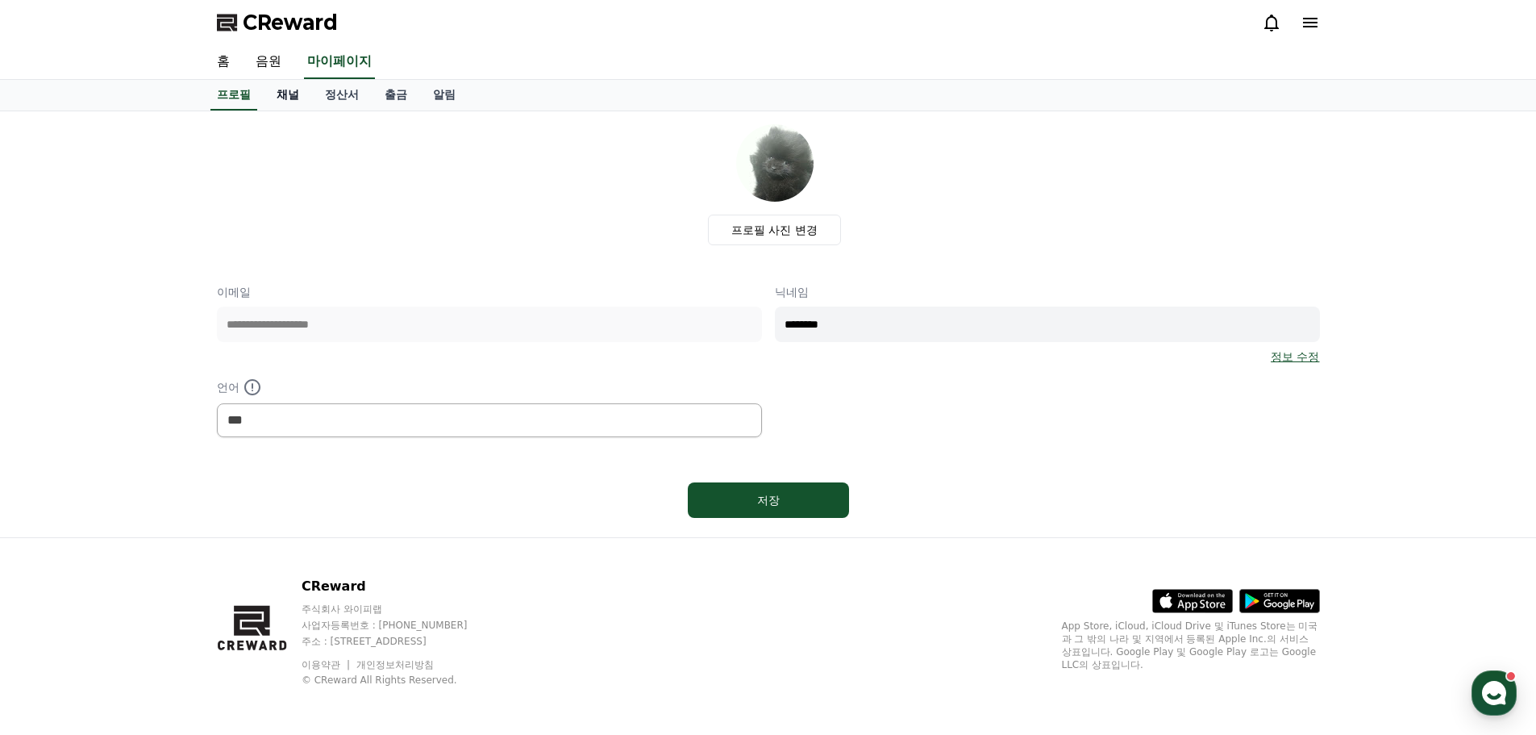
click at [292, 104] on link "채널" at bounding box center [288, 95] width 48 height 31
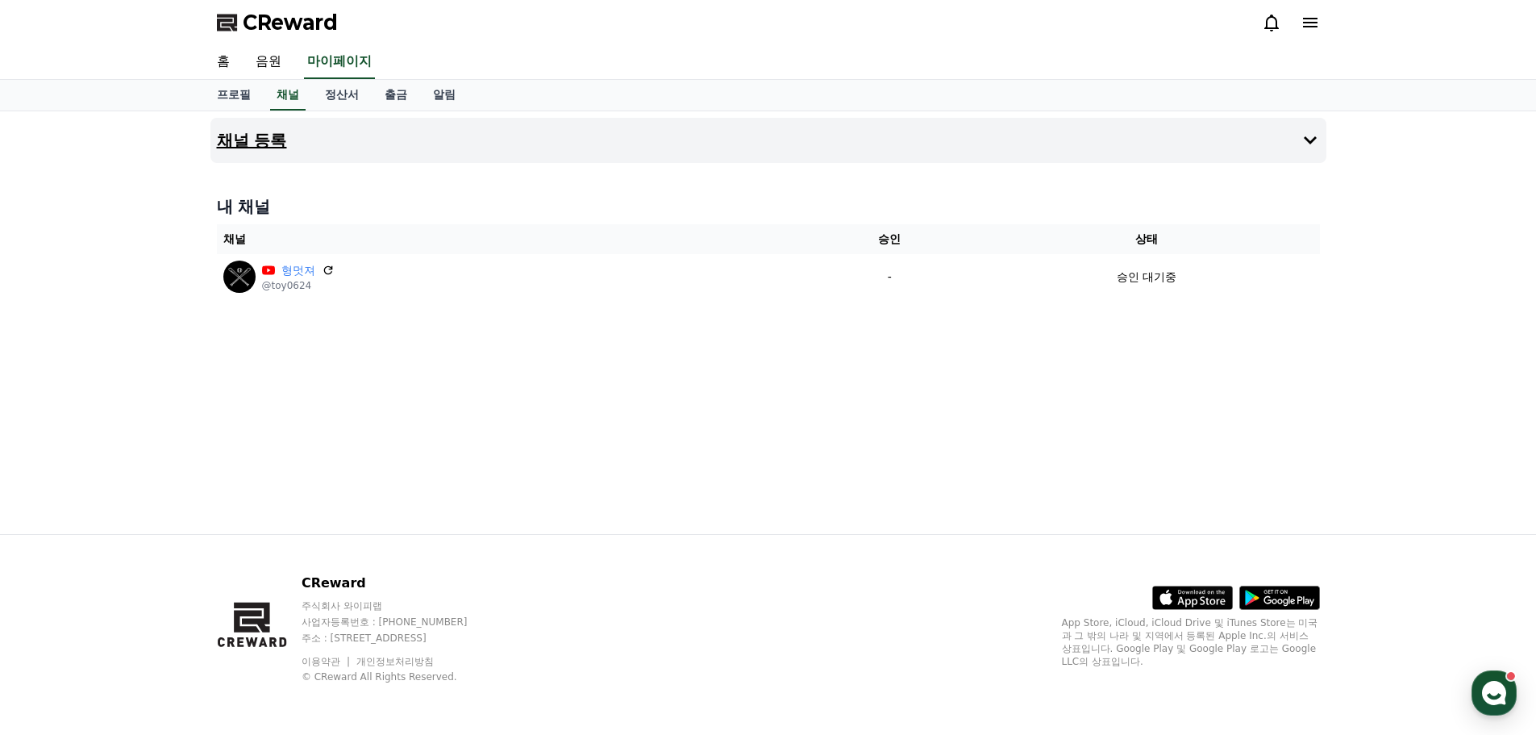
click at [283, 128] on button "채널 등록" at bounding box center [769, 140] width 1116 height 45
